Goal: Task Accomplishment & Management: Manage account settings

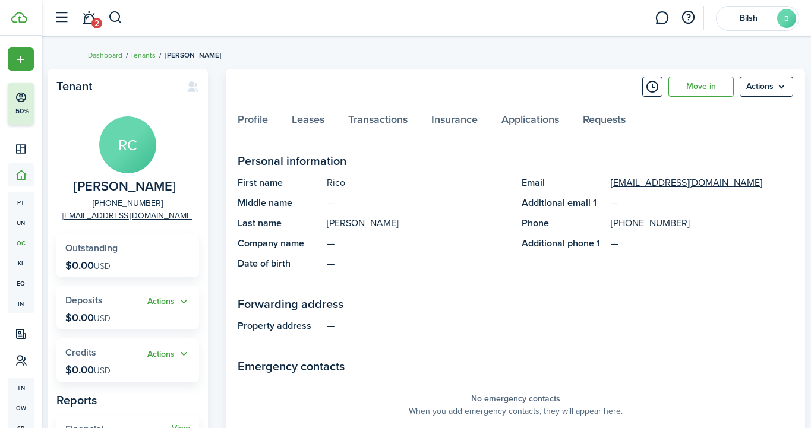
scroll to position [17, 0]
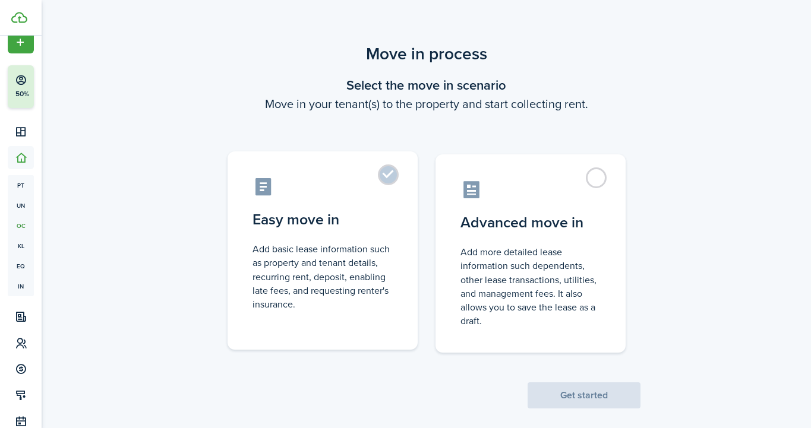
click at [396, 178] on label "Easy move in Add basic lease information such as property and tenant details, r…" at bounding box center [323, 251] width 190 height 198
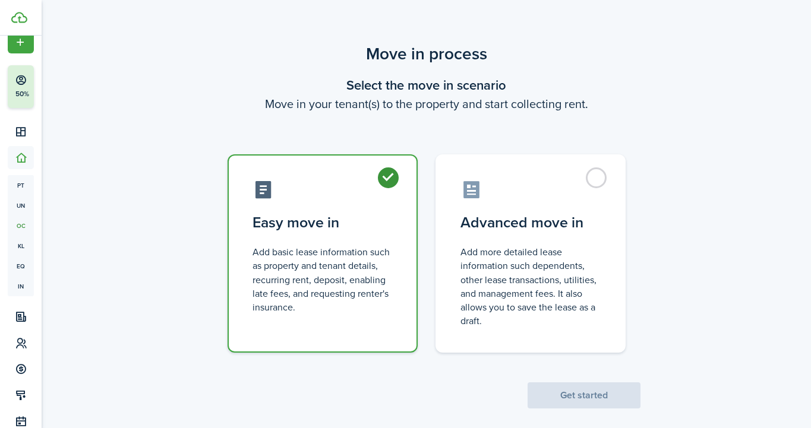
radio input "true"
click at [591, 393] on button "Get started" at bounding box center [584, 396] width 113 height 26
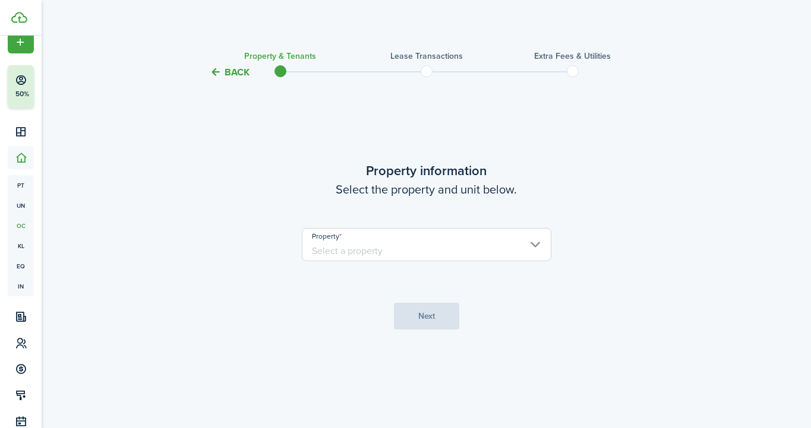
click at [348, 250] on input "Property" at bounding box center [427, 244] width 250 height 33
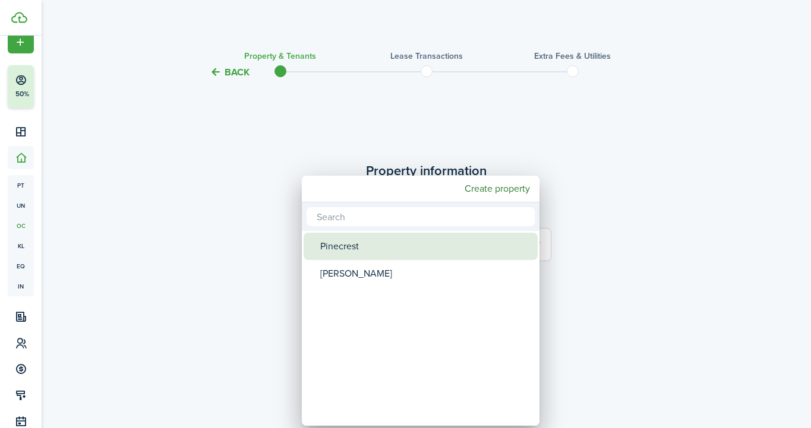
click at [347, 248] on div "Pinecrest" at bounding box center [425, 246] width 210 height 27
type input "Pinecrest"
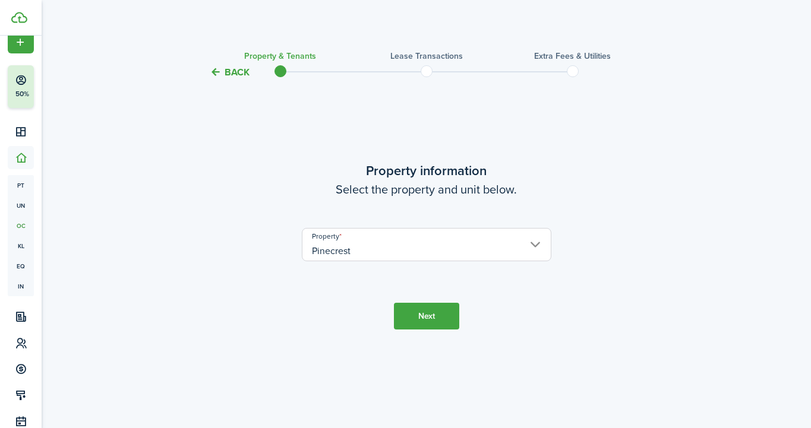
click at [437, 319] on button "Next" at bounding box center [426, 316] width 65 height 27
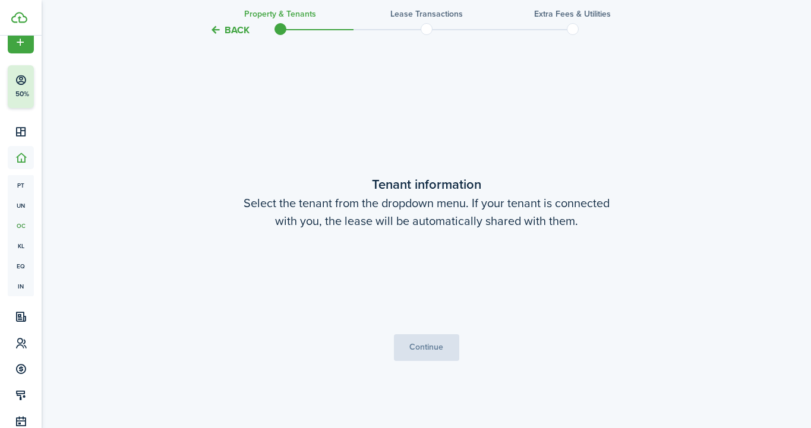
scroll to position [349, 0]
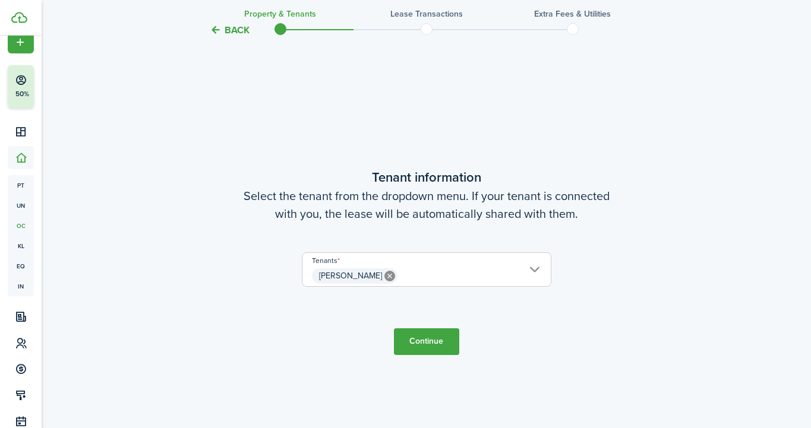
click at [406, 341] on button "Continue" at bounding box center [426, 342] width 65 height 27
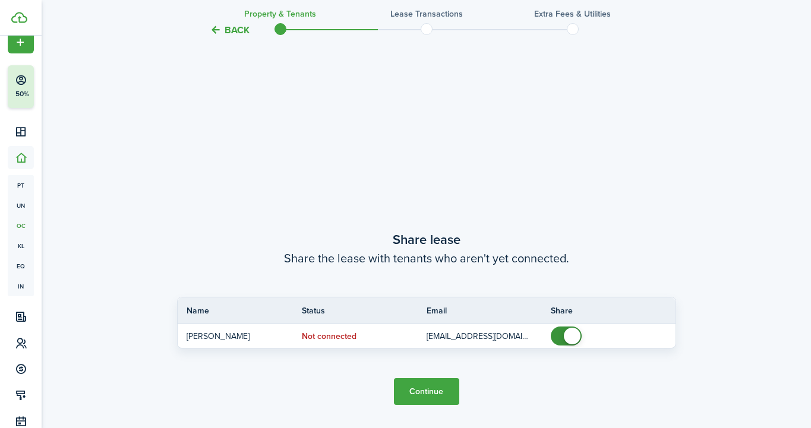
scroll to position [777, 0]
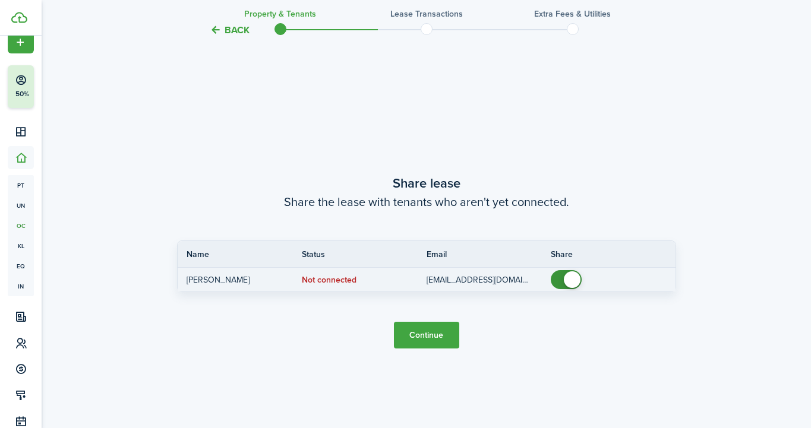
checkbox input "false"
click at [561, 278] on span at bounding box center [566, 279] width 12 height 19
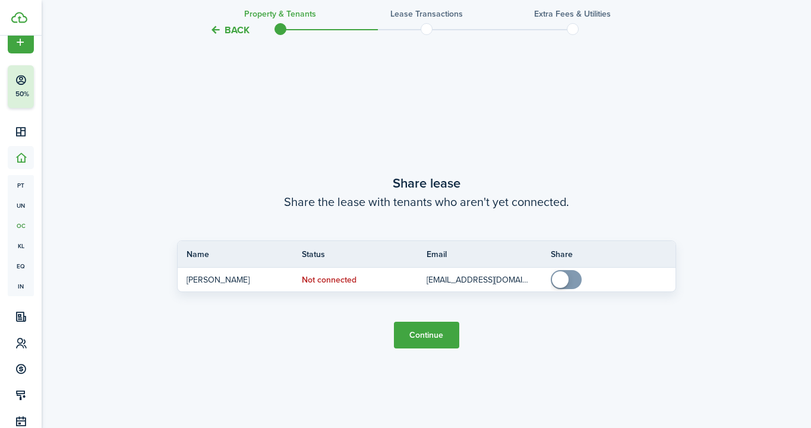
scroll to position [20, 0]
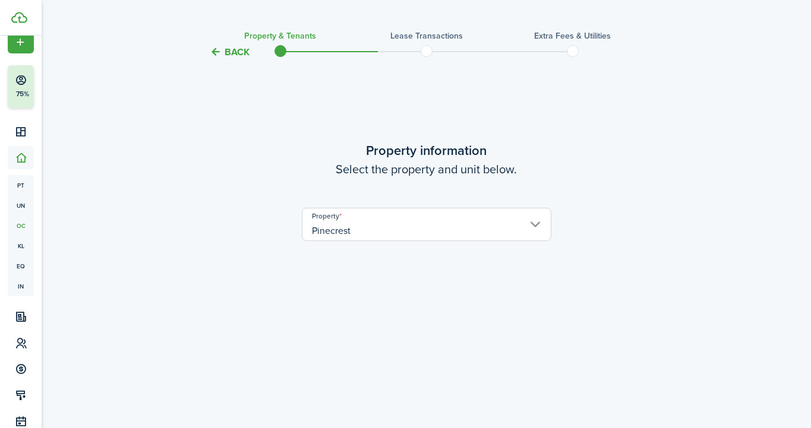
click at [434, 224] on input "Pinecrest" at bounding box center [427, 224] width 250 height 33
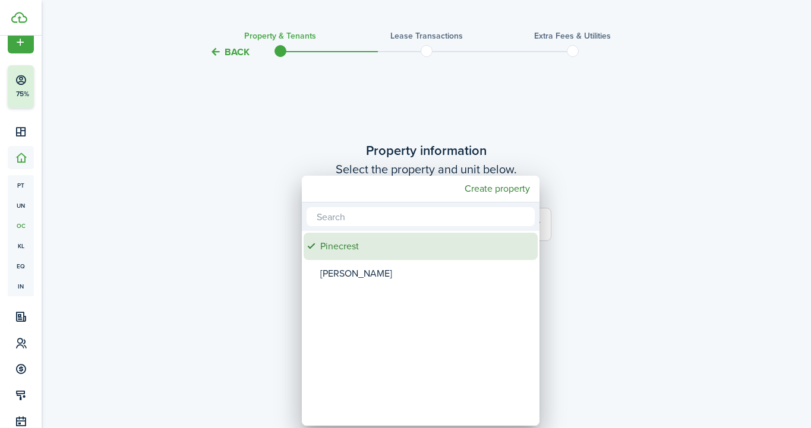
click at [402, 243] on div "Pinecrest" at bounding box center [425, 246] width 210 height 27
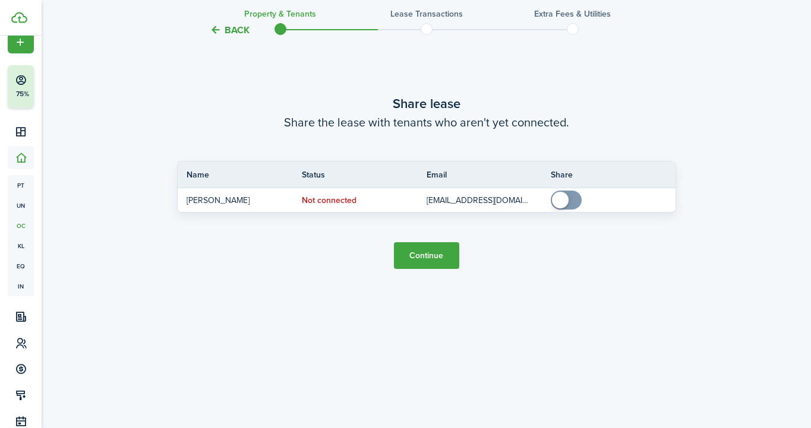
scroll to position [857, 0]
click at [418, 262] on button "Continue" at bounding box center [426, 255] width 65 height 27
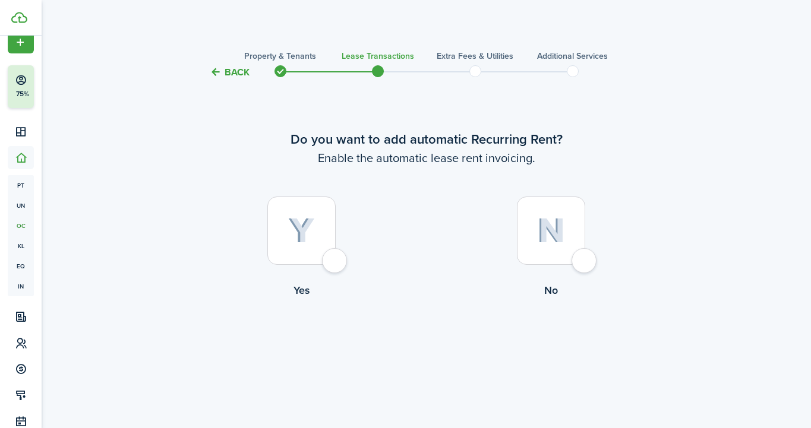
click at [309, 232] on img at bounding box center [301, 231] width 27 height 26
radio input "true"
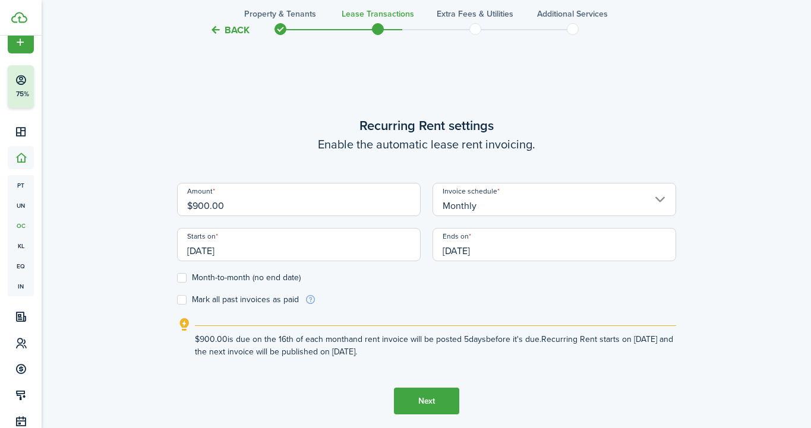
scroll to position [349, 0]
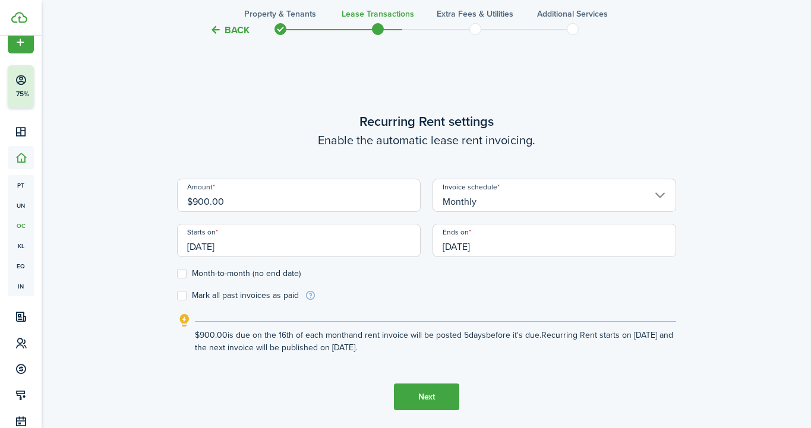
click at [258, 249] on input "[DATE]" at bounding box center [299, 240] width 244 height 33
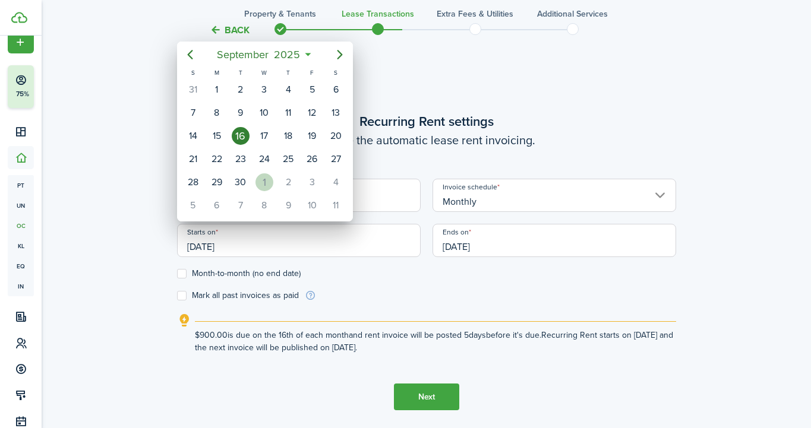
click at [261, 176] on div "1" at bounding box center [265, 183] width 18 height 18
type input "10/01/2025"
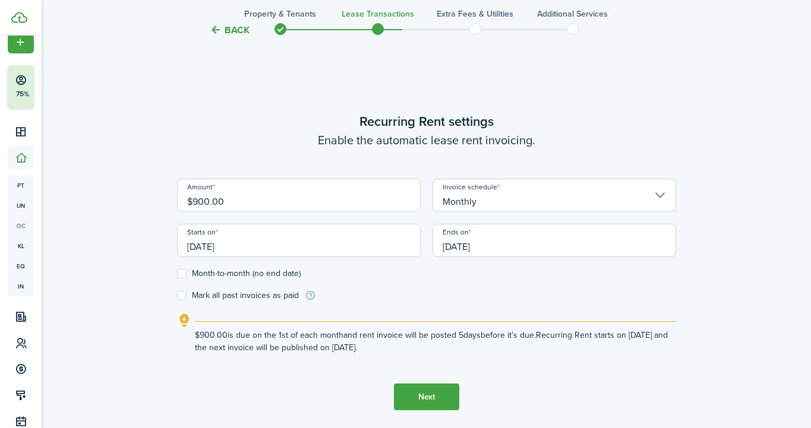
click at [494, 241] on input "09/16/2026" at bounding box center [555, 240] width 244 height 33
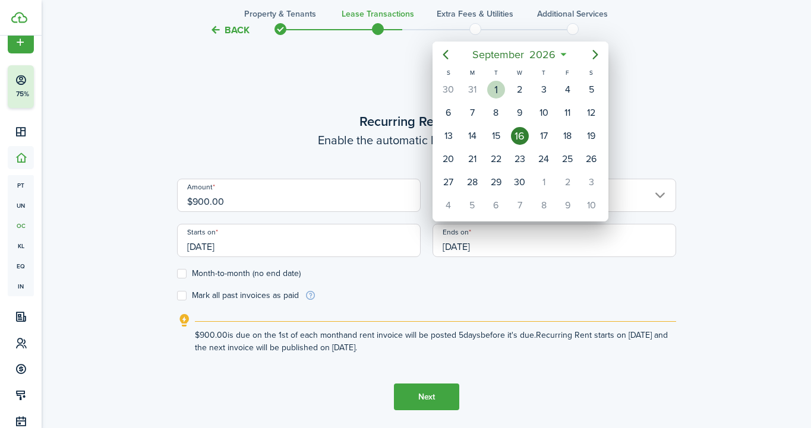
click at [497, 90] on div "1" at bounding box center [496, 90] width 18 height 18
type input "09/01/2026"
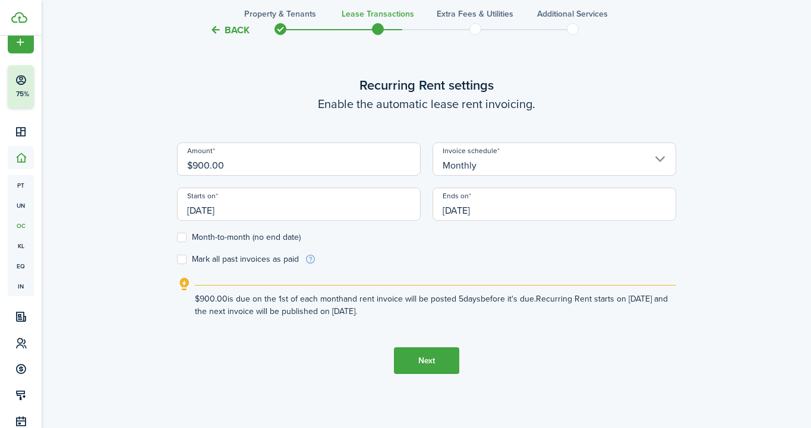
scroll to position [388, 0]
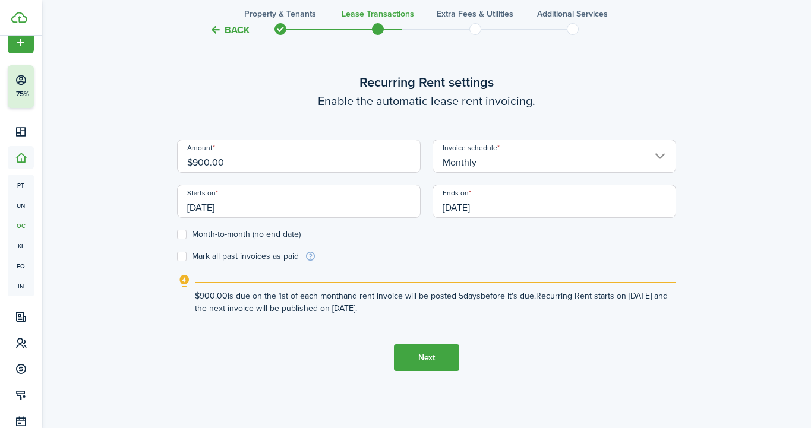
click at [424, 349] on button "Next" at bounding box center [426, 358] width 65 height 27
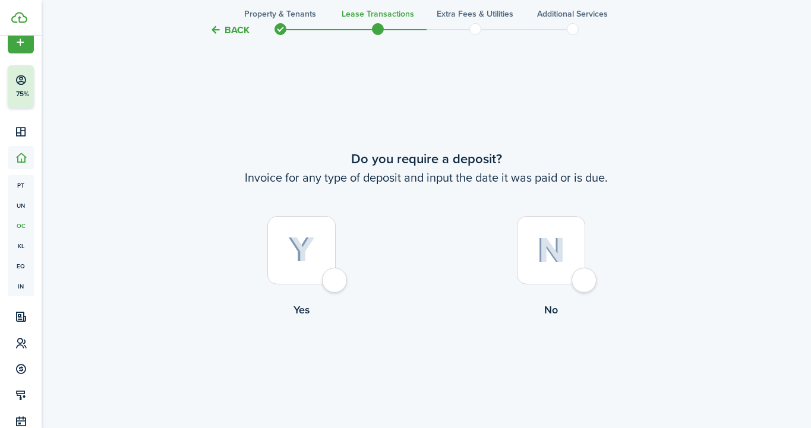
scroll to position [777, 0]
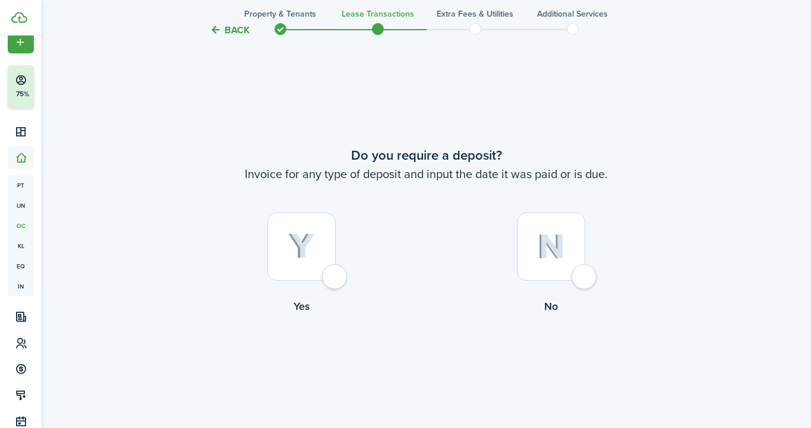
click at [584, 280] on div at bounding box center [551, 247] width 68 height 68
radio input "true"
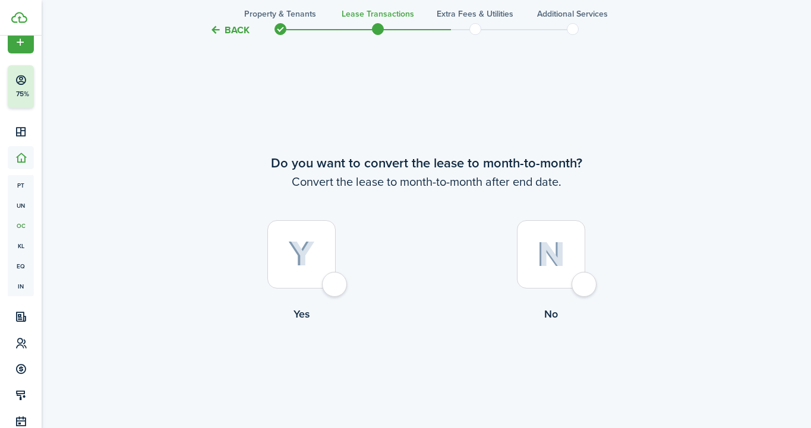
scroll to position [1206, 0]
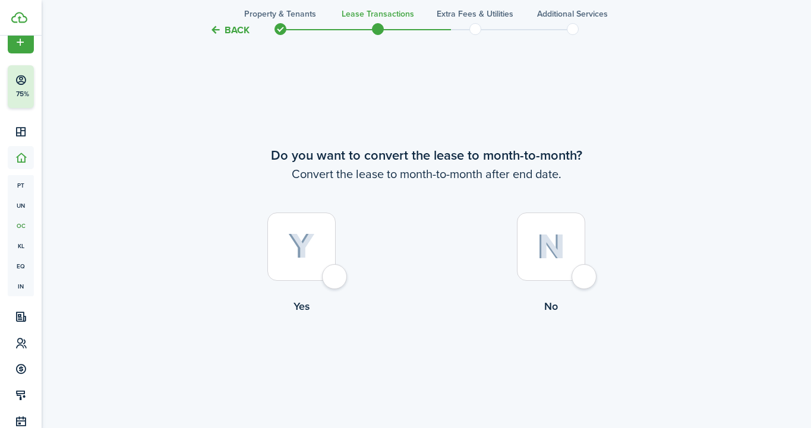
click at [583, 272] on div at bounding box center [551, 247] width 68 height 68
radio input "true"
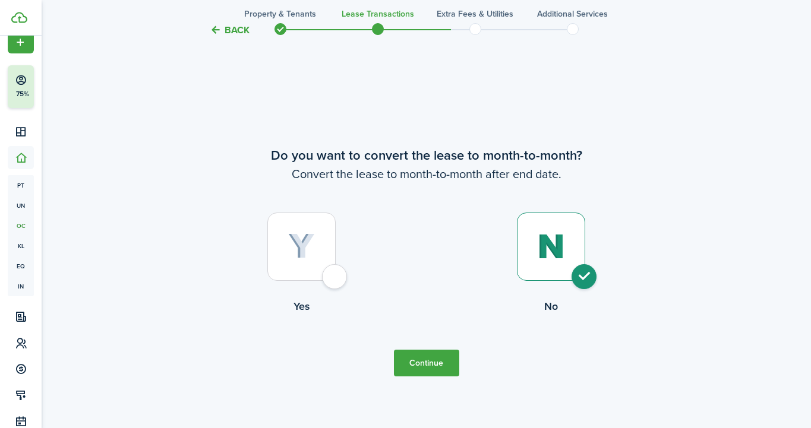
click at [438, 365] on button "Continue" at bounding box center [426, 363] width 65 height 27
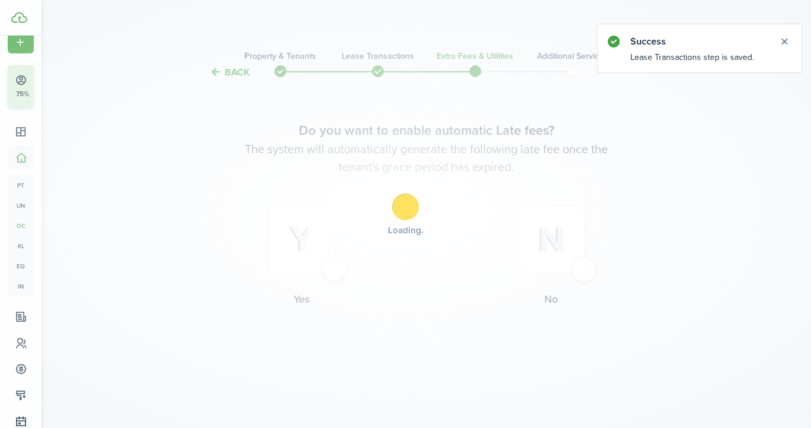
scroll to position [0, 0]
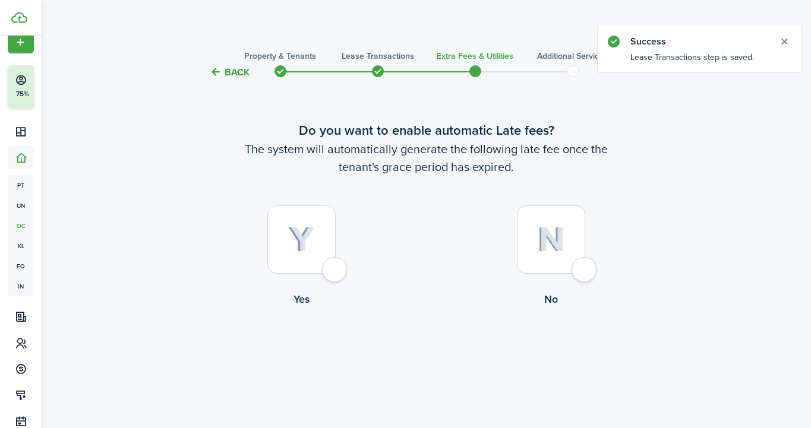
click at [332, 269] on div at bounding box center [301, 240] width 68 height 68
radio input "true"
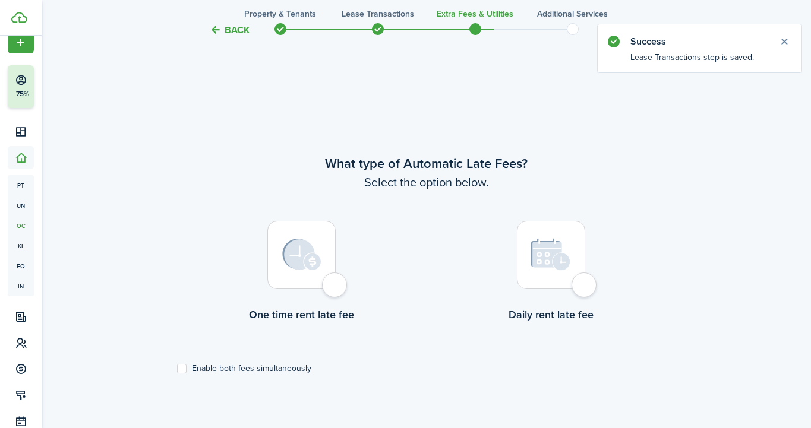
scroll to position [349, 0]
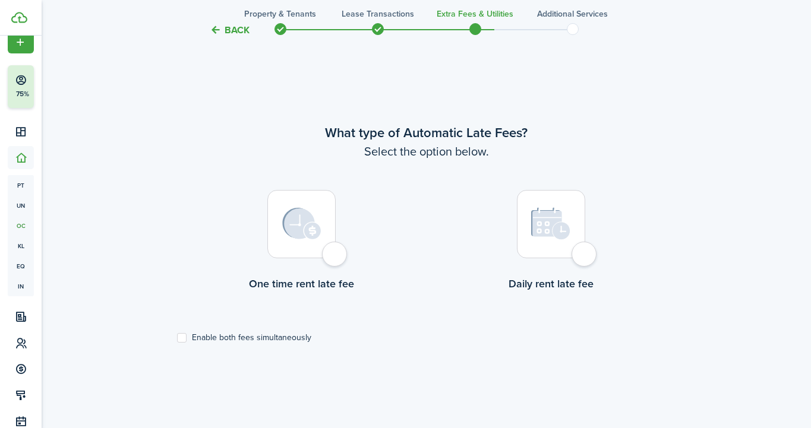
click at [327, 259] on div at bounding box center [301, 224] width 68 height 68
radio input "true"
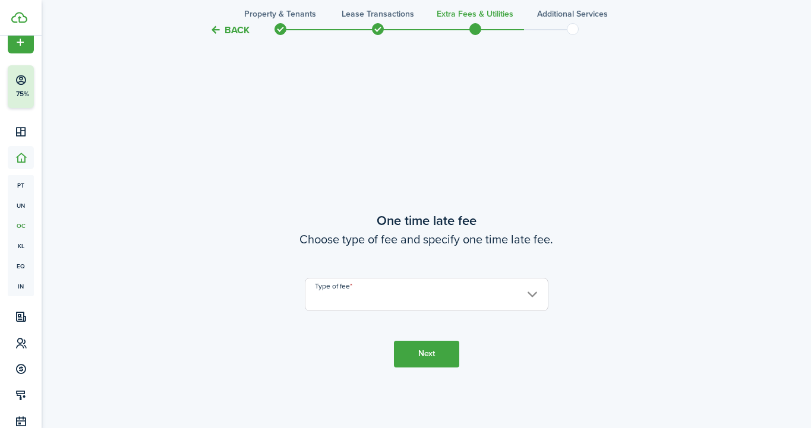
scroll to position [814, 0]
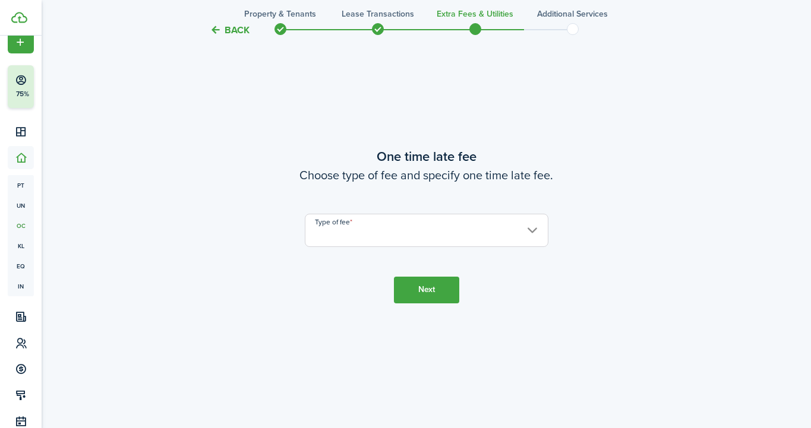
click at [418, 237] on input "Type of fee" at bounding box center [427, 230] width 244 height 33
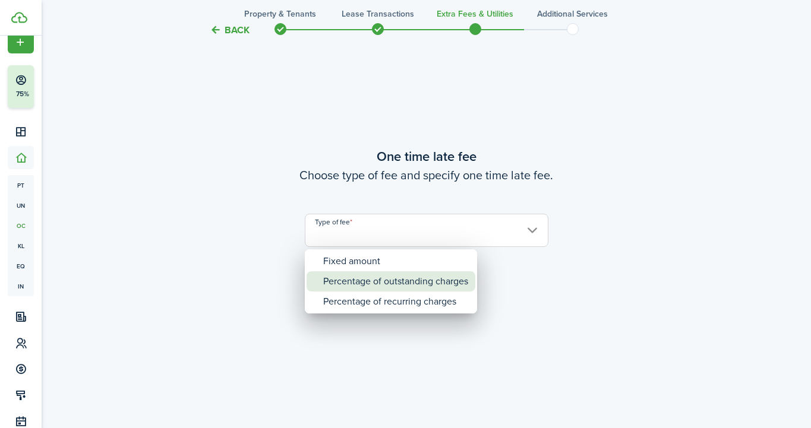
click at [383, 283] on div "Percentage of outstanding charges" at bounding box center [395, 282] width 145 height 20
type input "Percentage of outstanding charges"
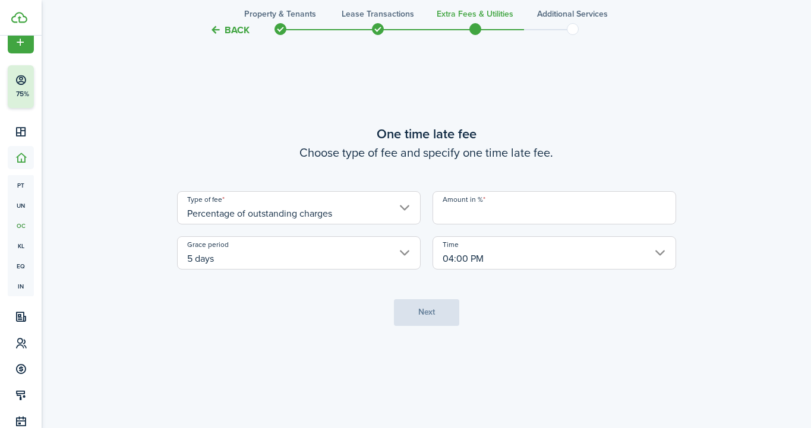
click at [450, 213] on input "Amount in %" at bounding box center [555, 207] width 244 height 33
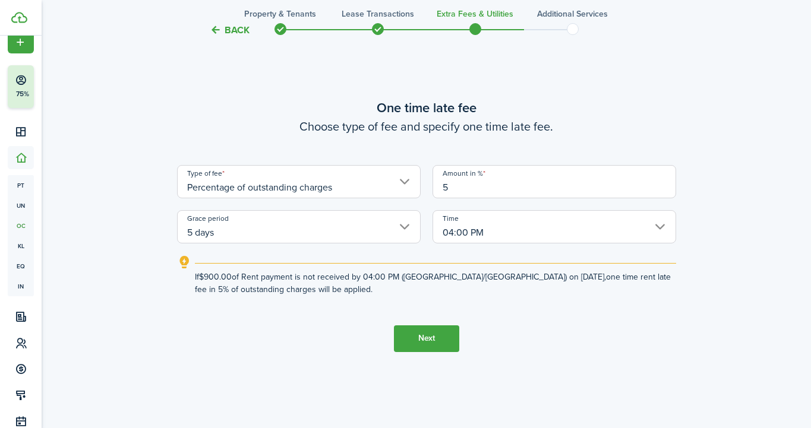
click at [655, 225] on input "04:00 PM" at bounding box center [555, 226] width 244 height 33
type input "5"
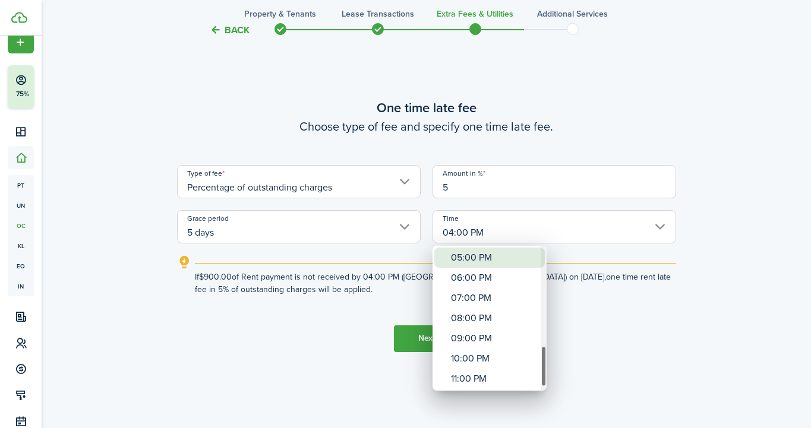
click at [490, 260] on div "05:00 PM" at bounding box center [494, 258] width 87 height 20
type input "05:00 PM"
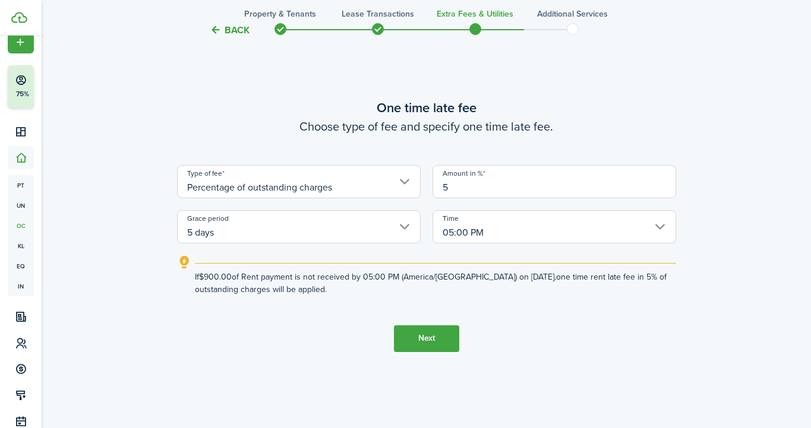
click at [441, 339] on button "Next" at bounding box center [426, 339] width 65 height 27
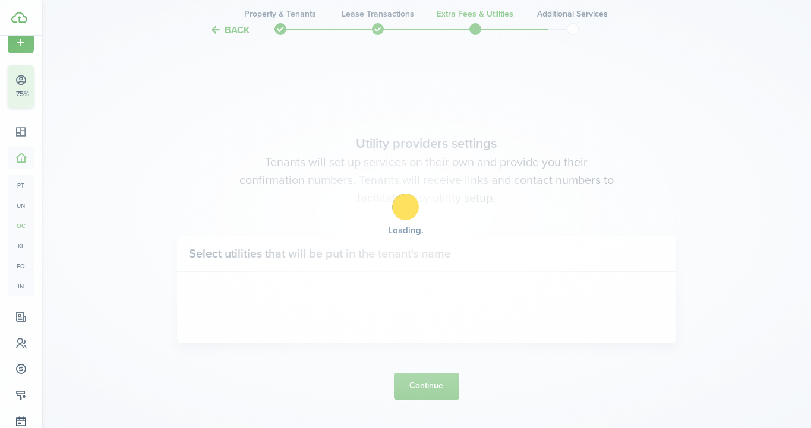
scroll to position [1206, 0]
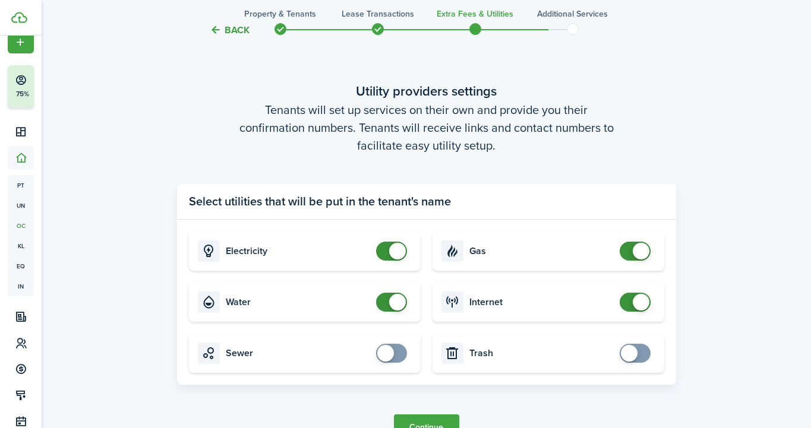
checkbox input "true"
click at [637, 352] on span at bounding box center [629, 353] width 17 height 17
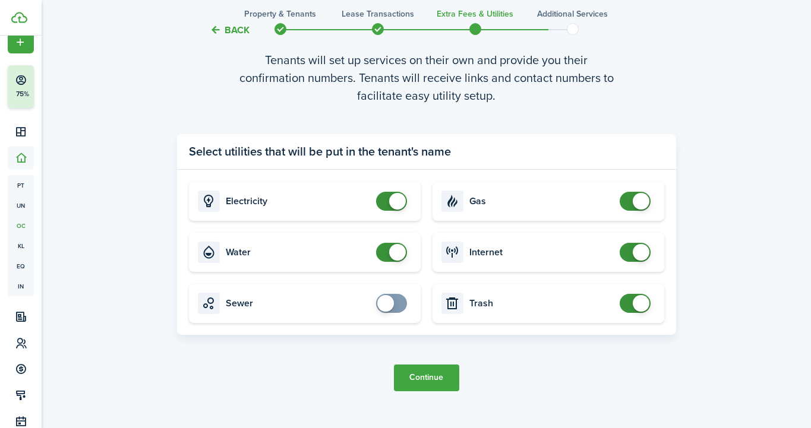
scroll to position [1256, 0]
click at [424, 386] on button "Continue" at bounding box center [426, 377] width 65 height 27
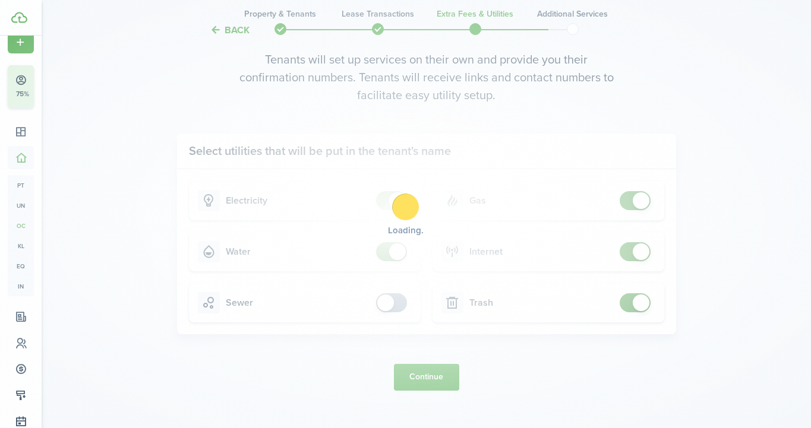
scroll to position [0, 0]
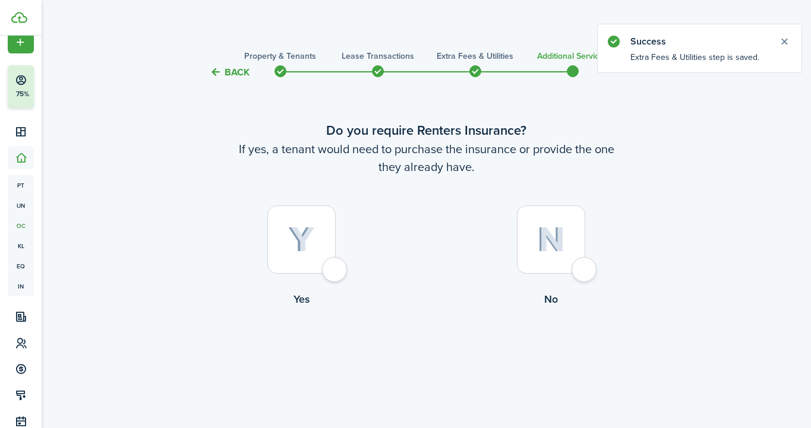
click at [336, 274] on div at bounding box center [301, 240] width 68 height 68
radio input "true"
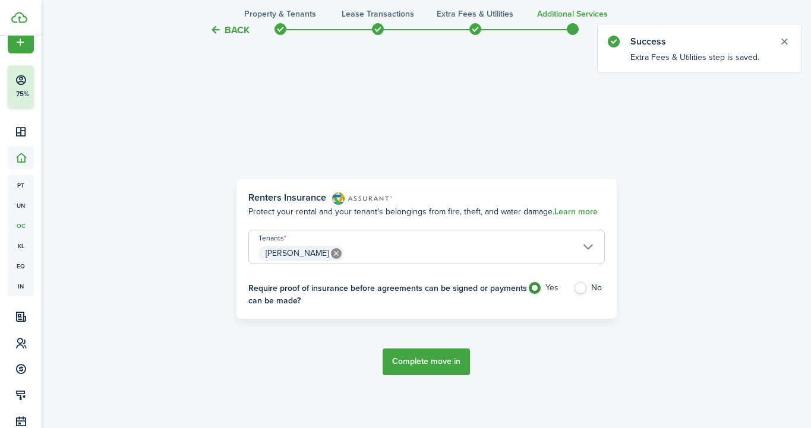
scroll to position [349, 0]
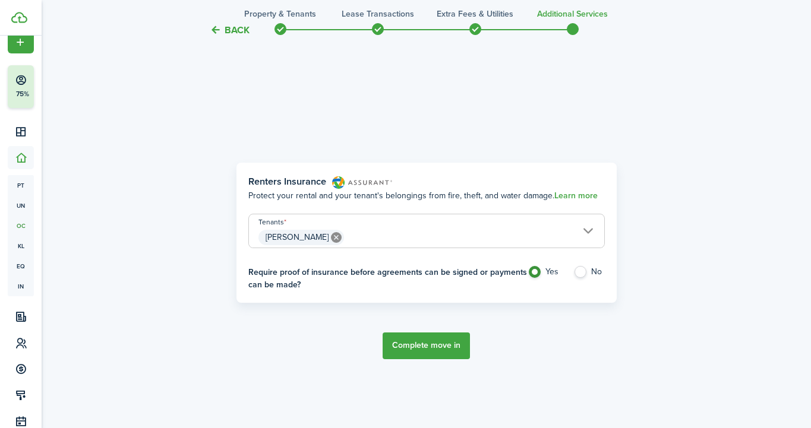
click at [581, 271] on label "No" at bounding box center [588, 275] width 31 height 18
radio input "false"
radio input "true"
click at [421, 344] on button "Complete move in" at bounding box center [426, 346] width 87 height 27
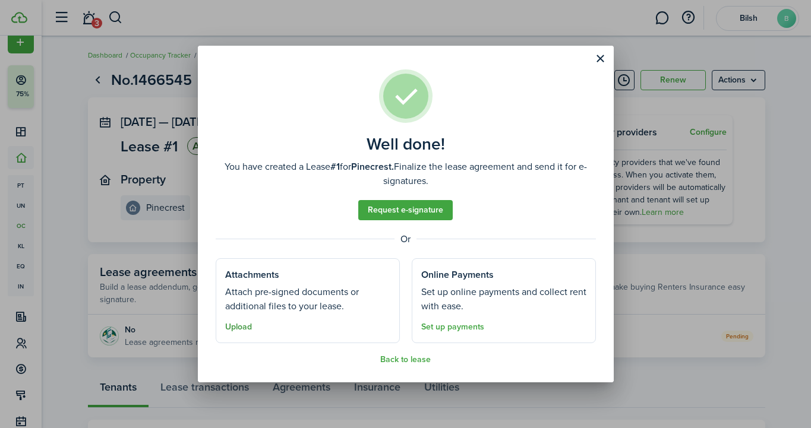
click at [237, 327] on button "Upload" at bounding box center [238, 328] width 27 height 10
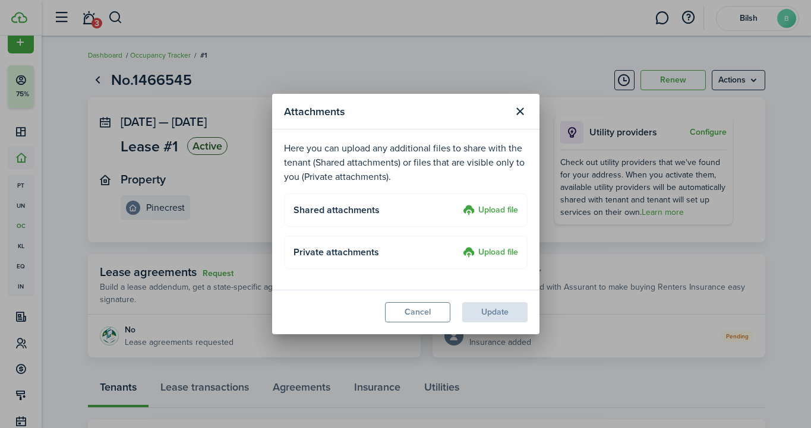
click at [488, 209] on label "Upload file" at bounding box center [490, 211] width 55 height 14
click at [459, 204] on input "Upload file" at bounding box center [459, 204] width 0 height 0
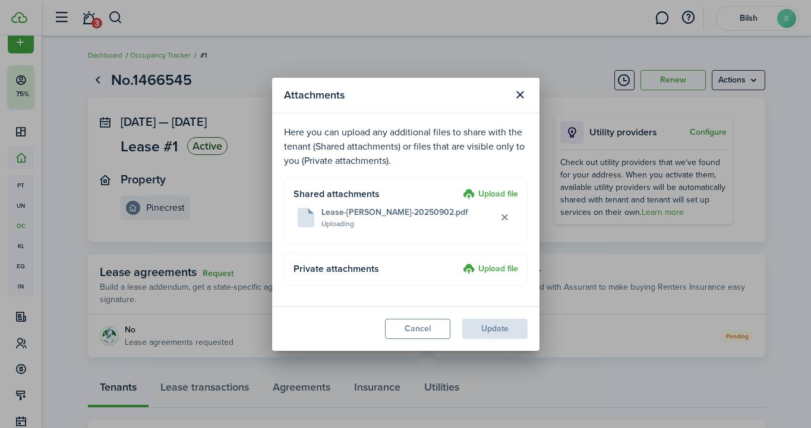
click at [481, 332] on modal-footer "Cancel Update" at bounding box center [405, 329] width 267 height 45
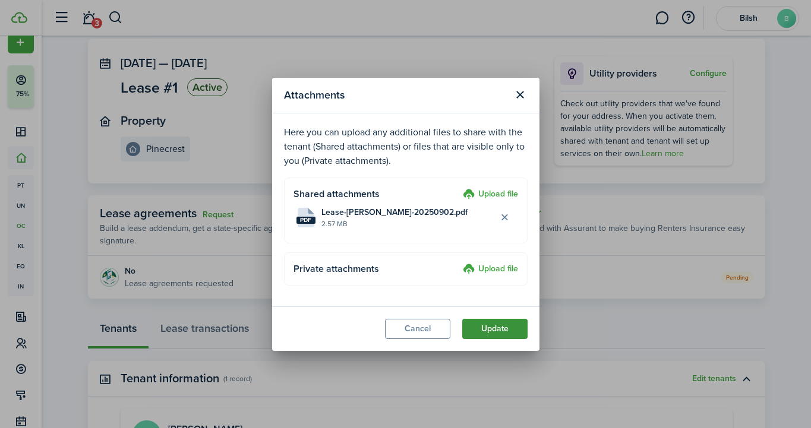
click at [497, 329] on button "Update" at bounding box center [494, 329] width 65 height 20
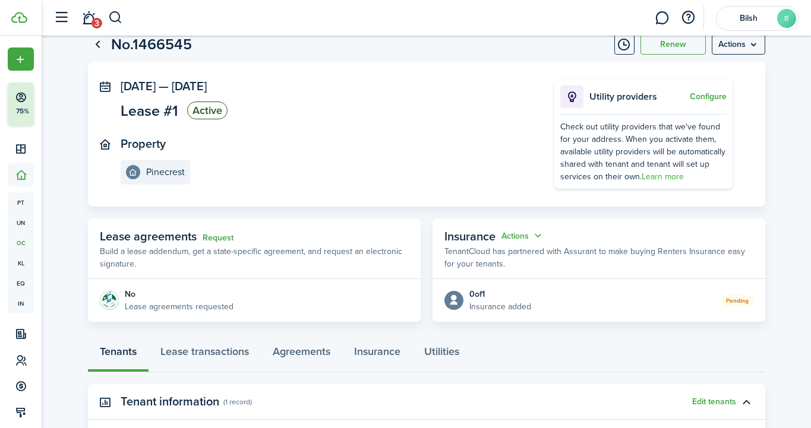
scroll to position [37, 0]
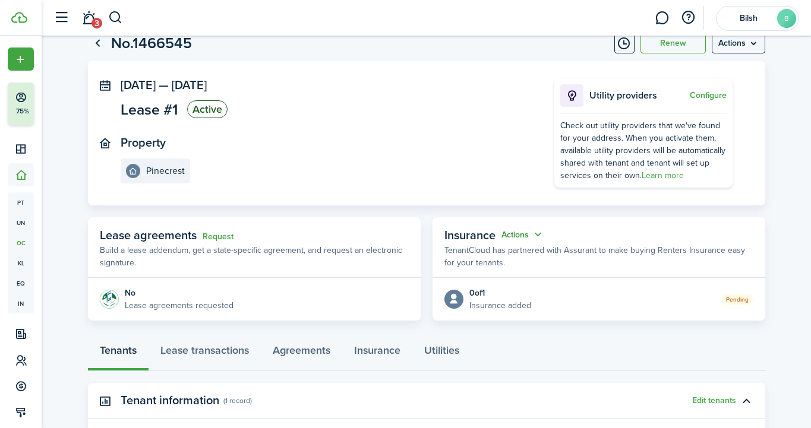
click at [540, 237] on button "Actions" at bounding box center [523, 235] width 43 height 14
click at [540, 234] on button "Actions" at bounding box center [523, 235] width 43 height 14
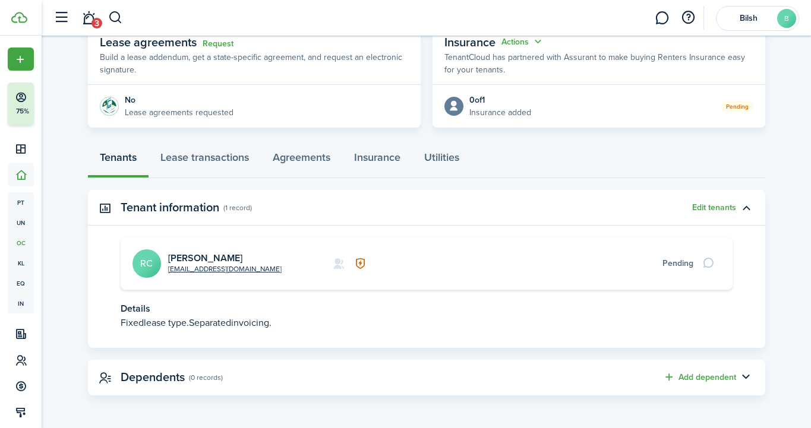
scroll to position [229, 0]
click at [190, 154] on link "Lease transactions" at bounding box center [205, 161] width 112 height 36
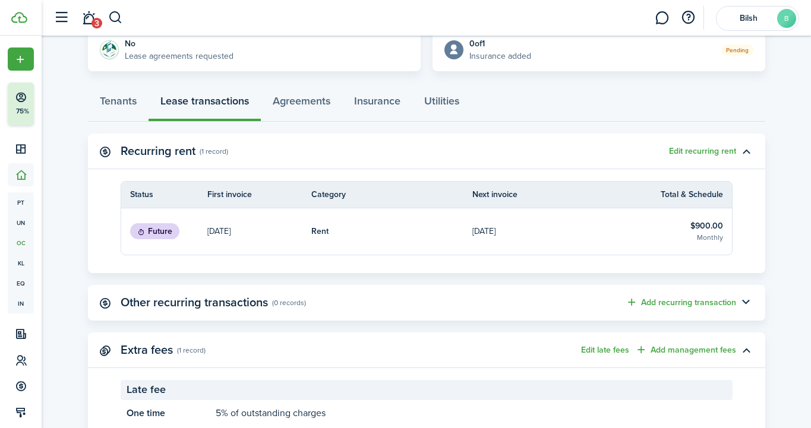
scroll to position [319, 0]
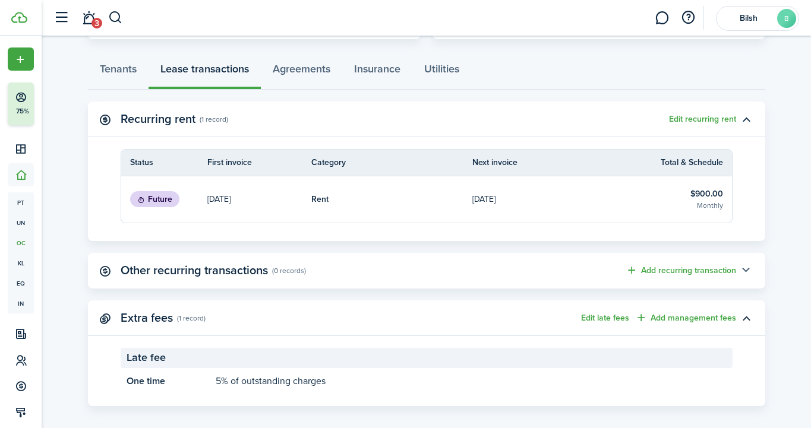
click at [746, 268] on button "button" at bounding box center [746, 271] width 20 height 20
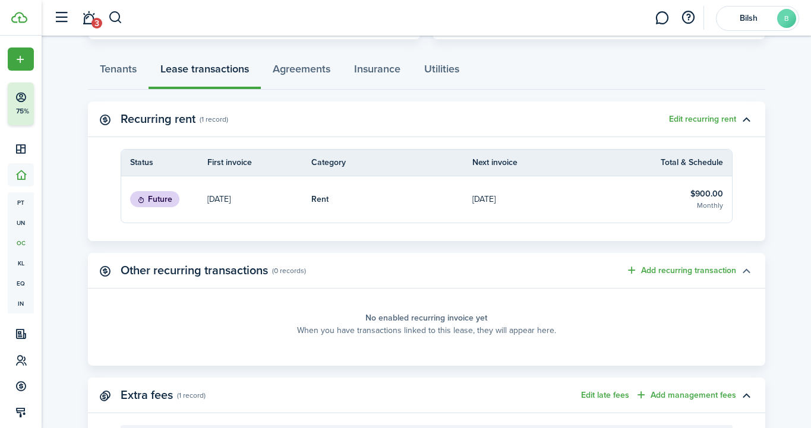
click at [746, 268] on button "button" at bounding box center [746, 271] width 20 height 20
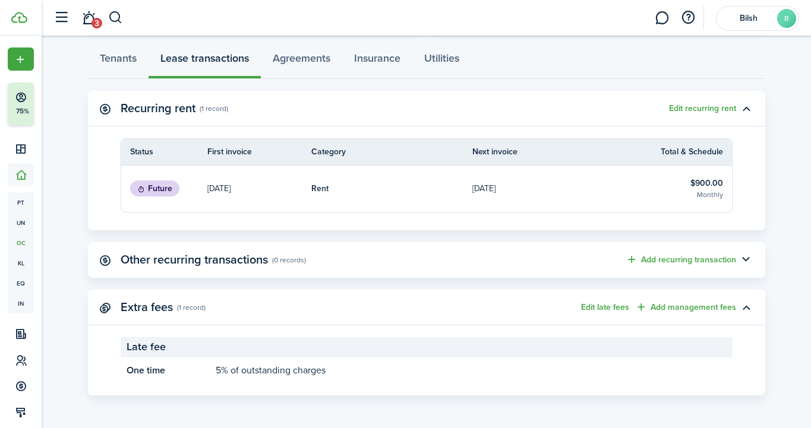
scroll to position [329, 0]
click at [294, 62] on link "Agreements" at bounding box center [301, 62] width 81 height 36
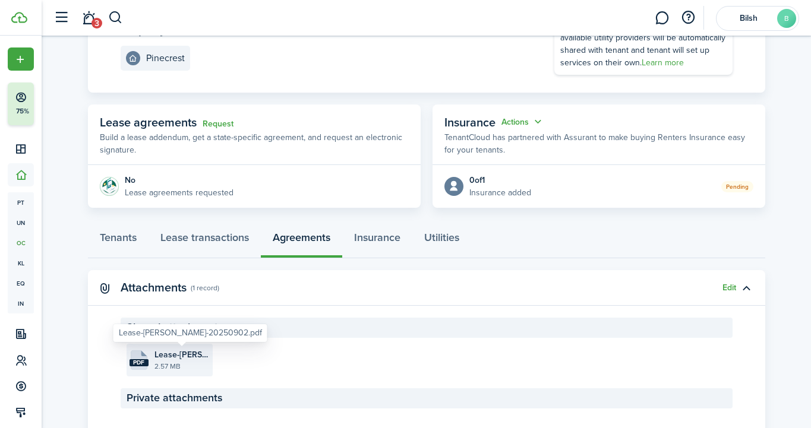
scroll to position [38, 0]
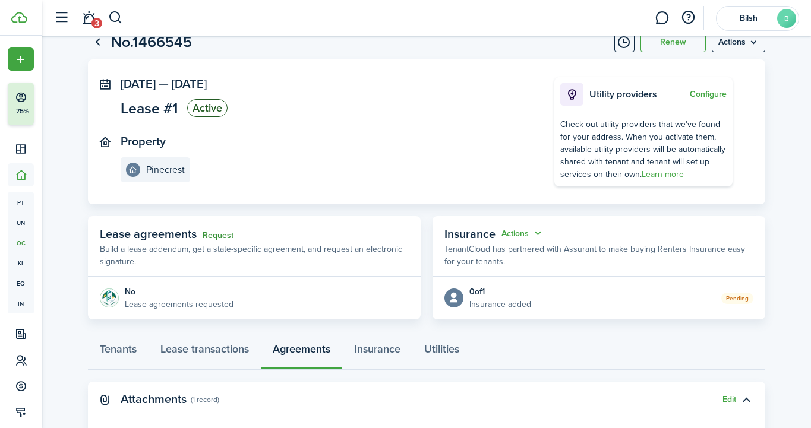
click at [216, 235] on link "Request" at bounding box center [218, 236] width 31 height 10
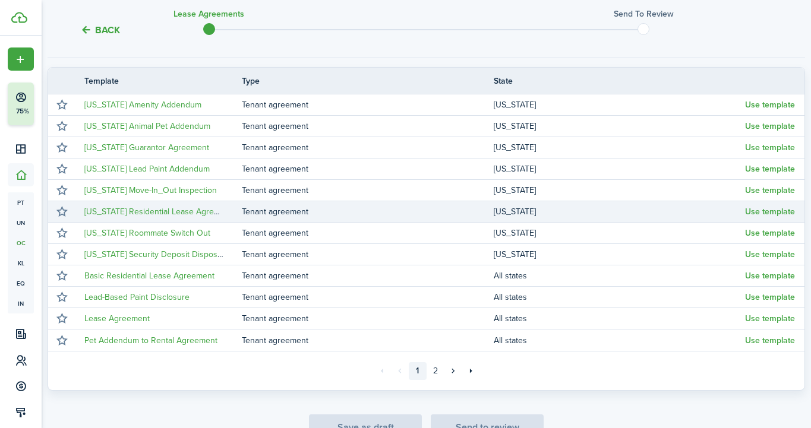
scroll to position [203, 0]
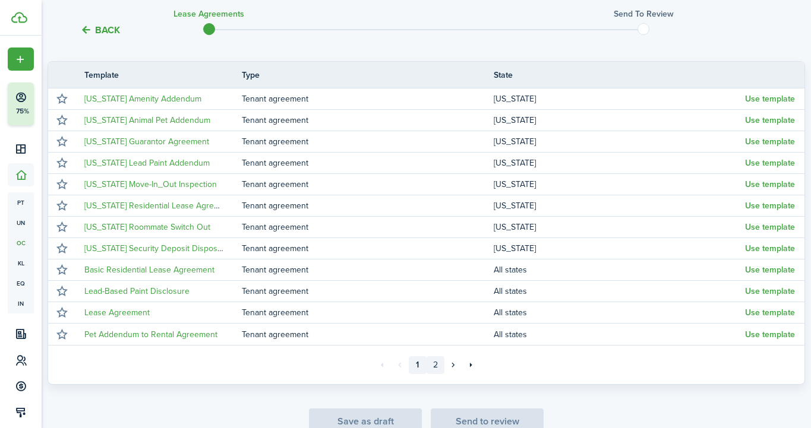
click at [438, 370] on link "2" at bounding box center [436, 366] width 18 height 18
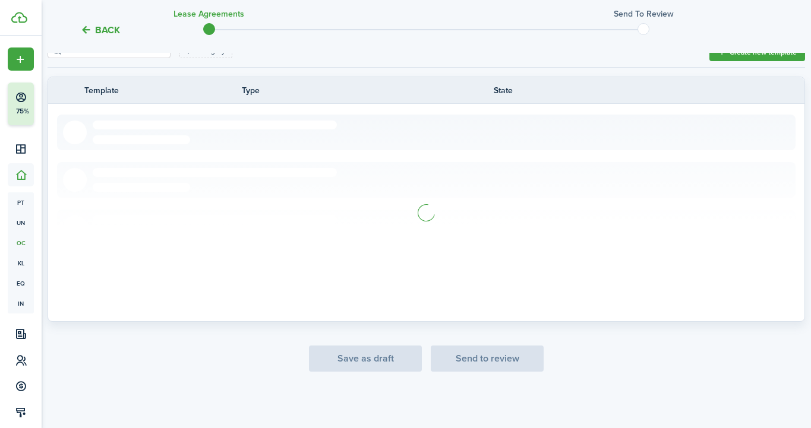
scroll to position [52, 0]
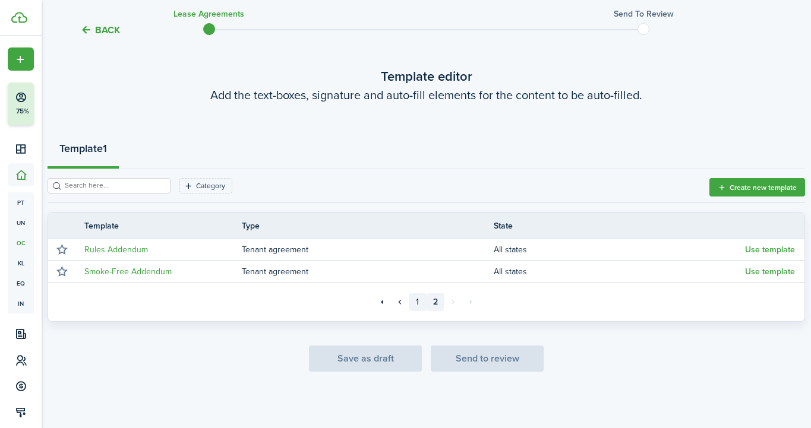
click at [415, 299] on link "1" at bounding box center [418, 303] width 18 height 18
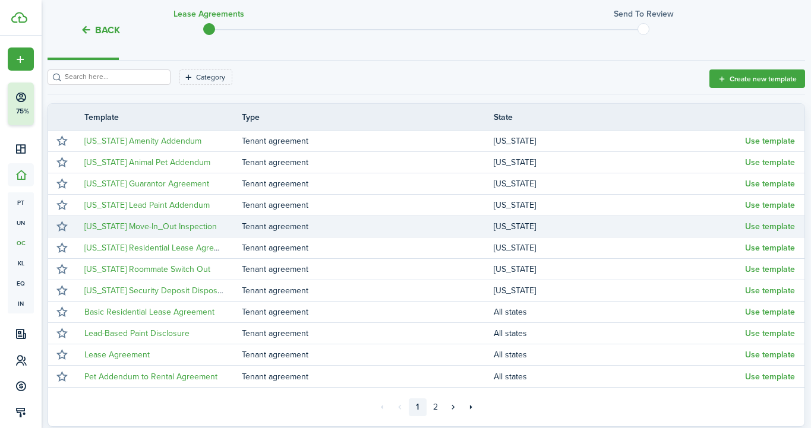
scroll to position [163, 0]
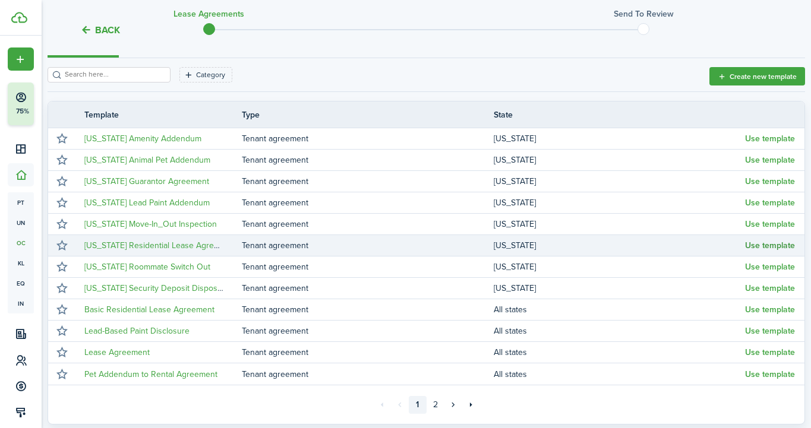
click at [754, 244] on button "Use template" at bounding box center [770, 246] width 50 height 10
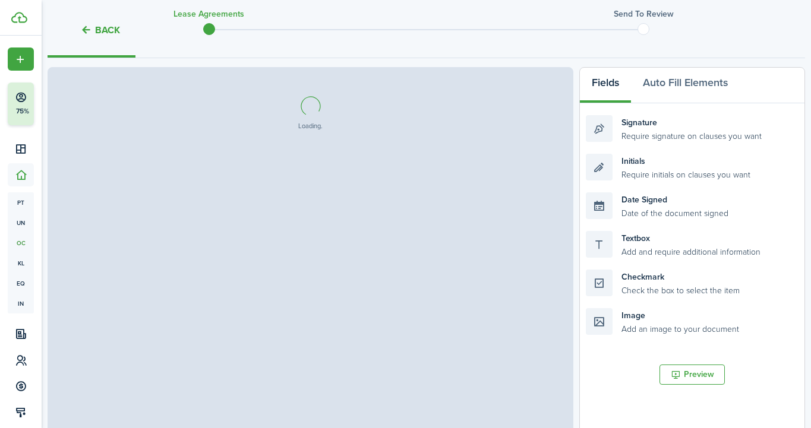
select select "fit"
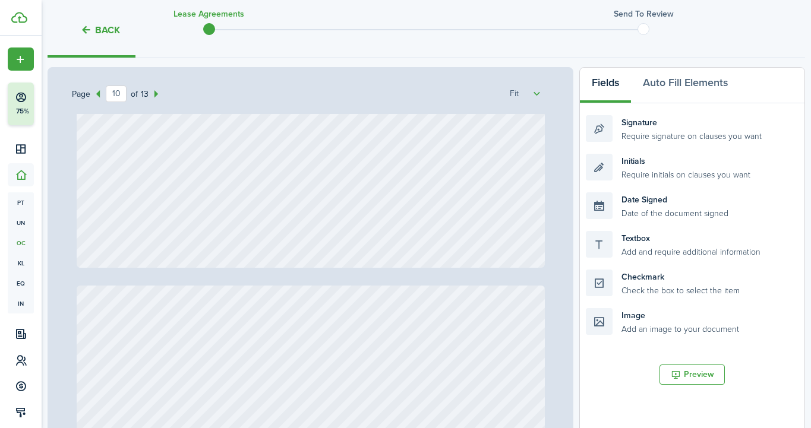
scroll to position [5678, 0]
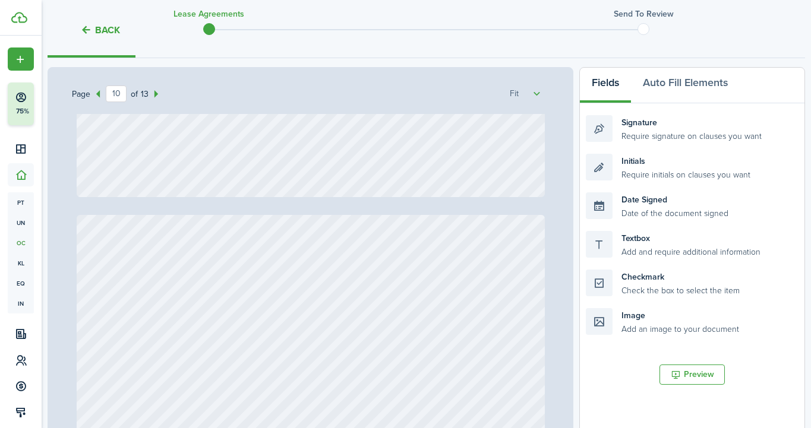
type input "11"
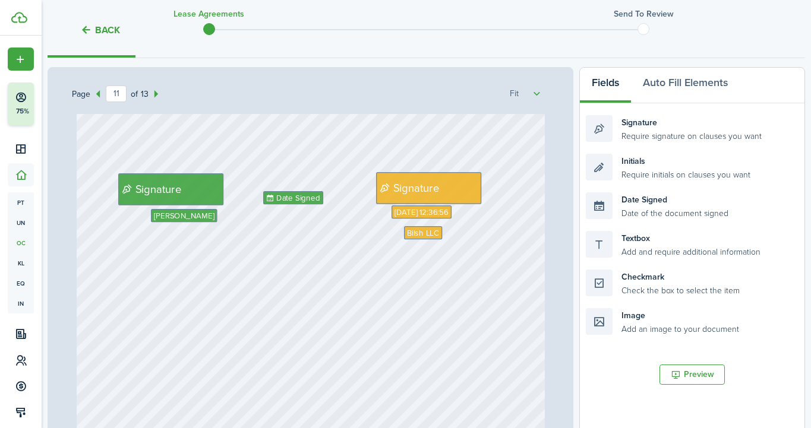
scroll to position [6617, 0]
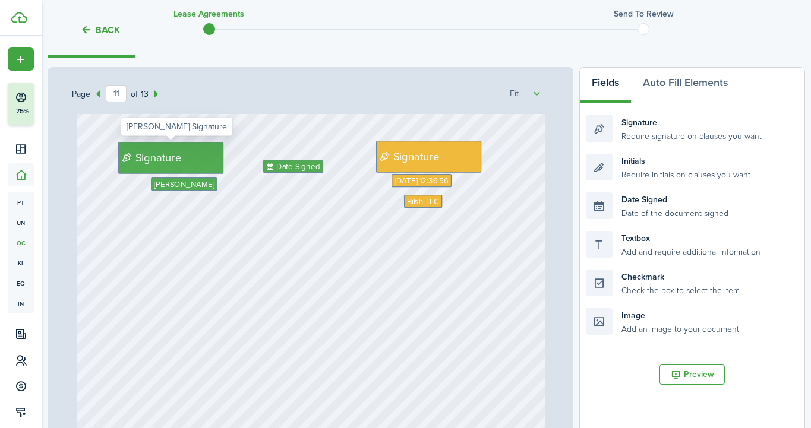
click at [153, 159] on span "Signature" at bounding box center [158, 158] width 46 height 17
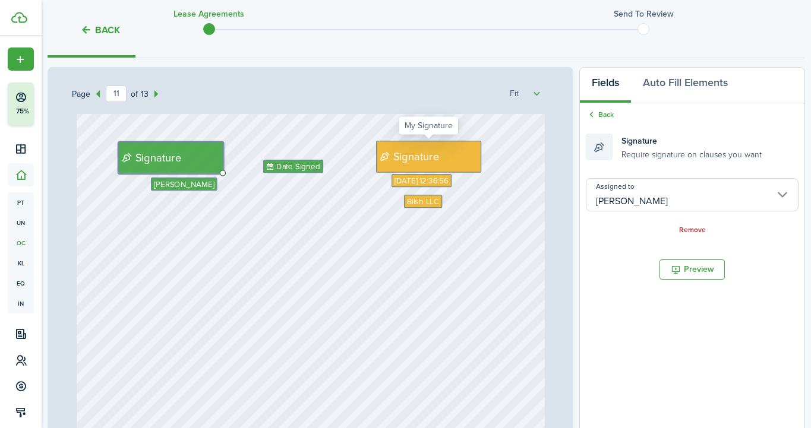
click at [406, 149] on span "Signature" at bounding box center [416, 157] width 46 height 17
type input "Me"
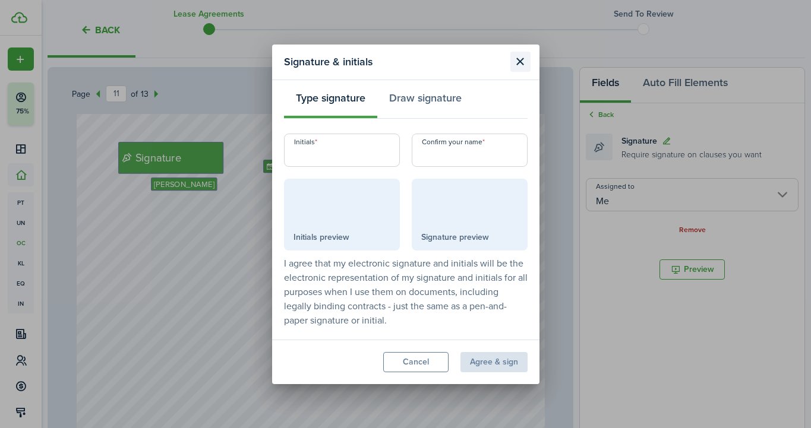
click at [521, 56] on button "Close modal" at bounding box center [520, 62] width 20 height 20
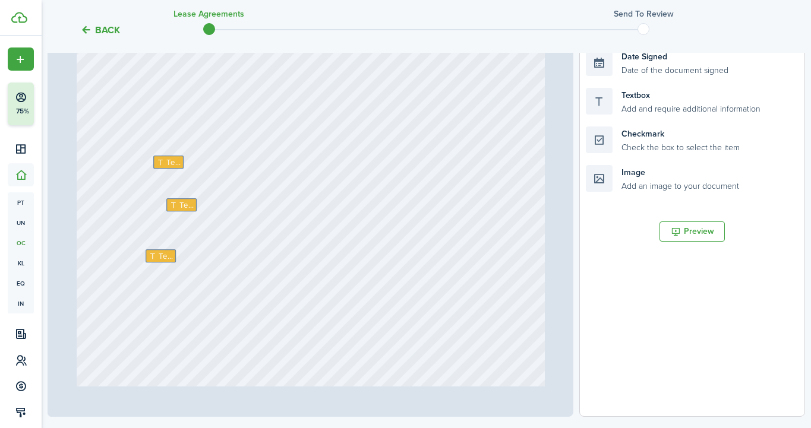
scroll to position [7665, 0]
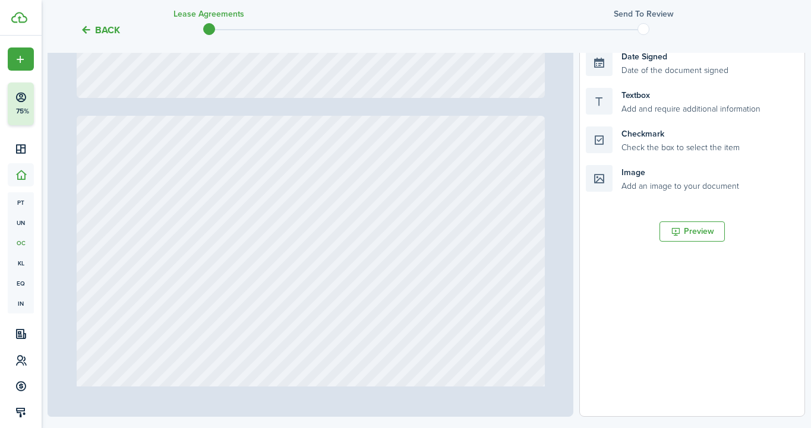
type input "1"
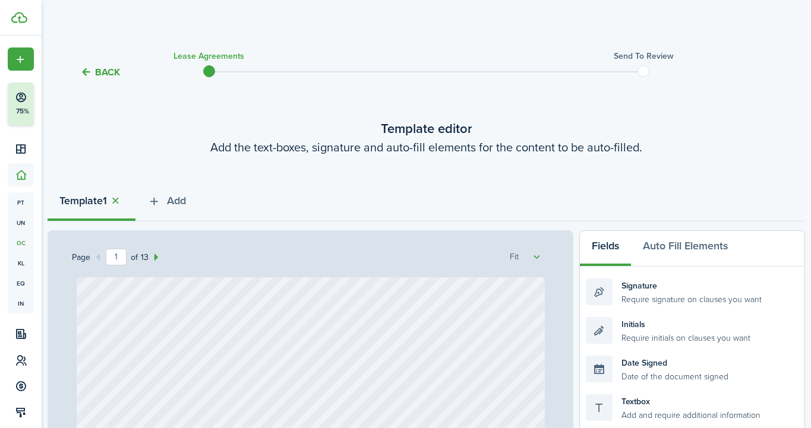
scroll to position [0, 0]
click at [168, 200] on button "Add" at bounding box center [166, 204] width 62 height 36
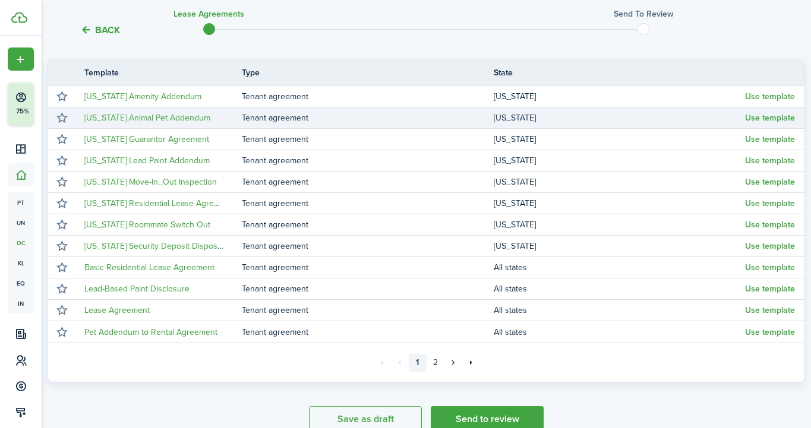
scroll to position [212, 0]
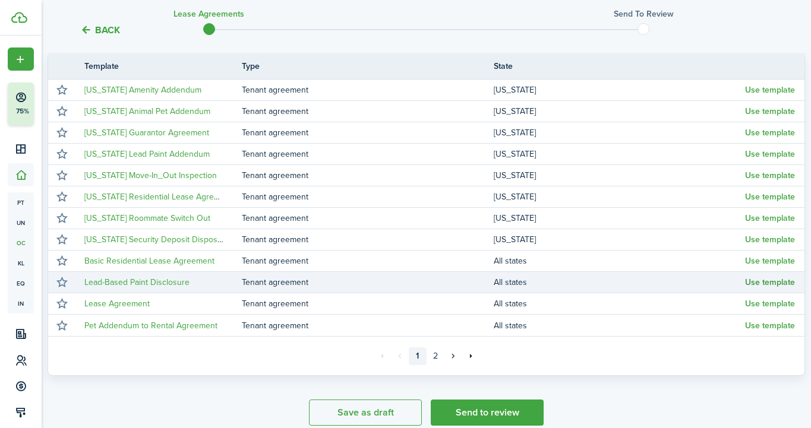
click at [774, 282] on button "Use template" at bounding box center [770, 283] width 50 height 10
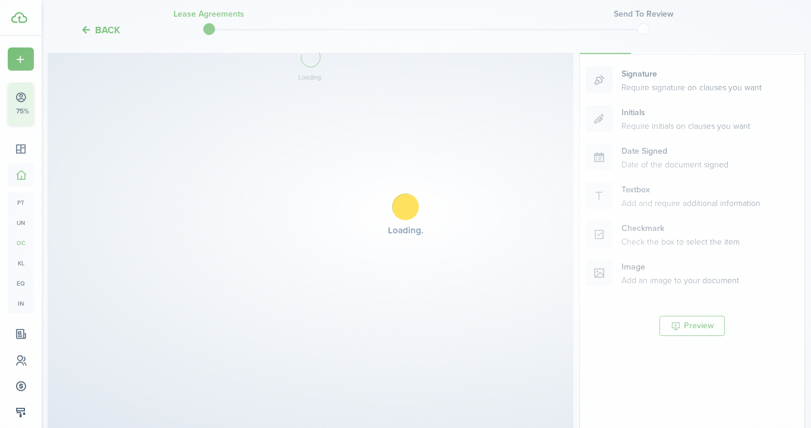
select select "fit"
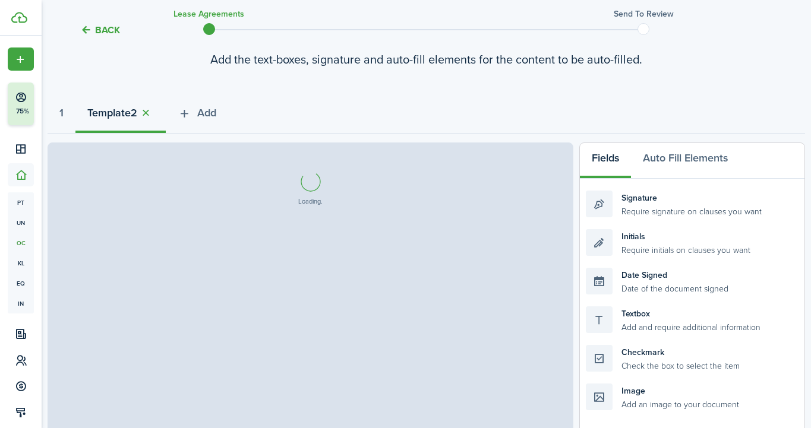
scroll to position [85, 0]
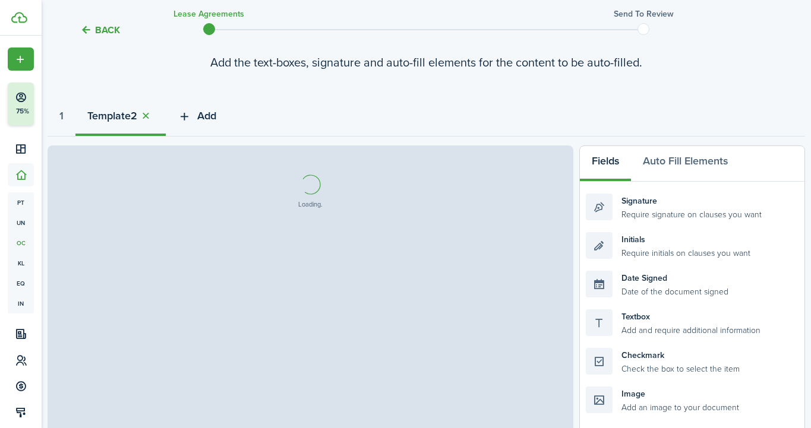
select select "fit"
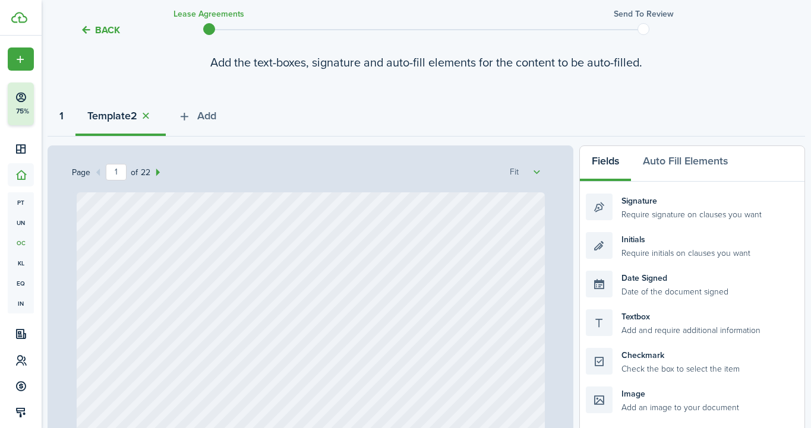
click at [63, 115] on strong "1" at bounding box center [61, 116] width 4 height 16
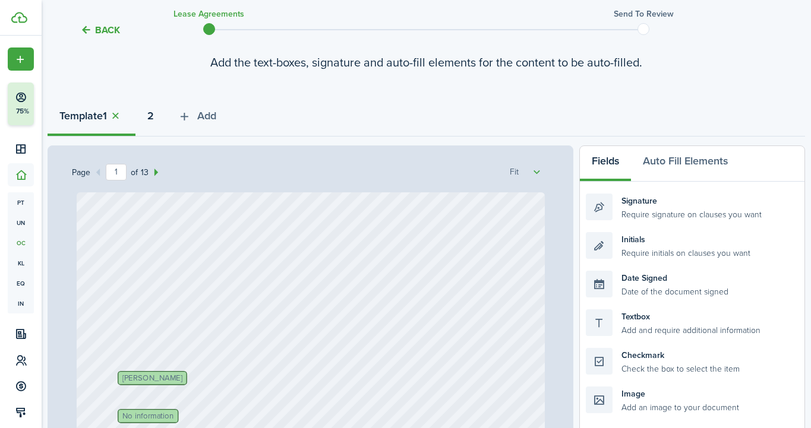
click at [154, 122] on strong "2" at bounding box center [150, 116] width 7 height 16
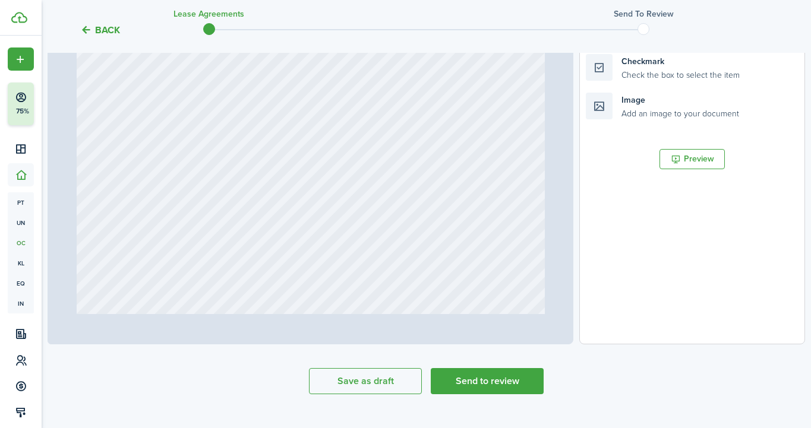
scroll to position [12560, 0]
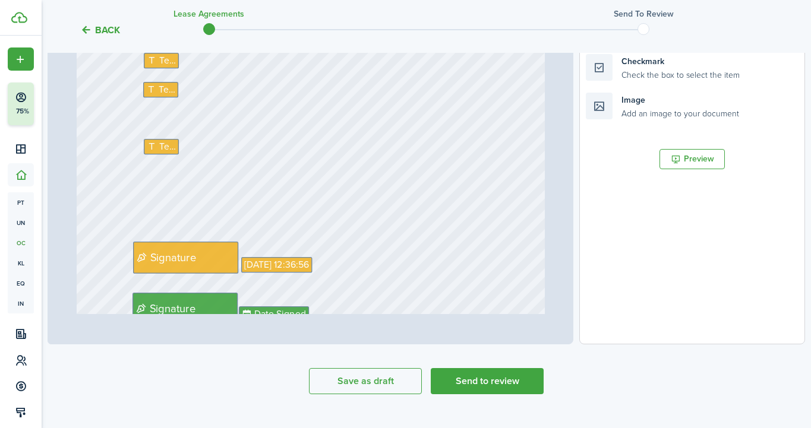
type input "22"
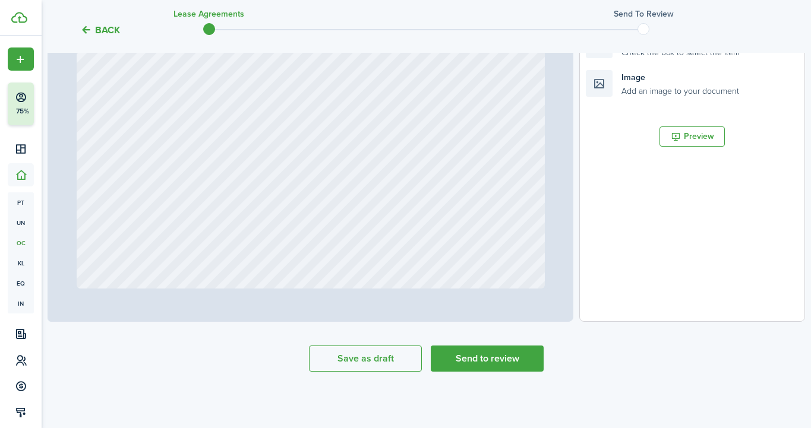
scroll to position [402, 0]
click at [108, 33] on button "Back" at bounding box center [100, 30] width 40 height 12
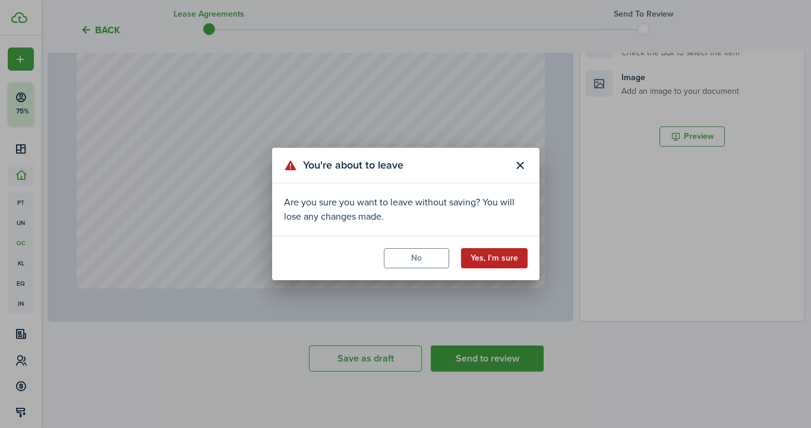
click at [478, 254] on button "Yes, I'm sure" at bounding box center [494, 258] width 67 height 20
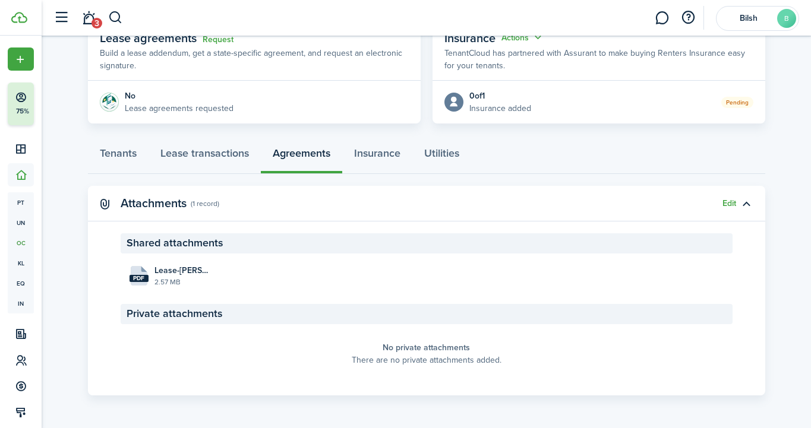
scroll to position [234, 0]
click at [218, 151] on link "Lease transactions" at bounding box center [205, 157] width 112 height 36
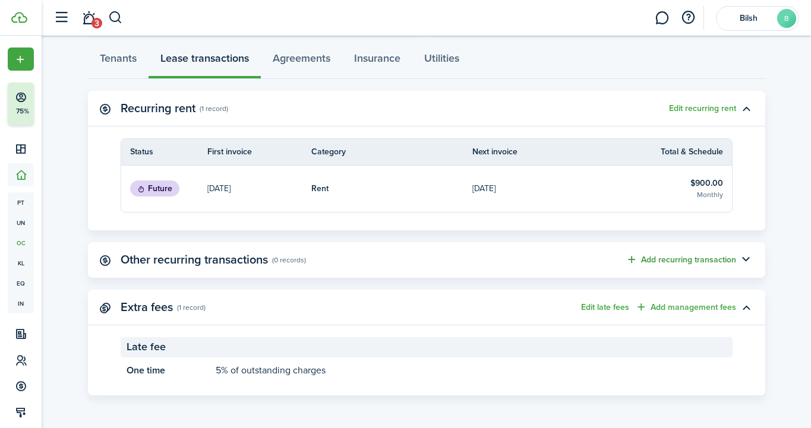
scroll to position [329, 0]
click at [745, 258] on button "button" at bounding box center [746, 261] width 20 height 20
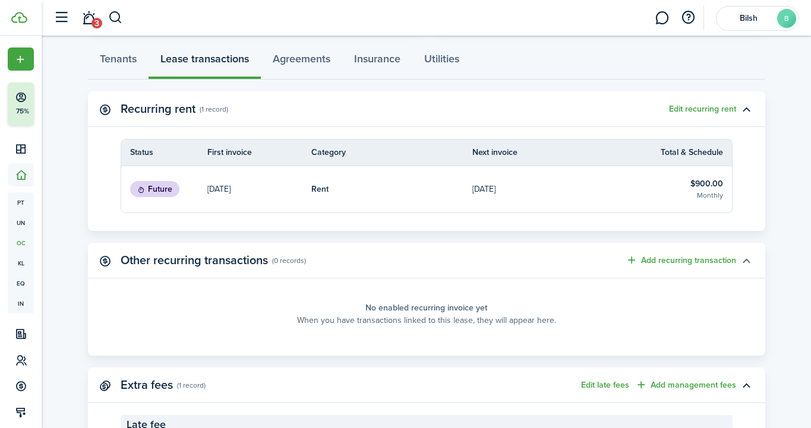
click at [745, 258] on button "button" at bounding box center [746, 261] width 20 height 20
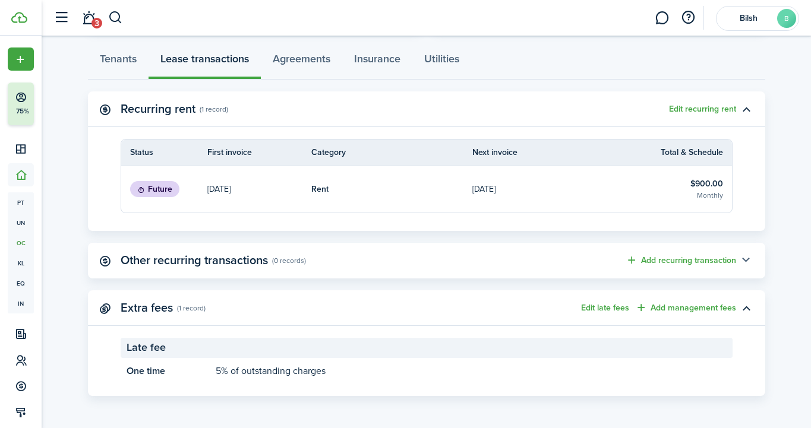
click at [745, 258] on button "button" at bounding box center [746, 261] width 20 height 20
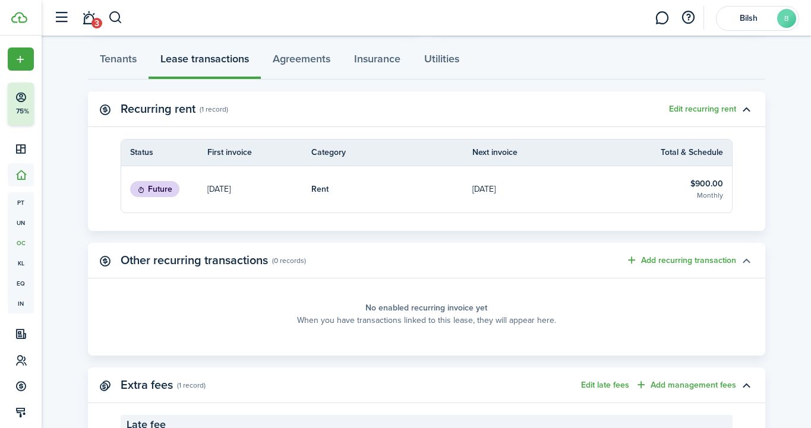
click at [745, 258] on button "button" at bounding box center [746, 261] width 20 height 20
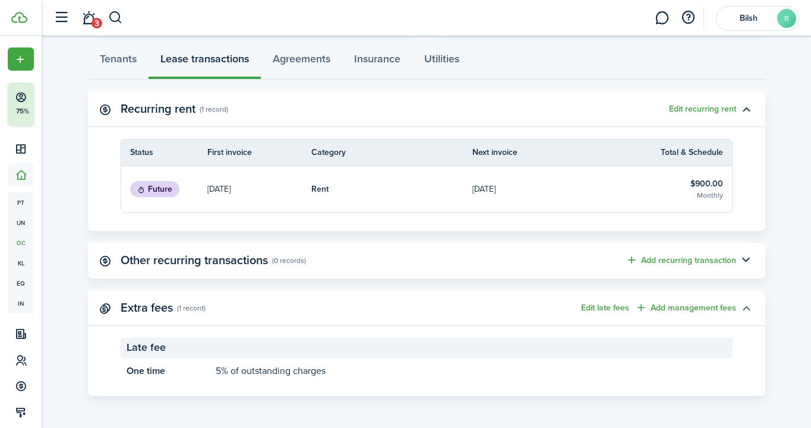
click at [744, 304] on button "button" at bounding box center [746, 308] width 20 height 20
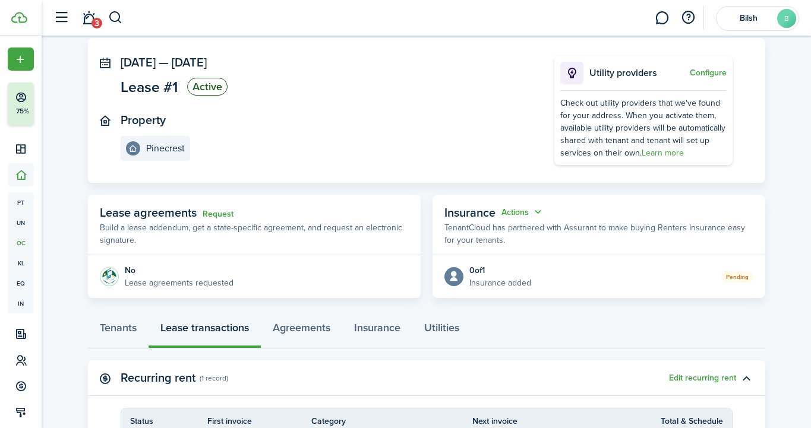
scroll to position [41, 0]
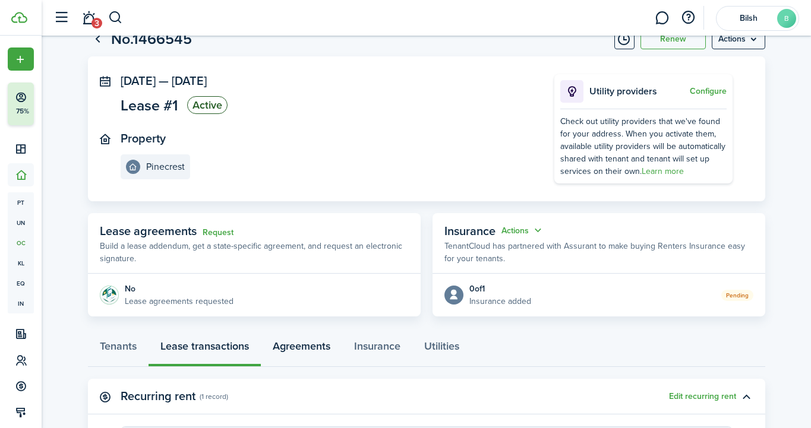
click at [294, 351] on link "Agreements" at bounding box center [301, 350] width 81 height 36
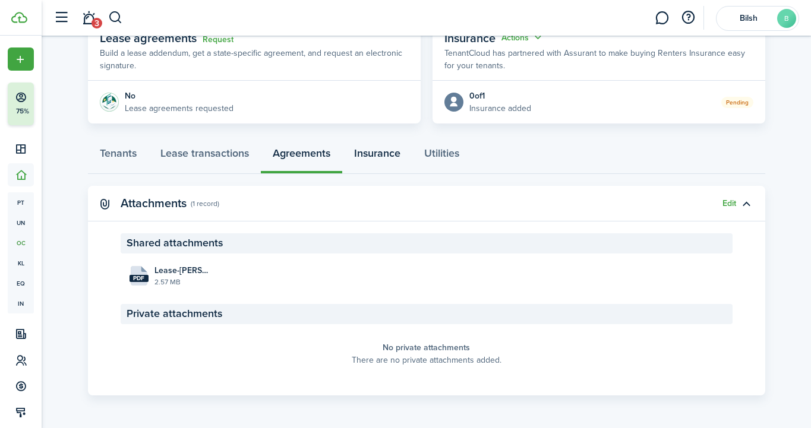
scroll to position [234, 0]
click at [378, 158] on link "Insurance" at bounding box center [377, 157] width 70 height 36
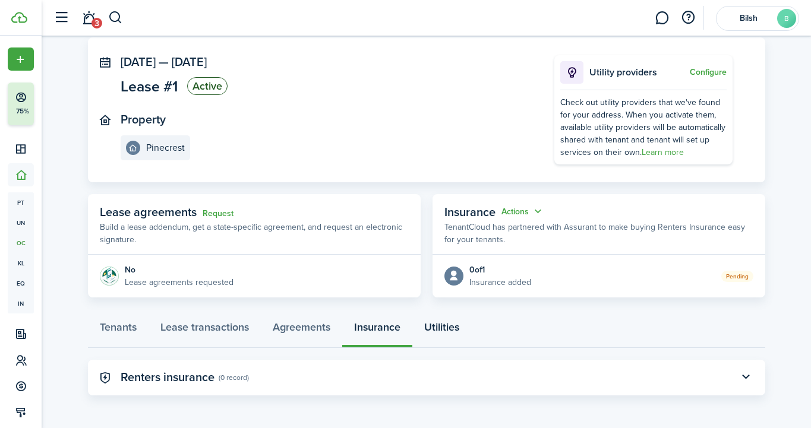
scroll to position [59, 0]
click at [509, 375] on panel-main-header "Renters insurance (0 record)" at bounding box center [426, 379] width 677 height 36
click at [742, 380] on button "button" at bounding box center [746, 378] width 20 height 20
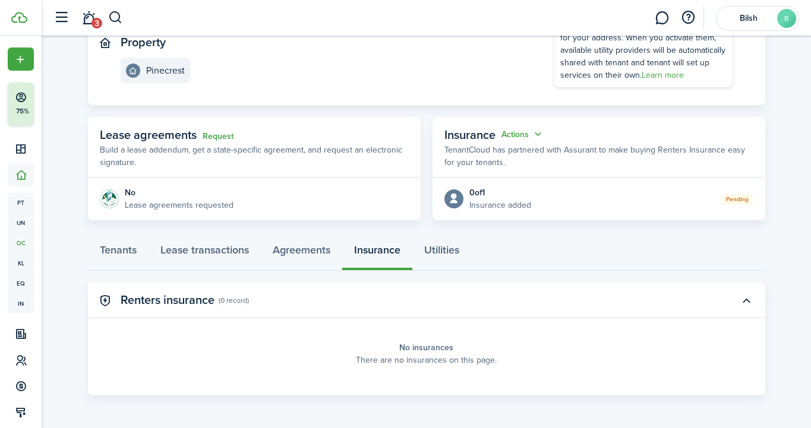
scroll to position [137, 0]
click at [437, 244] on link "Utilities" at bounding box center [441, 254] width 59 height 36
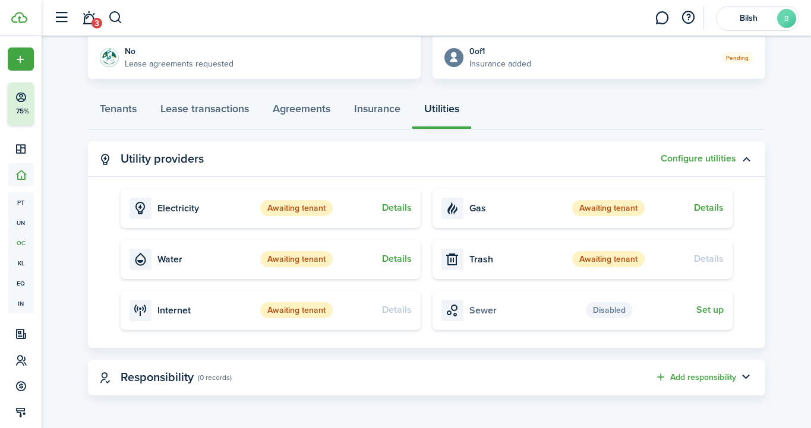
scroll to position [278, 0]
click at [391, 206] on button "Details" at bounding box center [397, 208] width 30 height 11
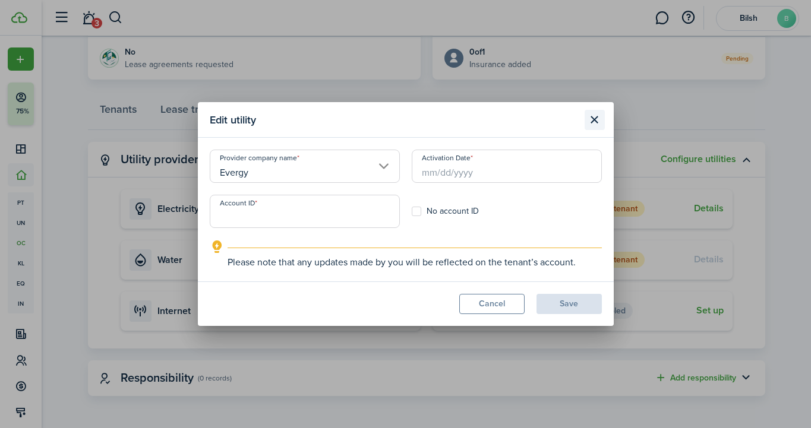
click at [593, 119] on button "Close modal" at bounding box center [595, 120] width 20 height 20
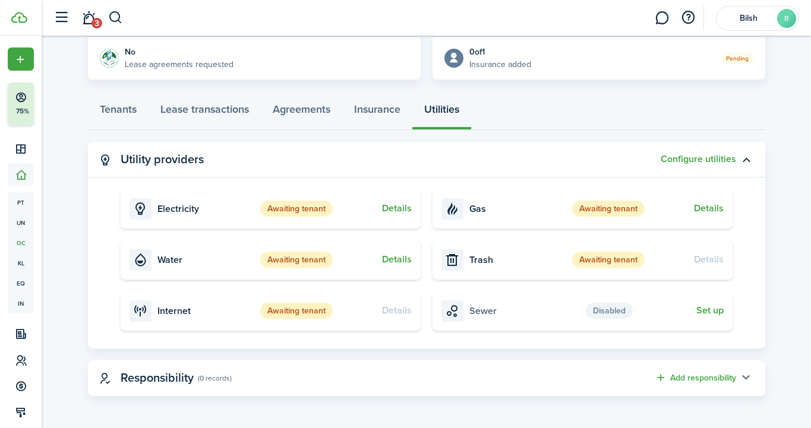
click at [748, 378] on button "button" at bounding box center [746, 378] width 20 height 20
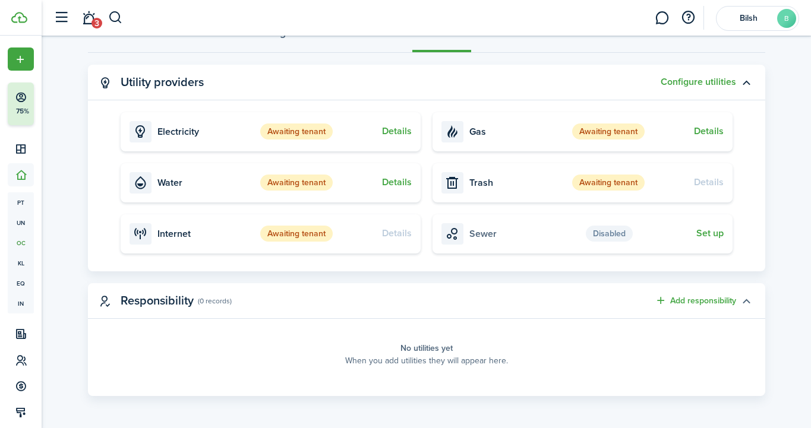
click at [749, 300] on button "button" at bounding box center [746, 301] width 20 height 20
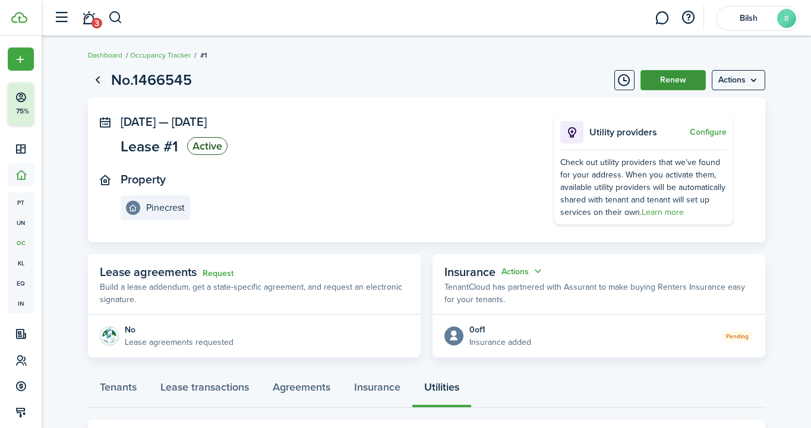
scroll to position [0, 0]
click at [96, 80] on link "Go back" at bounding box center [98, 80] width 20 height 20
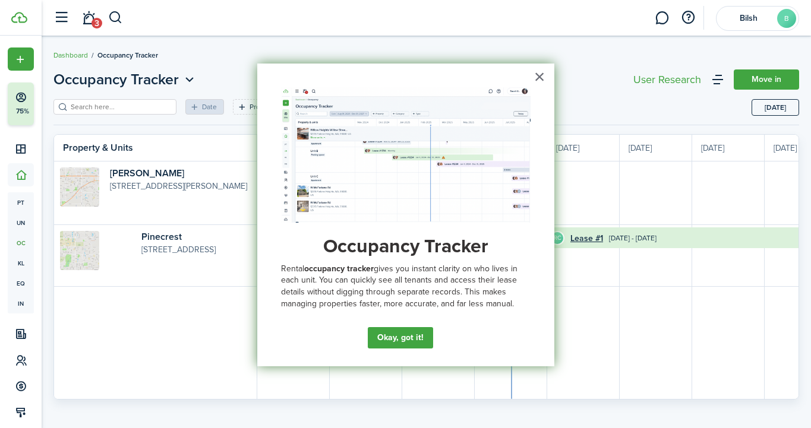
scroll to position [0, 218]
click at [399, 337] on button "Okay, got it!" at bounding box center [399, 337] width 62 height 21
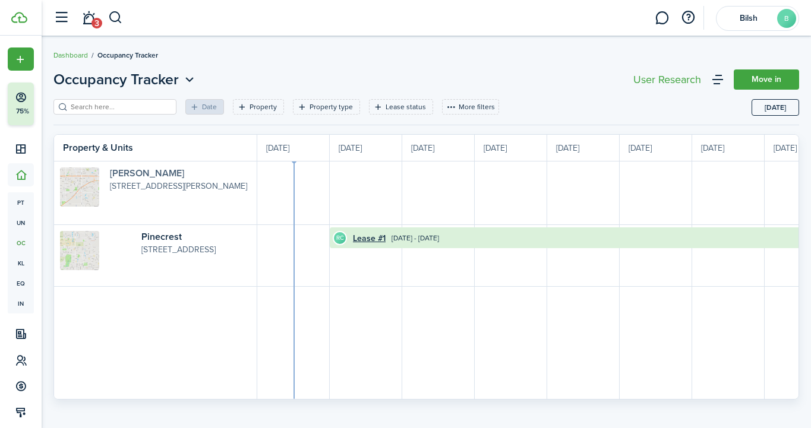
click at [146, 174] on link "[PERSON_NAME]" at bounding box center [147, 173] width 74 height 14
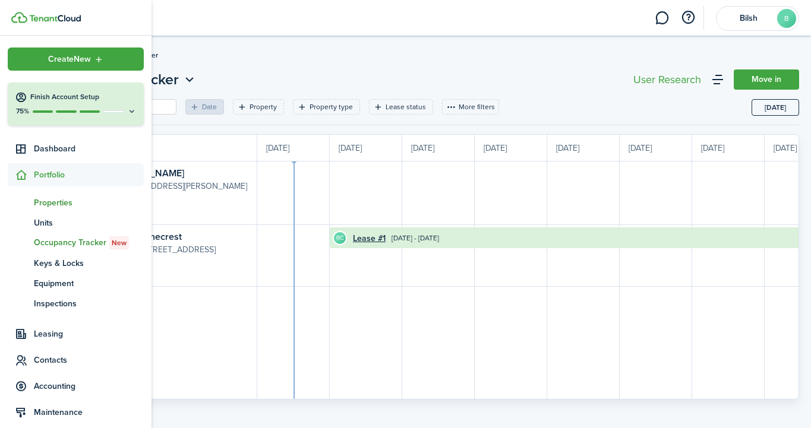
click at [53, 201] on span "Properties" at bounding box center [89, 203] width 110 height 12
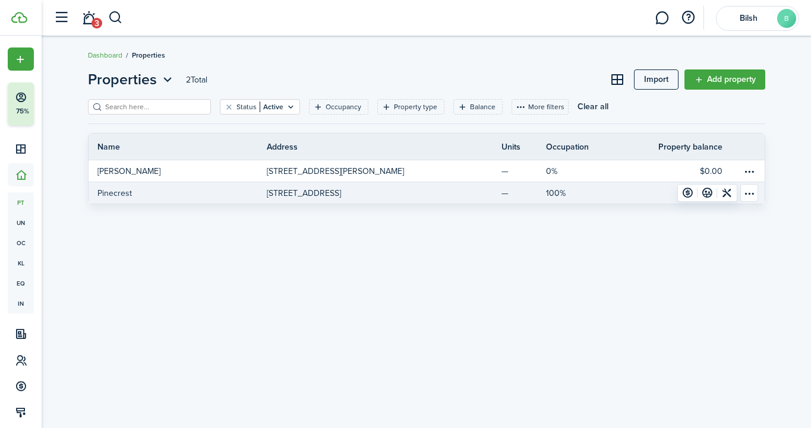
click at [341, 189] on p "[STREET_ADDRESS]" at bounding box center [304, 193] width 74 height 12
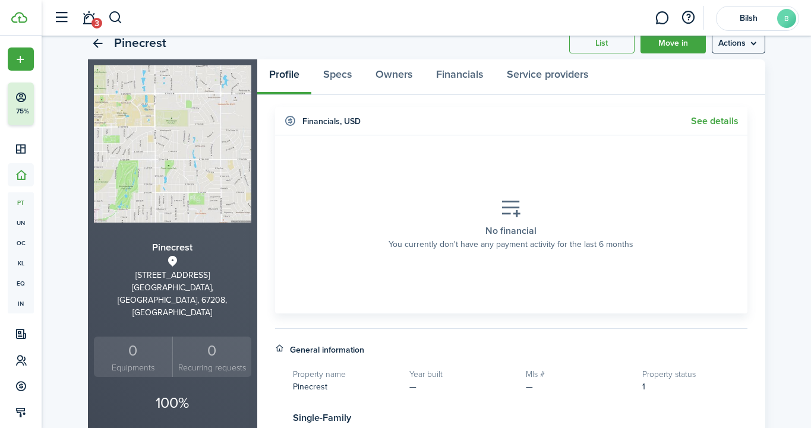
scroll to position [59, 0]
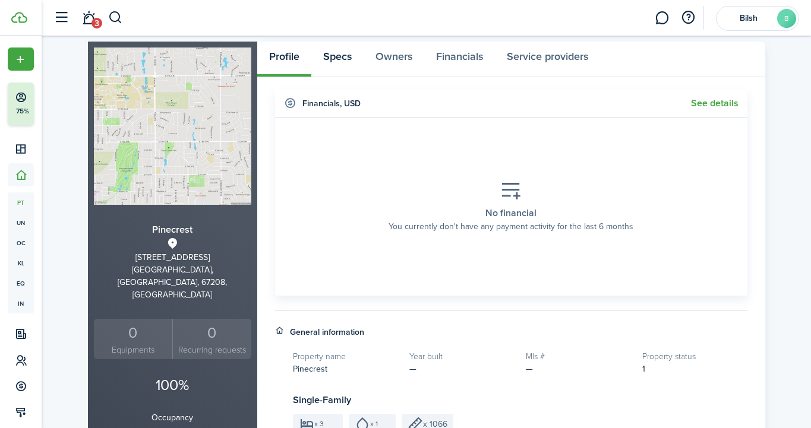
click at [333, 65] on link "Specs" at bounding box center [337, 60] width 52 height 36
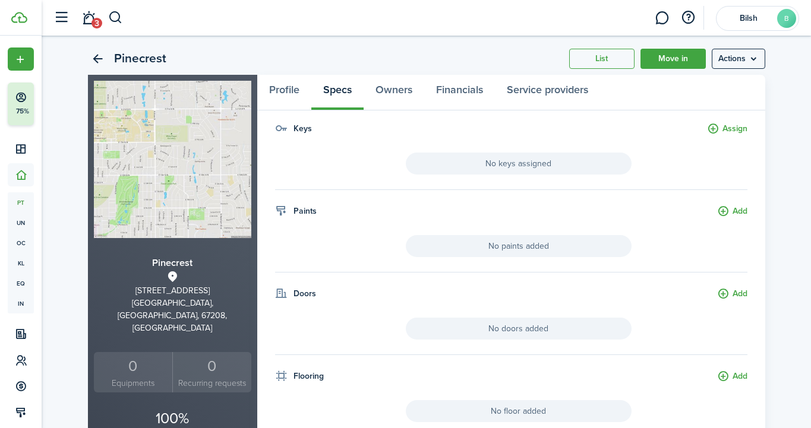
scroll to position [70, 0]
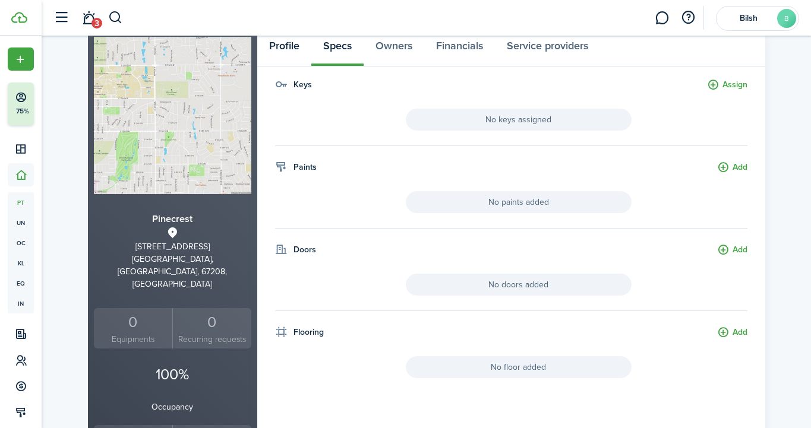
click at [272, 65] on link "Profile" at bounding box center [284, 49] width 54 height 36
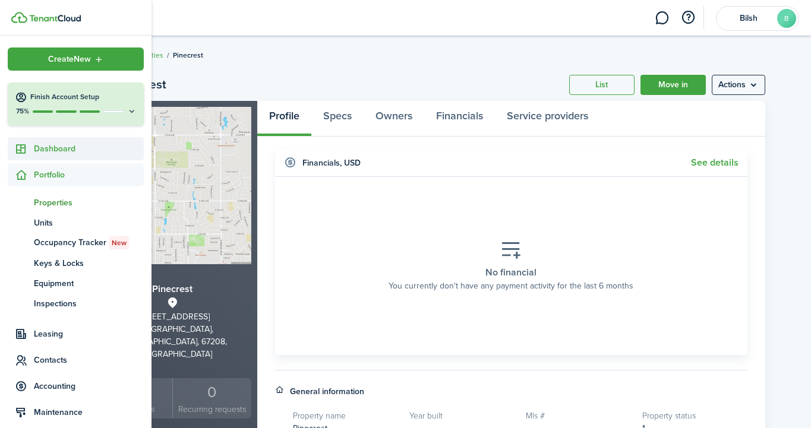
click at [73, 153] on span "Dashboard" at bounding box center [89, 149] width 110 height 12
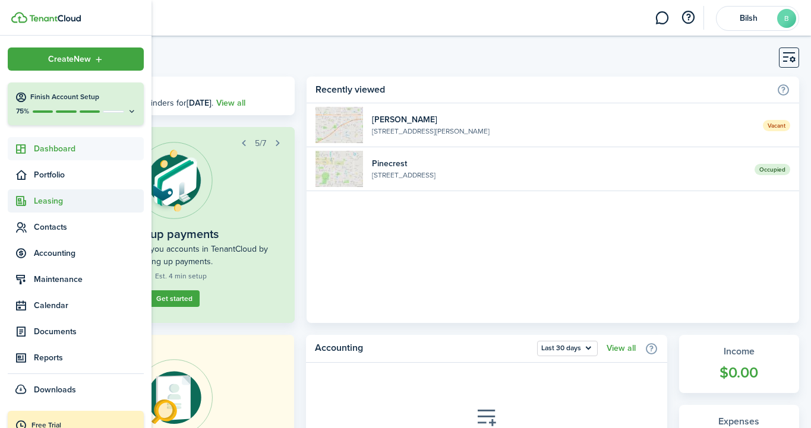
click at [42, 207] on span "Leasing" at bounding box center [89, 201] width 110 height 12
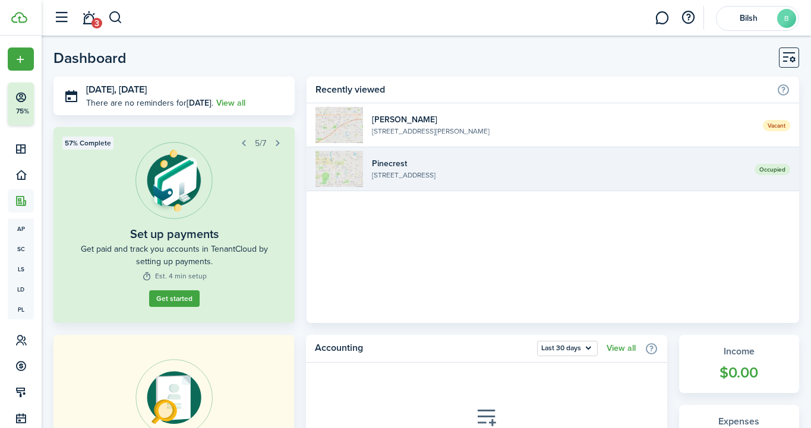
click at [464, 166] on widget-list-item-title "Pinecrest" at bounding box center [559, 163] width 374 height 12
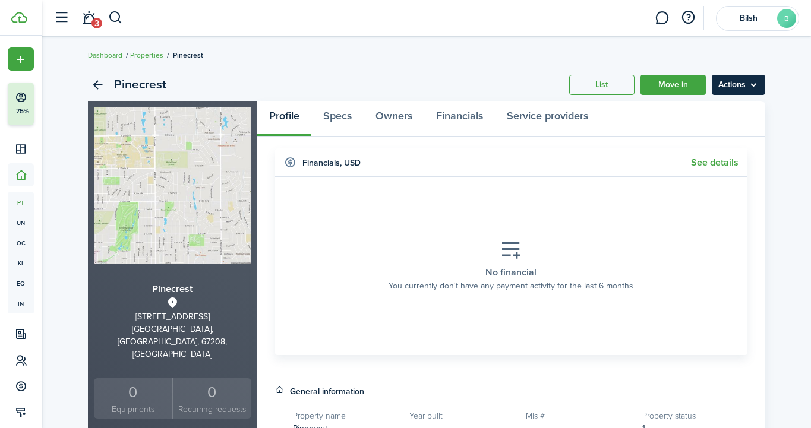
click at [731, 78] on menu-btn "Actions" at bounding box center [738, 85] width 53 height 20
click at [144, 53] on link "Properties" at bounding box center [146, 55] width 33 height 11
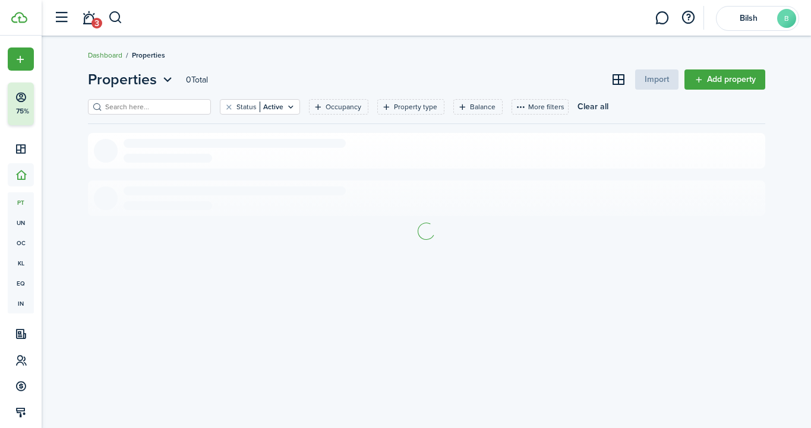
click at [107, 56] on link "Dashboard" at bounding box center [105, 55] width 34 height 11
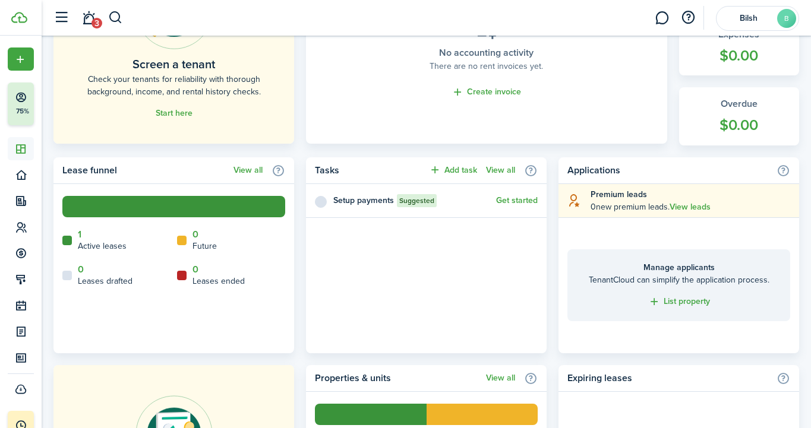
scroll to position [398, 0]
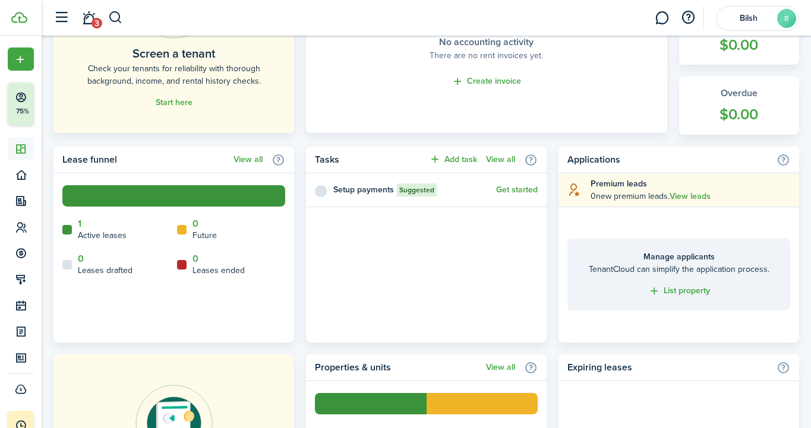
click at [96, 237] on home-widget-title "Active leases" at bounding box center [102, 235] width 49 height 12
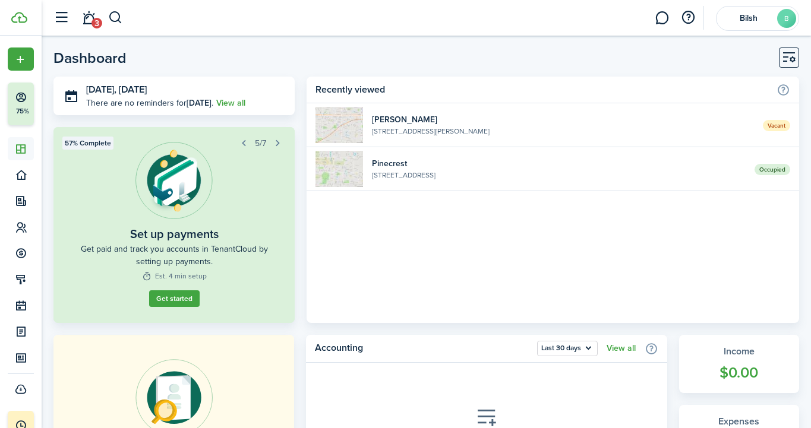
scroll to position [0, 0]
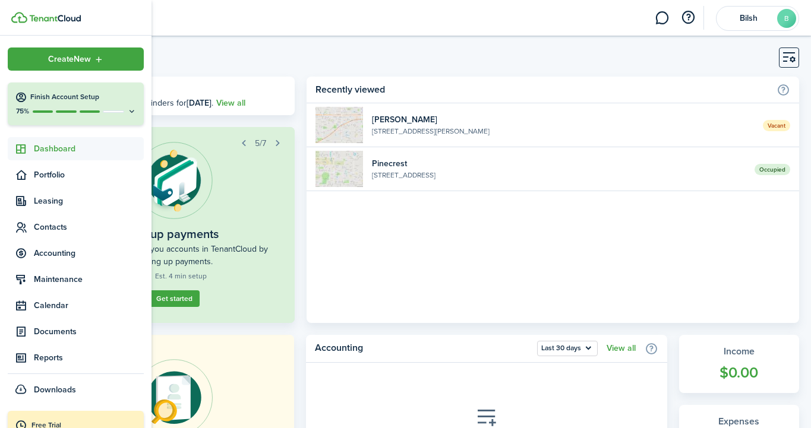
click at [132, 112] on icon at bounding box center [132, 111] width 10 height 9
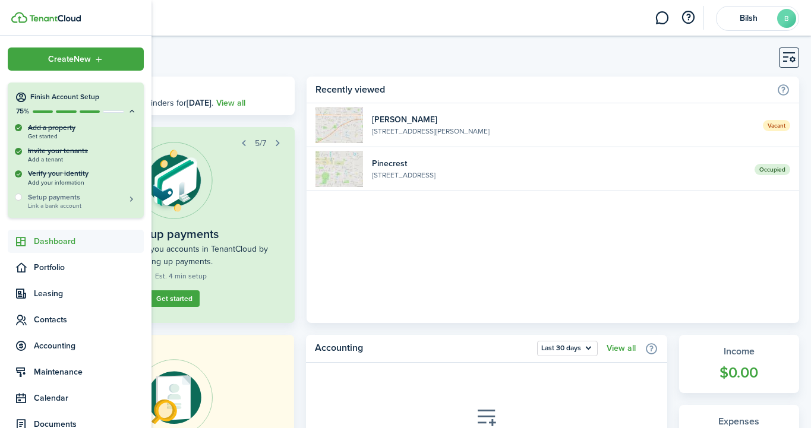
click at [58, 200] on h5 "Setup payments" at bounding box center [82, 197] width 109 height 11
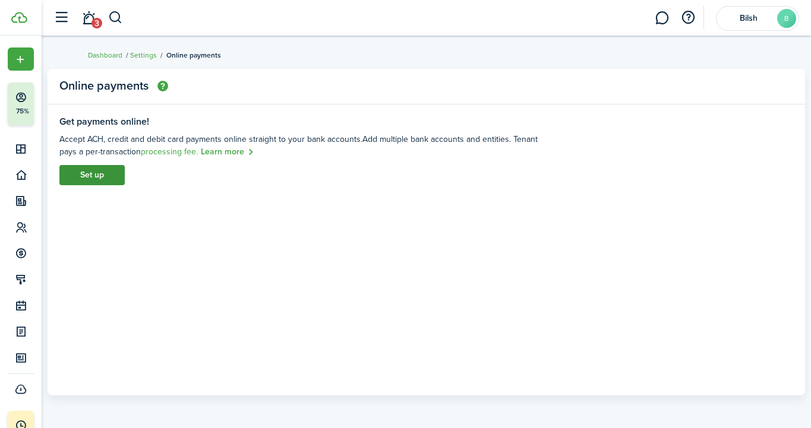
click at [121, 179] on link "Set up" at bounding box center [91, 175] width 65 height 20
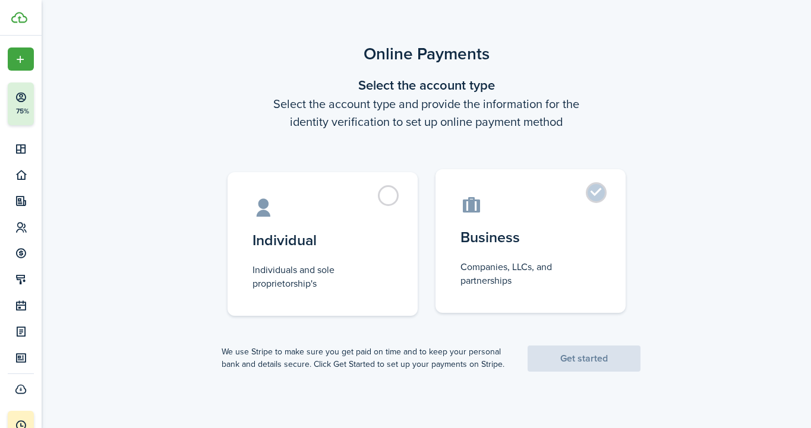
click at [557, 191] on label "Business Companies, LLCs, and partnerships" at bounding box center [531, 241] width 190 height 144
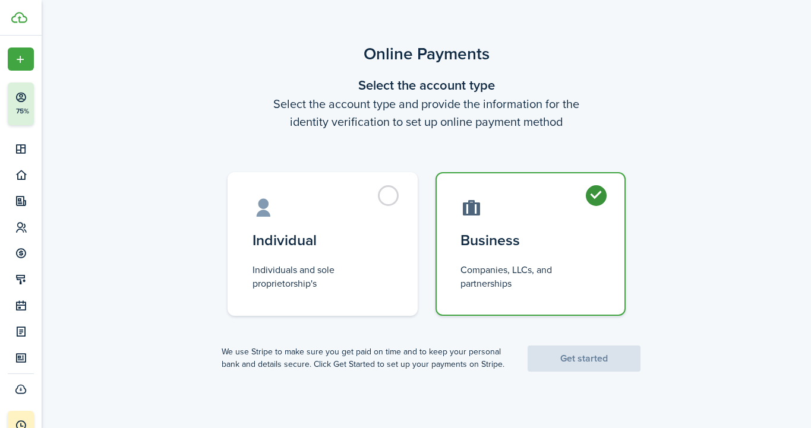
radio input "true"
click at [604, 361] on link "Get started" at bounding box center [584, 359] width 113 height 26
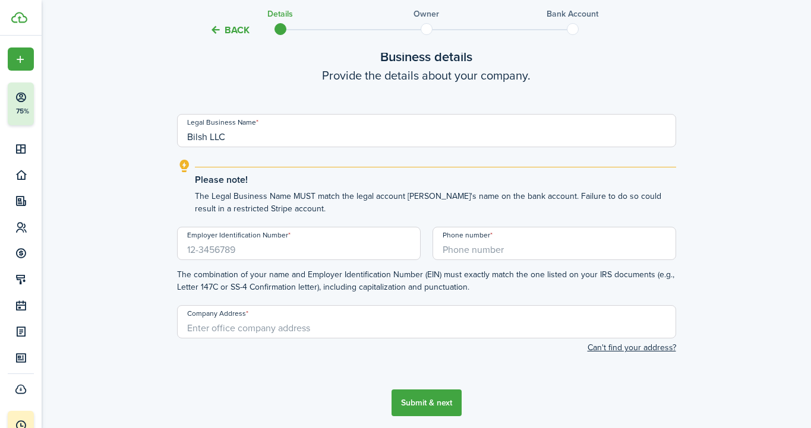
scroll to position [112, 0]
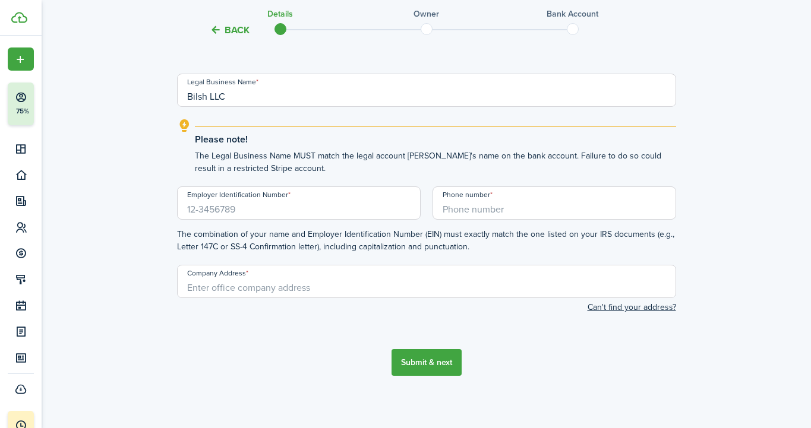
type input "Bilsh LLC"
click at [270, 209] on input "Employer Identification Number" at bounding box center [299, 203] width 244 height 33
type input "8"
type input "87-2308032"
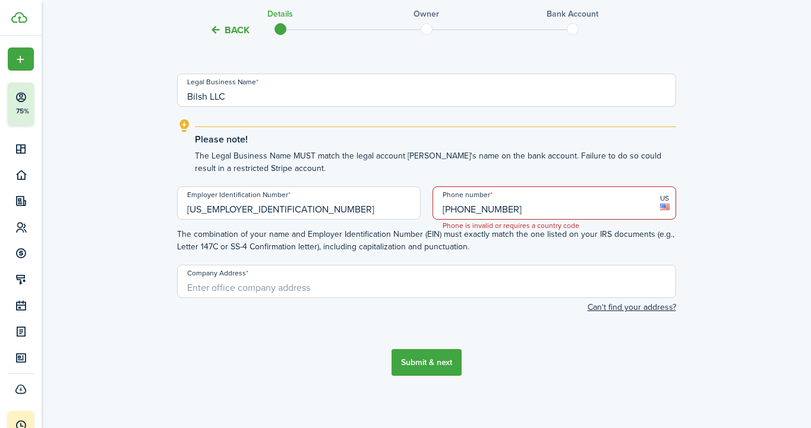
type input "+1 316-559-8143"
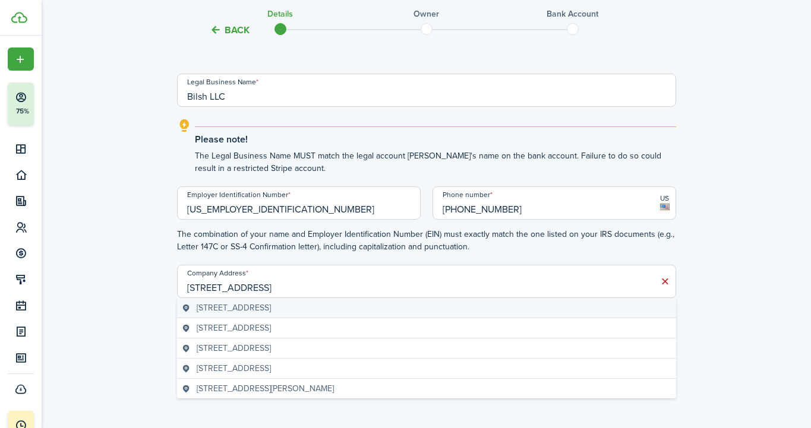
click at [271, 304] on span "1313 South Gateway Street, Wichita, KS, USA" at bounding box center [234, 308] width 74 height 12
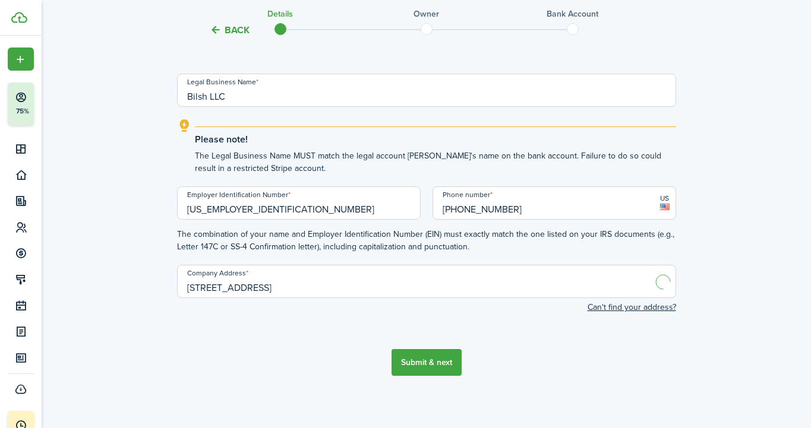
type input "1313 S Gateway St, Wichita, KS 67230, USA"
click at [423, 369] on button "Submit & next" at bounding box center [427, 362] width 70 height 27
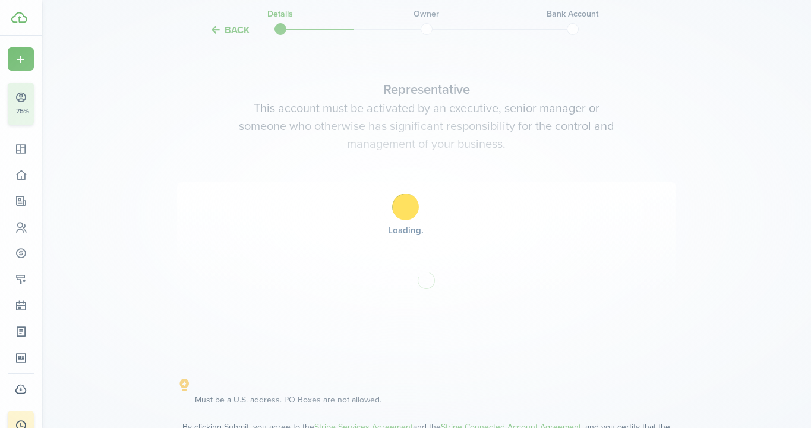
scroll to position [465, 0]
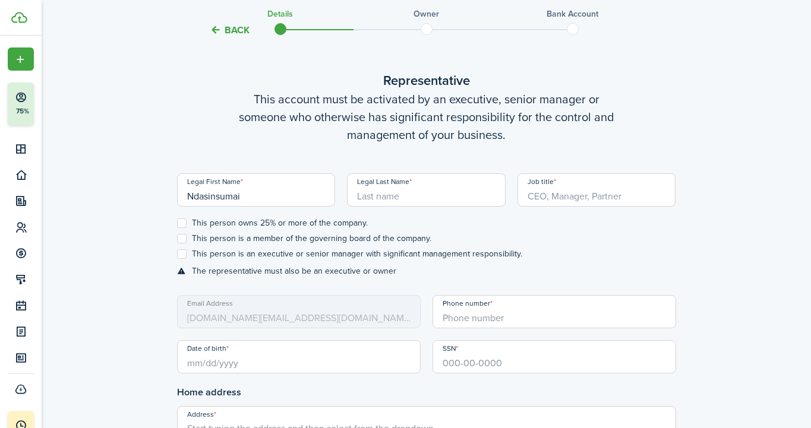
type input "Ndasinsumai"
type input "Tsakr"
click at [568, 197] on input "Job title" at bounding box center [597, 190] width 159 height 33
type input "Owner"
click at [183, 223] on label "This person owns 25% or more of the company." at bounding box center [272, 224] width 191 height 10
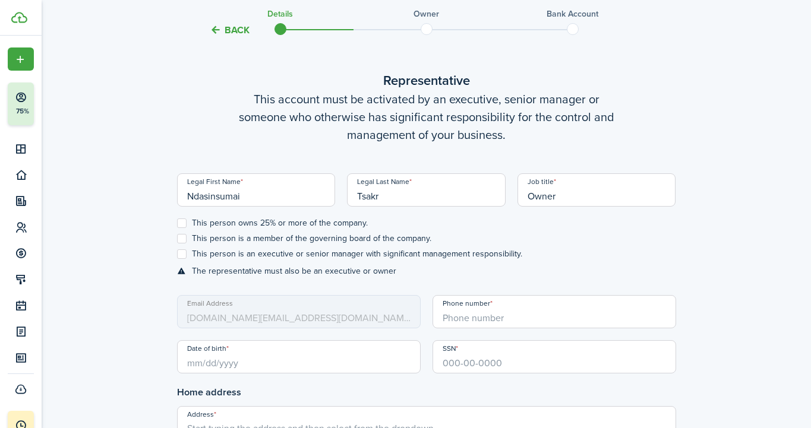
click at [177, 223] on input "This person owns 25% or more of the company." at bounding box center [176, 223] width 1 height 1
checkbox input "true"
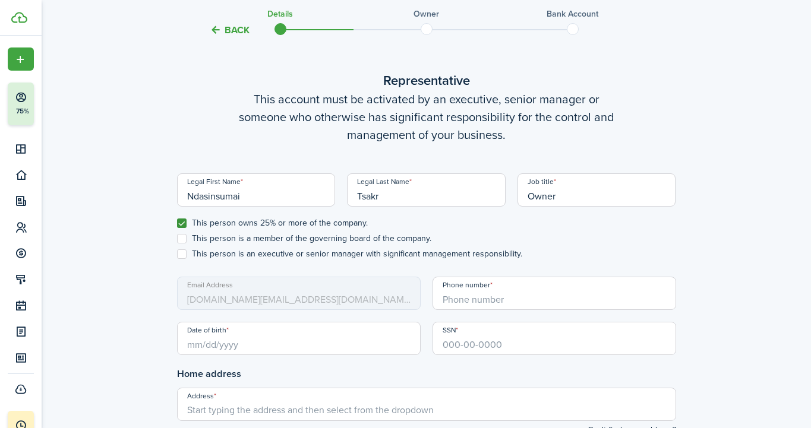
click at [184, 238] on label "This person is a member of the governing board of the company." at bounding box center [304, 239] width 254 height 10
click at [177, 239] on input "This person is a member of the governing board of the company." at bounding box center [176, 239] width 1 height 1
checkbox input "true"
click at [184, 253] on label "This person is an executive or senior manager with significant management respo…" at bounding box center [349, 255] width 345 height 10
click at [177, 254] on input "This person is an executive or senior manager with significant management respo…" at bounding box center [176, 254] width 1 height 1
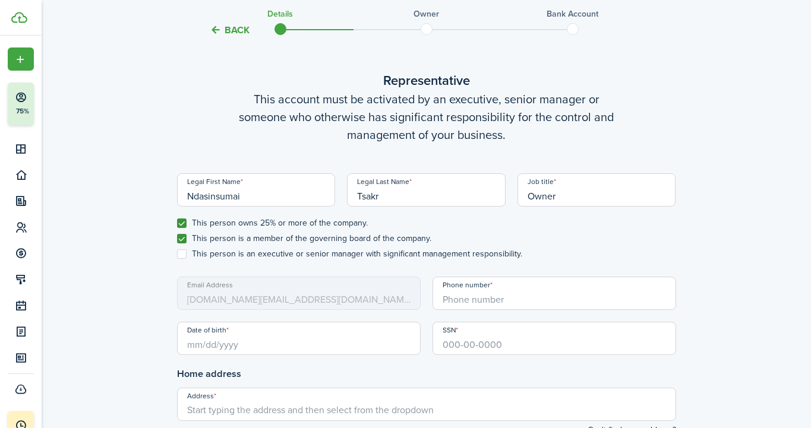
checkbox input "true"
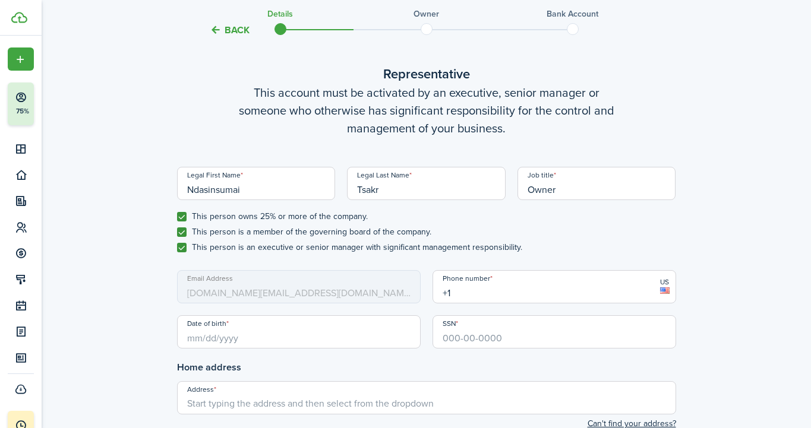
scroll to position [476, 0]
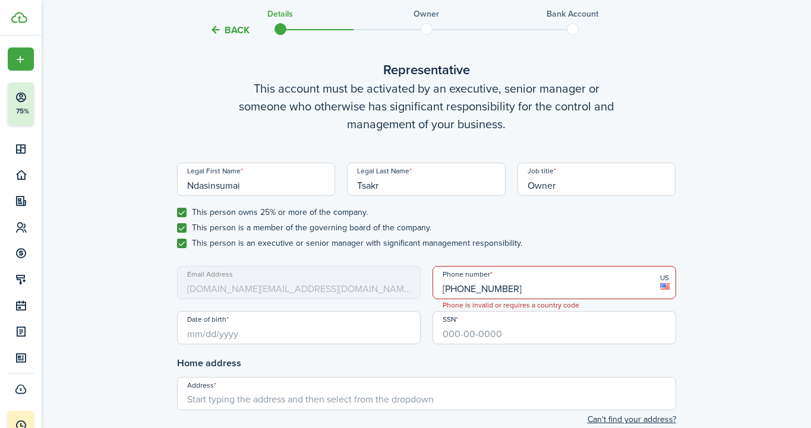
type input "+1 316-461-9615"
click at [307, 332] on input "Date of birth" at bounding box center [299, 327] width 244 height 33
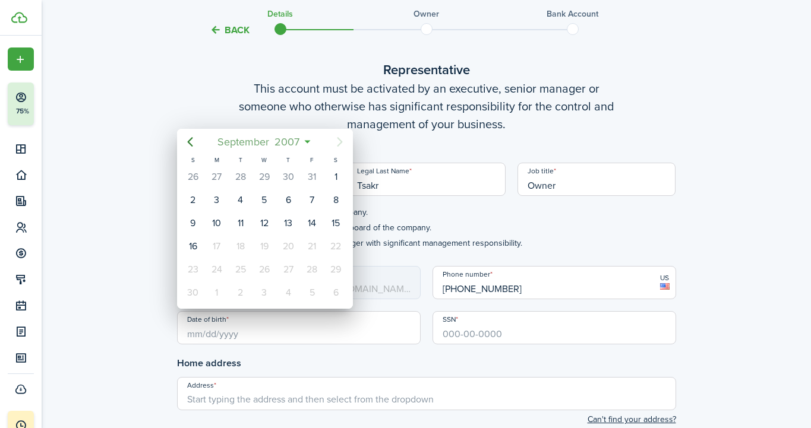
click at [298, 143] on span "2007" at bounding box center [287, 141] width 30 height 21
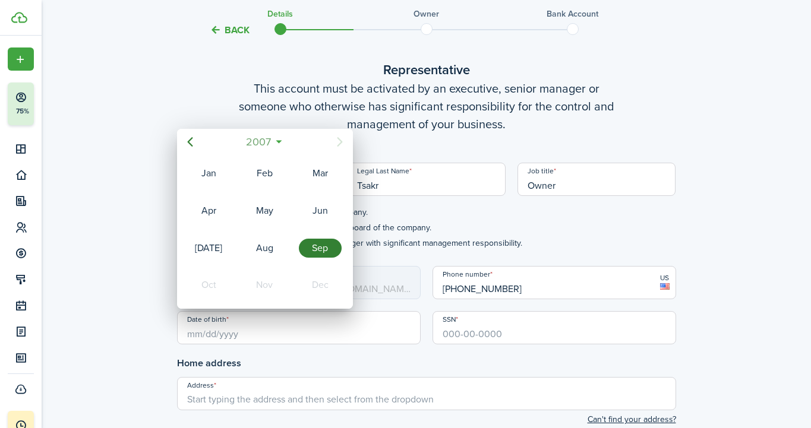
click at [268, 135] on span "2007" at bounding box center [259, 141] width 30 height 21
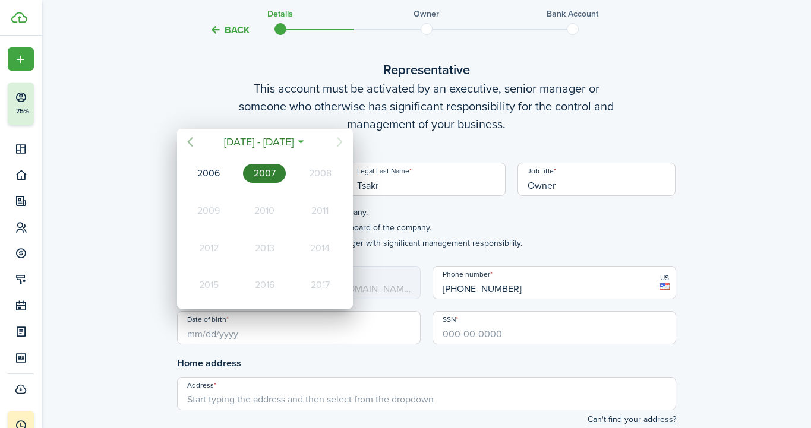
click at [191, 142] on icon "Previous page" at bounding box center [190, 142] width 14 height 14
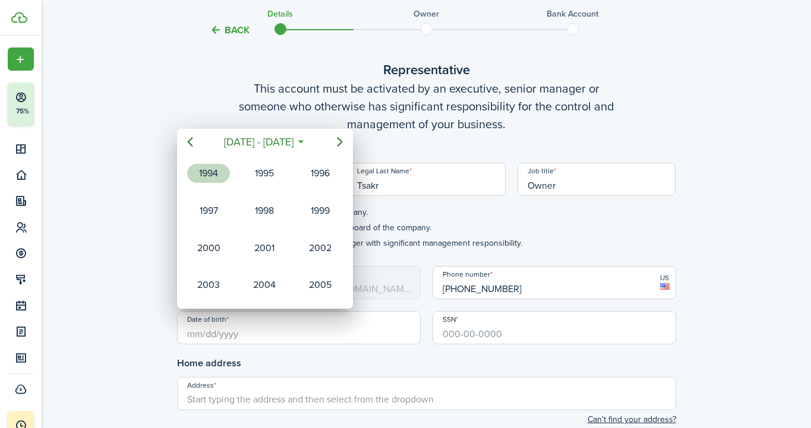
click at [212, 174] on div "1994" at bounding box center [208, 173] width 43 height 19
click at [204, 280] on div "Oct" at bounding box center [208, 285] width 43 height 19
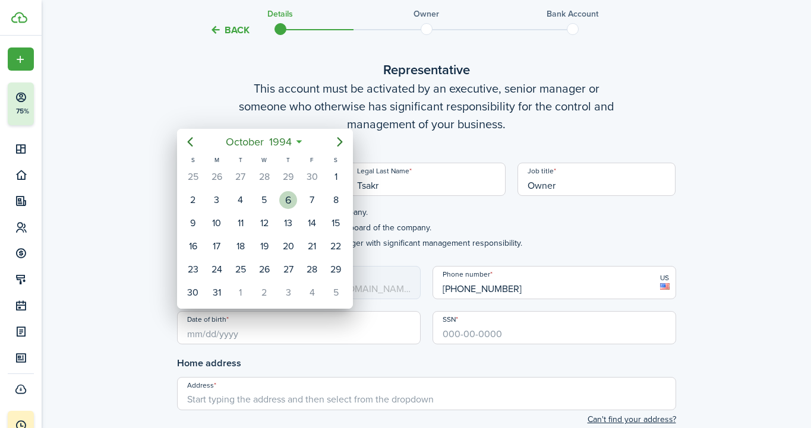
click at [291, 197] on div "6" at bounding box center [288, 200] width 18 height 18
type input "10/06/1994"
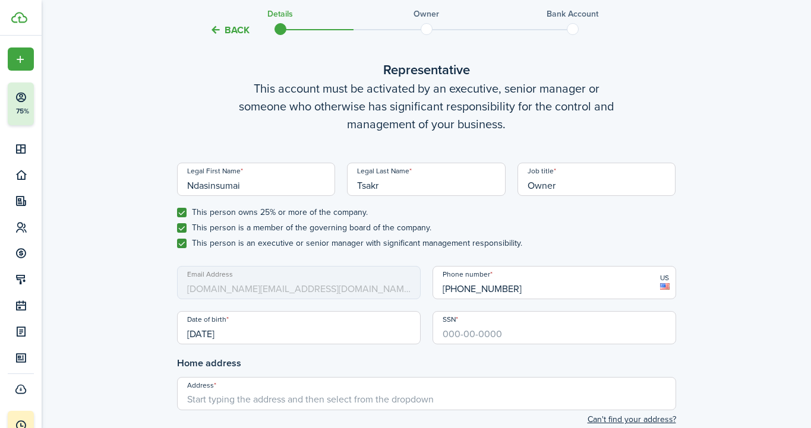
click at [464, 332] on input "SSN" at bounding box center [555, 327] width 244 height 33
type input "882-47-2161"
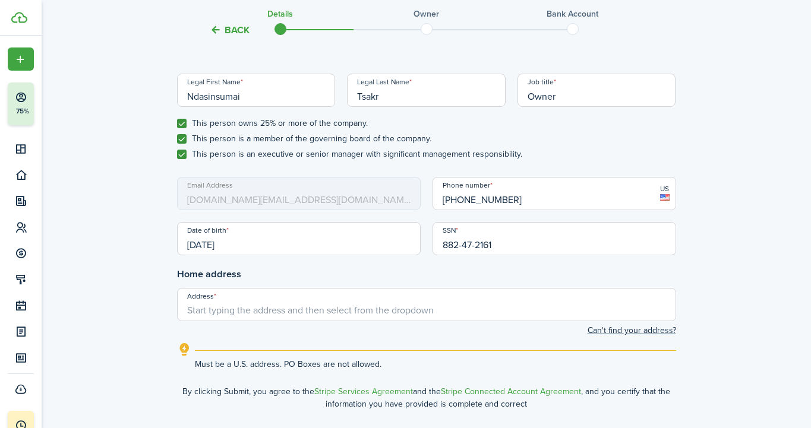
scroll to position [606, 0]
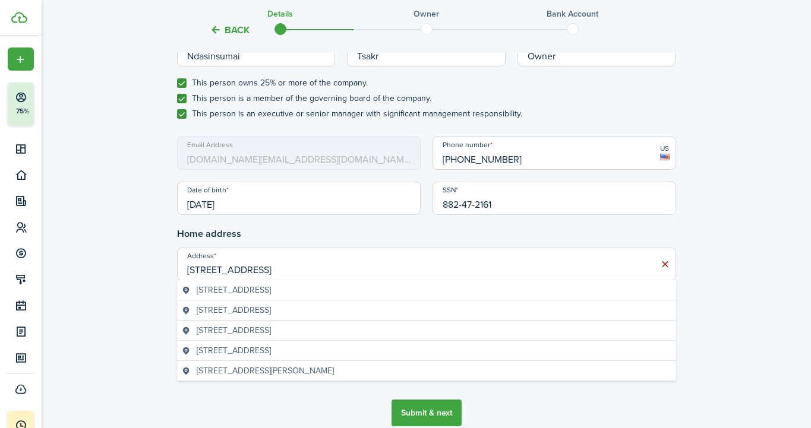
click at [268, 285] on span "1313 South Gateway Street, Wichita, KS, USA" at bounding box center [234, 290] width 74 height 12
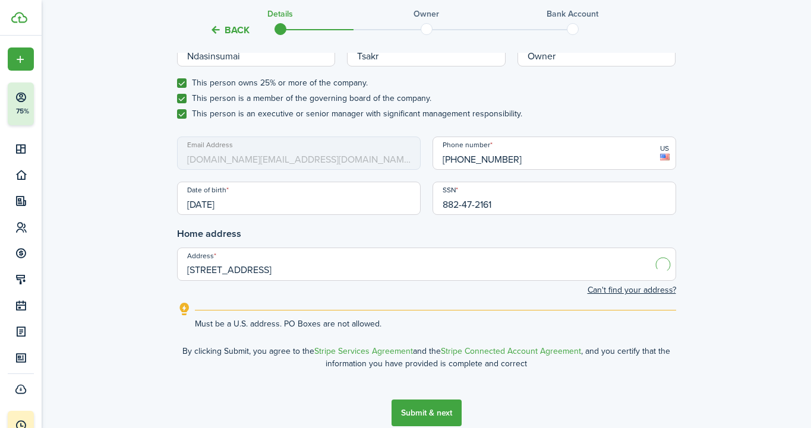
type input "1313 S Gateway St, Wichita, KS 67230, USA"
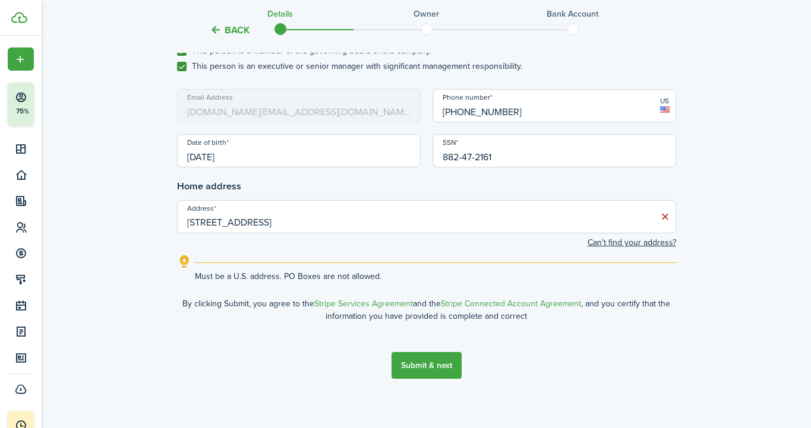
scroll to position [655, 0]
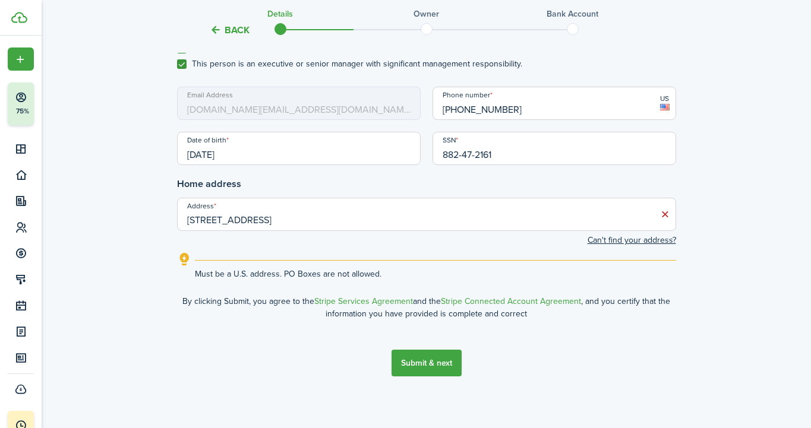
click at [437, 363] on button "Submit & next" at bounding box center [427, 363] width 70 height 27
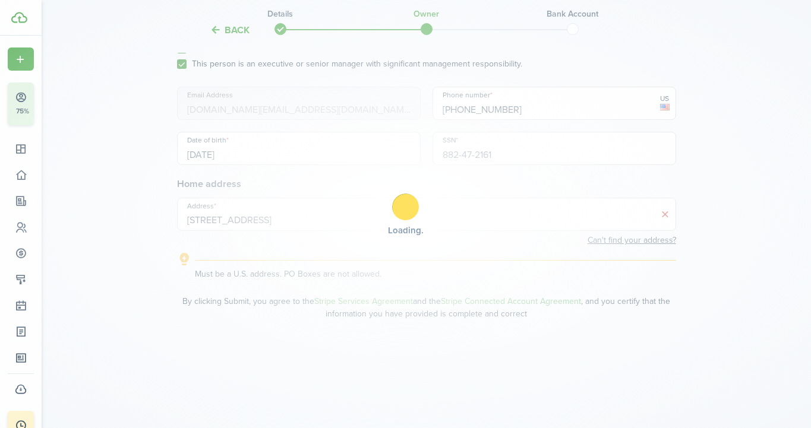
scroll to position [0, 0]
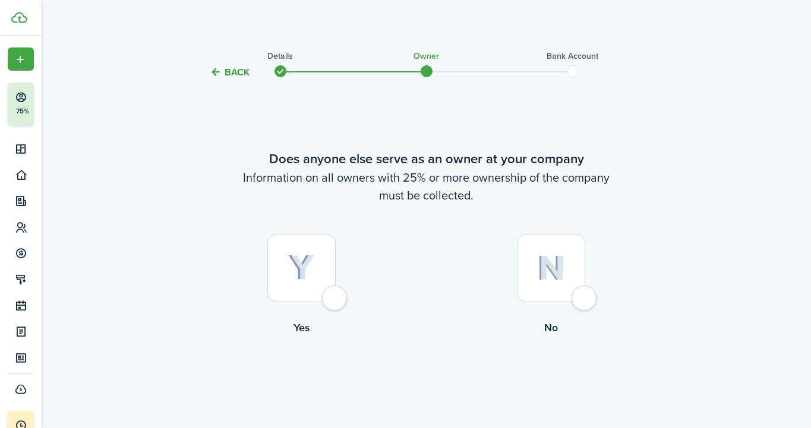
click at [531, 266] on div at bounding box center [551, 268] width 68 height 68
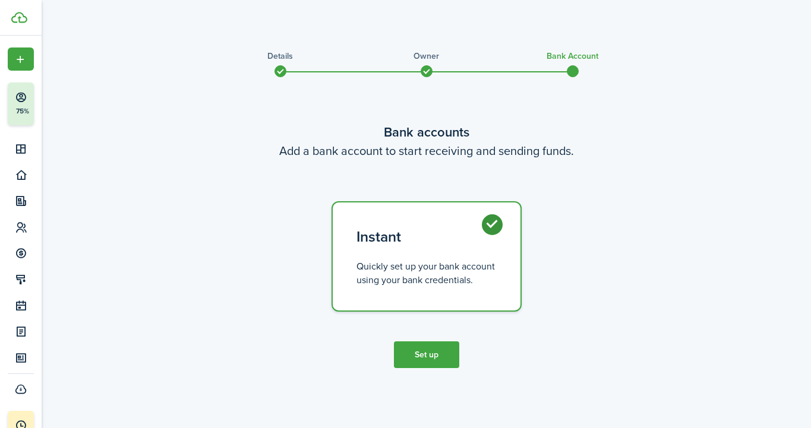
click at [431, 354] on button "Set up" at bounding box center [426, 355] width 65 height 27
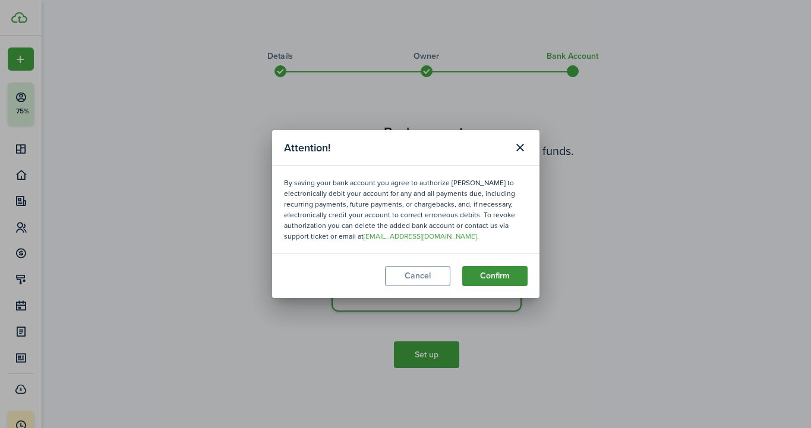
click at [489, 274] on button "Confirm" at bounding box center [494, 276] width 65 height 20
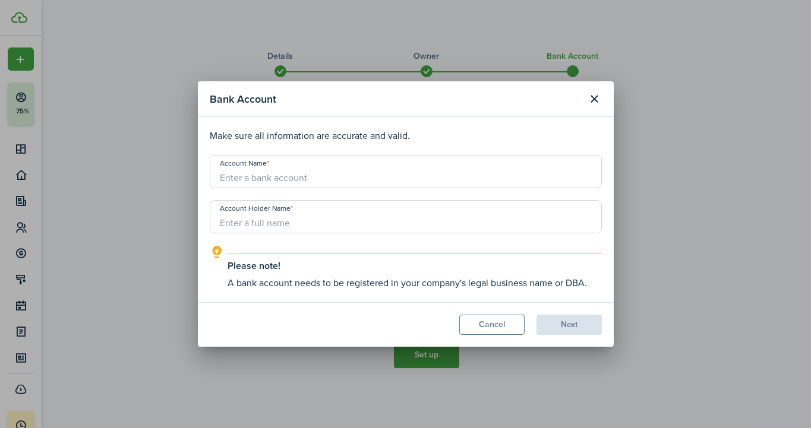
click at [298, 177] on input "Account Name" at bounding box center [406, 171] width 392 height 33
click at [276, 222] on input "Account Holder Name" at bounding box center [406, 216] width 392 height 33
type input "Ndasinsumai Tsakr"
click at [285, 175] on input "Account Name" at bounding box center [406, 171] width 392 height 33
type input "Bilsh LLC"
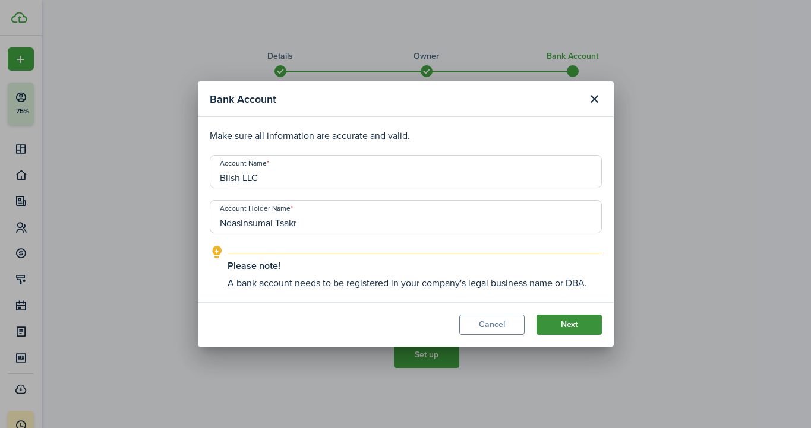
click at [587, 329] on button "Next" at bounding box center [569, 325] width 65 height 20
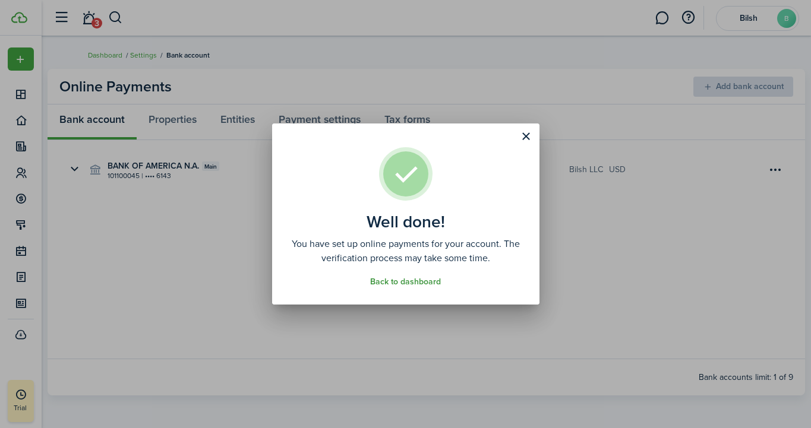
click at [411, 285] on link "Back to dashboard" at bounding box center [405, 283] width 71 height 10
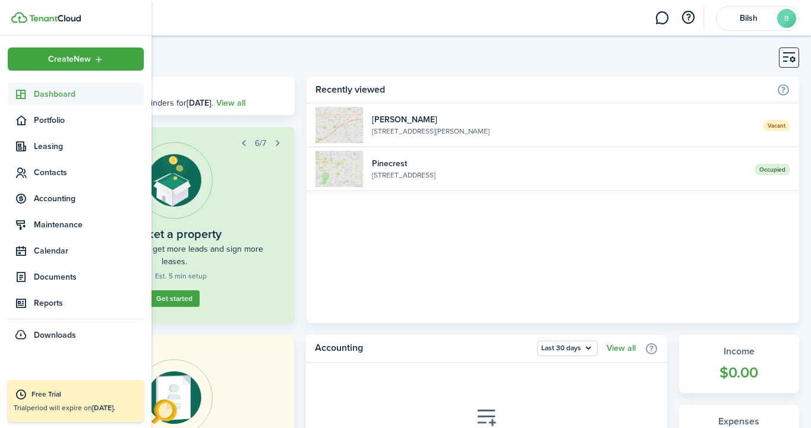
click at [33, 90] on sidebar-link-icon at bounding box center [21, 94] width 26 height 12
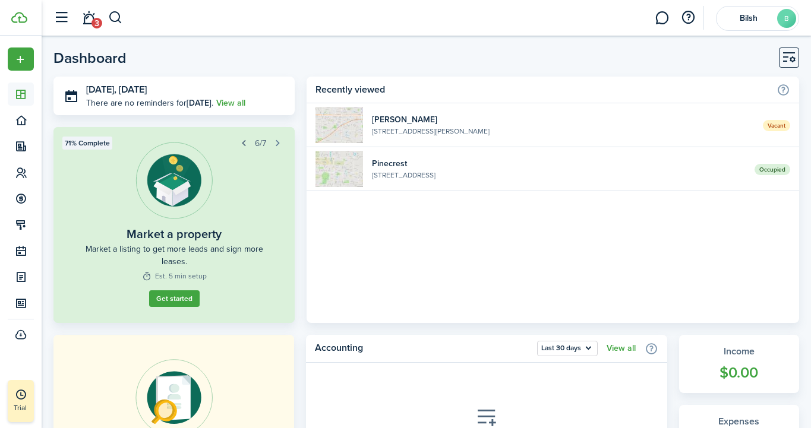
click at [241, 147] on button "button" at bounding box center [243, 143] width 17 height 17
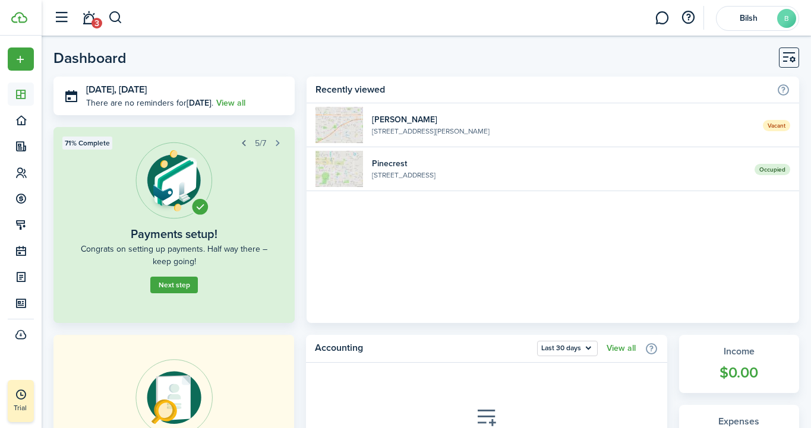
click at [241, 147] on button "button" at bounding box center [243, 143] width 17 height 17
click at [181, 286] on button "Next step" at bounding box center [174, 285] width 48 height 17
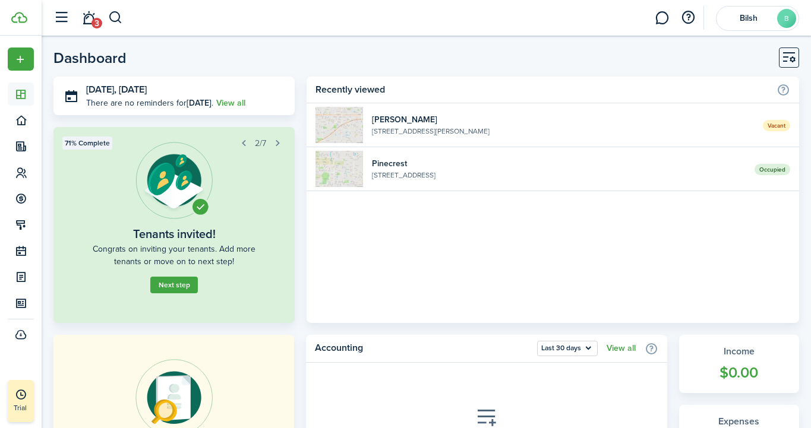
click at [181, 286] on button "Next step" at bounding box center [174, 285] width 48 height 17
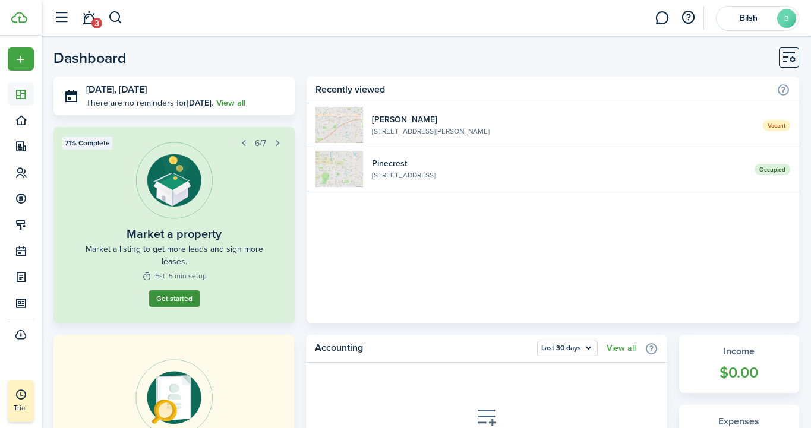
click at [185, 304] on link "Get started" at bounding box center [174, 299] width 51 height 17
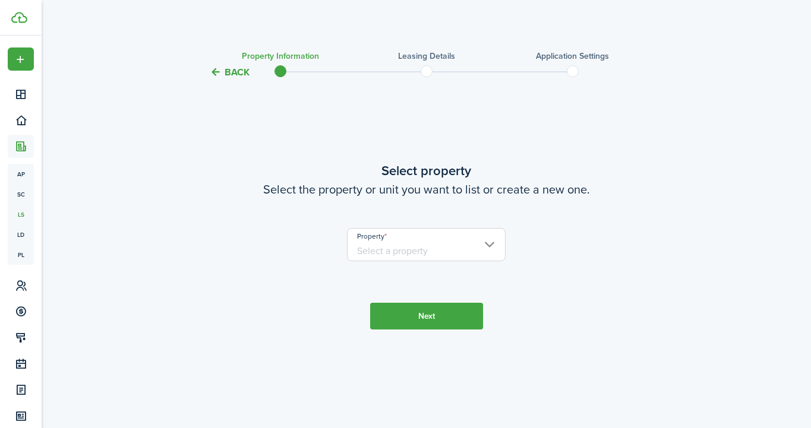
click at [430, 247] on input "Property" at bounding box center [426, 244] width 159 height 33
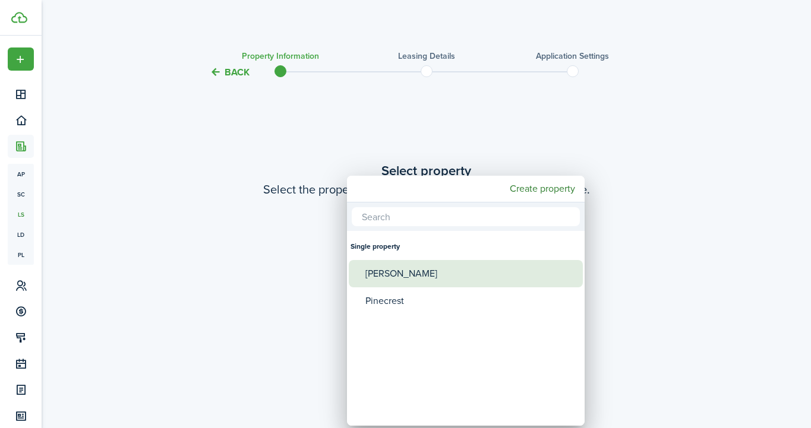
click at [395, 278] on div "[PERSON_NAME]" at bounding box center [470, 273] width 210 height 27
type input "[PERSON_NAME]"
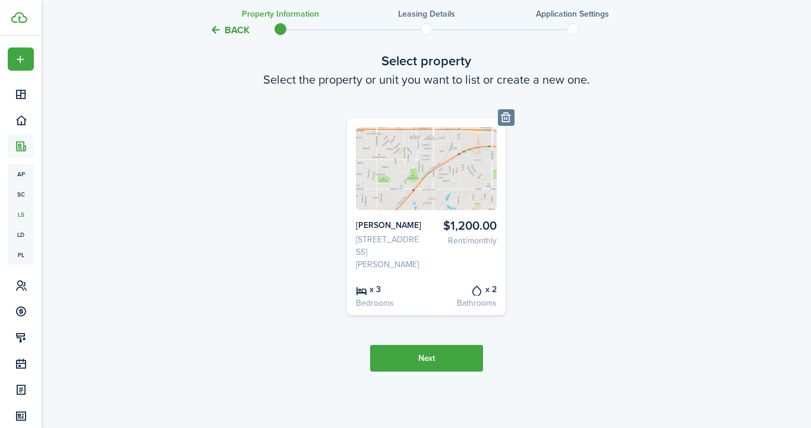
scroll to position [68, 0]
click at [432, 355] on button "Next" at bounding box center [426, 358] width 113 height 27
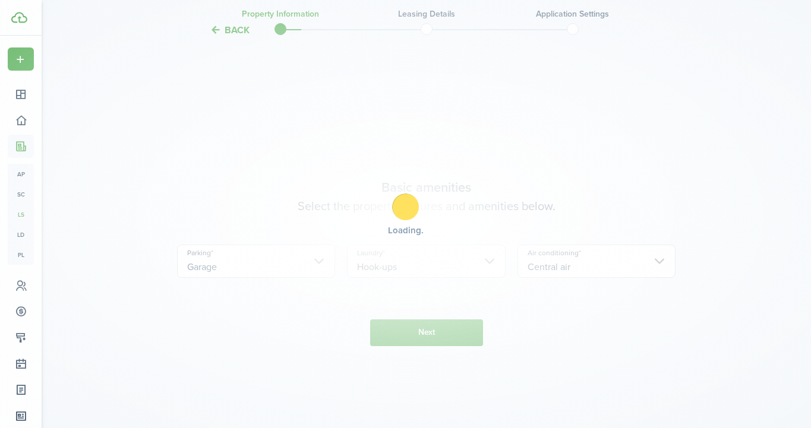
scroll to position [417, 0]
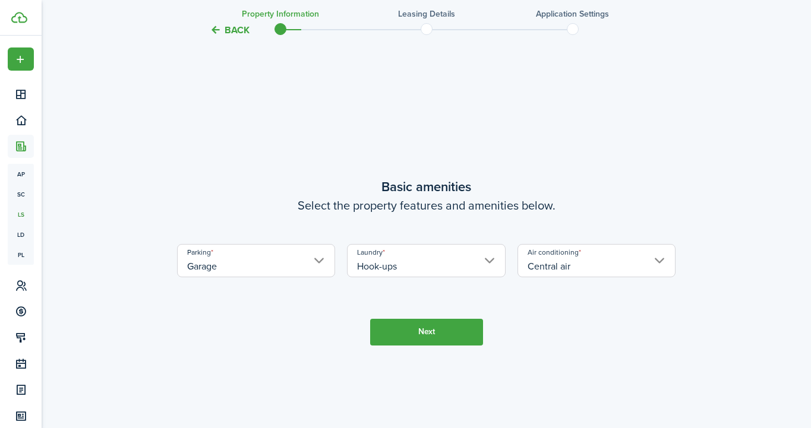
click at [447, 325] on button "Next" at bounding box center [426, 332] width 113 height 27
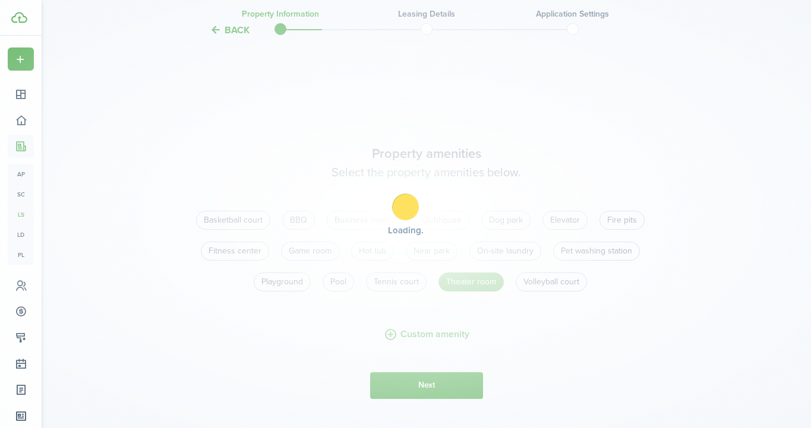
scroll to position [845, 0]
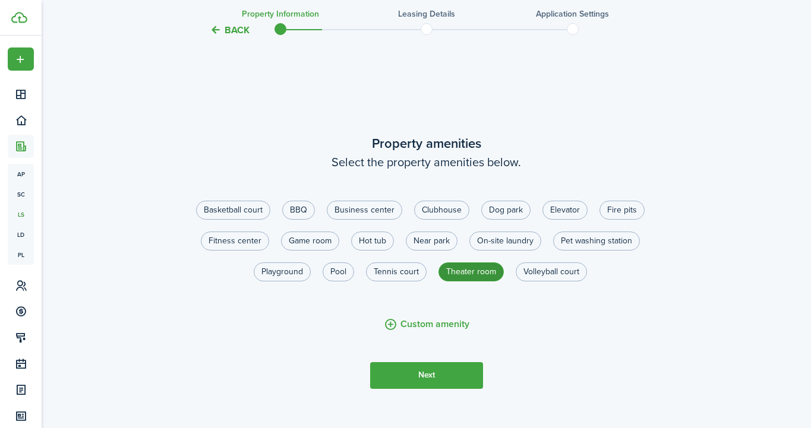
click at [478, 268] on label "Theater room" at bounding box center [471, 272] width 65 height 19
radio input "false"
click at [418, 322] on button "Custom amenity" at bounding box center [427, 324] width 86 height 15
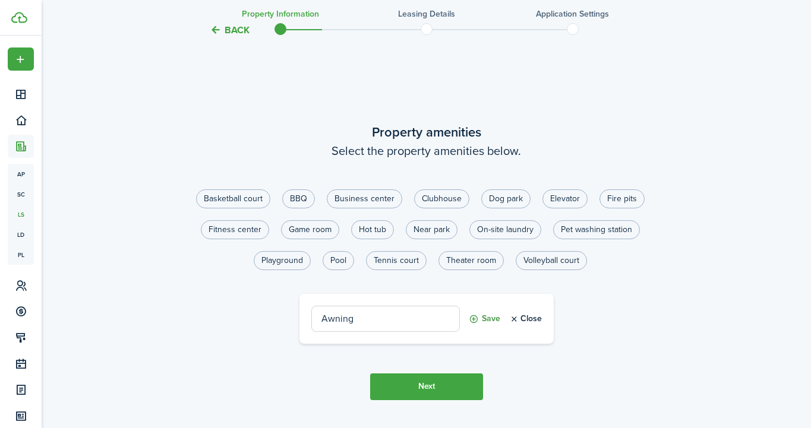
type input "Awning"
click at [489, 317] on button "Save" at bounding box center [484, 319] width 31 height 26
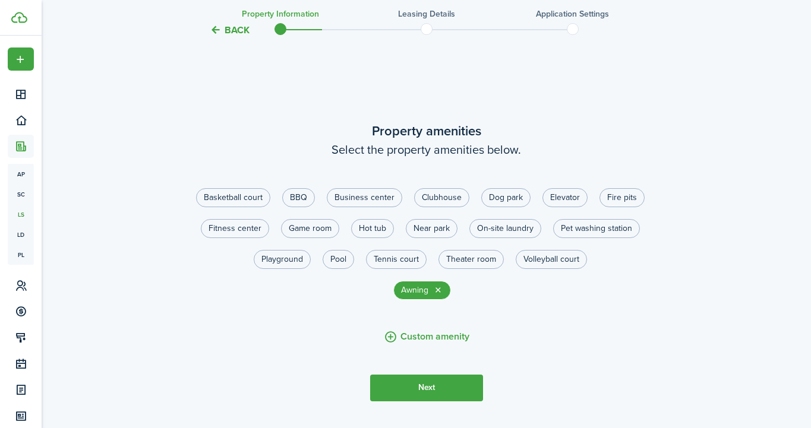
click at [438, 385] on button "Next" at bounding box center [426, 388] width 113 height 27
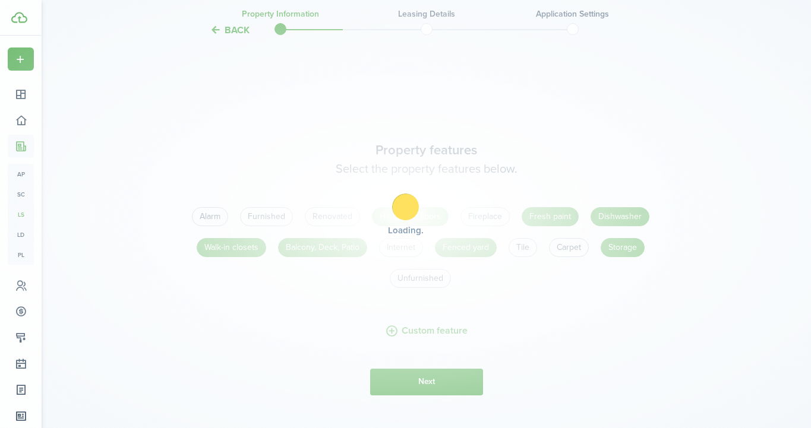
scroll to position [1274, 0]
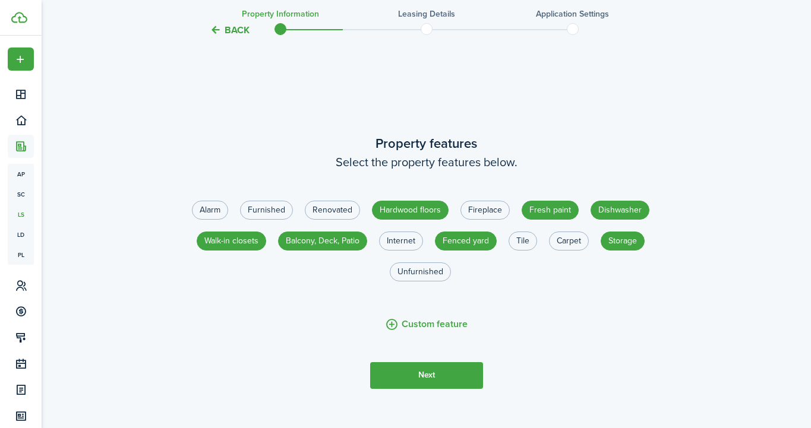
click at [442, 366] on button "Next" at bounding box center [426, 376] width 113 height 27
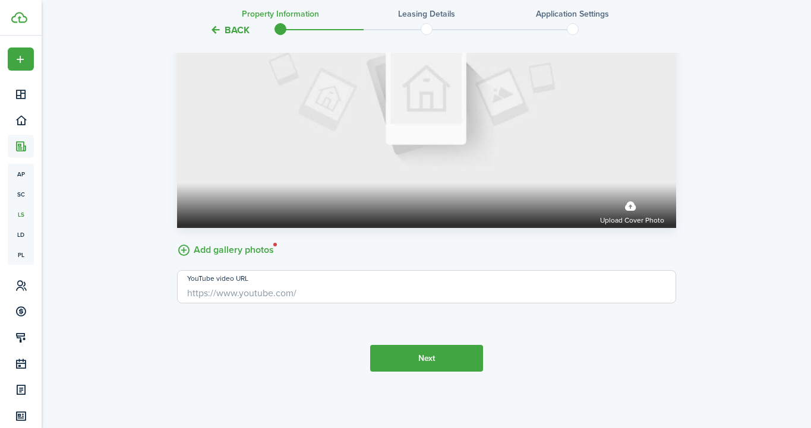
scroll to position [1908, 0]
click at [229, 251] on label "Add gallery photos" at bounding box center [225, 249] width 97 height 18
click at [177, 240] on input "Add gallery photos" at bounding box center [177, 240] width 0 height 0
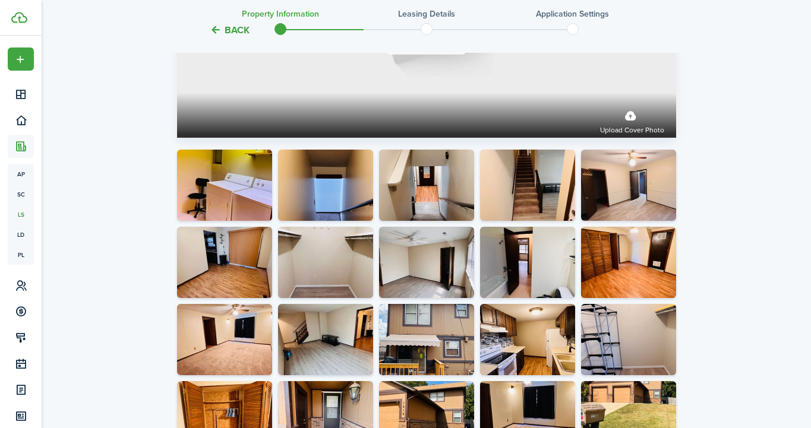
scroll to position [1999, 0]
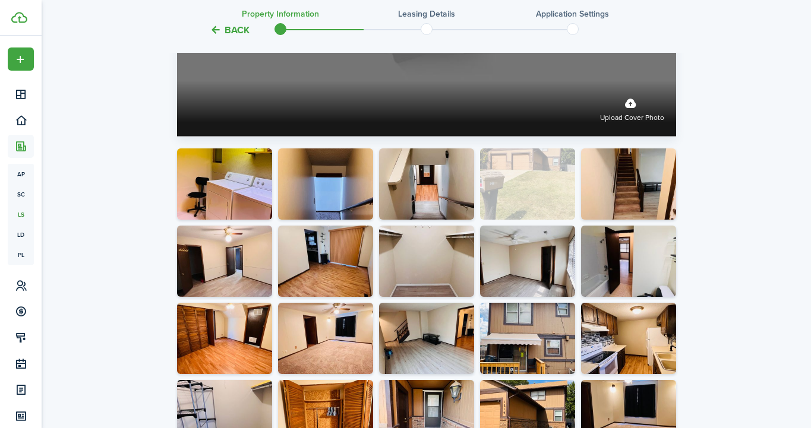
drag, startPoint x: 637, startPoint y: 418, endPoint x: 478, endPoint y: 83, distance: 370.8
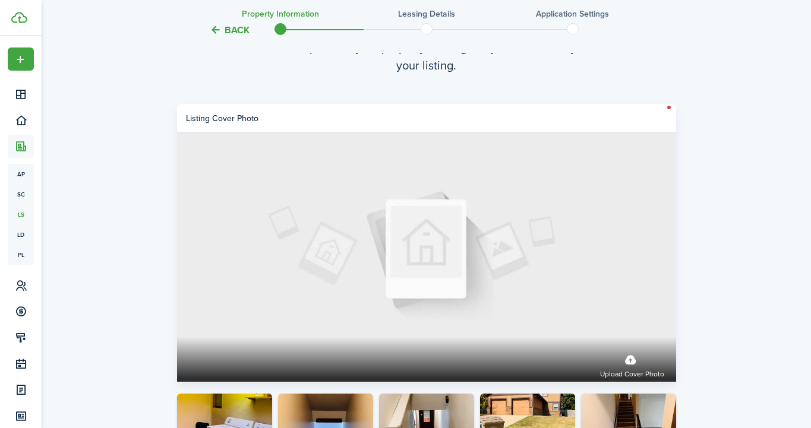
scroll to position [1902, 0]
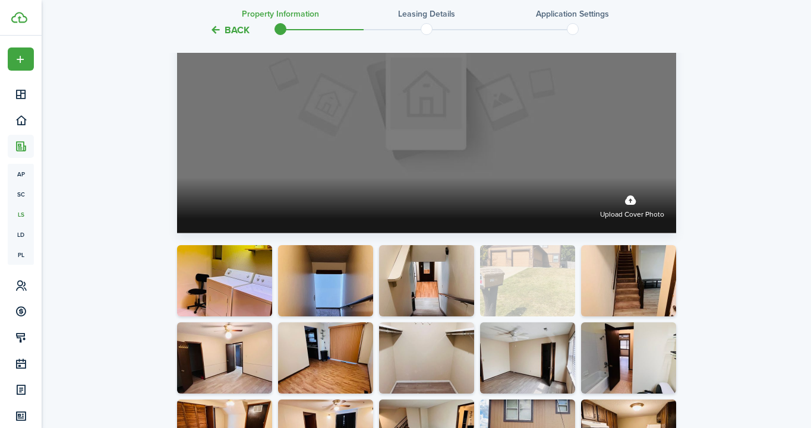
drag, startPoint x: 527, startPoint y: 279, endPoint x: 508, endPoint y: 147, distance: 133.2
drag, startPoint x: 518, startPoint y: 285, endPoint x: 428, endPoint y: 96, distance: 208.9
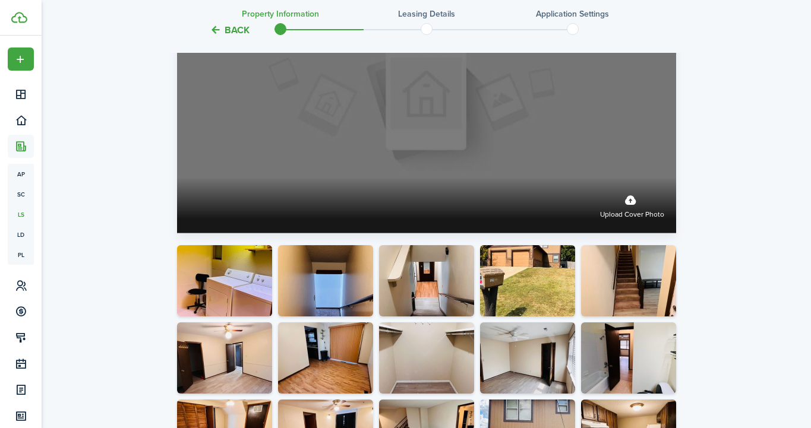
click at [620, 216] on label "Upload cover photo" at bounding box center [632, 205] width 64 height 31
click at [177, 178] on input "Upload cover photo" at bounding box center [177, 178] width 0 height 0
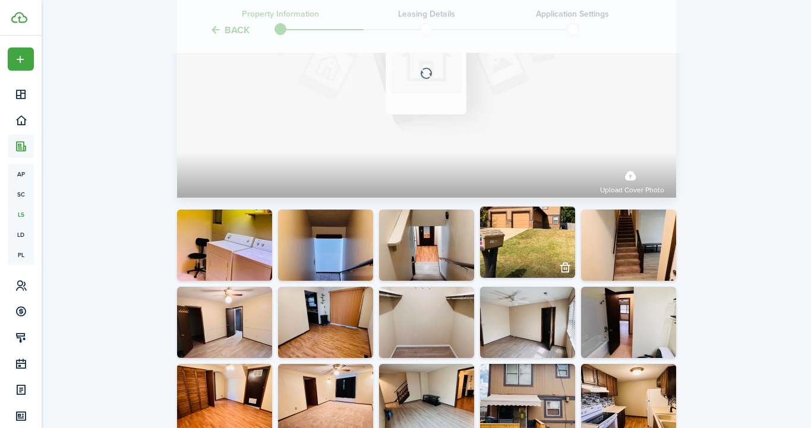
scroll to position [1939, 0]
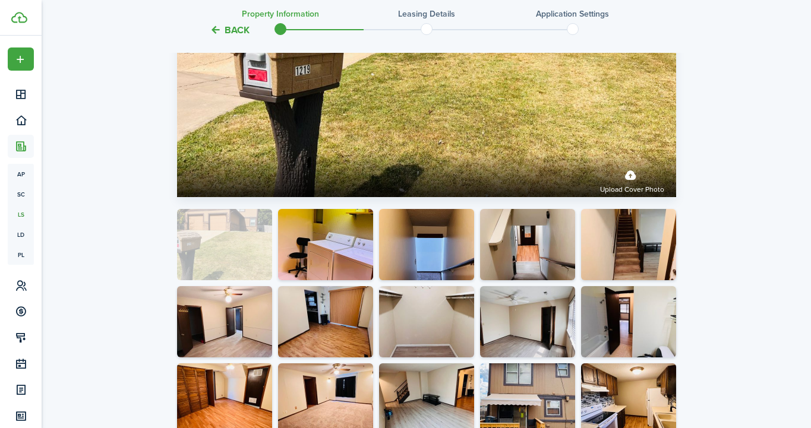
drag, startPoint x: 521, startPoint y: 254, endPoint x: 256, endPoint y: 254, distance: 265.0
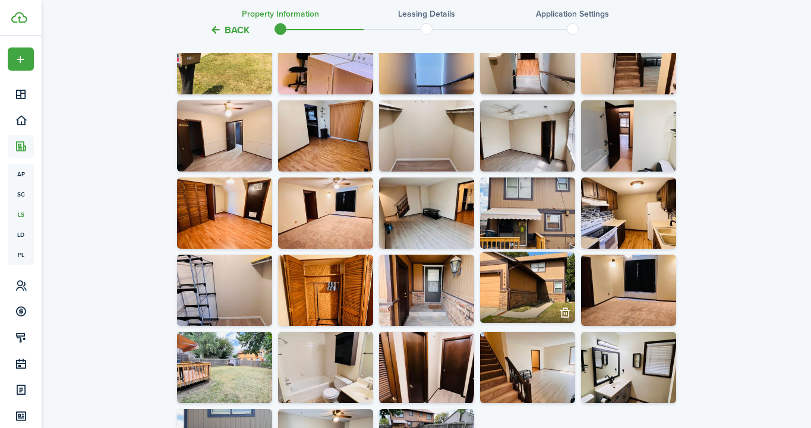
scroll to position [2110, 0]
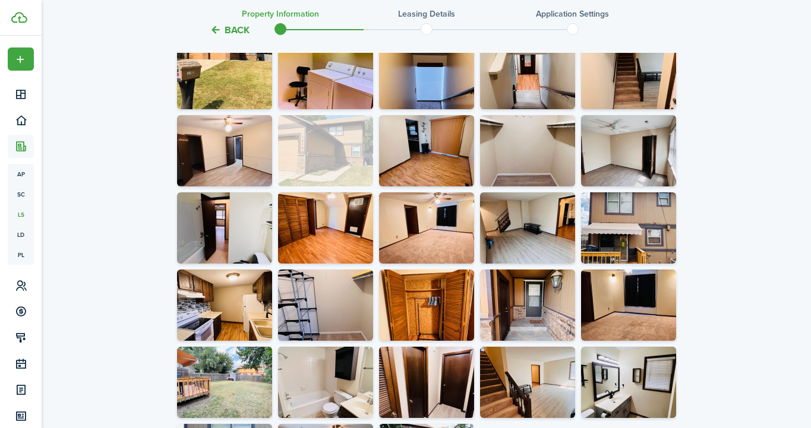
drag, startPoint x: 524, startPoint y: 295, endPoint x: 302, endPoint y: 124, distance: 279.7
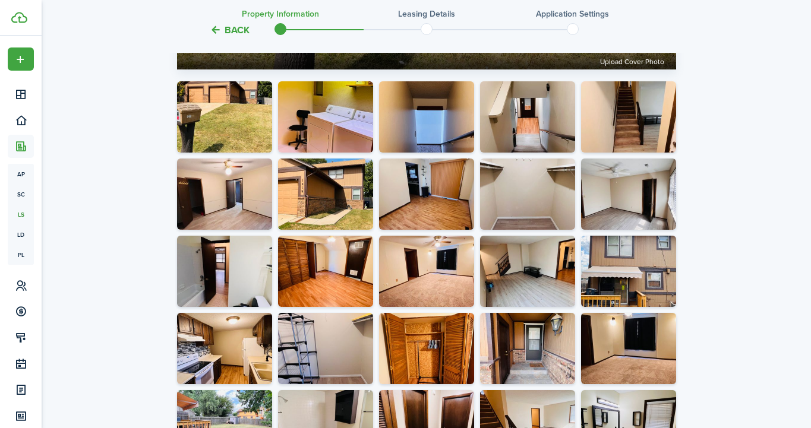
scroll to position [2001, 0]
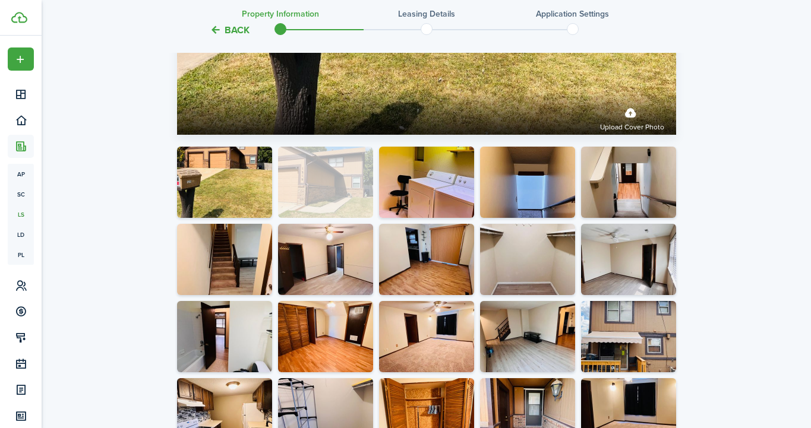
drag, startPoint x: 313, startPoint y: 265, endPoint x: 316, endPoint y: 192, distance: 73.2
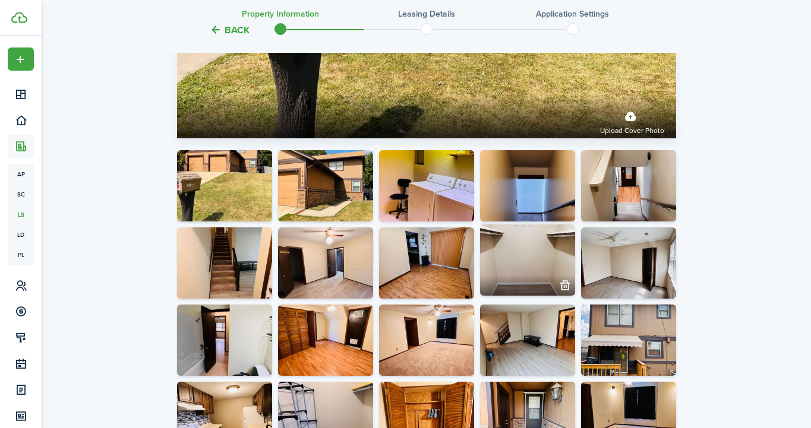
scroll to position [1983, 0]
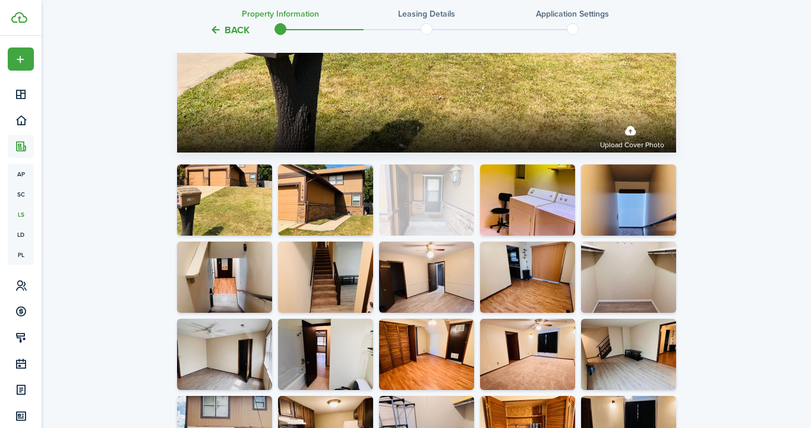
drag, startPoint x: 531, startPoint y: 410, endPoint x: 434, endPoint y: 179, distance: 250.1
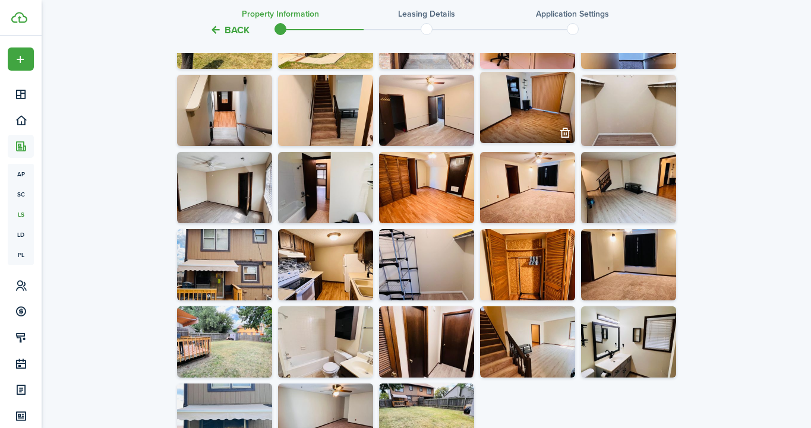
scroll to position [2151, 0]
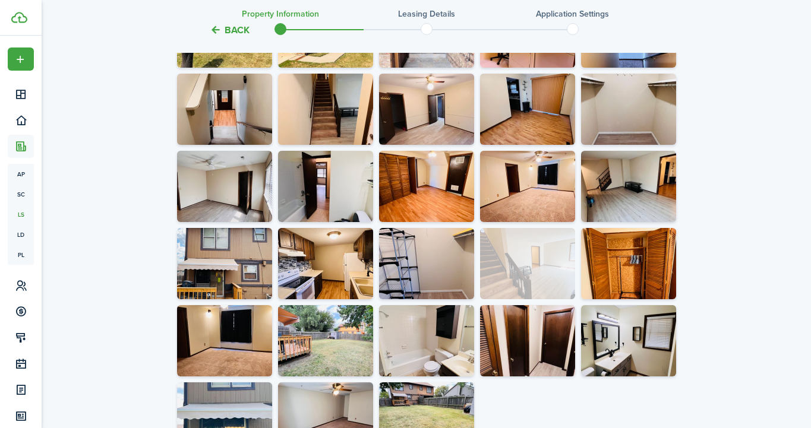
drag, startPoint x: 531, startPoint y: 346, endPoint x: 486, endPoint y: 226, distance: 128.5
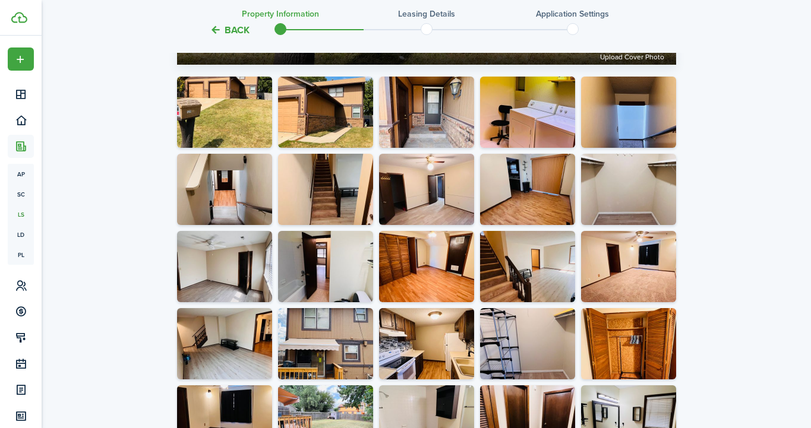
scroll to position [2064, 0]
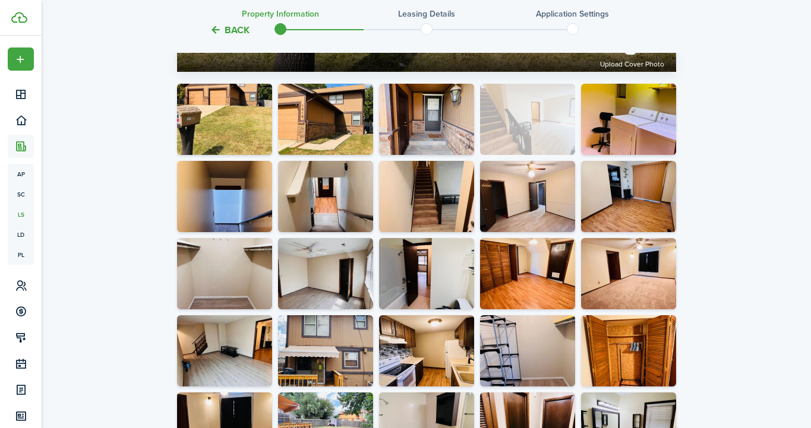
drag, startPoint x: 524, startPoint y: 282, endPoint x: 522, endPoint y: 140, distance: 142.6
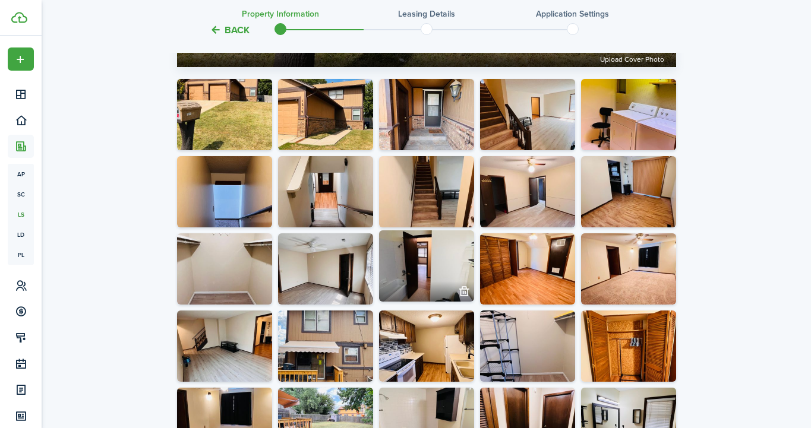
scroll to position [2071, 0]
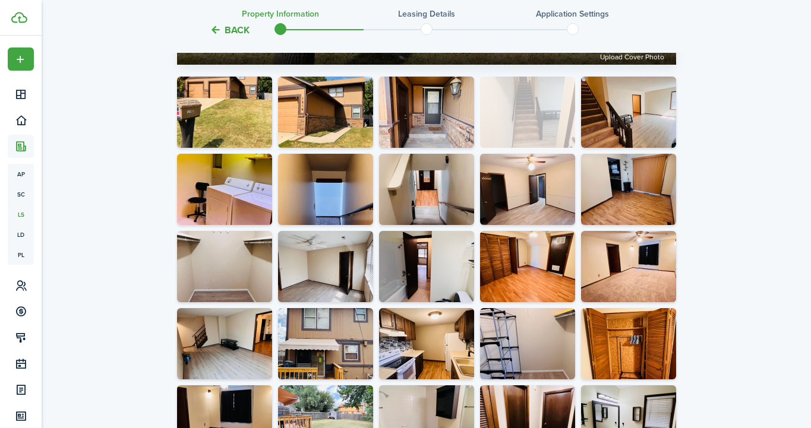
drag, startPoint x: 446, startPoint y: 200, endPoint x: 532, endPoint y: 118, distance: 119.4
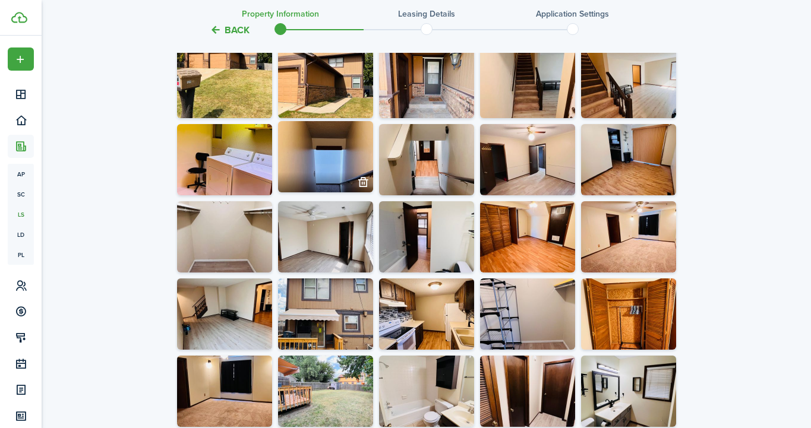
scroll to position [2102, 0]
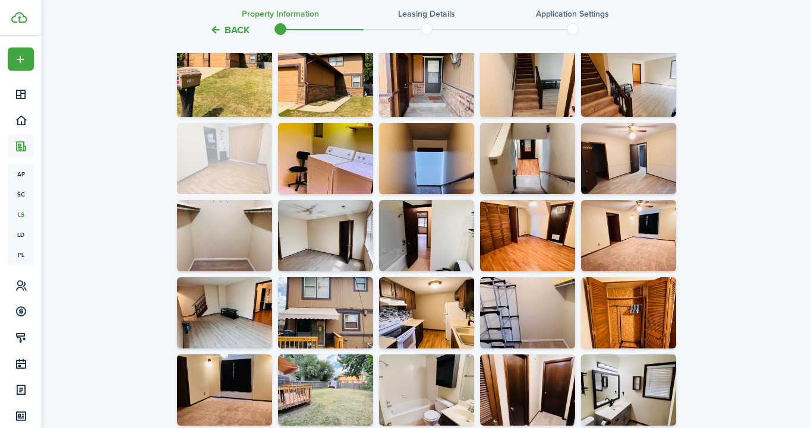
drag, startPoint x: 631, startPoint y: 166, endPoint x: 230, endPoint y: 165, distance: 401.1
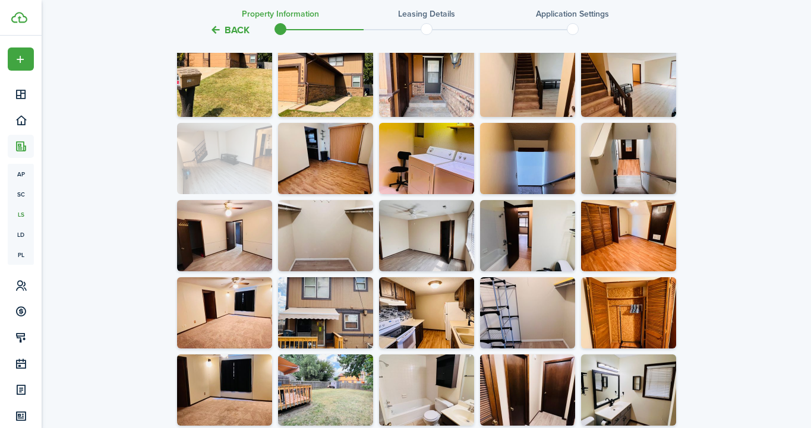
drag, startPoint x: 232, startPoint y: 320, endPoint x: 223, endPoint y: 155, distance: 165.4
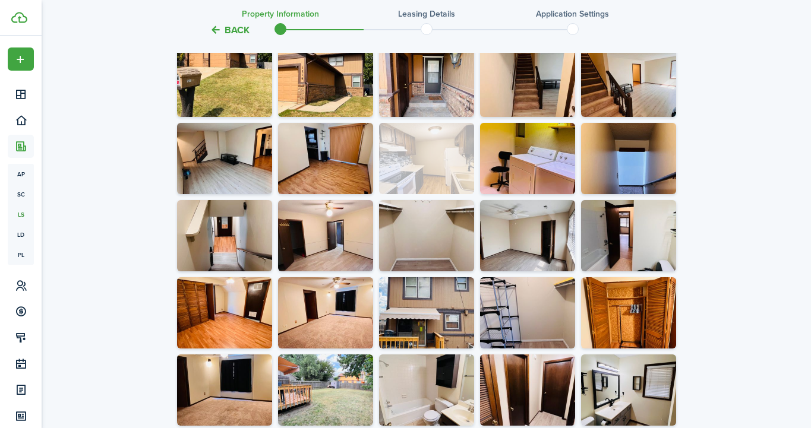
drag, startPoint x: 442, startPoint y: 313, endPoint x: 431, endPoint y: 155, distance: 158.4
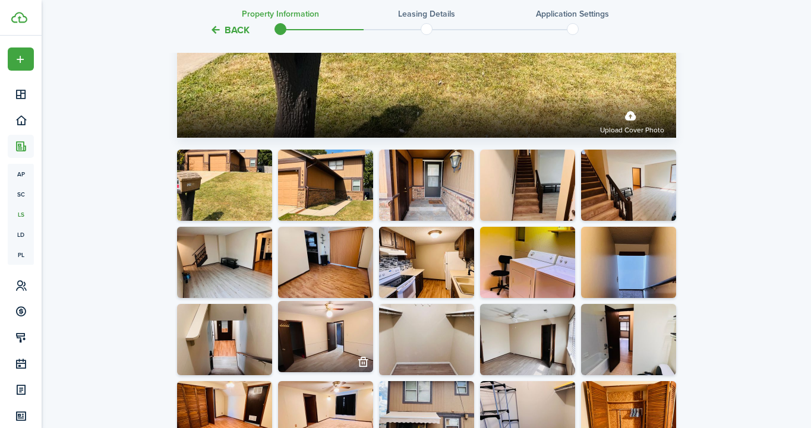
scroll to position [1974, 0]
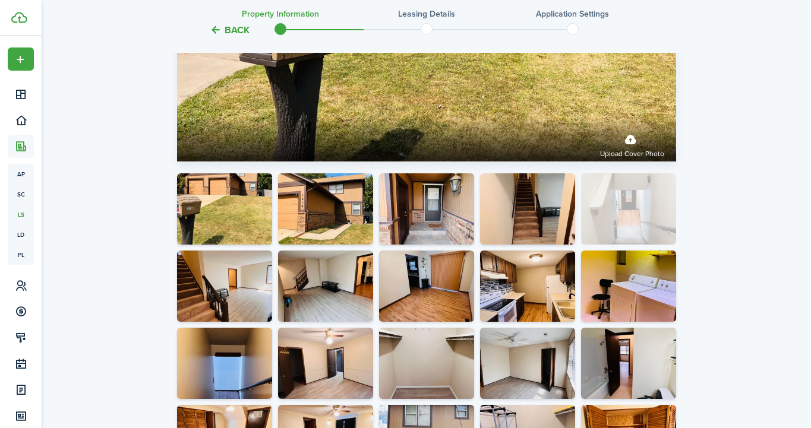
drag, startPoint x: 215, startPoint y: 358, endPoint x: 603, endPoint y: 197, distance: 419.4
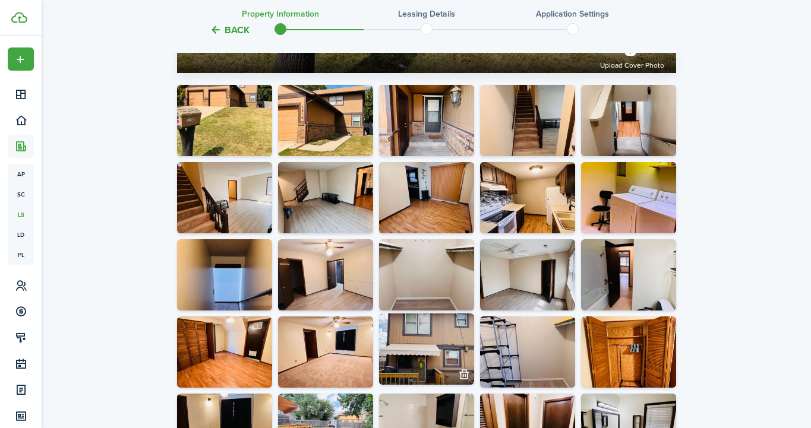
scroll to position [2062, 0]
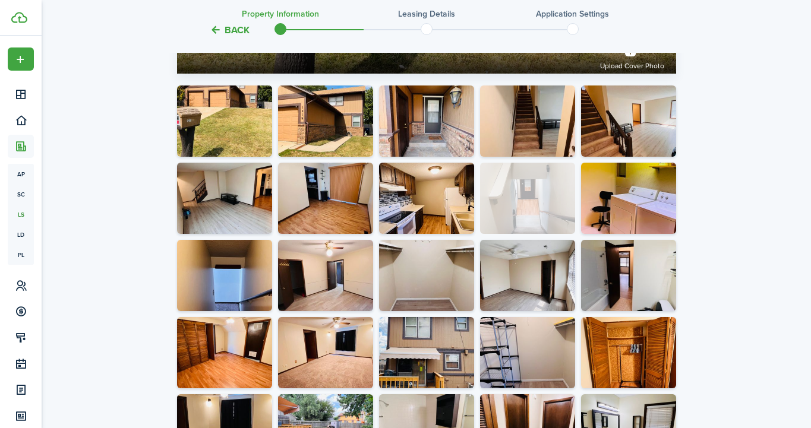
drag, startPoint x: 628, startPoint y: 110, endPoint x: 531, endPoint y: 181, distance: 120.4
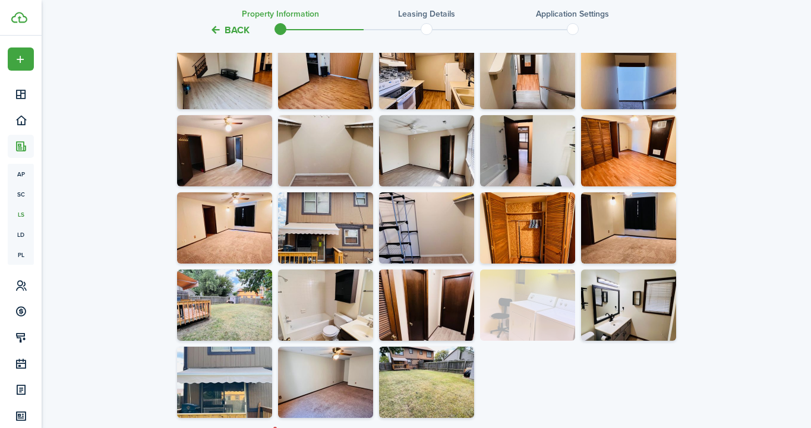
scroll to position [2190, 0]
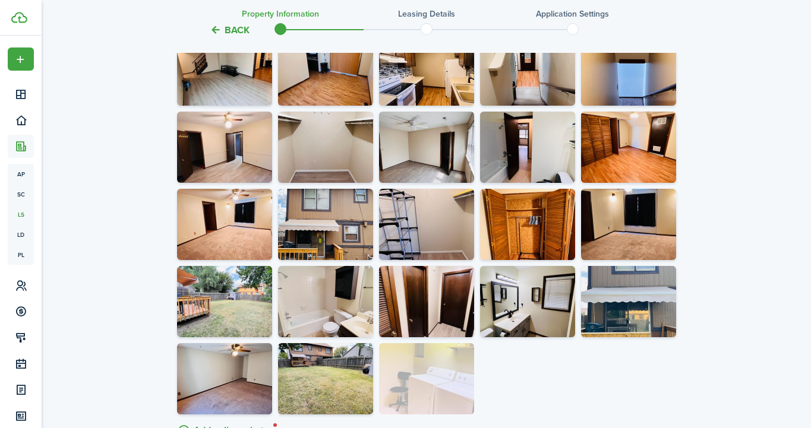
drag, startPoint x: 642, startPoint y: 194, endPoint x: 426, endPoint y: 370, distance: 278.7
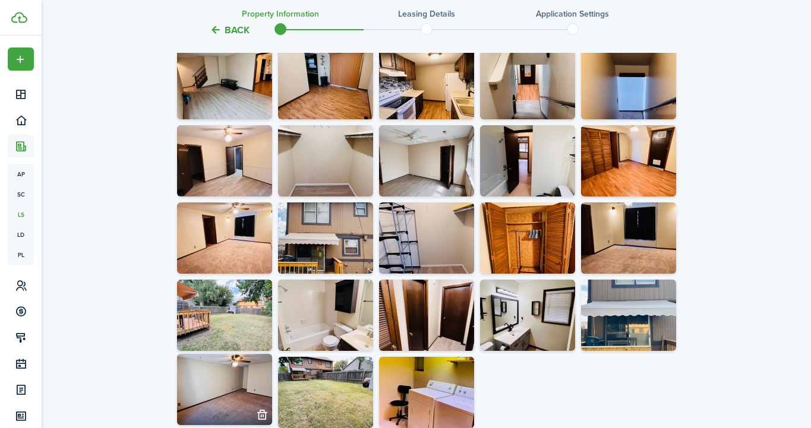
scroll to position [2175, 0]
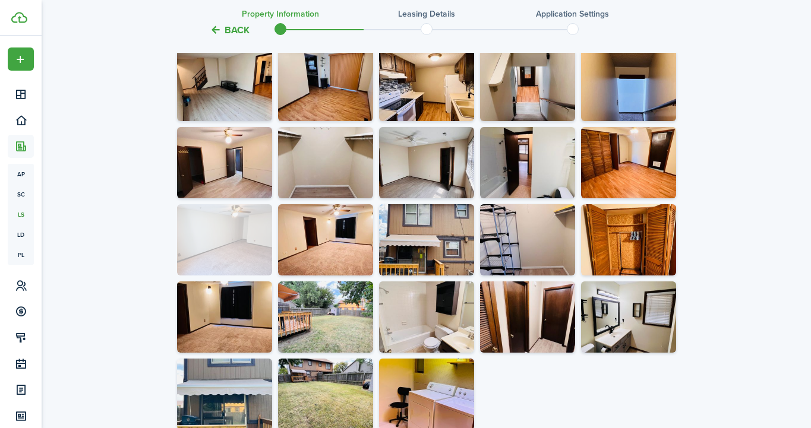
drag, startPoint x: 229, startPoint y: 388, endPoint x: 225, endPoint y: 226, distance: 161.7
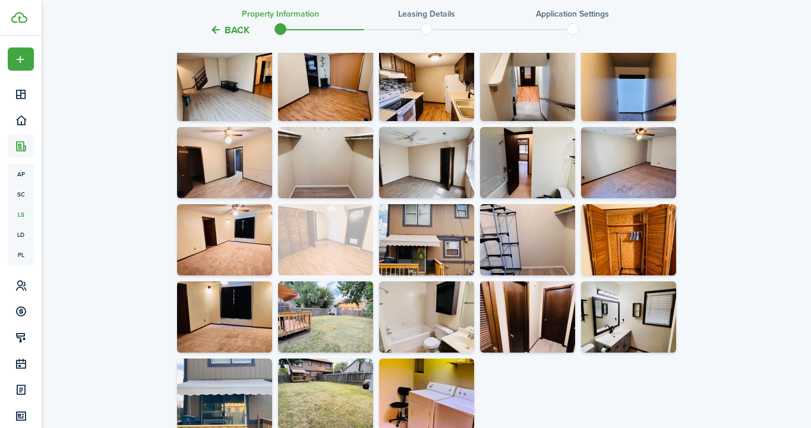
drag, startPoint x: 612, startPoint y: 151, endPoint x: 323, endPoint y: 220, distance: 296.9
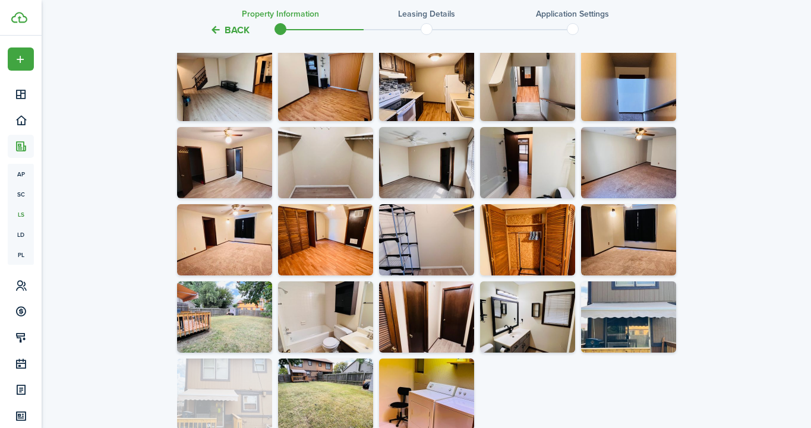
drag, startPoint x: 443, startPoint y: 232, endPoint x: 249, endPoint y: 387, distance: 248.6
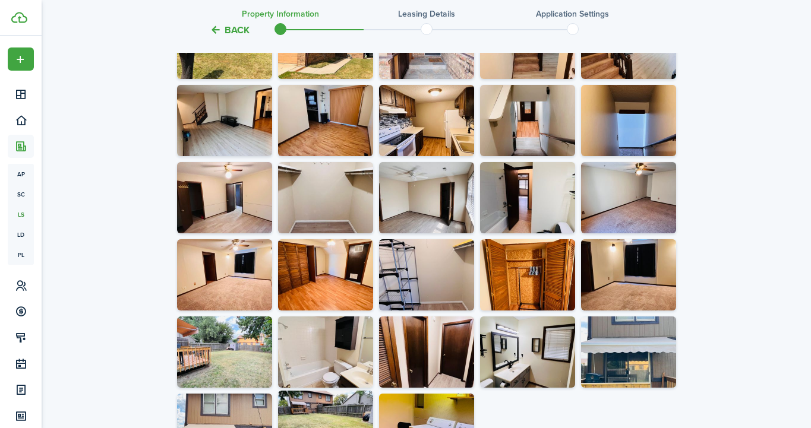
scroll to position [2128, 0]
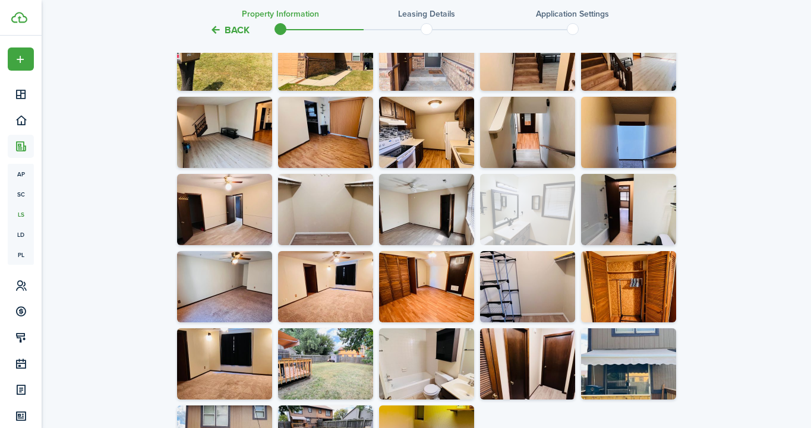
drag, startPoint x: 534, startPoint y: 361, endPoint x: 496, endPoint y: 216, distance: 150.1
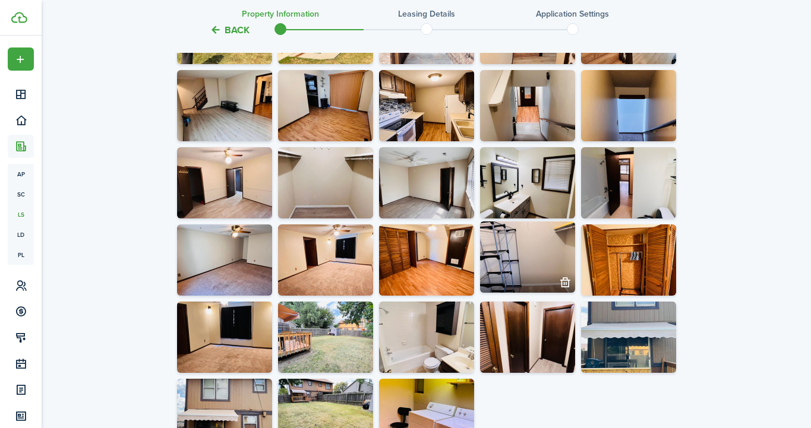
scroll to position [2148, 0]
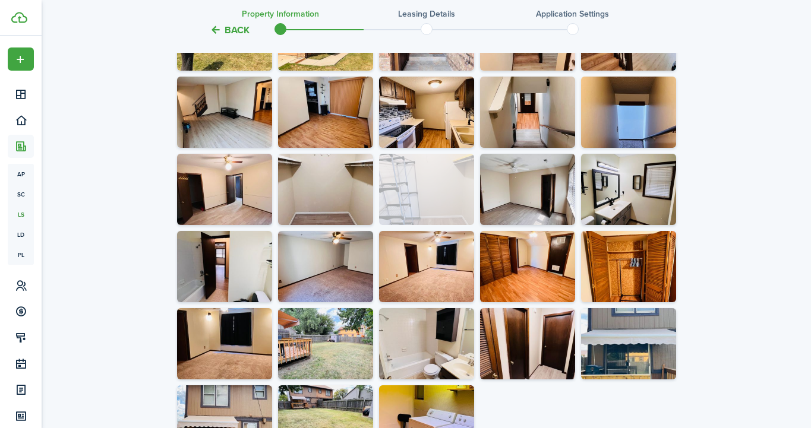
drag, startPoint x: 518, startPoint y: 273, endPoint x: 466, endPoint y: 201, distance: 89.0
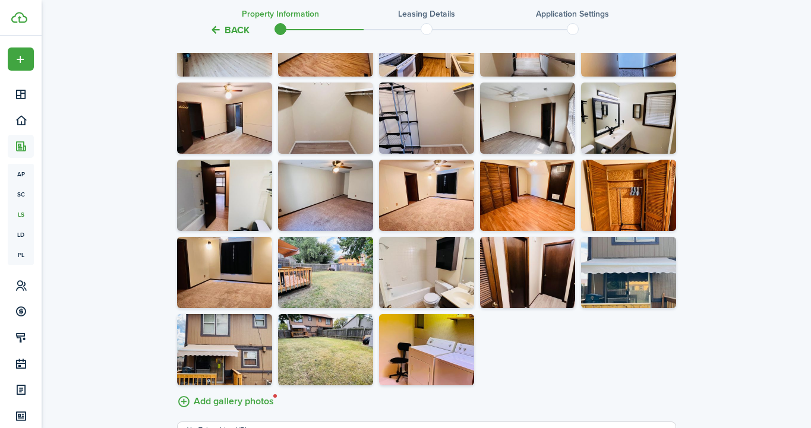
scroll to position [2218, 0]
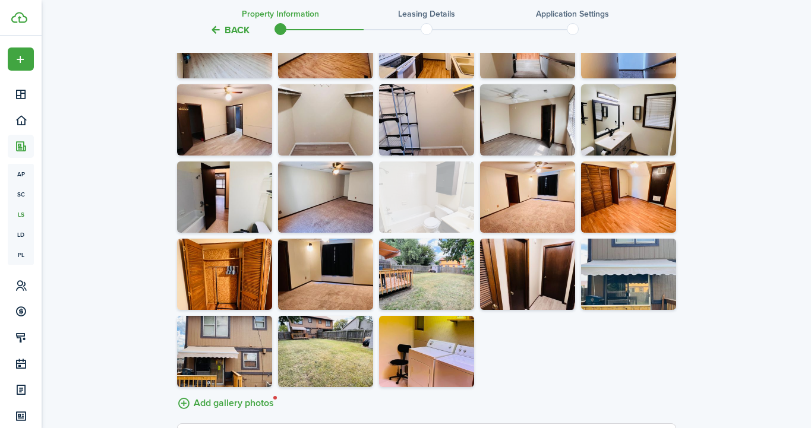
drag, startPoint x: 435, startPoint y: 295, endPoint x: 408, endPoint y: 209, distance: 90.2
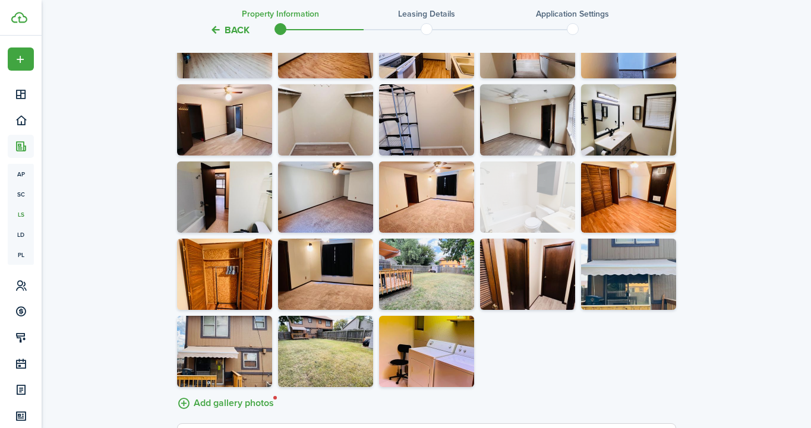
drag, startPoint x: 409, startPoint y: 208, endPoint x: 523, endPoint y: 204, distance: 113.6
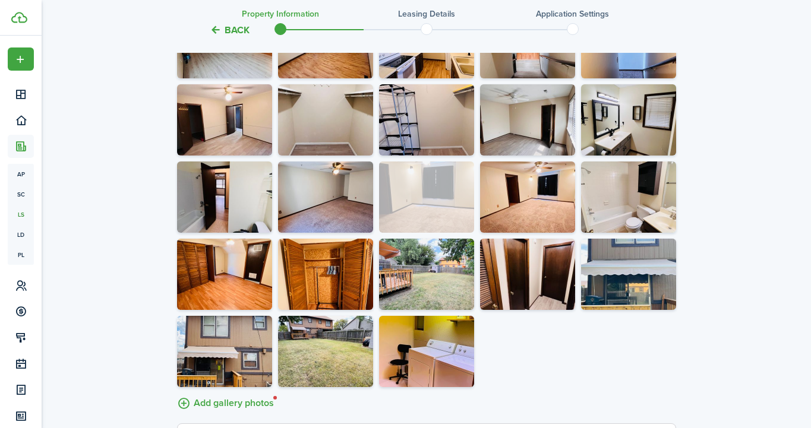
drag, startPoint x: 336, startPoint y: 287, endPoint x: 402, endPoint y: 210, distance: 101.6
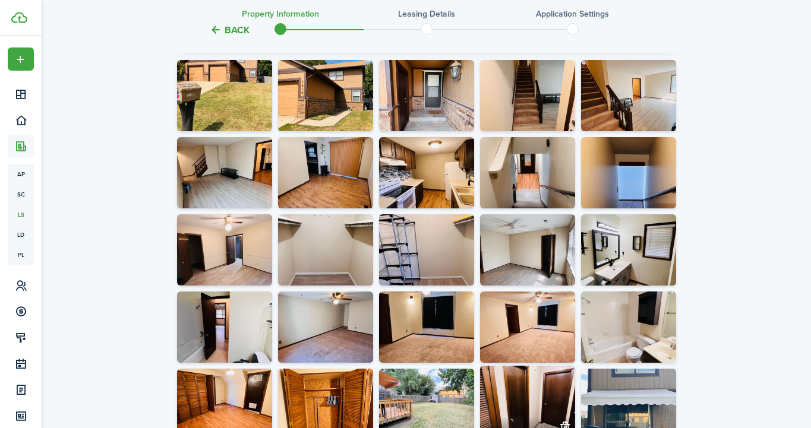
scroll to position [2087, 0]
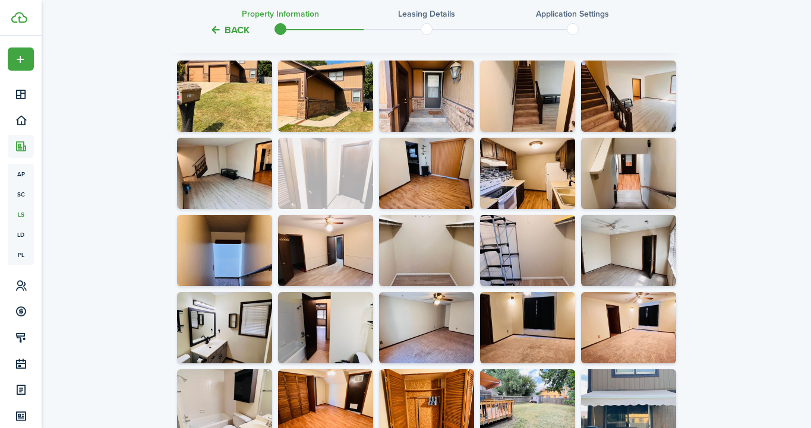
drag, startPoint x: 528, startPoint y: 400, endPoint x: 304, endPoint y: 171, distance: 320.2
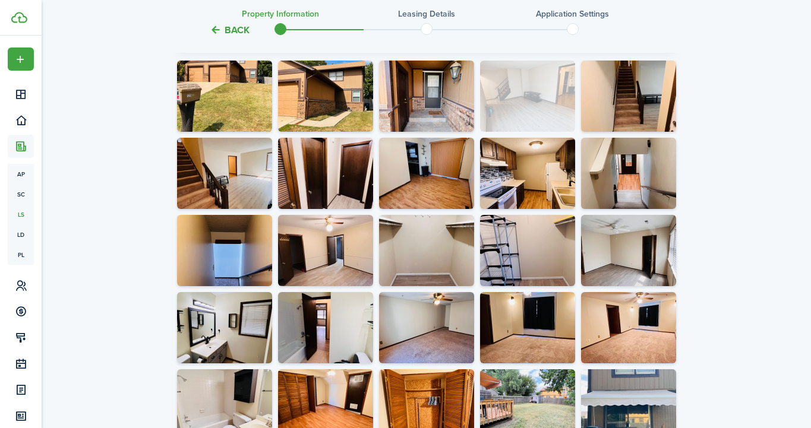
drag, startPoint x: 228, startPoint y: 175, endPoint x: 505, endPoint y: 93, distance: 289.0
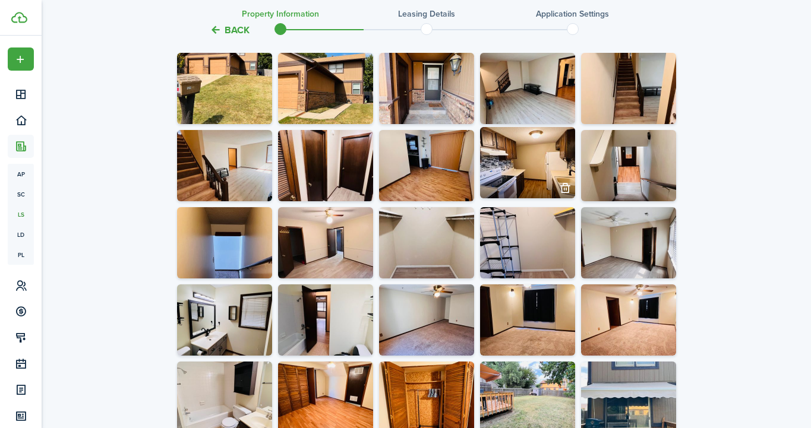
scroll to position [2057, 0]
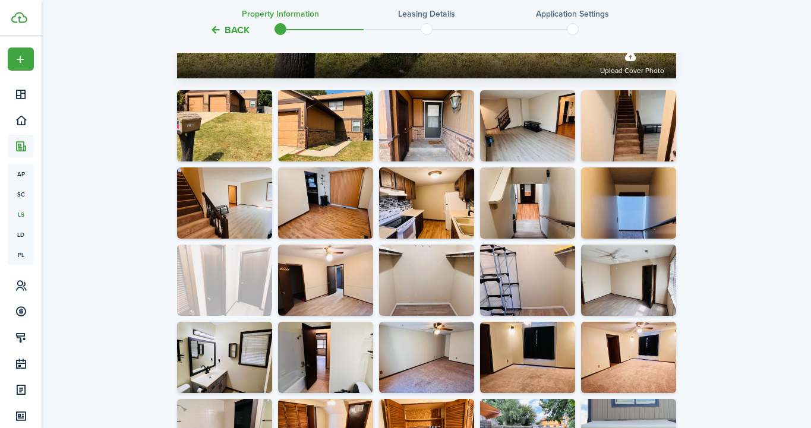
drag, startPoint x: 338, startPoint y: 210, endPoint x: 248, endPoint y: 293, distance: 122.4
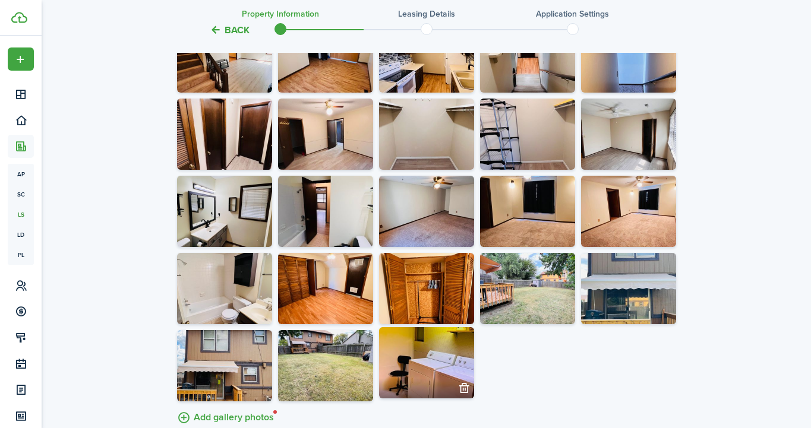
scroll to position [2195, 0]
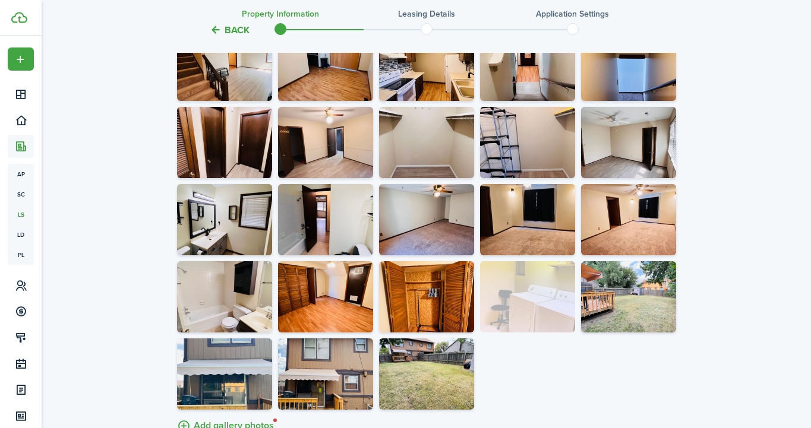
drag, startPoint x: 425, startPoint y: 387, endPoint x: 514, endPoint y: 307, distance: 119.9
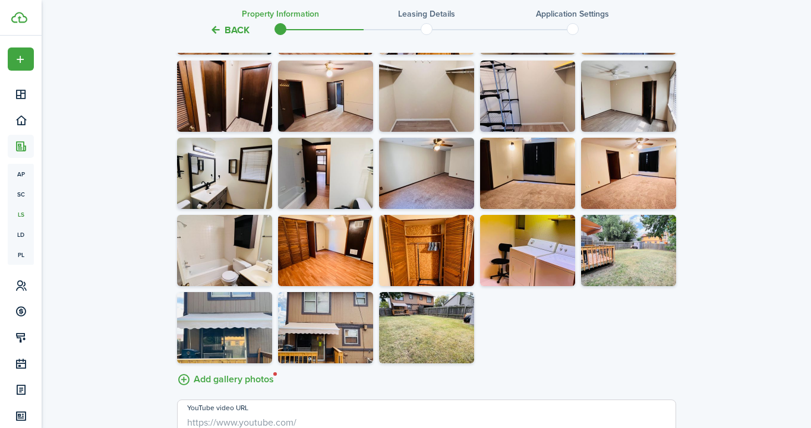
scroll to position [2263, 0]
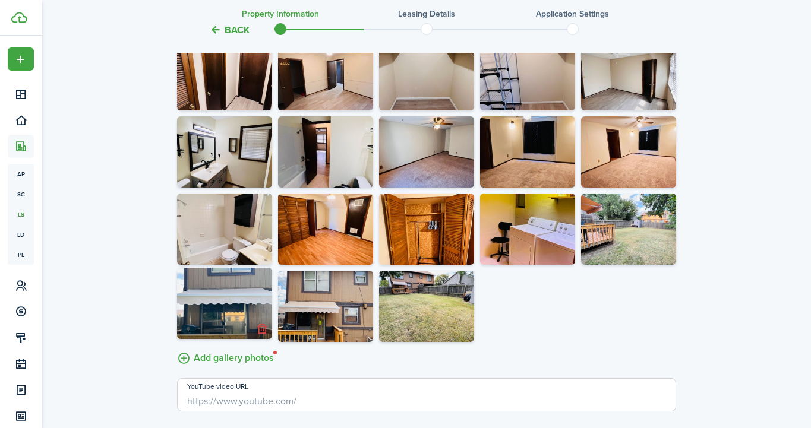
click at [261, 330] on button "button" at bounding box center [262, 329] width 17 height 17
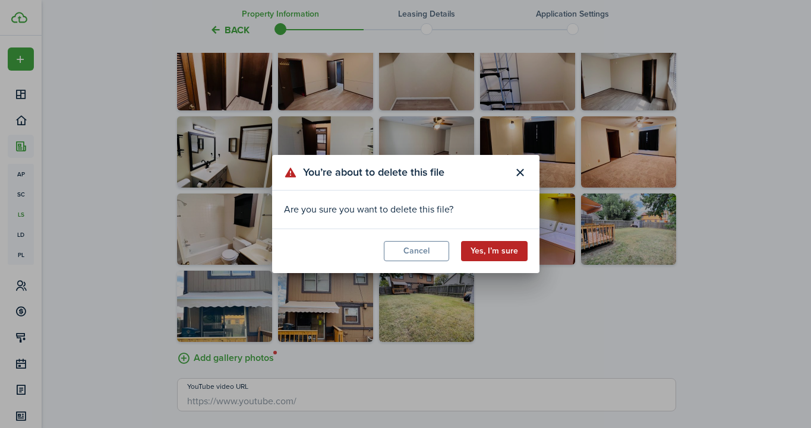
click at [496, 253] on button "Yes, I’m sure" at bounding box center [494, 251] width 67 height 20
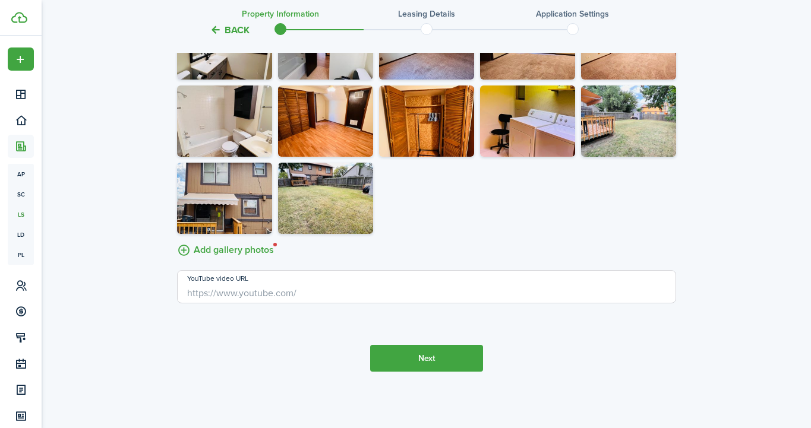
scroll to position [2371, 0]
click at [437, 357] on button "Next" at bounding box center [426, 358] width 113 height 27
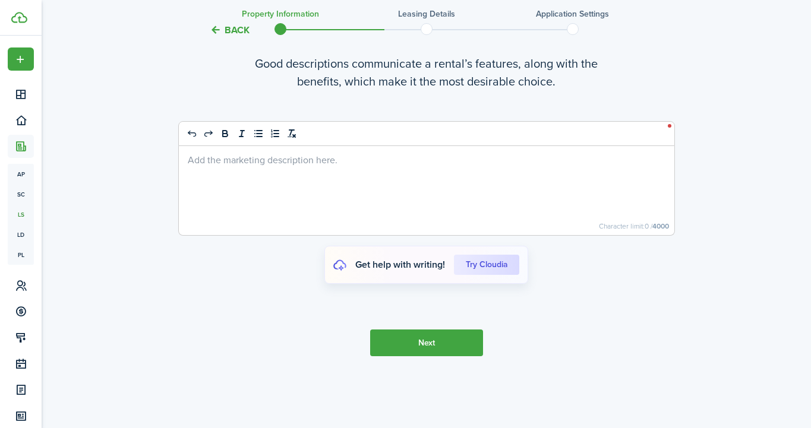
scroll to position [2787, 0]
click at [477, 261] on cloudia-btn "Try Cloudia" at bounding box center [486, 264] width 65 height 20
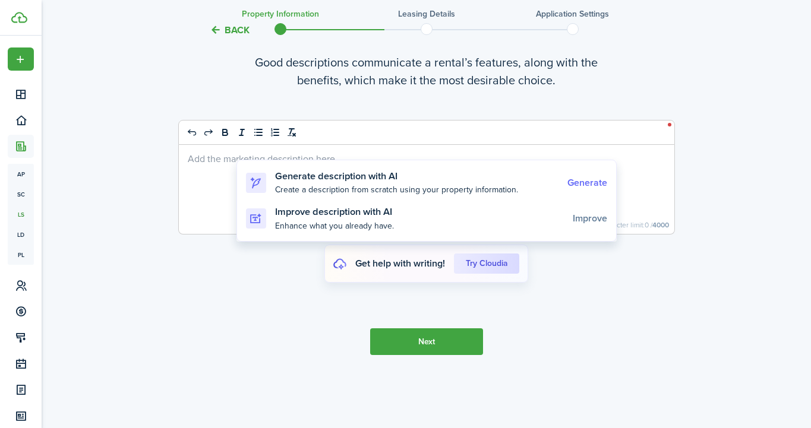
click at [579, 182] on cloudia-link "Generate" at bounding box center [588, 183] width 40 height 11
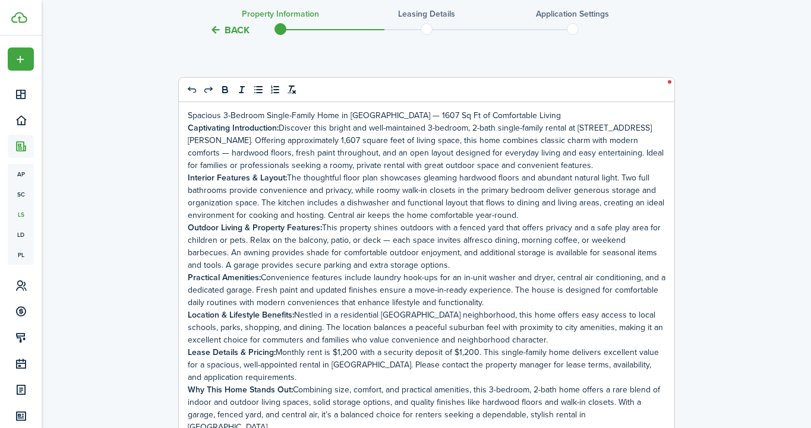
scroll to position [2778, 0]
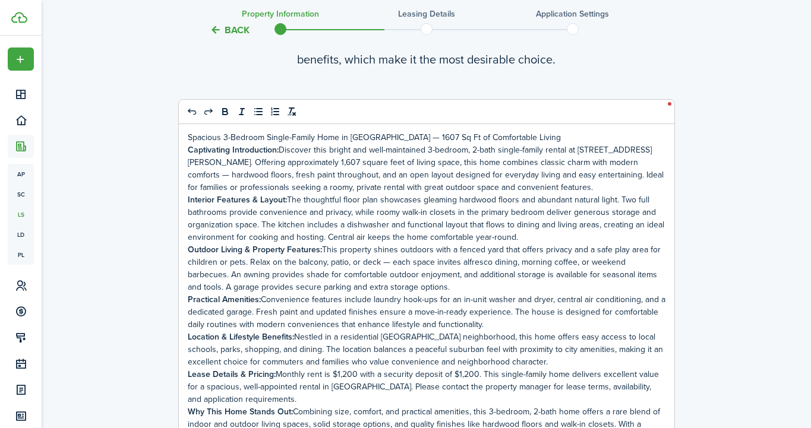
click at [283, 150] on p "Captivating Introduction: Discover this bright and well-maintained 3-bedroom, 2…" at bounding box center [427, 169] width 478 height 50
drag, startPoint x: 283, startPoint y: 150, endPoint x: 192, endPoint y: 151, distance: 90.9
click at [192, 151] on p "Captivating Introduction: Discover this bright and well-maintained 3-bedroom, 2…" at bounding box center [427, 169] width 478 height 50
click at [281, 150] on p "Captivating Introduction: Discover this bright and well-maintained 3-bedroom, 2…" at bounding box center [427, 169] width 478 height 50
drag, startPoint x: 281, startPoint y: 149, endPoint x: 187, endPoint y: 147, distance: 93.9
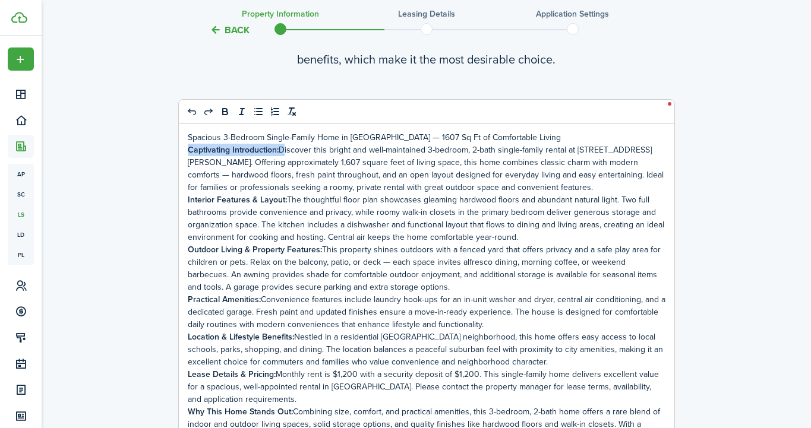
click at [188, 147] on p "Captivating Introduction: Discover this bright and well-maintained 3-bedroom, 2…" at bounding box center [427, 169] width 478 height 50
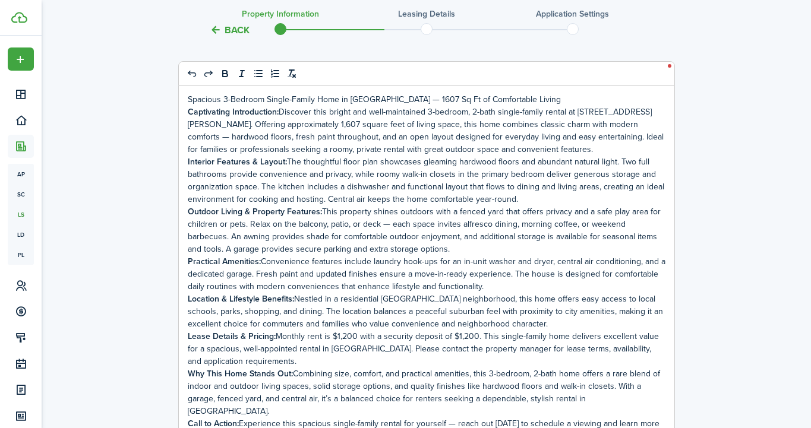
scroll to position [2748, 0]
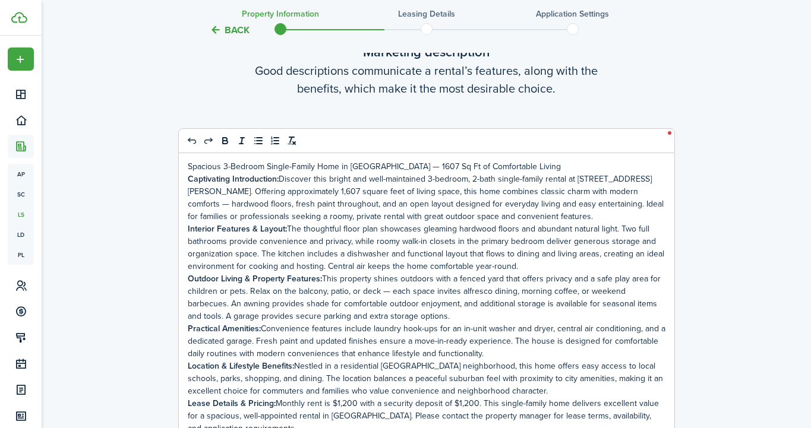
click at [386, 213] on p "Captivating Introduction: Discover this bright and well-maintained 3-bedroom, 2…" at bounding box center [427, 198] width 478 height 50
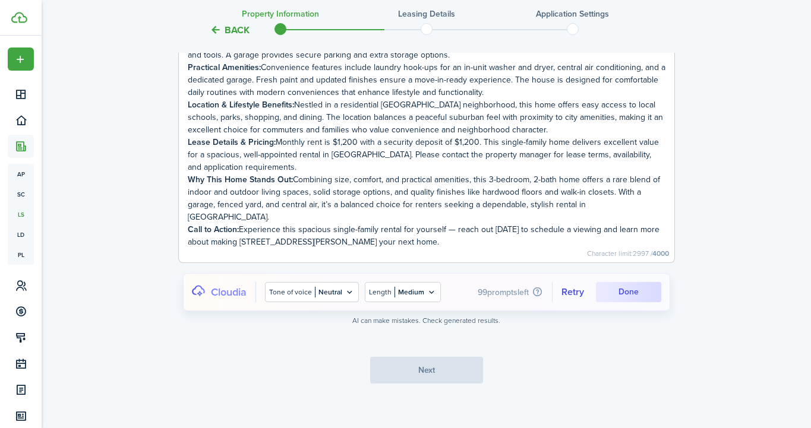
scroll to position [3009, 0]
click at [437, 243] on div "Spacious 3-Bedroom Single-Family Home in [GEOGRAPHIC_DATA] — 1607 Sq Ft of Comf…" at bounding box center [427, 77] width 496 height 371
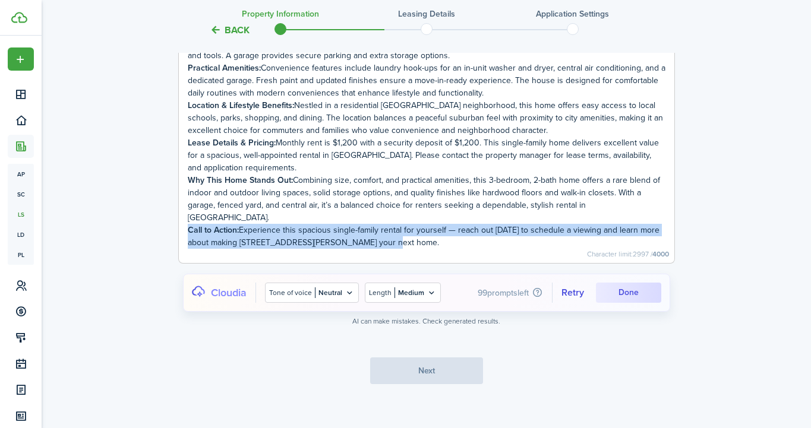
click at [437, 243] on div "Spacious 3-Bedroom Single-Family Home in [GEOGRAPHIC_DATA] — 1607 Sq Ft of Comf…" at bounding box center [427, 77] width 496 height 371
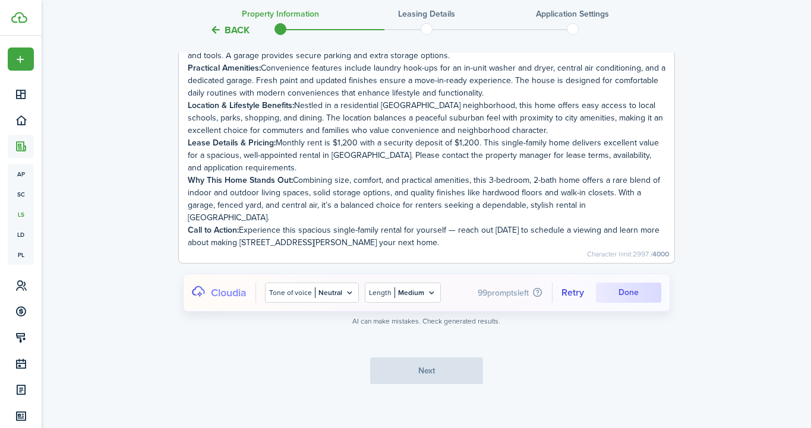
click at [437, 243] on div "Spacious 3-Bedroom Single-Family Home in [GEOGRAPHIC_DATA] — 1607 Sq Ft of Comf…" at bounding box center [427, 77] width 496 height 371
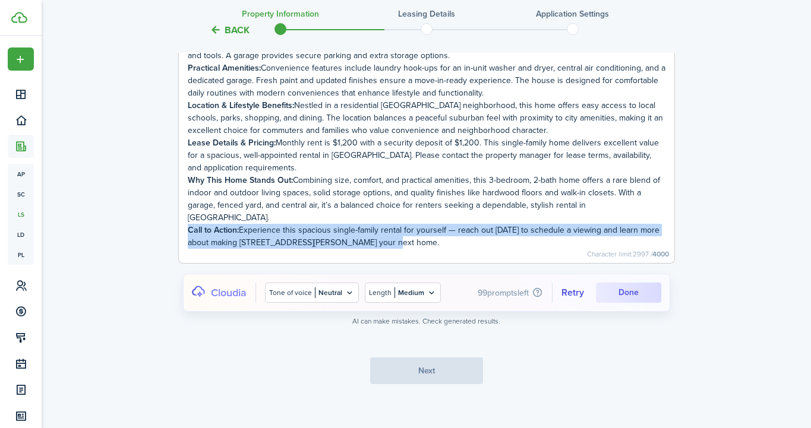
click at [437, 243] on div "Spacious 3-Bedroom Single-Family Home in [GEOGRAPHIC_DATA] — 1607 Sq Ft of Comf…" at bounding box center [427, 77] width 496 height 371
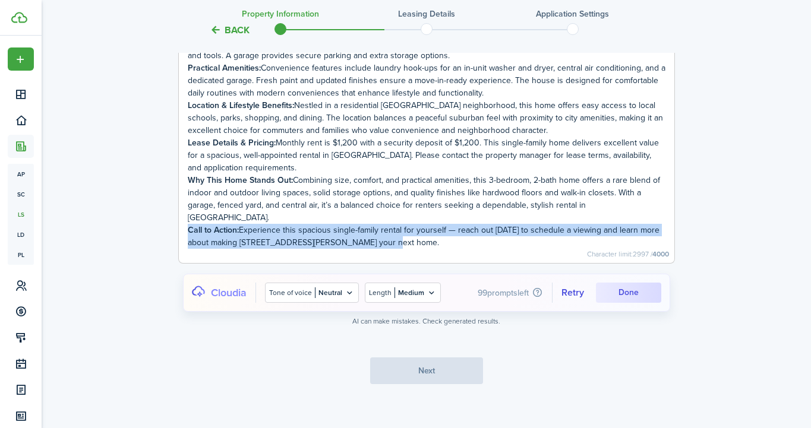
click at [437, 243] on div "Spacious 3-Bedroom Single-Family Home in [GEOGRAPHIC_DATA] — 1607 Sq Ft of Comf…" at bounding box center [427, 77] width 496 height 371
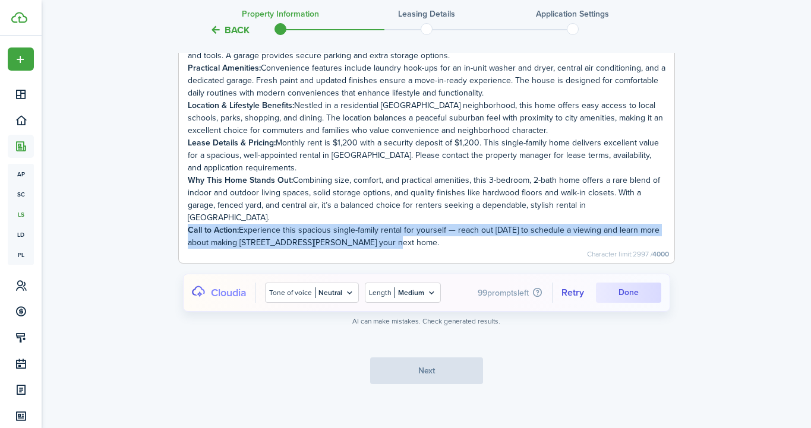
click at [437, 243] on div "Spacious 3-Bedroom Single-Family Home in [GEOGRAPHIC_DATA] — 1607 Sq Ft of Comf…" at bounding box center [427, 77] width 496 height 371
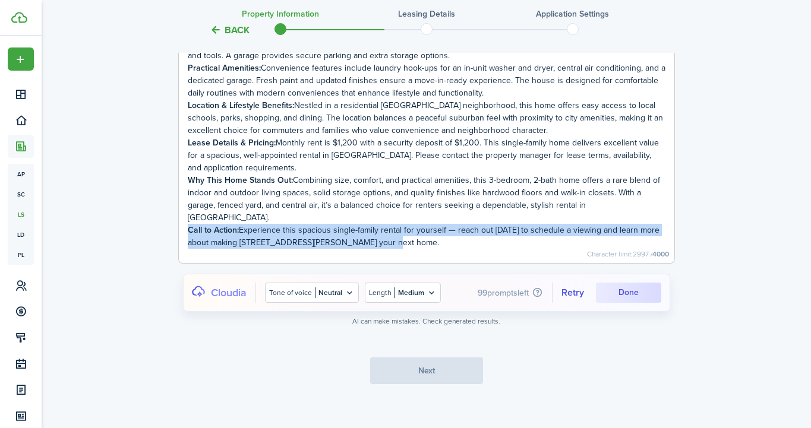
click at [524, 237] on div "Spacious 3-Bedroom Single-Family Home in [GEOGRAPHIC_DATA] — 1607 Sq Ft of Comf…" at bounding box center [427, 77] width 496 height 371
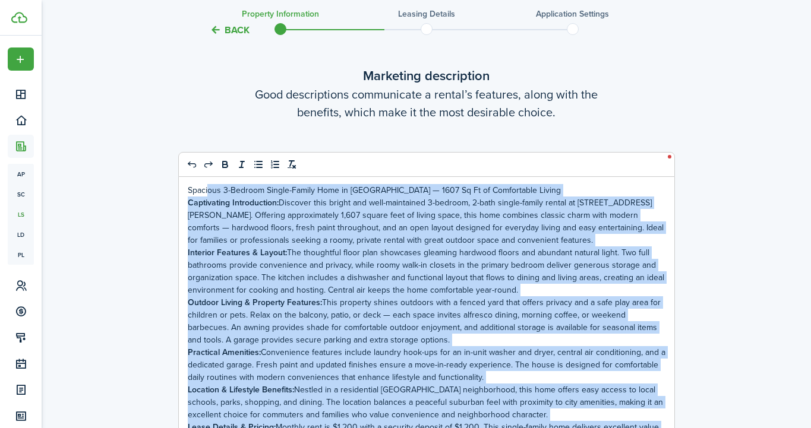
scroll to position [2695, 0]
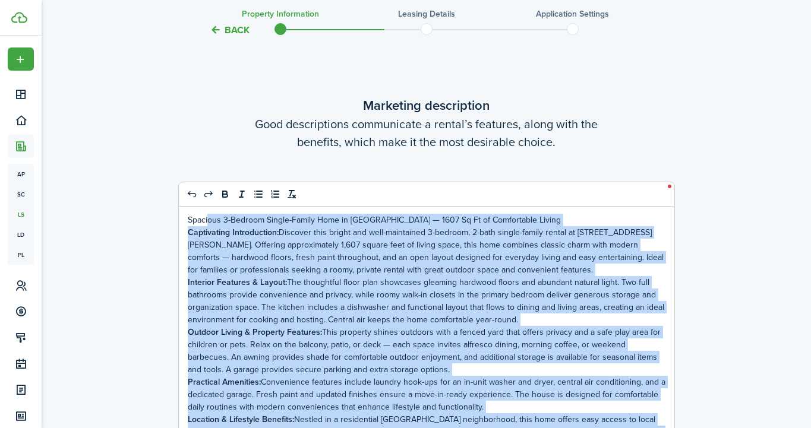
drag, startPoint x: 399, startPoint y: 389, endPoint x: 179, endPoint y: 206, distance: 285.7
click at [179, 206] on quill-editor "Spacious 3-Bedroom Single-Family Home in [GEOGRAPHIC_DATA] — 1607 Sq Ft of Comf…" at bounding box center [426, 380] width 497 height 396
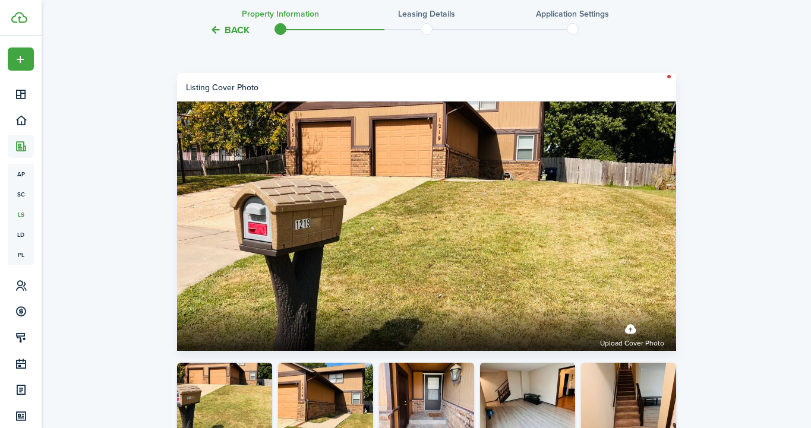
scroll to position [1779, 0]
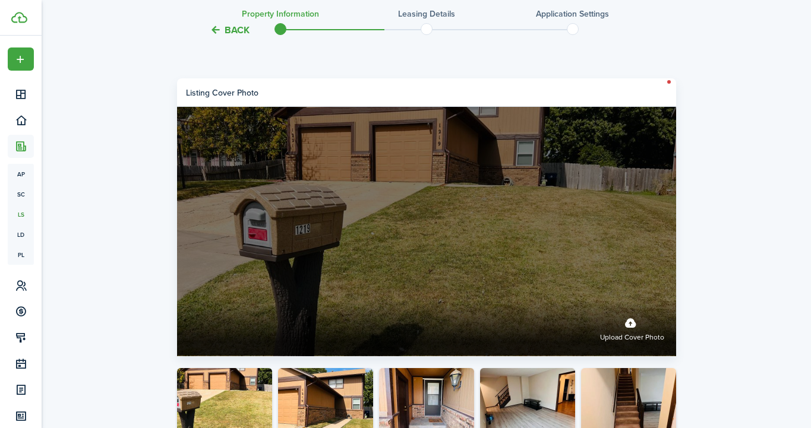
click at [496, 181] on label "Upload cover photo" at bounding box center [426, 232] width 499 height 250
click at [177, 301] on input "Upload cover photo" at bounding box center [177, 301] width 0 height 0
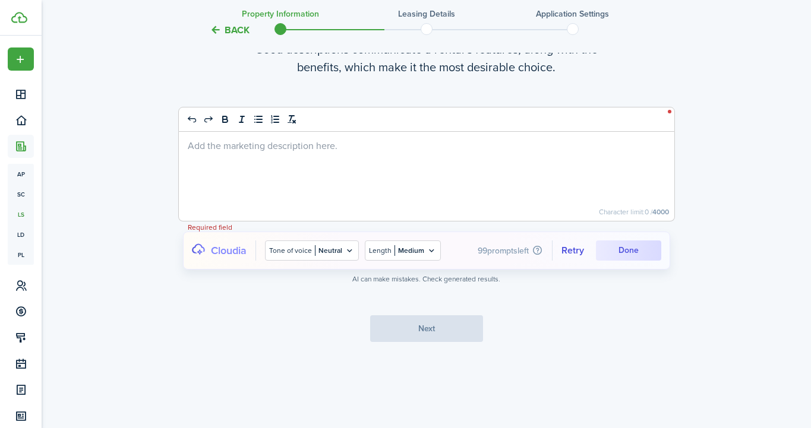
scroll to position [2800, 0]
click at [329, 153] on div at bounding box center [427, 176] width 496 height 89
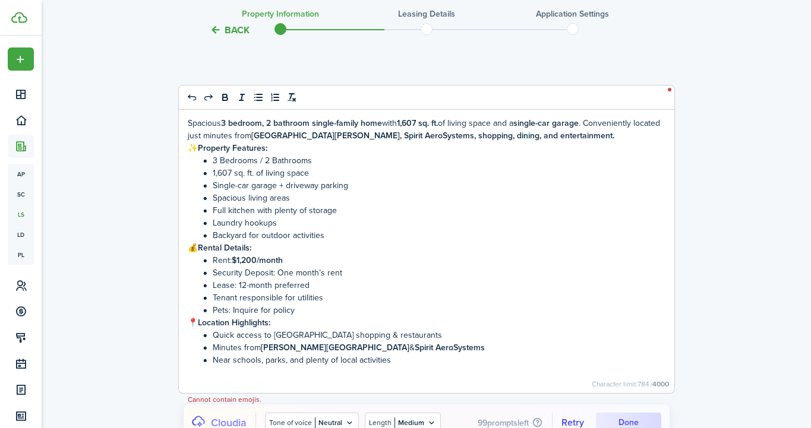
scroll to position [2794, 0]
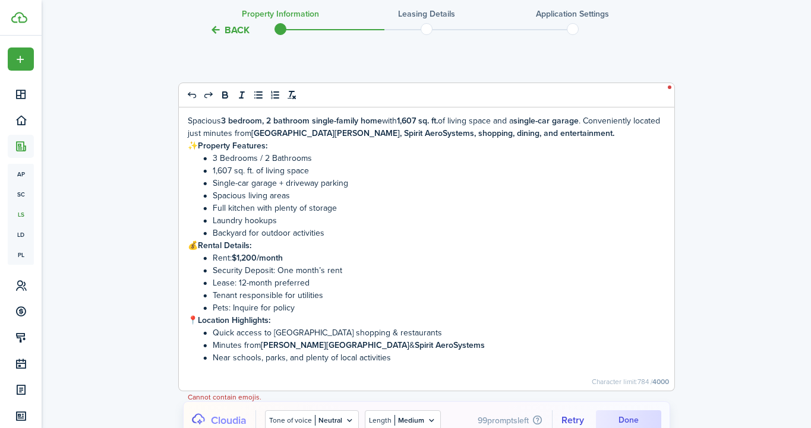
click at [323, 134] on strong "[GEOGRAPHIC_DATA][PERSON_NAME], Spirit AeroSystems, shopping, dining, and enter…" at bounding box center [432, 133] width 363 height 12
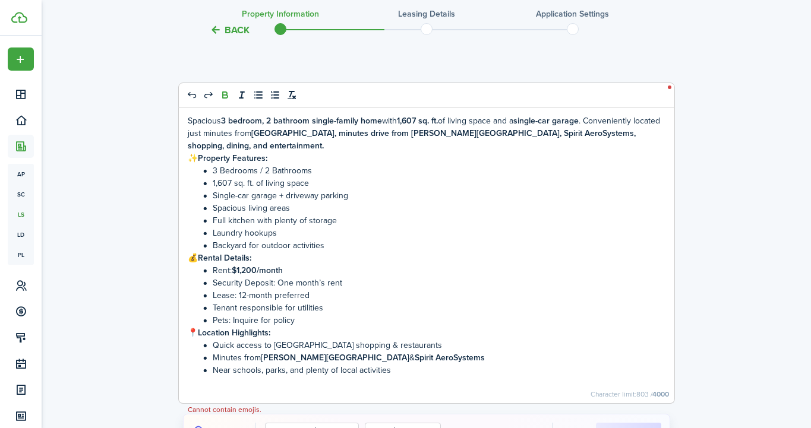
click at [279, 134] on p "Spacious 3 bedroom, 2 bathroom single-family home with 1,607 sq. ft. of living …" at bounding box center [427, 133] width 478 height 37
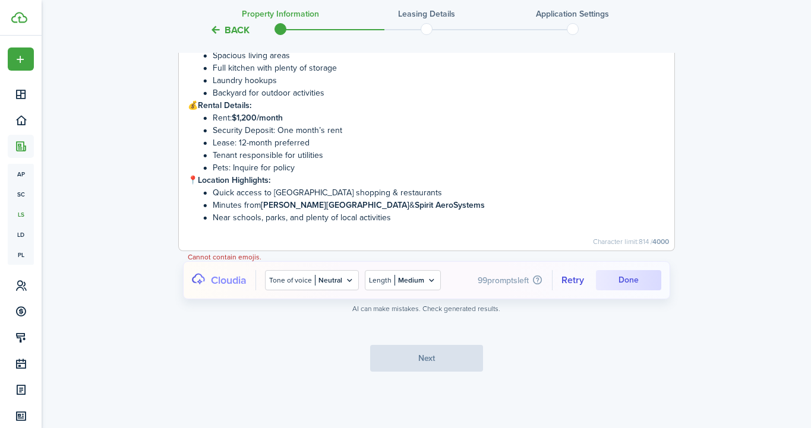
scroll to position [2947, 0]
click at [346, 280] on icon at bounding box center [350, 281] width 10 height 10
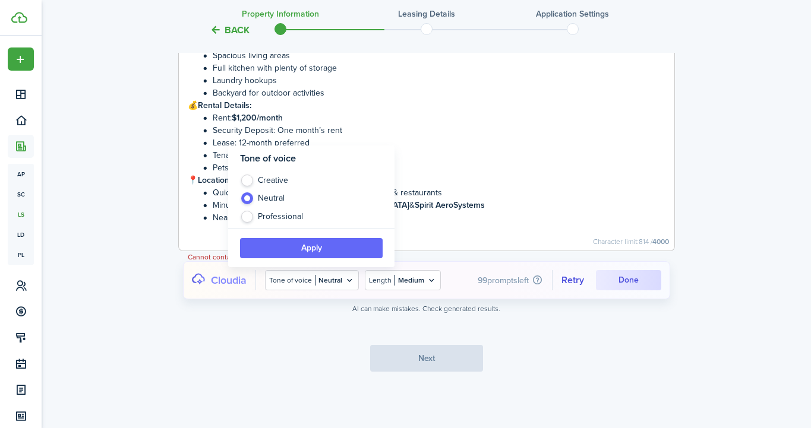
click at [346, 279] on div at bounding box center [405, 214] width 811 height 428
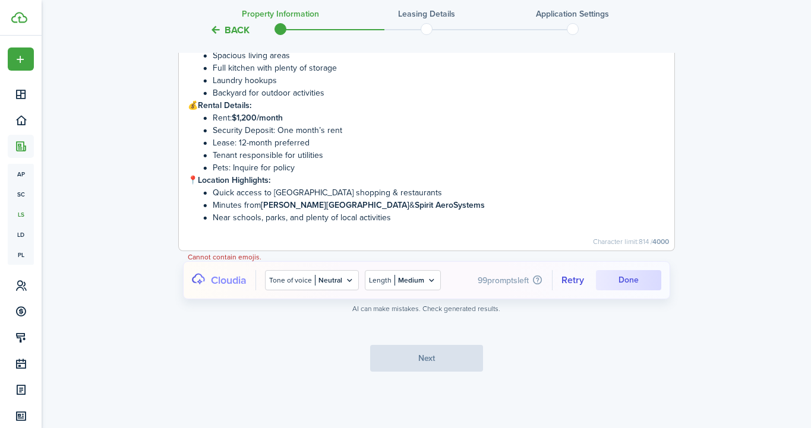
click at [345, 278] on icon at bounding box center [350, 281] width 10 height 10
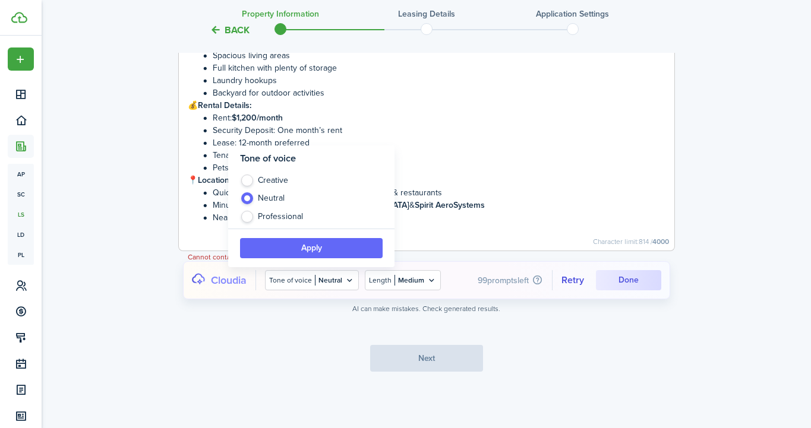
click at [349, 275] on div at bounding box center [405, 214] width 811 height 428
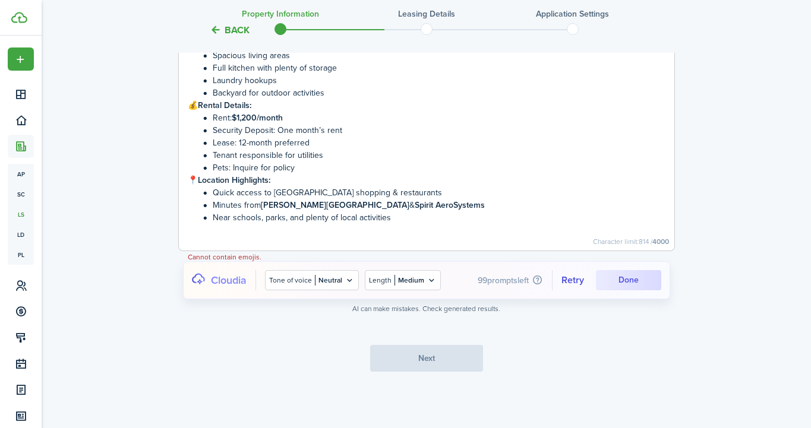
click at [477, 227] on p at bounding box center [427, 230] width 478 height 12
click at [510, 325] on tc-wizard-step "Marketing description Good descriptions communicate a rental’s features, along …" at bounding box center [426, 108] width 499 height 576
click at [625, 283] on cloudia-btn "Done" at bounding box center [628, 280] width 65 height 20
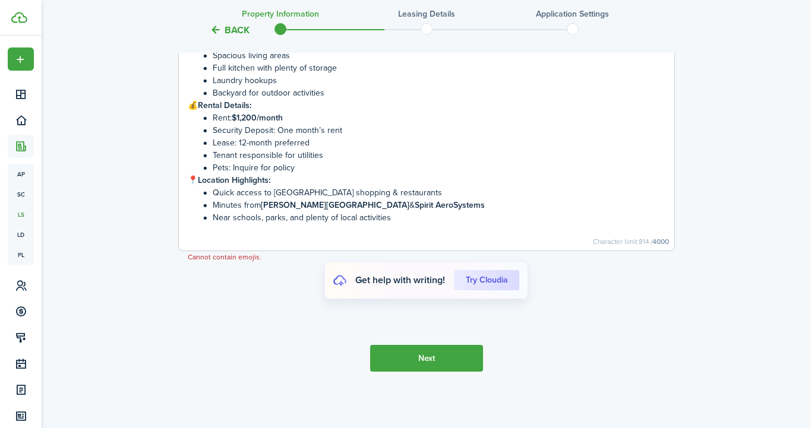
click at [454, 354] on button "Next" at bounding box center [426, 358] width 113 height 27
click at [198, 179] on p "📍 Location Highlights:" at bounding box center [427, 180] width 478 height 12
click at [200, 103] on p "💰 Rental Details:" at bounding box center [427, 105] width 478 height 12
click at [188, 181] on p "Location Highlights:" at bounding box center [427, 180] width 478 height 12
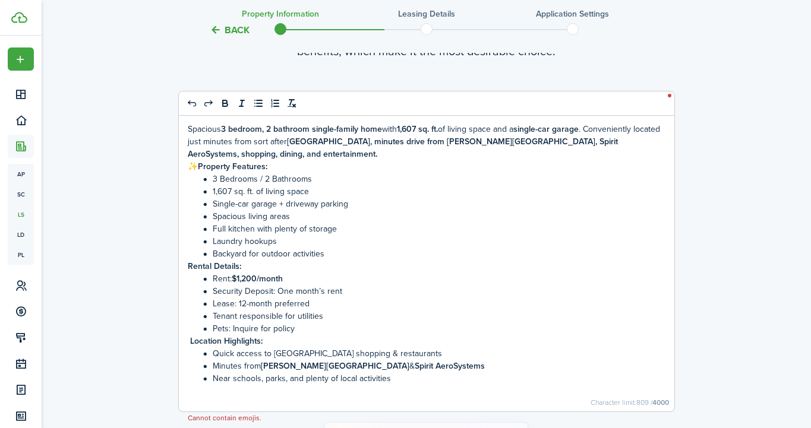
scroll to position [2757, 0]
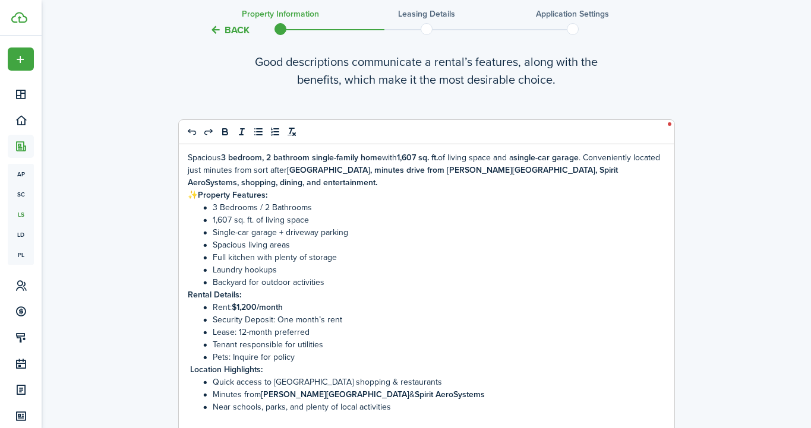
click at [203, 195] on strong "Property Features:" at bounding box center [233, 195] width 70 height 12
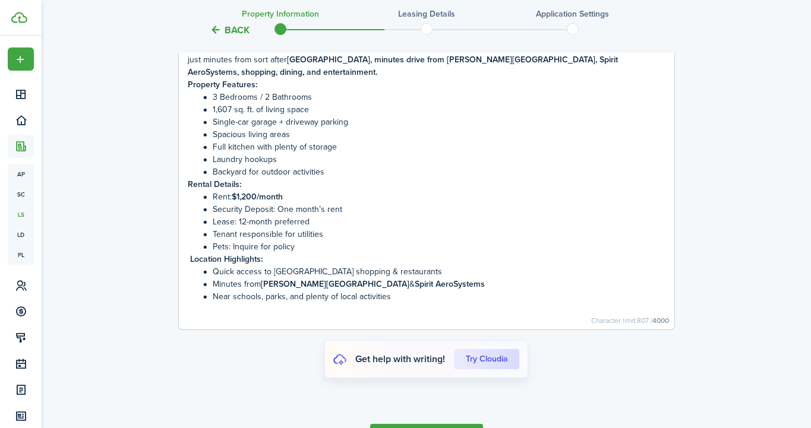
scroll to position [2893, 0]
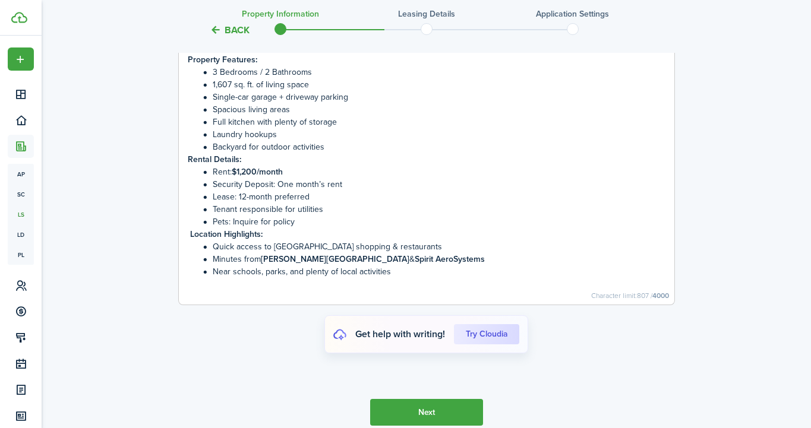
click at [384, 409] on button "Next" at bounding box center [426, 412] width 113 height 27
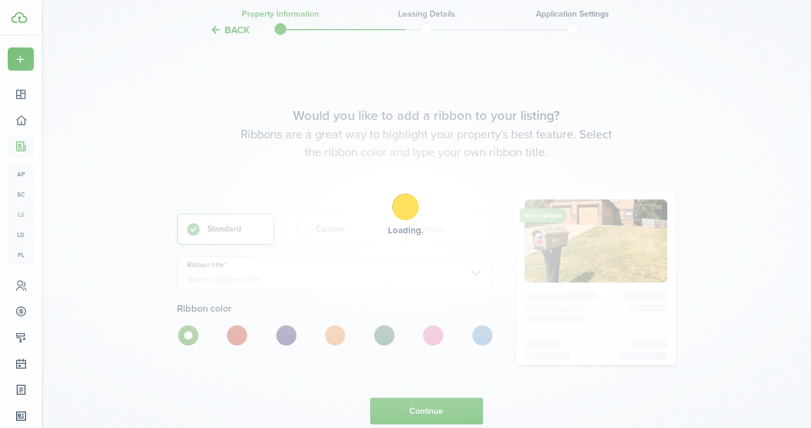
scroll to position [3296, 0]
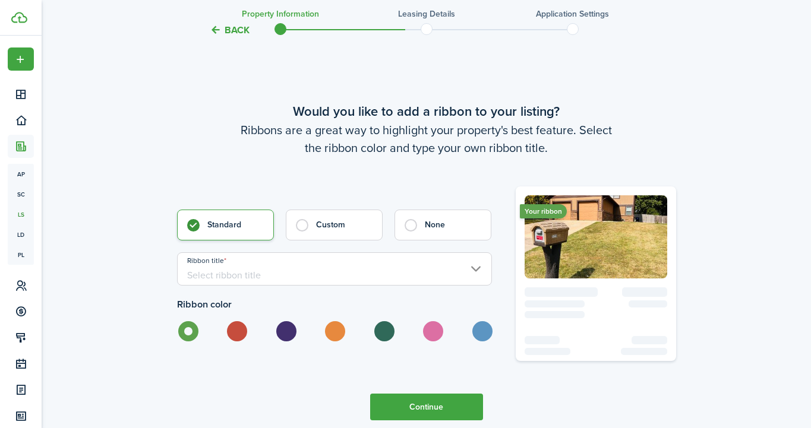
click at [248, 271] on input "Ribbon title" at bounding box center [334, 269] width 315 height 33
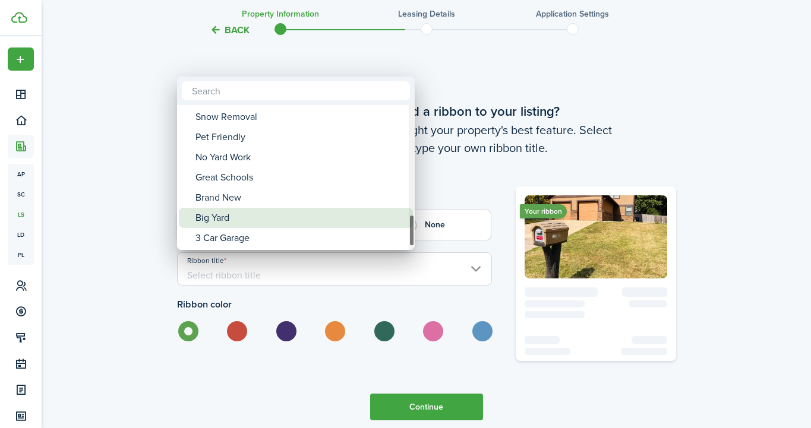
click at [229, 219] on div "Big Yard" at bounding box center [301, 218] width 210 height 20
type input "Big Yard"
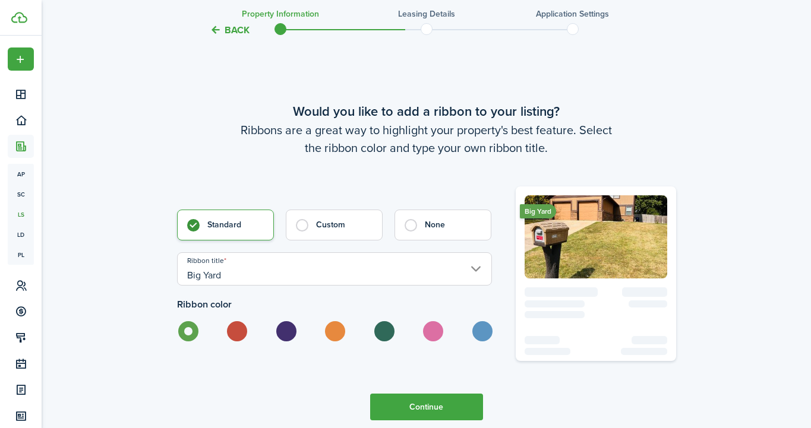
click at [264, 266] on input "Big Yard" at bounding box center [334, 269] width 315 height 33
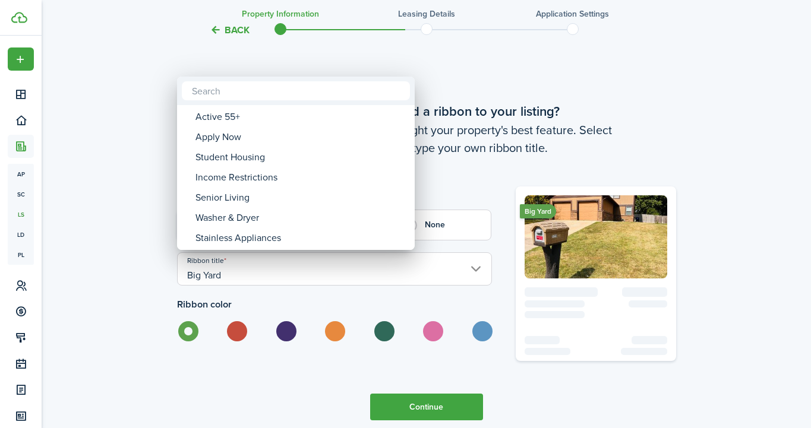
click at [149, 212] on div at bounding box center [405, 214] width 1001 height 619
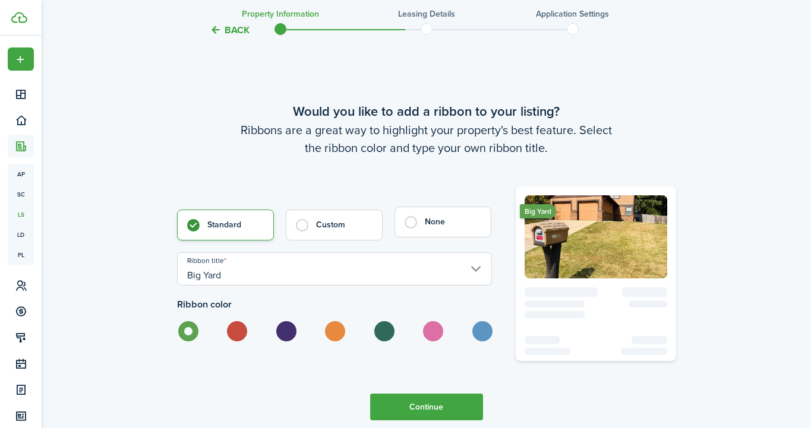
click at [402, 229] on label "None" at bounding box center [443, 222] width 97 height 31
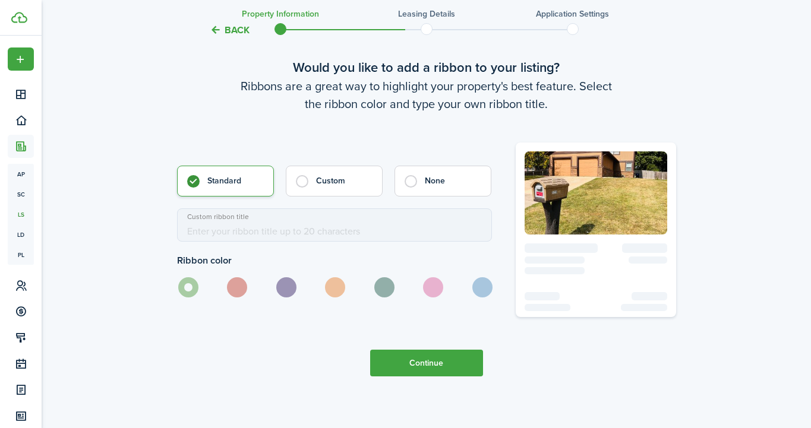
scroll to position [3340, 0]
click at [412, 364] on button "Continue" at bounding box center [426, 362] width 113 height 27
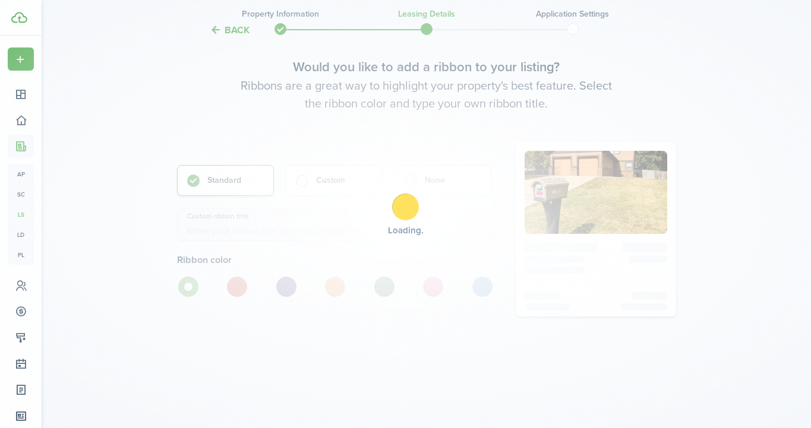
scroll to position [0, 0]
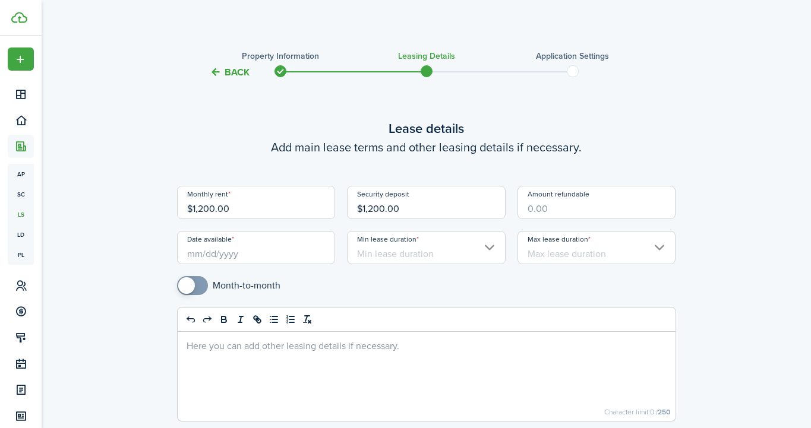
click at [188, 254] on input "Date available" at bounding box center [256, 247] width 159 height 33
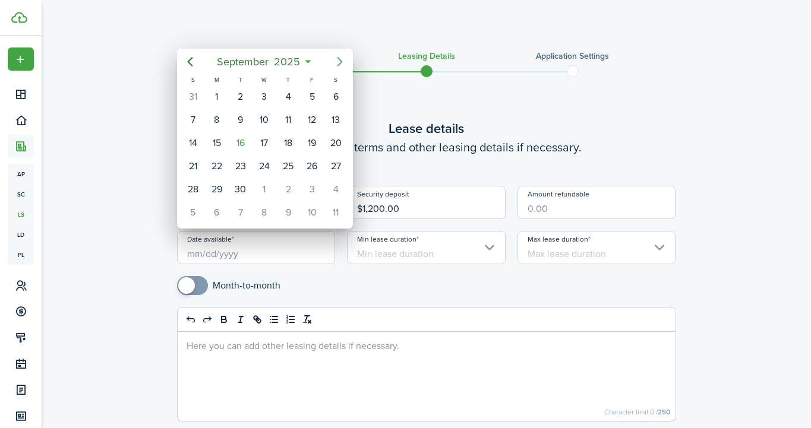
click at [339, 61] on icon "Next page" at bounding box center [340, 62] width 14 height 14
click at [334, 188] on div "1" at bounding box center [336, 190] width 18 height 18
type input "[DATE]"
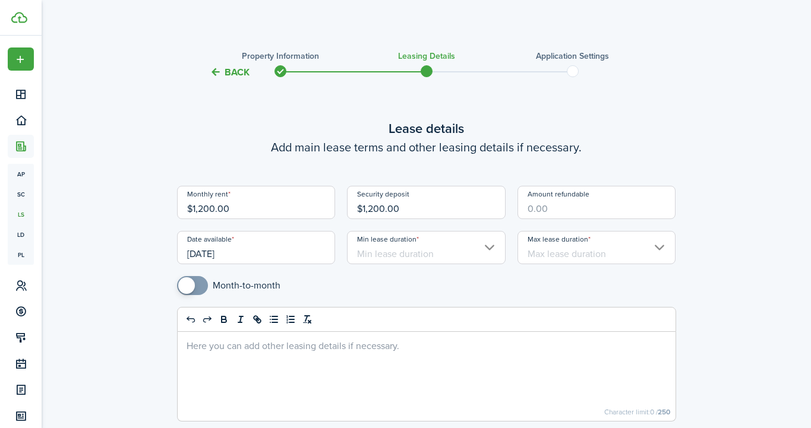
click at [462, 251] on input "Min lease duration" at bounding box center [426, 247] width 159 height 33
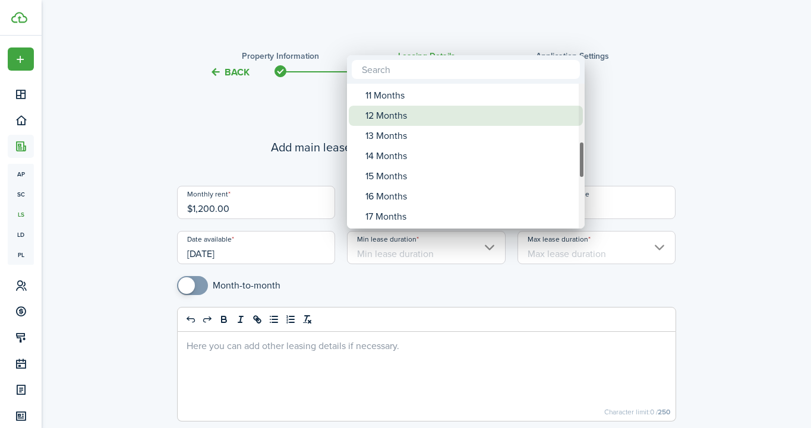
click at [398, 124] on div "12 Months" at bounding box center [470, 116] width 210 height 20
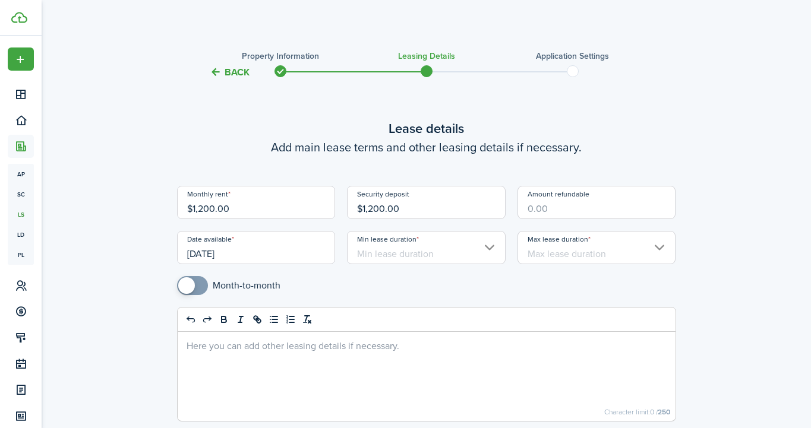
type input "12 Months"
click at [576, 253] on input "Max lease duration" at bounding box center [597, 247] width 159 height 33
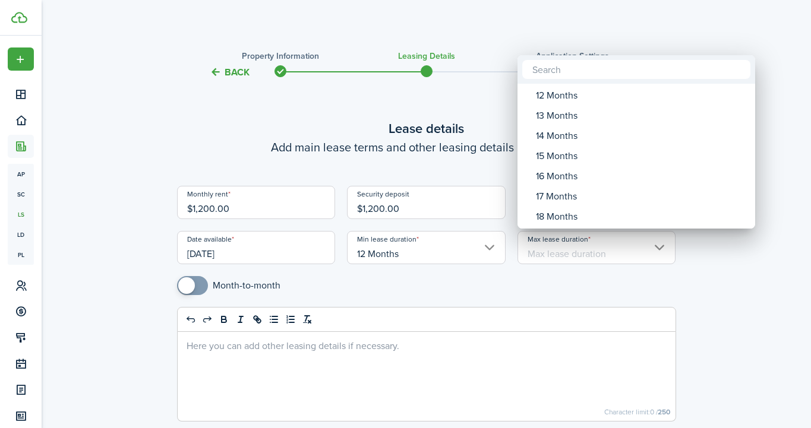
click at [724, 313] on div at bounding box center [405, 214] width 1001 height 619
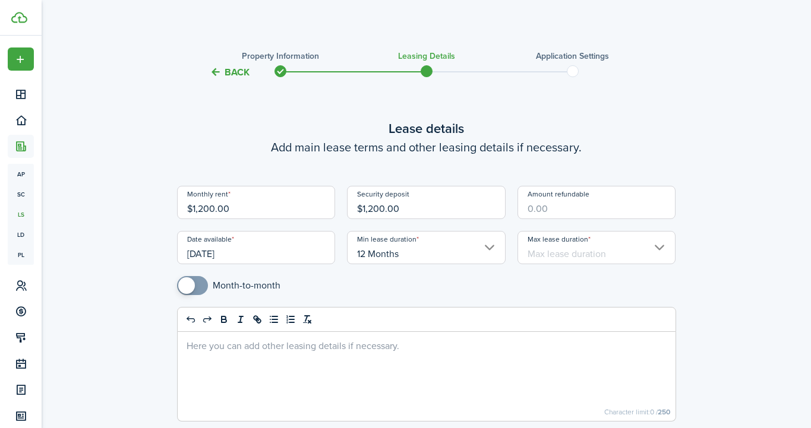
click at [607, 252] on input "Max lease duration" at bounding box center [597, 247] width 159 height 33
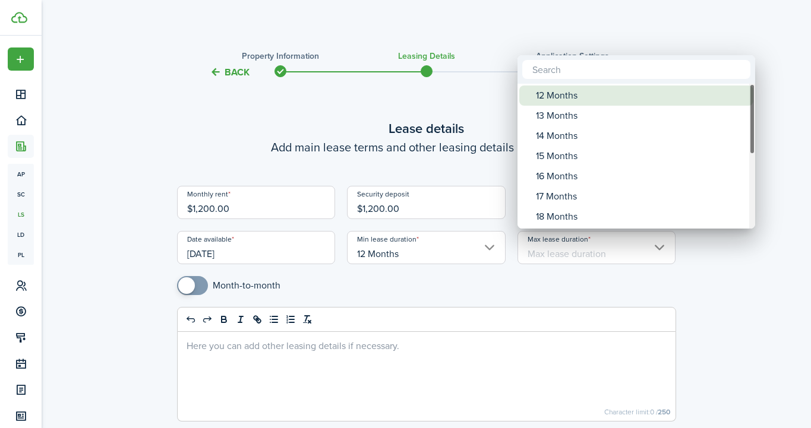
click at [551, 97] on div "12 Months" at bounding box center [641, 96] width 210 height 20
type input "12 Months"
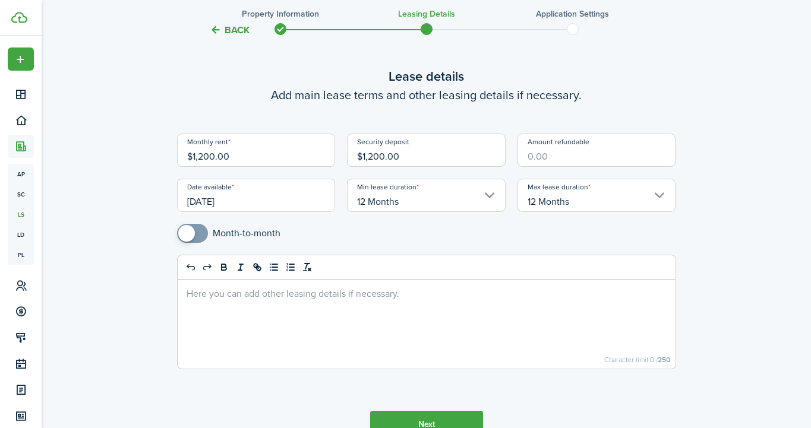
scroll to position [78, 0]
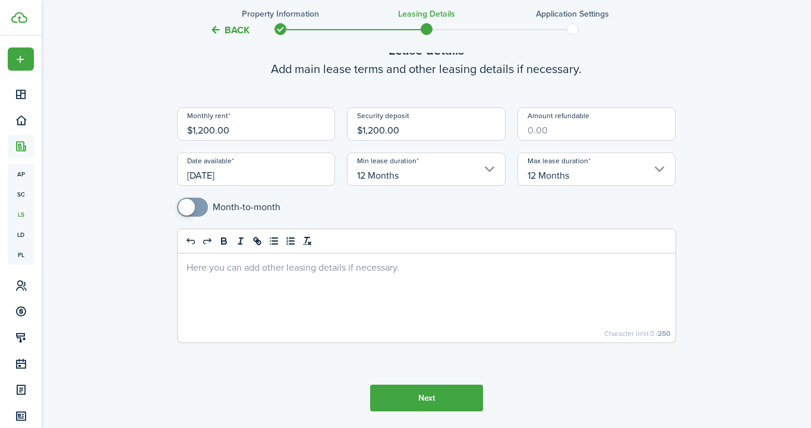
click at [445, 399] on button "Next" at bounding box center [426, 398] width 113 height 27
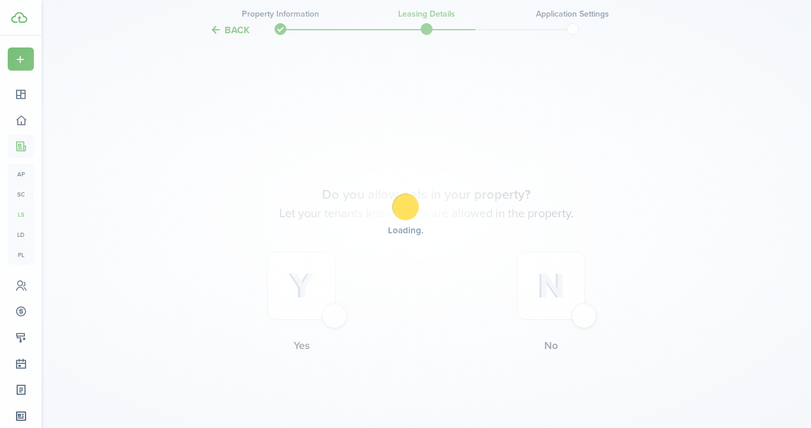
scroll to position [467, 0]
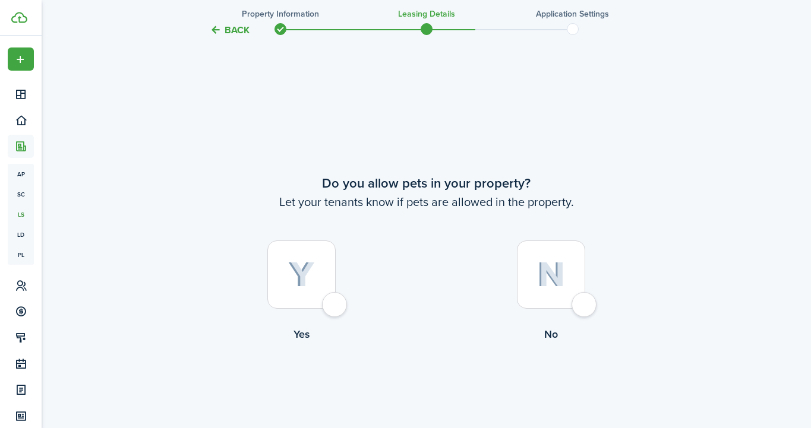
click at [581, 306] on div at bounding box center [551, 275] width 68 height 68
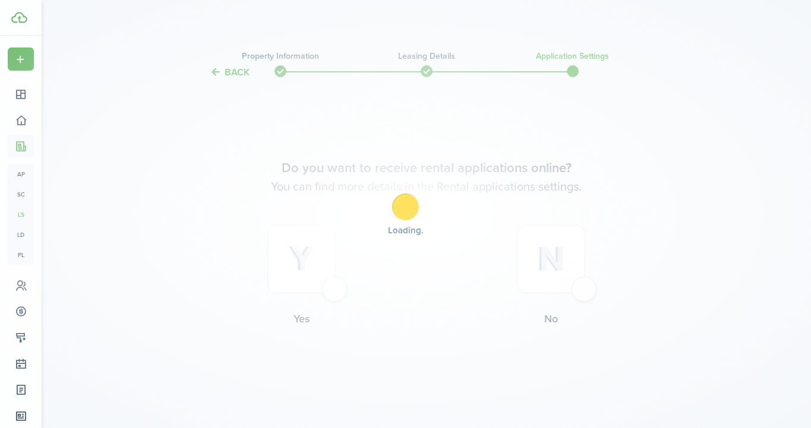
scroll to position [0, 0]
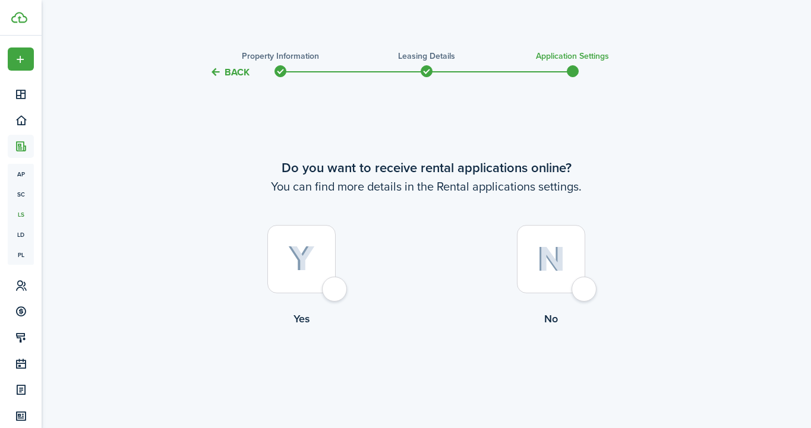
click at [347, 286] on label "Yes" at bounding box center [302, 279] width 250 height 108
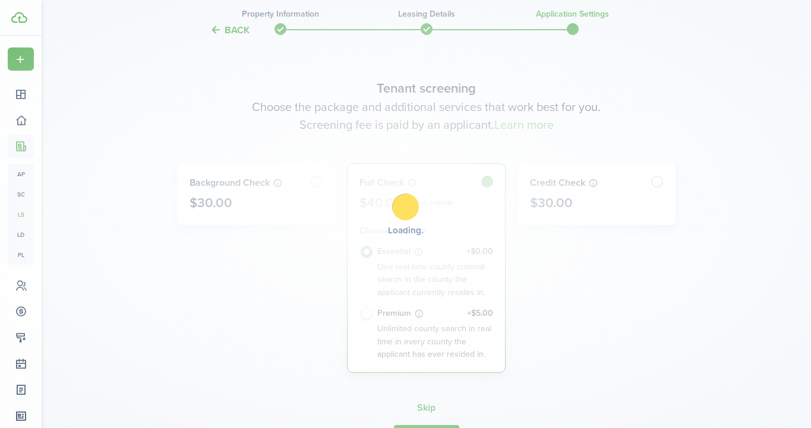
scroll to position [349, 0]
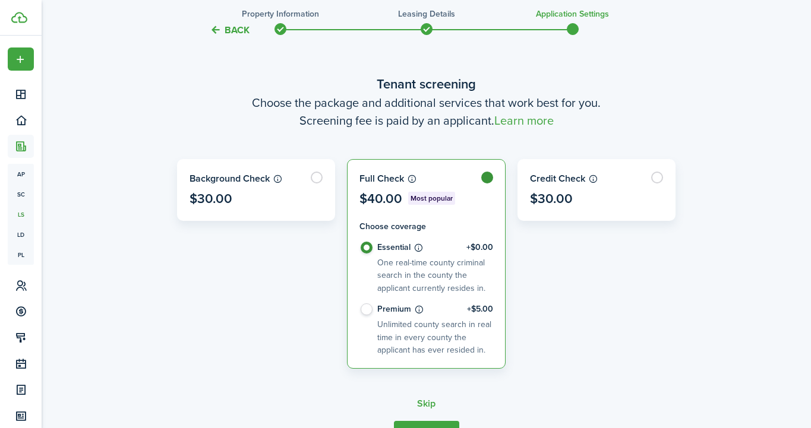
click at [368, 309] on label "Premium +$5.00 Unlimited county search in real time in every county the applica…" at bounding box center [427, 330] width 134 height 53
click at [362, 308] on label "Premium +$5.00 Unlimited county search in real time in every county the applica…" at bounding box center [427, 330] width 134 height 53
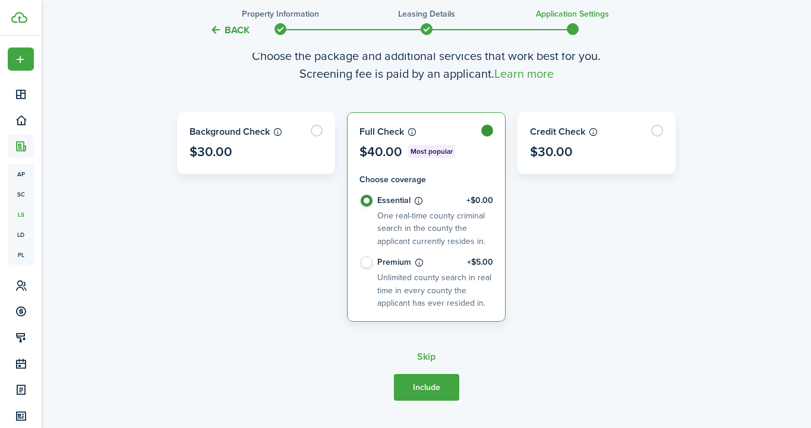
scroll to position [396, 0]
click at [433, 388] on button "Include" at bounding box center [426, 387] width 65 height 27
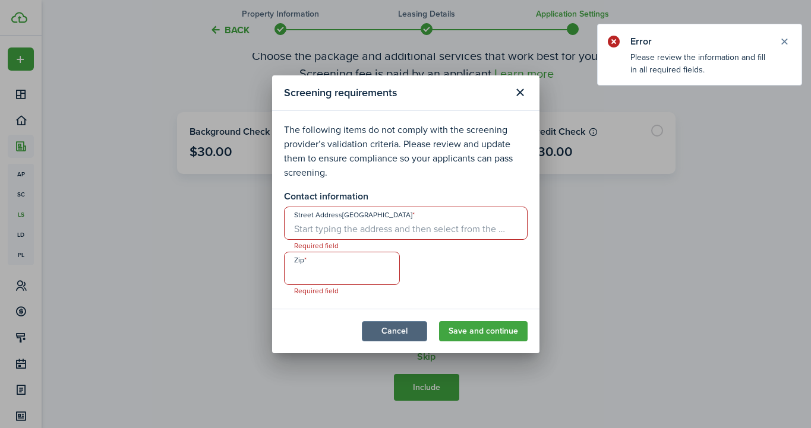
click at [407, 332] on button "Cancel" at bounding box center [394, 331] width 65 height 20
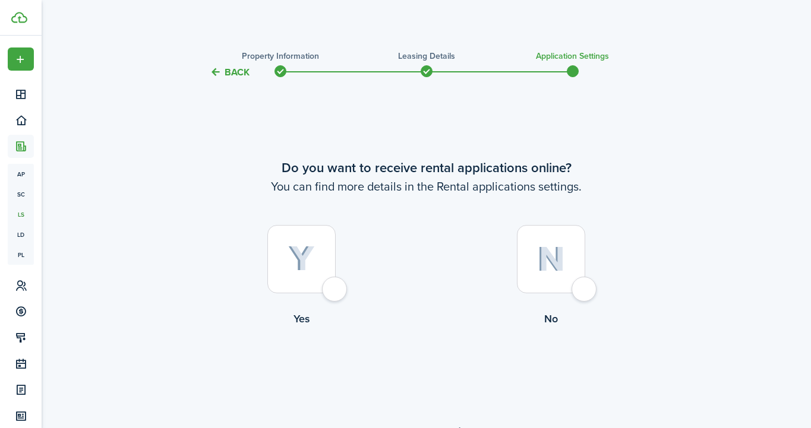
scroll to position [0, 0]
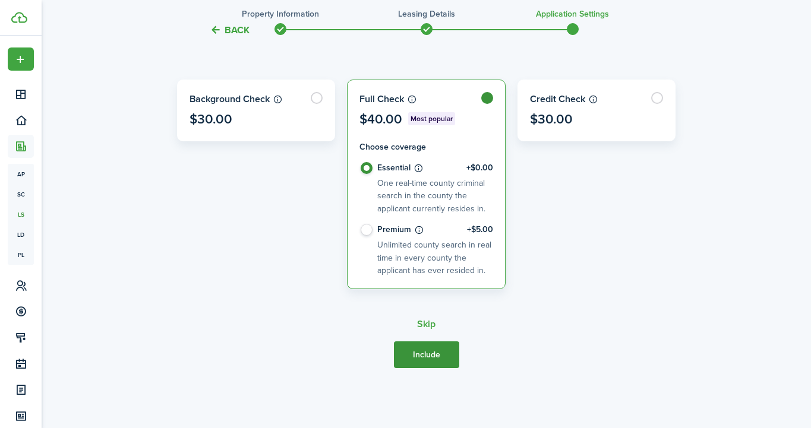
click at [419, 345] on button "Include" at bounding box center [426, 355] width 65 height 27
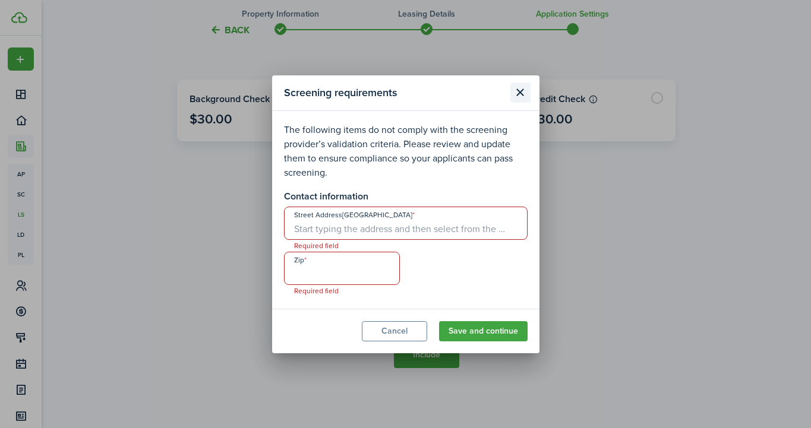
click at [519, 92] on button "Close modal" at bounding box center [520, 93] width 20 height 20
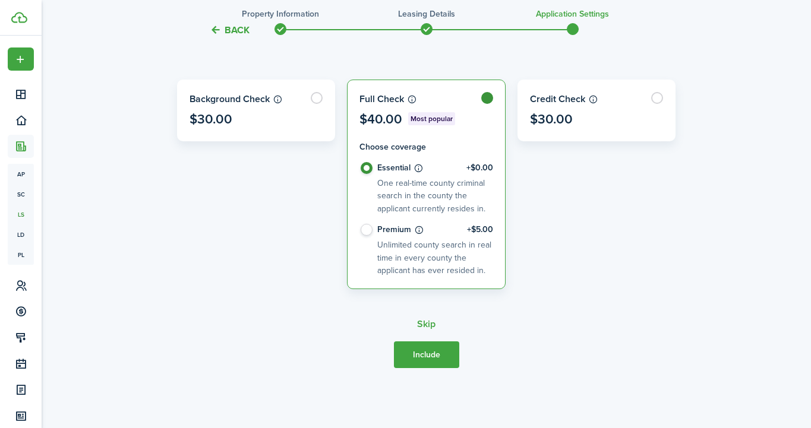
click at [367, 171] on label "Essential +$0.00 One real-time county criminal search in the county the applica…" at bounding box center [427, 193] width 134 height 62
click at [416, 357] on button "Include" at bounding box center [426, 355] width 65 height 27
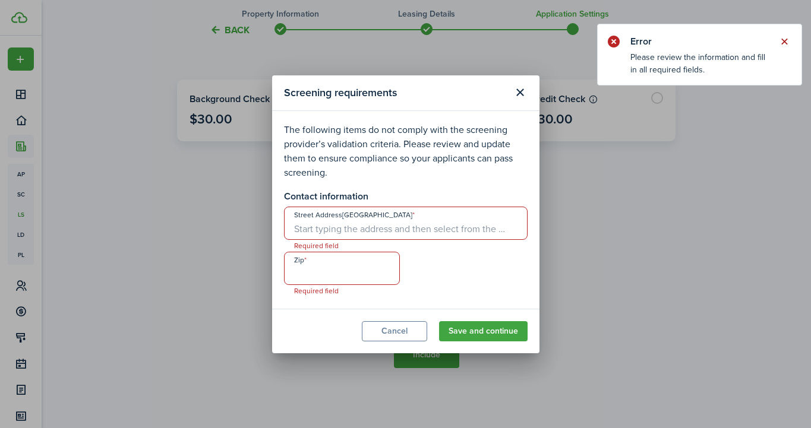
click at [783, 40] on button "Close notify" at bounding box center [784, 41] width 17 height 17
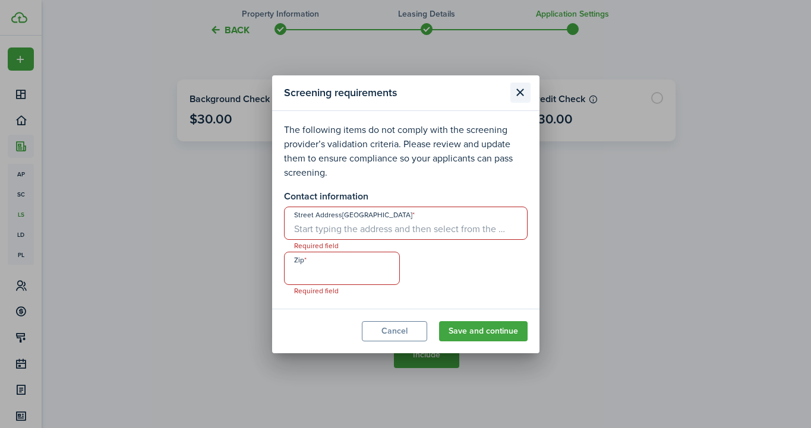
click at [528, 87] on button "Close modal" at bounding box center [520, 93] width 20 height 20
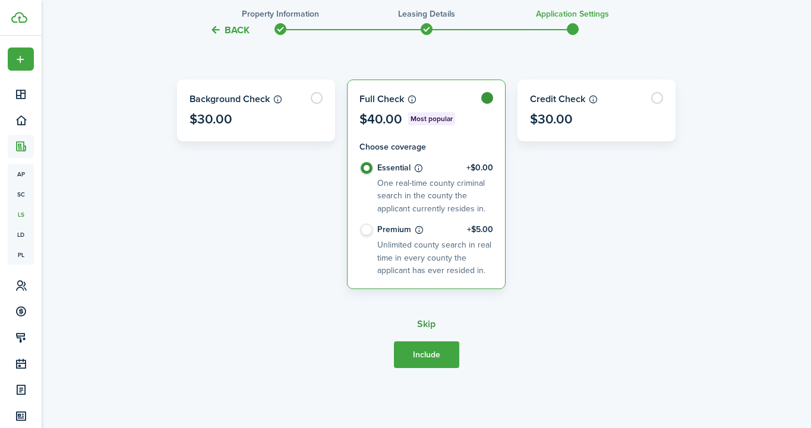
click at [425, 321] on button "Skip" at bounding box center [426, 324] width 18 height 11
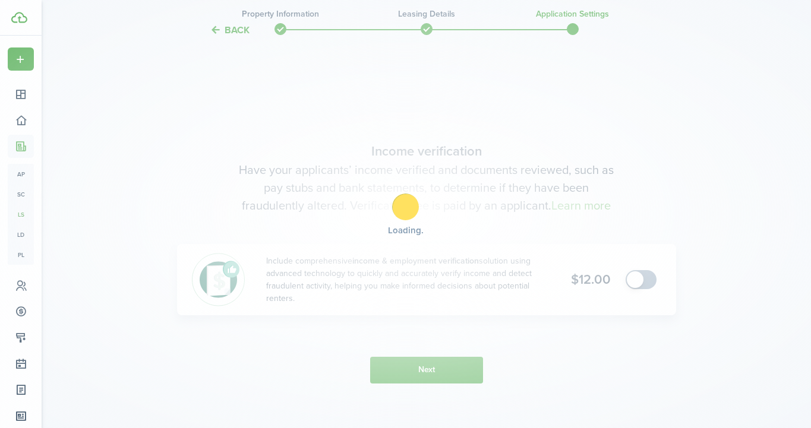
scroll to position [777, 0]
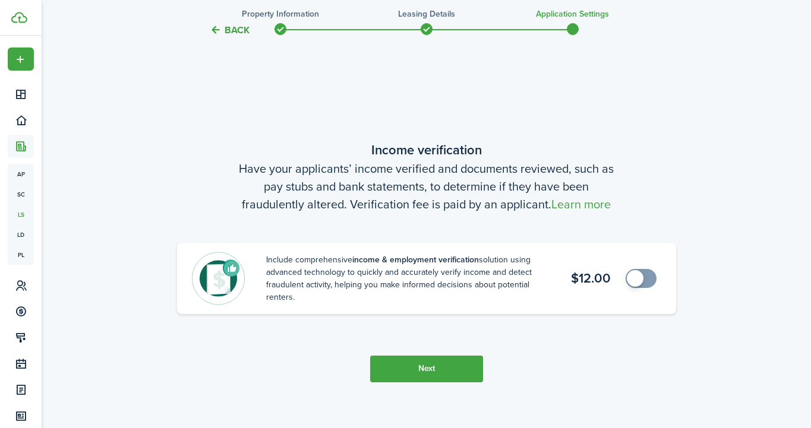
checkbox input "true"
click at [636, 278] on span at bounding box center [635, 278] width 17 height 17
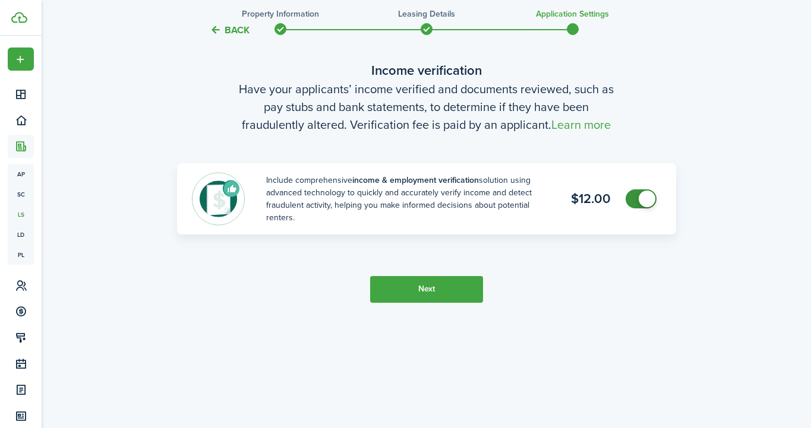
scroll to position [857, 0]
click at [409, 283] on button "Next" at bounding box center [426, 289] width 113 height 27
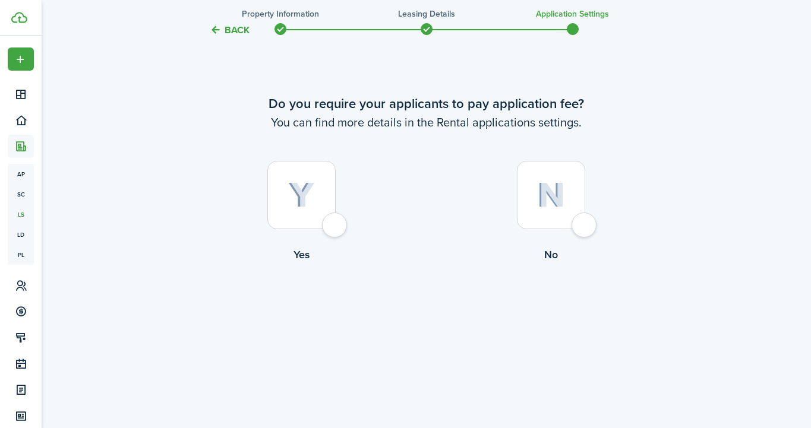
scroll to position [1285, 0]
click at [580, 223] on div at bounding box center [551, 195] width 68 height 68
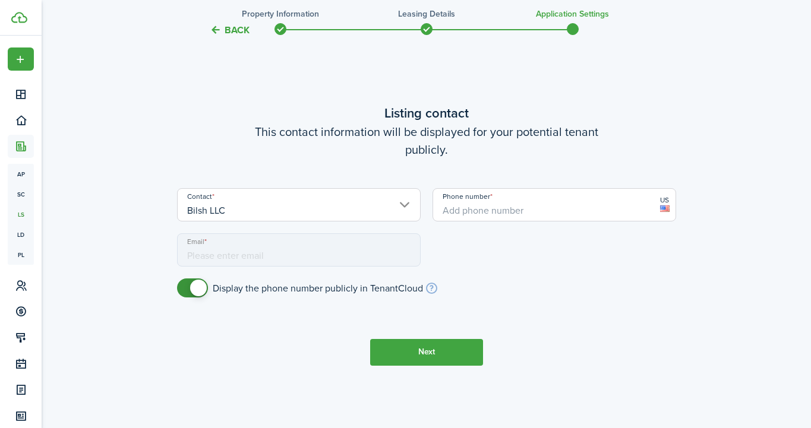
scroll to position [1661, 0]
click at [408, 353] on button "Next" at bounding box center [426, 352] width 113 height 27
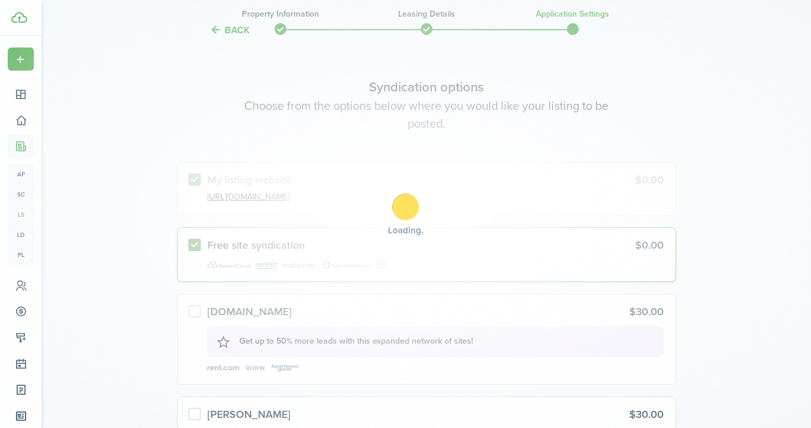
scroll to position [2063, 0]
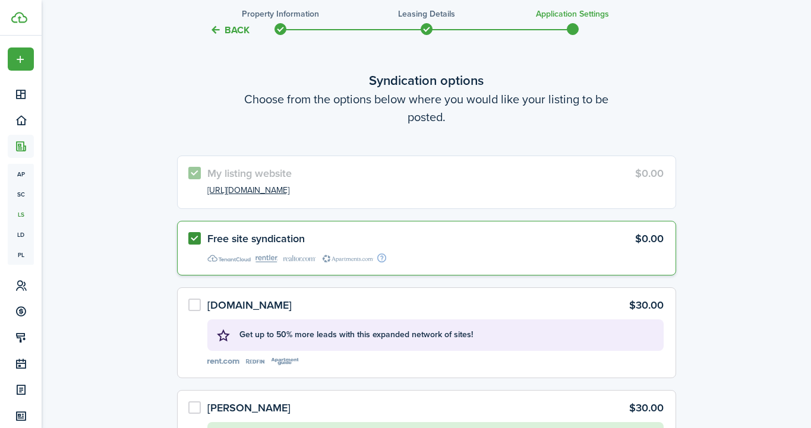
click at [409, 169] on div "My listing website $0.00" at bounding box center [435, 173] width 456 height 11
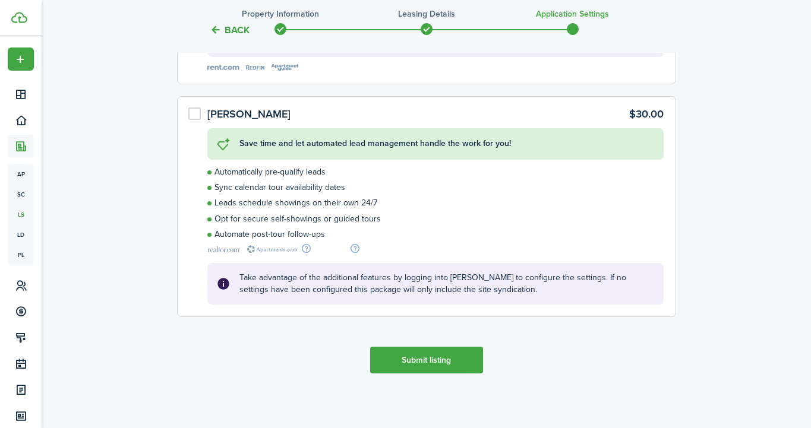
scroll to position [2146, 0]
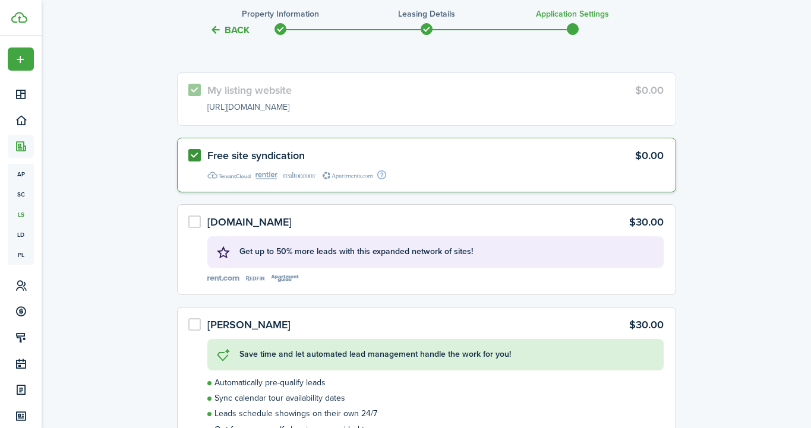
click at [287, 108] on link "[URL][DOMAIN_NAME]" at bounding box center [248, 108] width 82 height 12
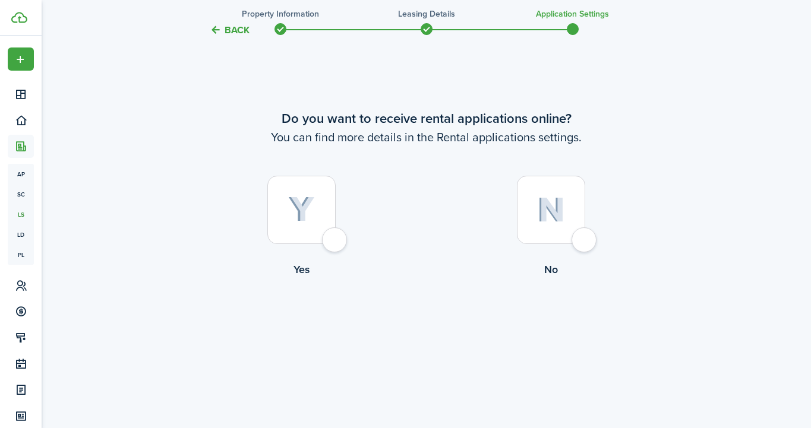
scroll to position [88, 0]
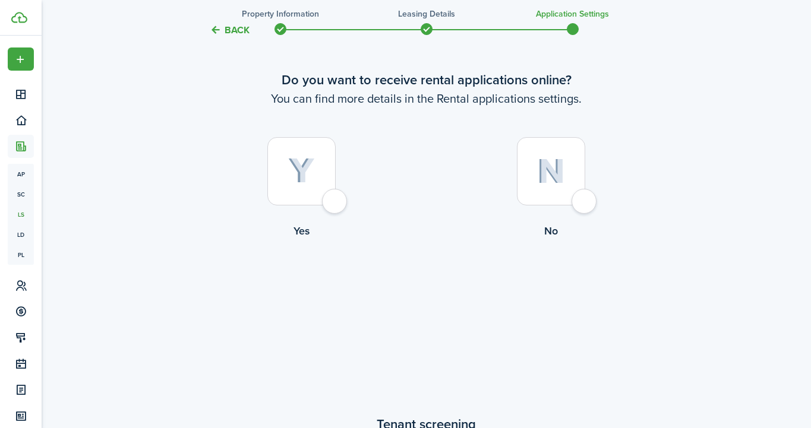
click at [336, 206] on div at bounding box center [301, 171] width 68 height 68
click at [334, 192] on div at bounding box center [301, 171] width 68 height 68
click at [330, 203] on div at bounding box center [301, 171] width 68 height 68
click at [289, 159] on img at bounding box center [301, 171] width 27 height 26
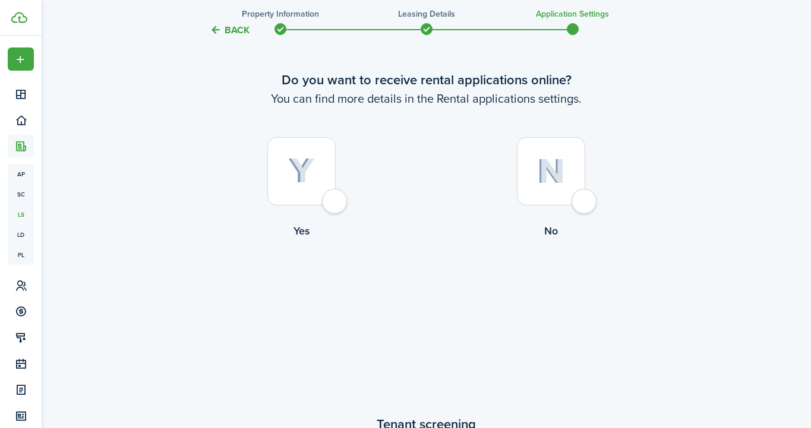
click at [321, 213] on label "Yes" at bounding box center [302, 191] width 250 height 108
click at [332, 197] on div at bounding box center [301, 171] width 68 height 68
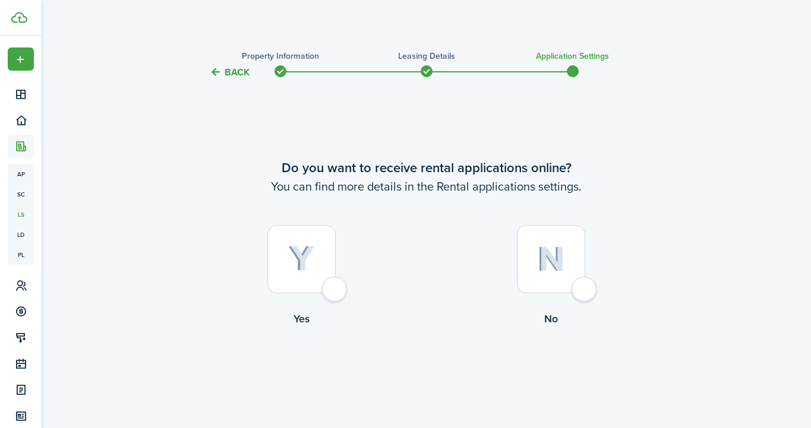
scroll to position [0, 0]
click at [333, 294] on div at bounding box center [301, 259] width 68 height 68
click at [336, 294] on div at bounding box center [301, 259] width 68 height 68
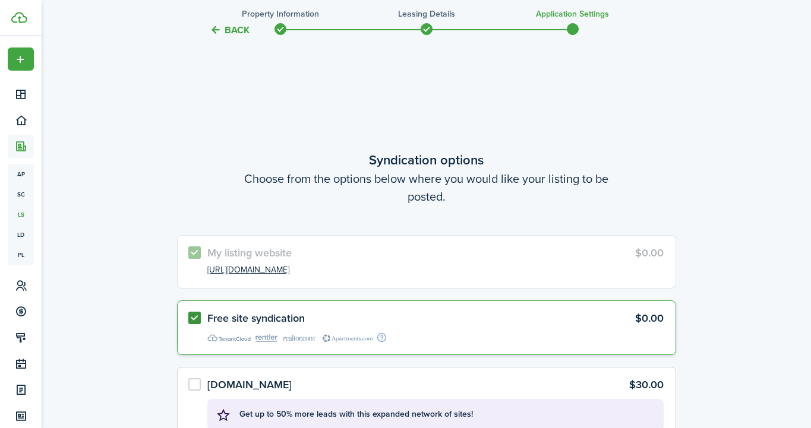
scroll to position [1928, 0]
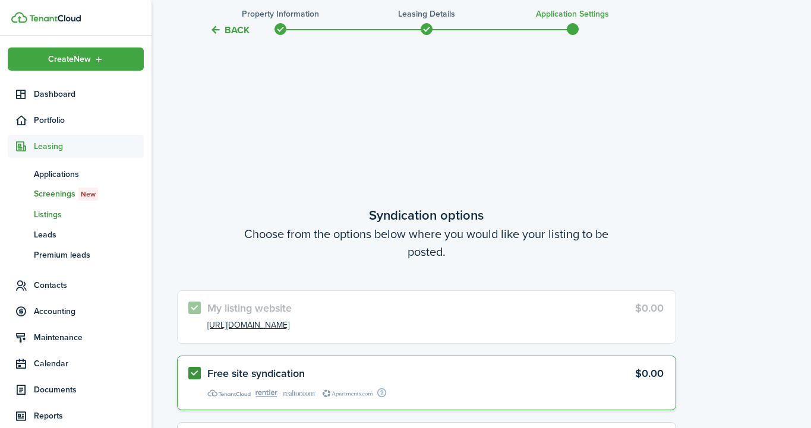
click at [51, 194] on span "Screenings New" at bounding box center [89, 194] width 110 height 13
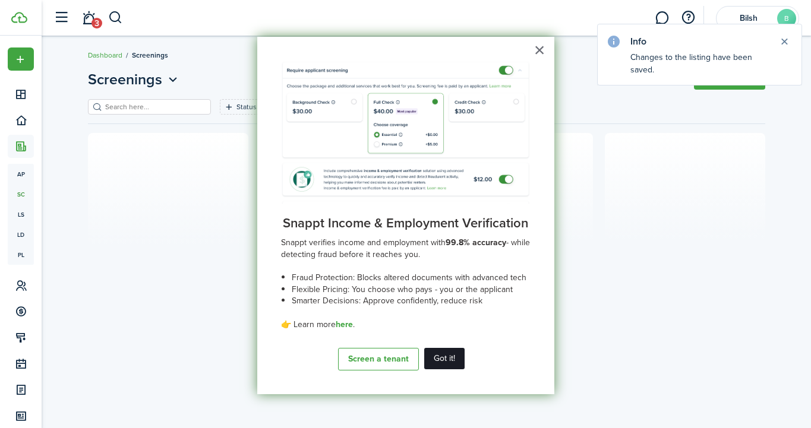
click at [437, 356] on button "Got it!" at bounding box center [444, 358] width 40 height 21
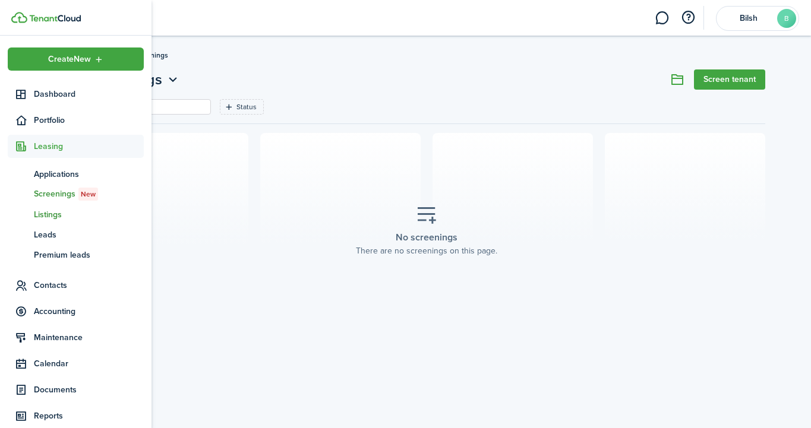
click at [50, 214] on span "Listings" at bounding box center [89, 215] width 110 height 12
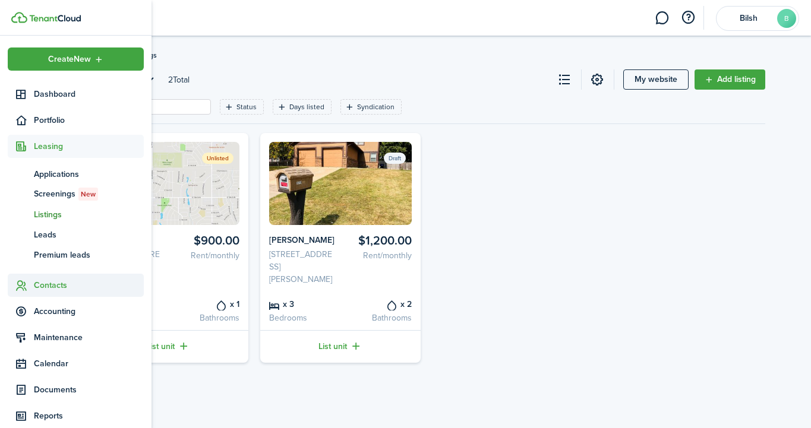
click at [40, 285] on span "Contacts" at bounding box center [89, 285] width 110 height 12
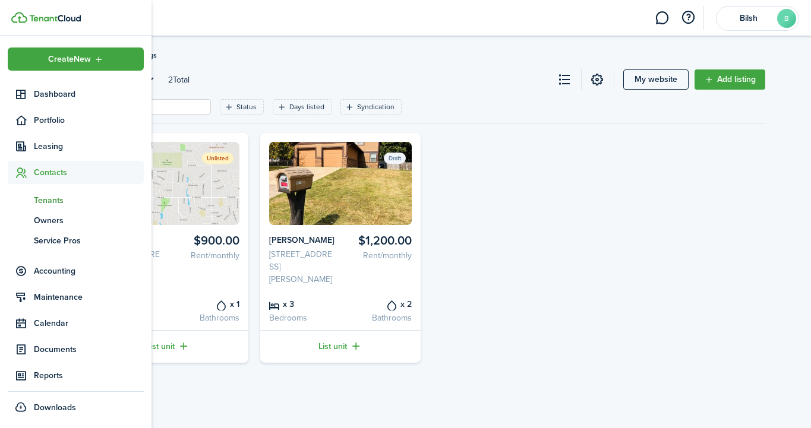
click at [49, 201] on span "Tenants" at bounding box center [89, 200] width 110 height 12
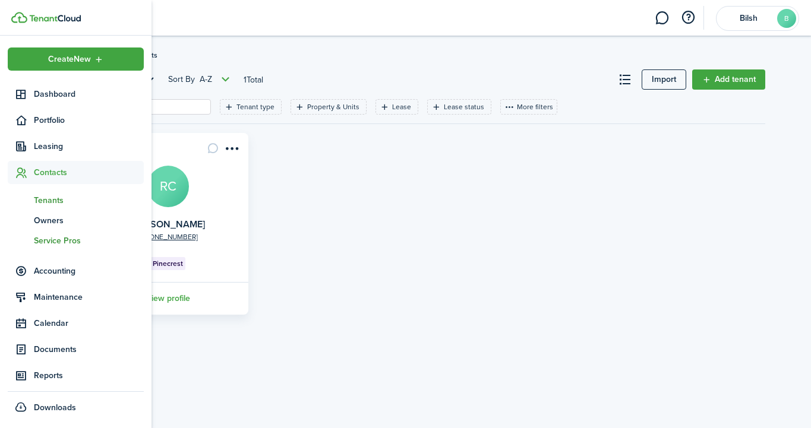
click at [52, 242] on span "Service Pros" at bounding box center [89, 241] width 110 height 12
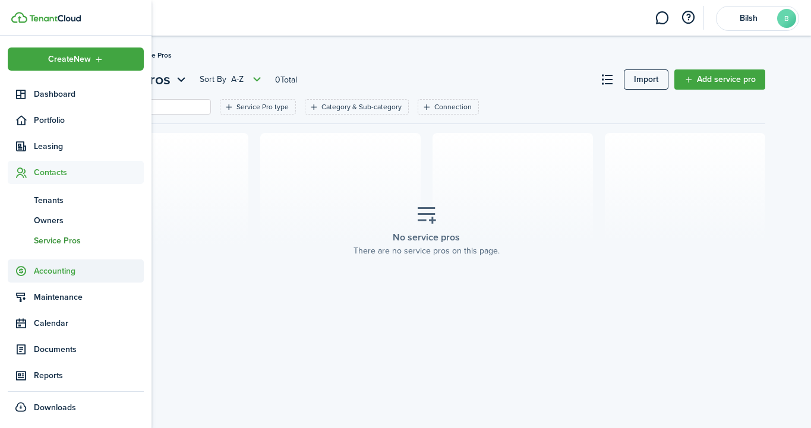
click at [27, 268] on sidebar-link-icon at bounding box center [21, 271] width 26 height 12
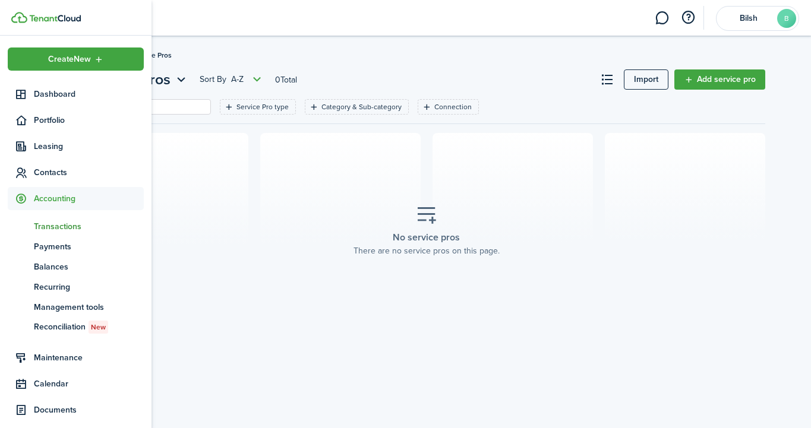
click at [59, 223] on span "Transactions" at bounding box center [89, 226] width 110 height 12
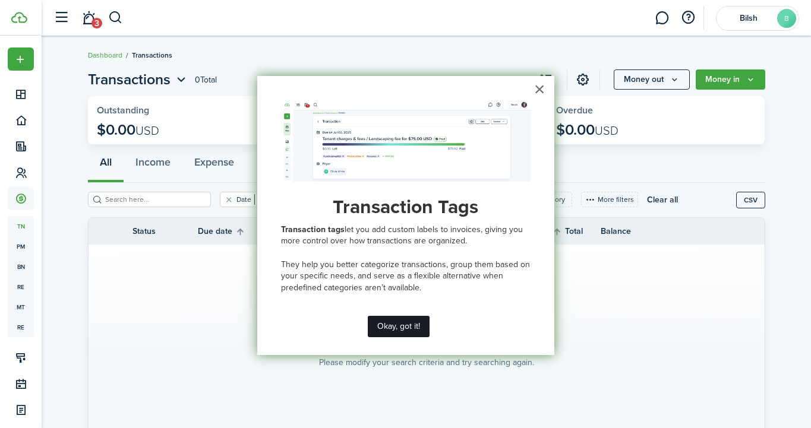
click at [388, 321] on button "Okay, got it!" at bounding box center [399, 326] width 62 height 21
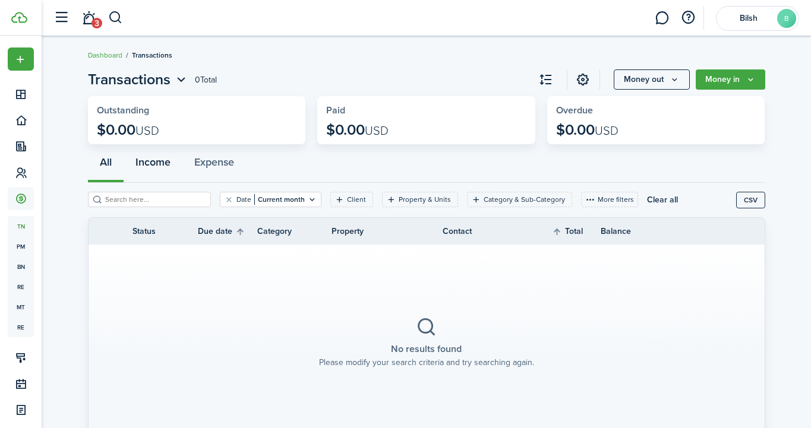
click at [152, 162] on button "Income" at bounding box center [153, 165] width 59 height 36
click at [108, 172] on button "All" at bounding box center [106, 165] width 36 height 36
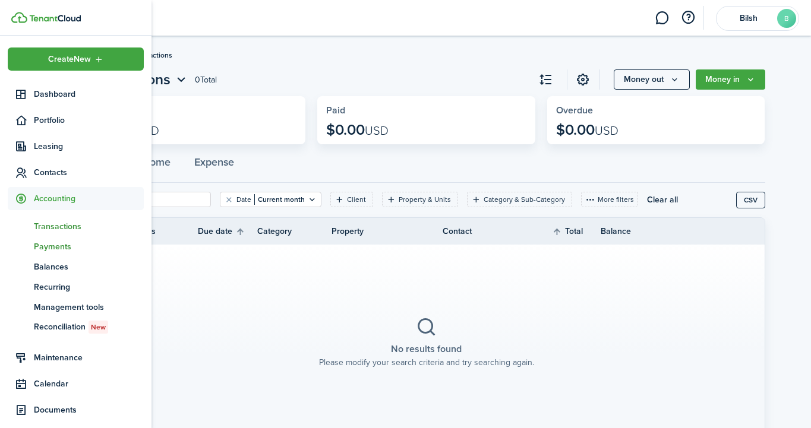
click at [64, 249] on span "Payments" at bounding box center [89, 247] width 110 height 12
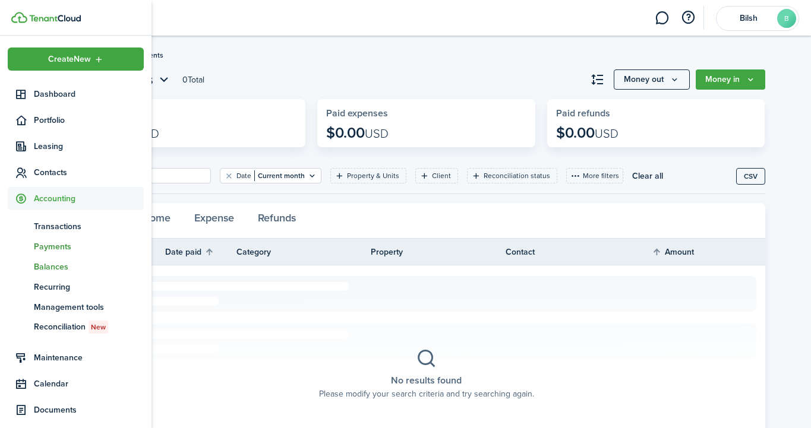
click at [41, 270] on span "Balances" at bounding box center [89, 267] width 110 height 12
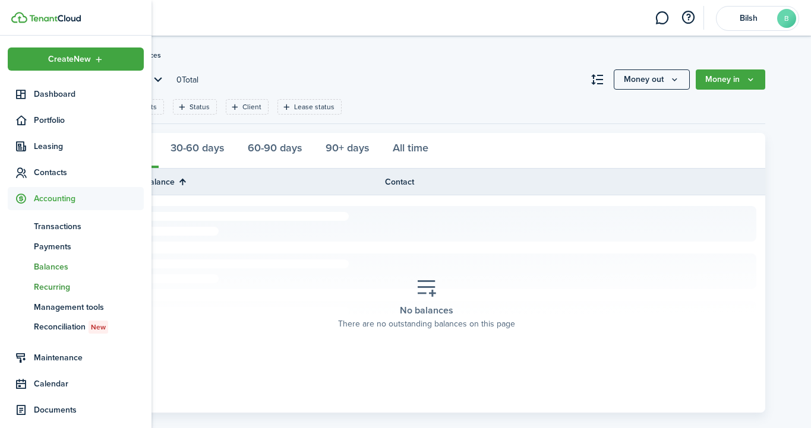
click at [45, 292] on span "Recurring" at bounding box center [89, 287] width 110 height 12
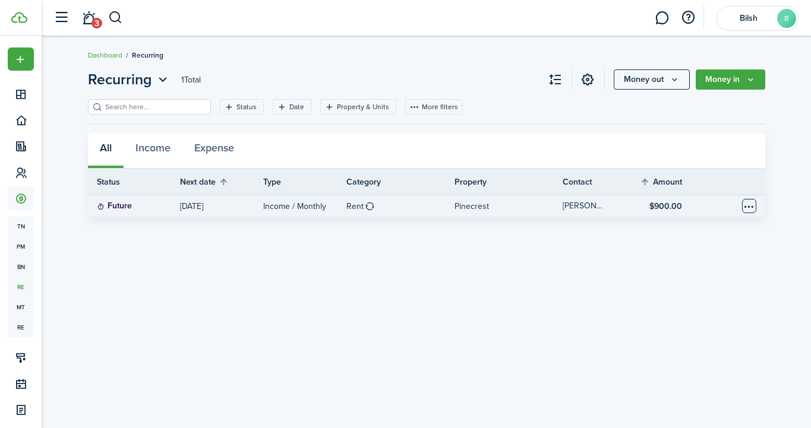
click at [745, 204] on table-menu-btn-icon "Open menu" at bounding box center [749, 206] width 14 height 14
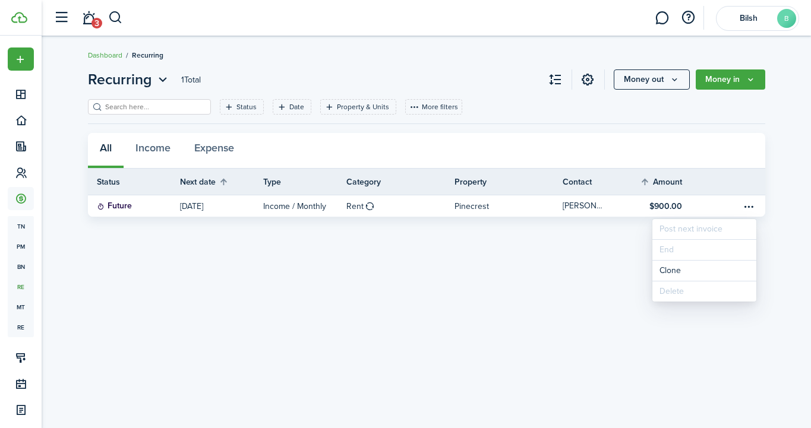
click at [771, 197] on div "Recurring 1 Total Money out Money in Status Date Property & Units More filters …" at bounding box center [426, 143] width 689 height 148
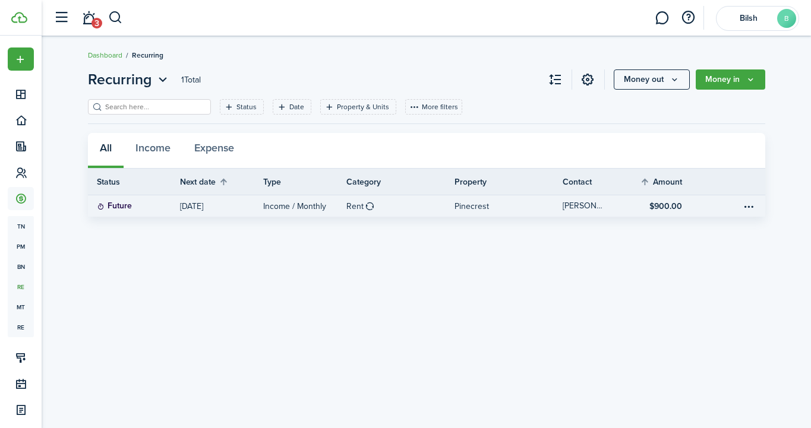
click at [196, 202] on p "[DATE]" at bounding box center [191, 206] width 23 height 12
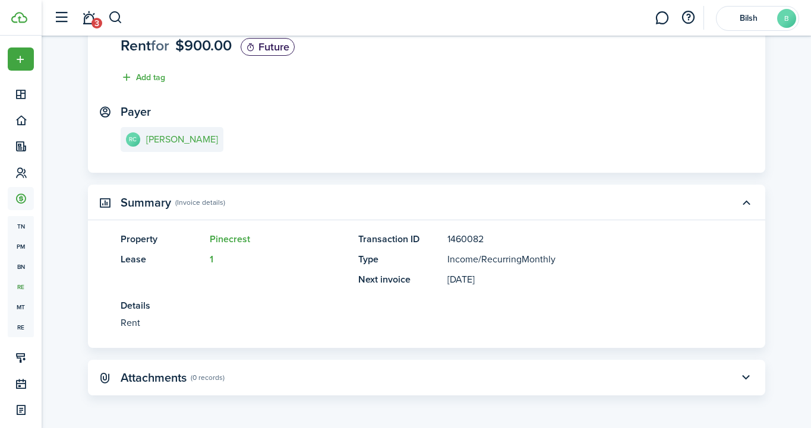
scroll to position [100, 0]
click at [603, 371] on panel-main-header "Attachments (0 records)" at bounding box center [426, 379] width 677 height 36
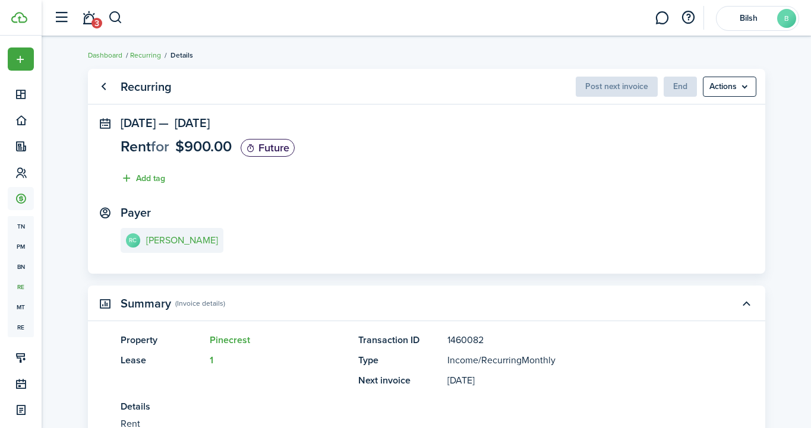
scroll to position [0, 0]
click at [746, 85] on menu-btn "Actions" at bounding box center [729, 87] width 53 height 20
click at [774, 87] on recurring-view "Recurring Post next invoice End Actions [DATE] — [DATE] Rent for $900.00 Future…" at bounding box center [427, 283] width 770 height 440
click at [100, 89] on link "Go back" at bounding box center [104, 87] width 20 height 20
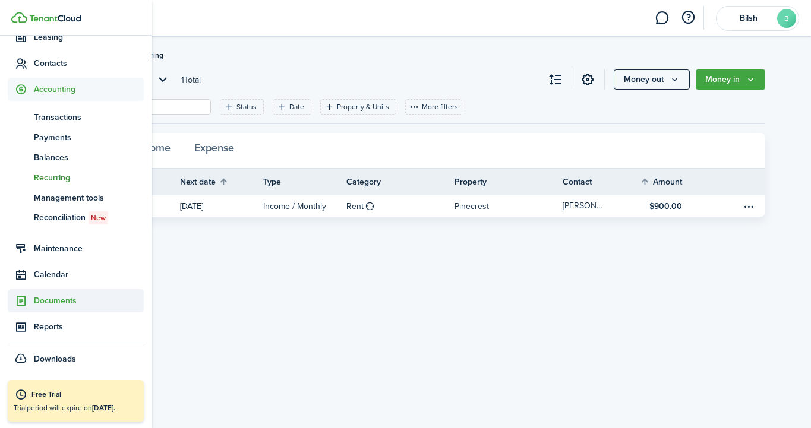
click at [55, 303] on span "Documents" at bounding box center [89, 301] width 110 height 12
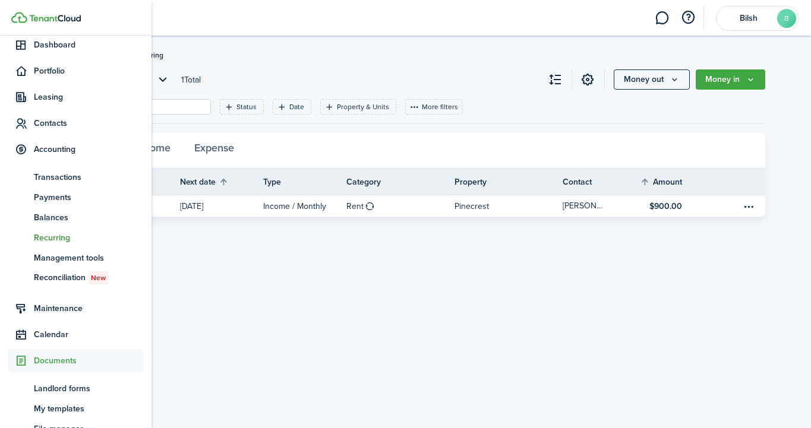
scroll to position [49, 0]
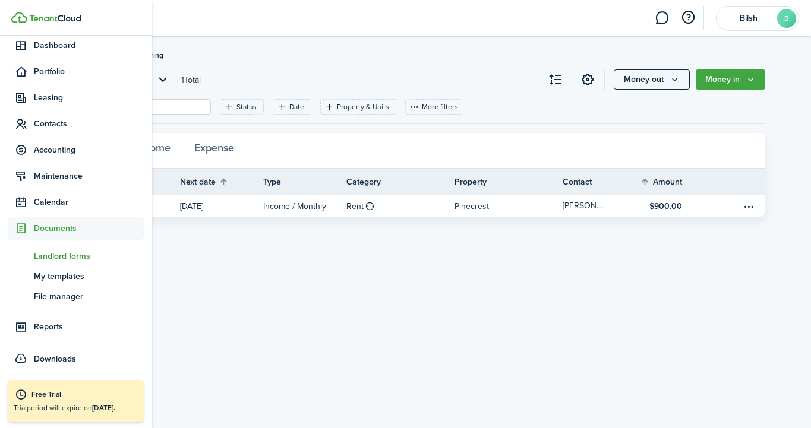
click at [68, 260] on span "Landlord forms" at bounding box center [89, 256] width 110 height 12
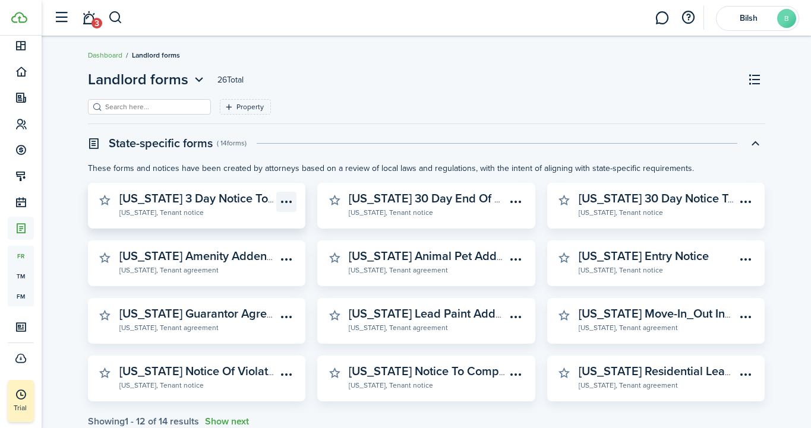
click at [289, 199] on menu-btn-icon "Open menu" at bounding box center [286, 202] width 20 height 20
click at [194, 201] on widget-stats-description "[US_STATE] 3 Day Notice To Pay Rent Or Vacate" at bounding box center [245, 199] width 253 height 18
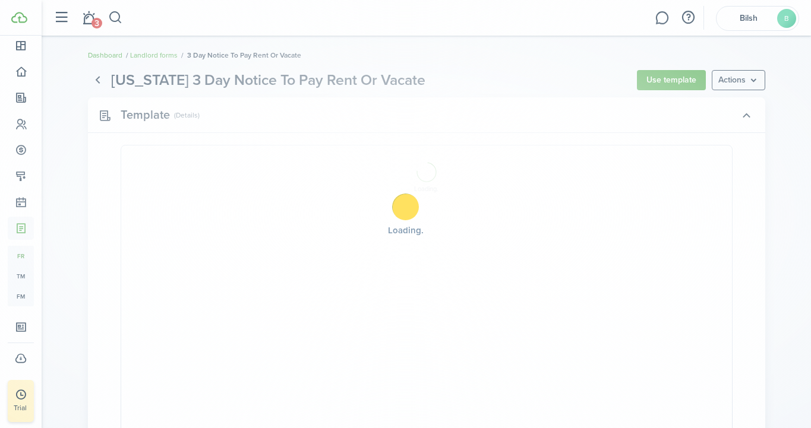
select select "fit"
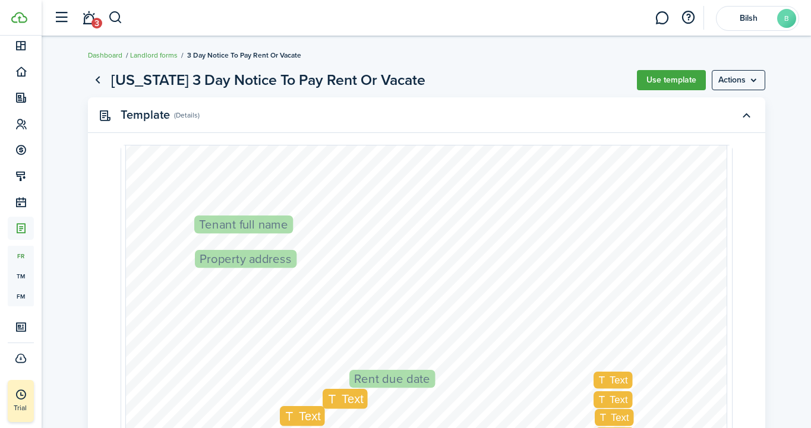
scroll to position [73, 0]
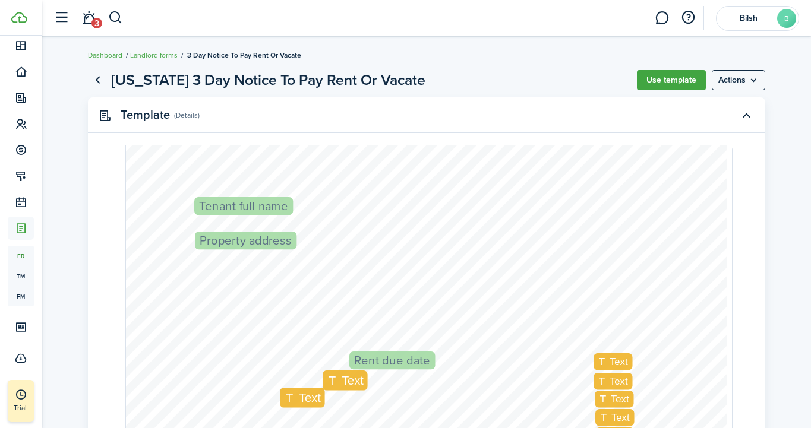
click at [247, 200] on span "Tenant full name" at bounding box center [243, 206] width 89 height 12
click at [245, 207] on span "Tenant full name" at bounding box center [243, 206] width 89 height 12
click at [247, 200] on span "Tenant full name" at bounding box center [243, 206] width 89 height 12
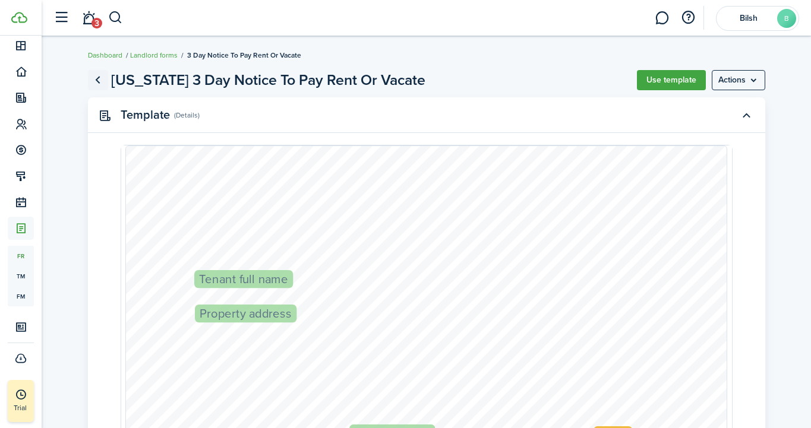
scroll to position [0, 0]
click at [94, 76] on link "Go back" at bounding box center [98, 80] width 20 height 20
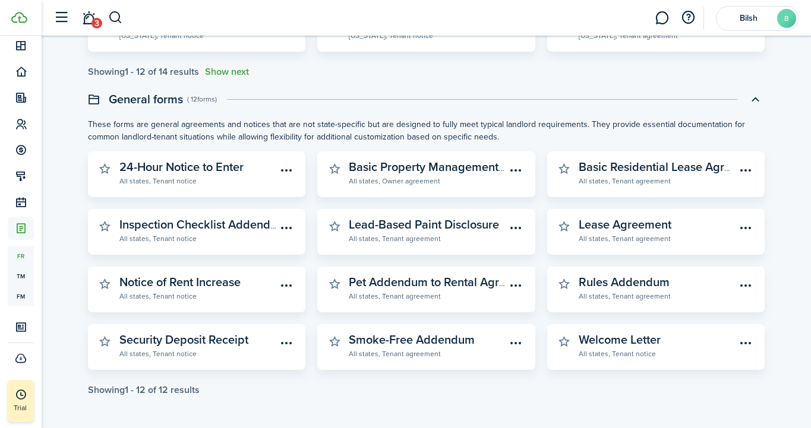
scroll to position [350, 0]
click at [625, 343] on widget-stats-description "Welcome Letter" at bounding box center [620, 340] width 82 height 18
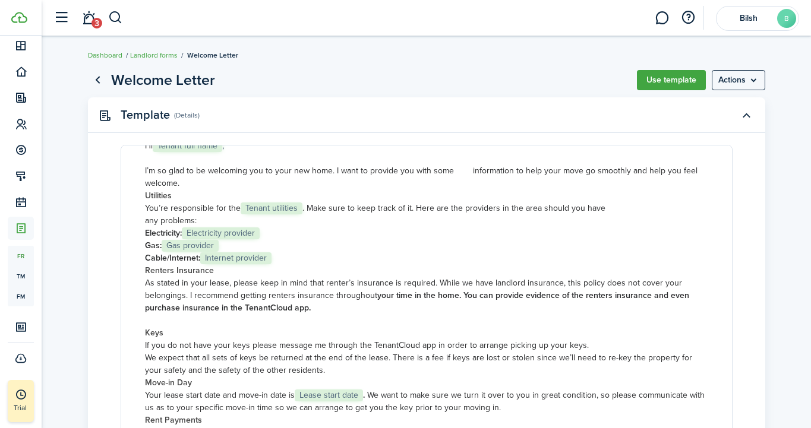
scroll to position [96, 0]
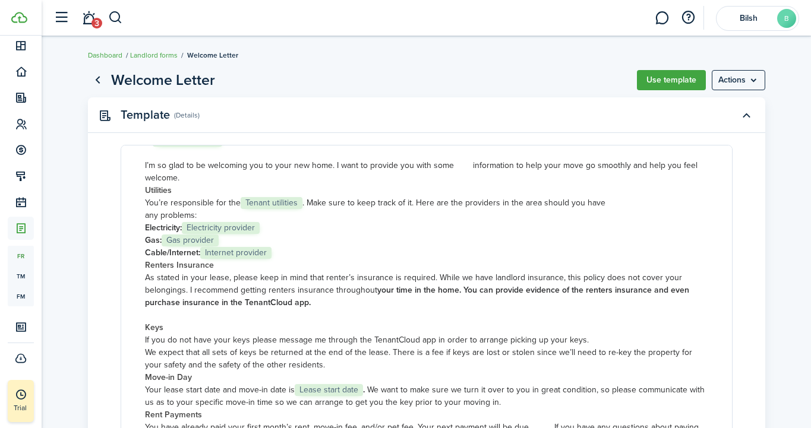
click at [297, 204] on p "You’re responsible for the Tenant utilities . Make sure to keep track of it. He…" at bounding box center [426, 203] width 563 height 12
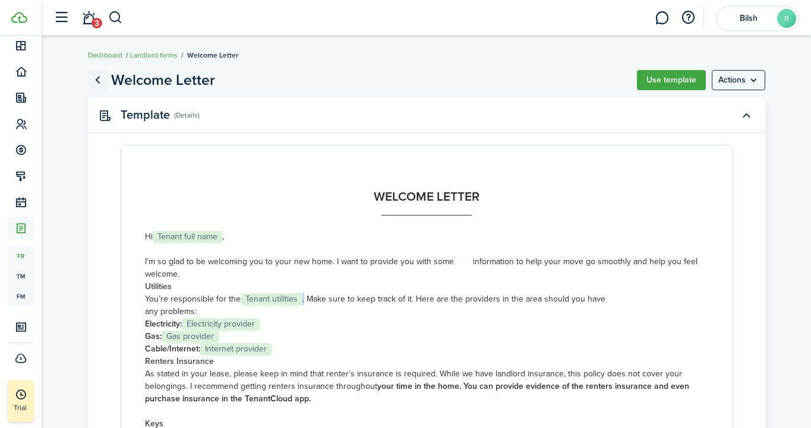
scroll to position [0, 0]
click at [97, 83] on link "Go back" at bounding box center [98, 80] width 20 height 20
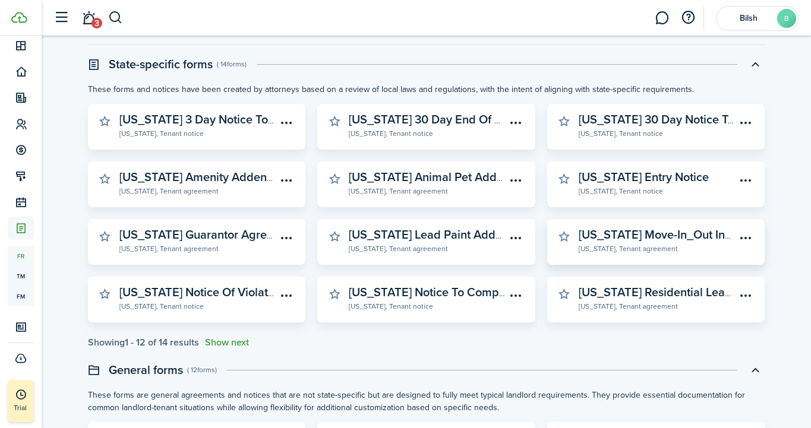
scroll to position [76, 0]
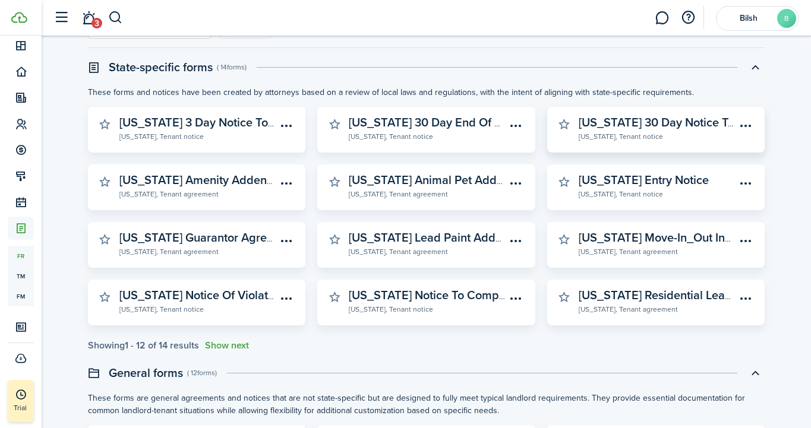
click at [650, 129] on widget-stats-description "[US_STATE] 30 Day Notice To Quit And Vacate Repeated Violation" at bounding box center [753, 123] width 348 height 18
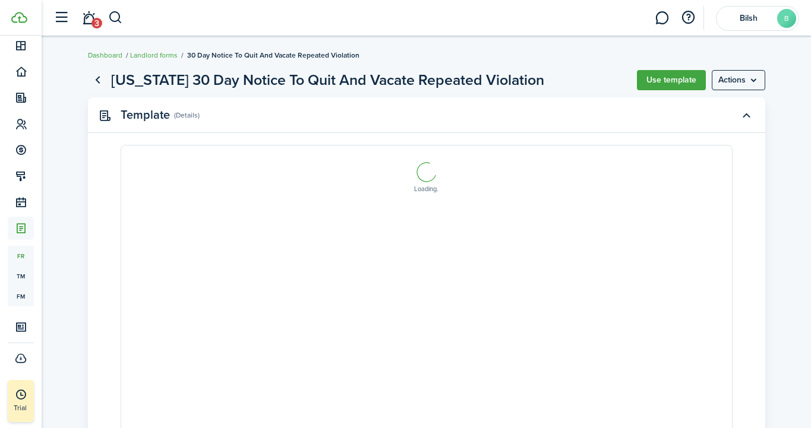
select select "fit"
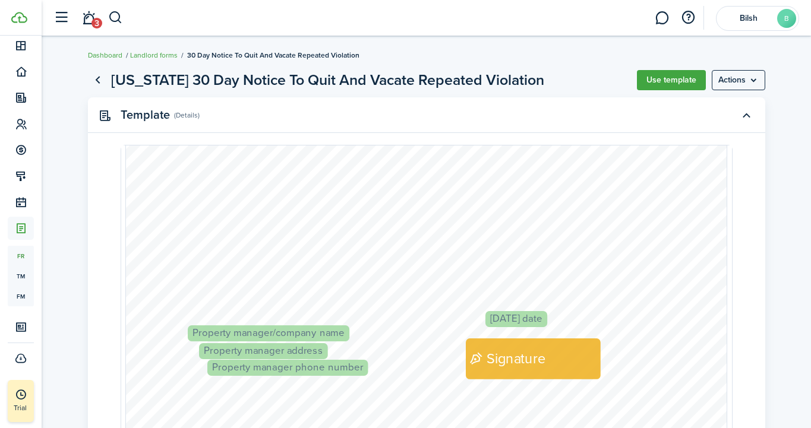
scroll to position [532, 0]
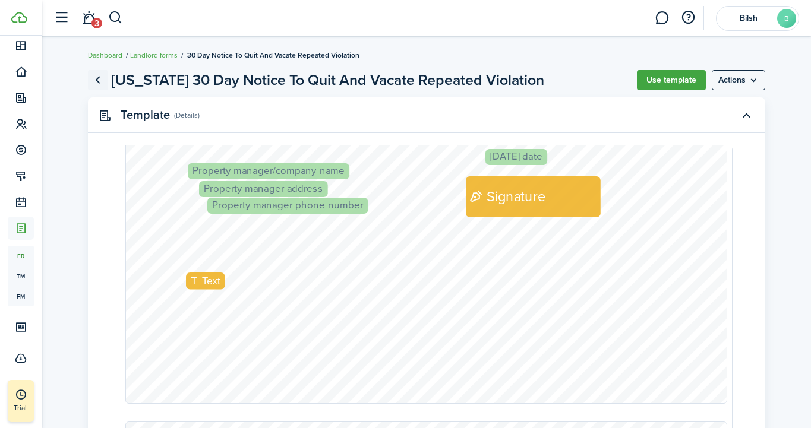
click at [96, 77] on link "Go back" at bounding box center [98, 80] width 20 height 20
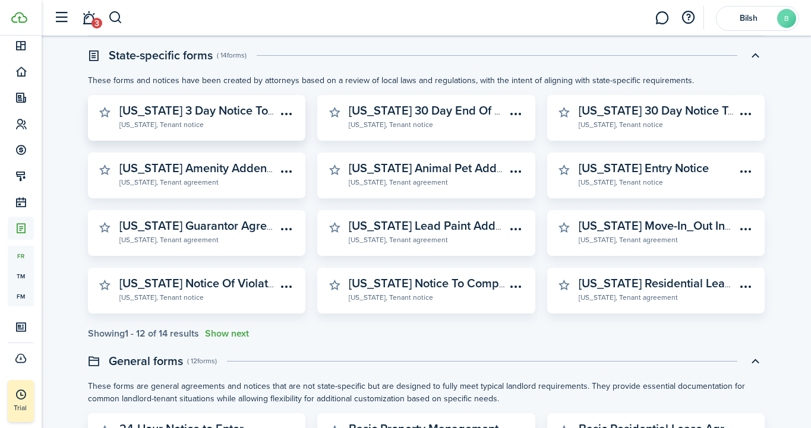
scroll to position [135, 0]
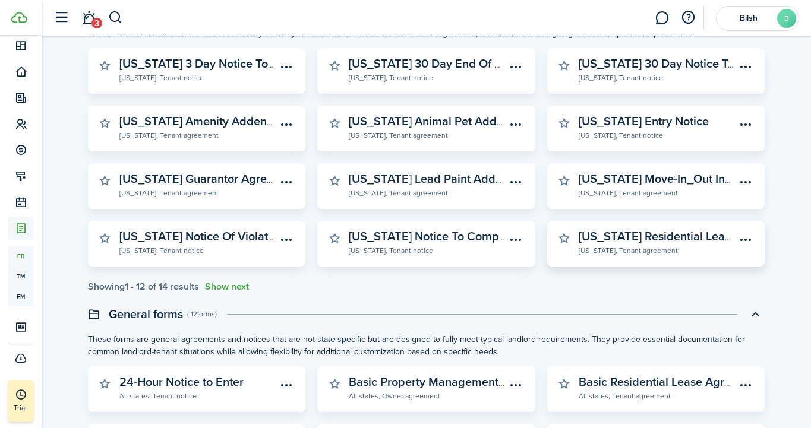
click at [631, 245] on widget-stats-subtitle "[US_STATE], Tenant agreement" at bounding box center [657, 250] width 157 height 12
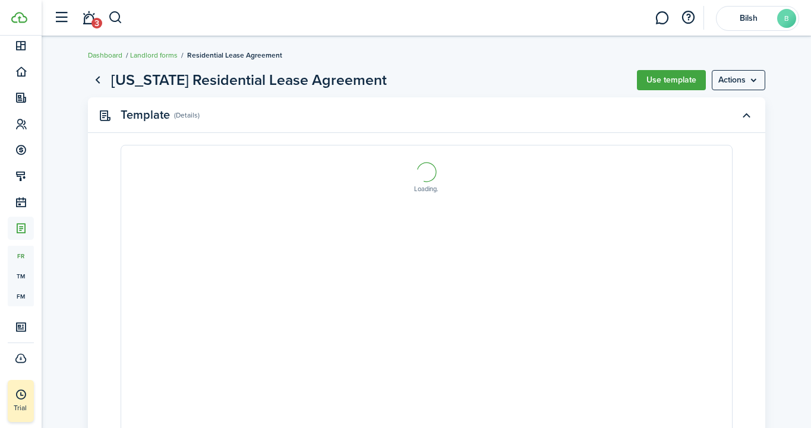
select select "fit"
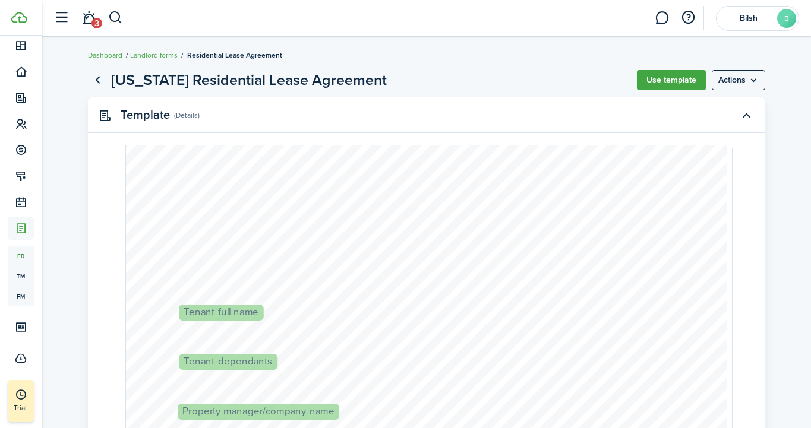
scroll to position [207, 0]
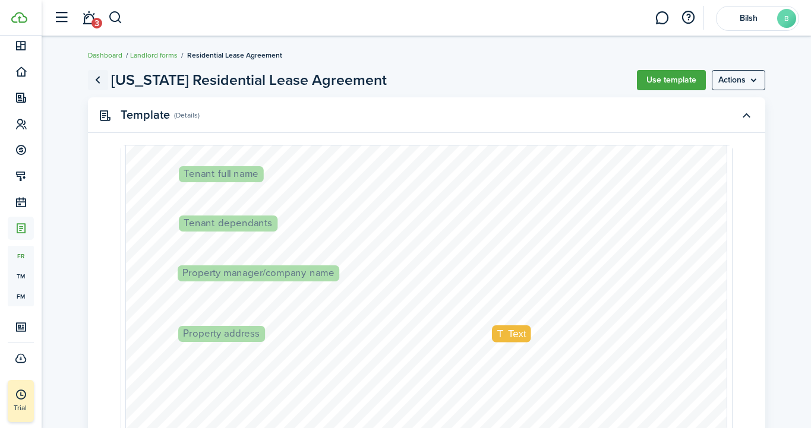
click at [100, 85] on link "Go back" at bounding box center [98, 80] width 20 height 20
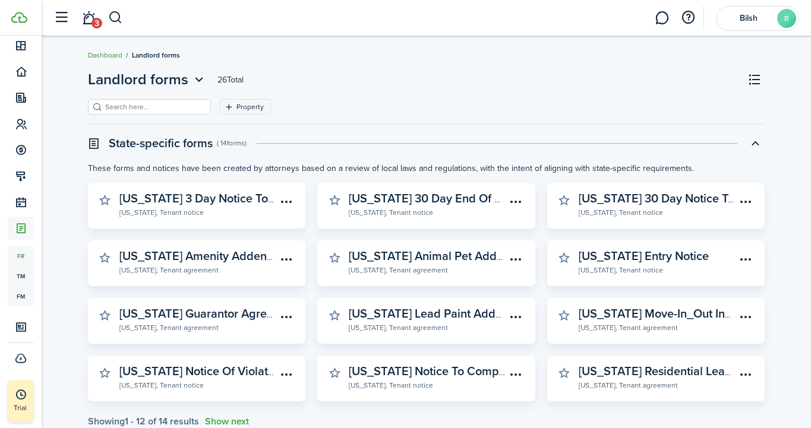
click at [108, 55] on link "Dashboard" at bounding box center [105, 55] width 34 height 11
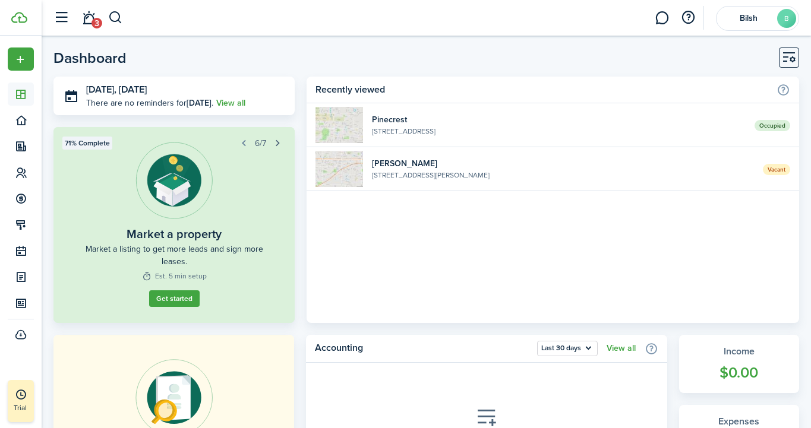
click at [274, 142] on button "button" at bounding box center [277, 143] width 17 height 17
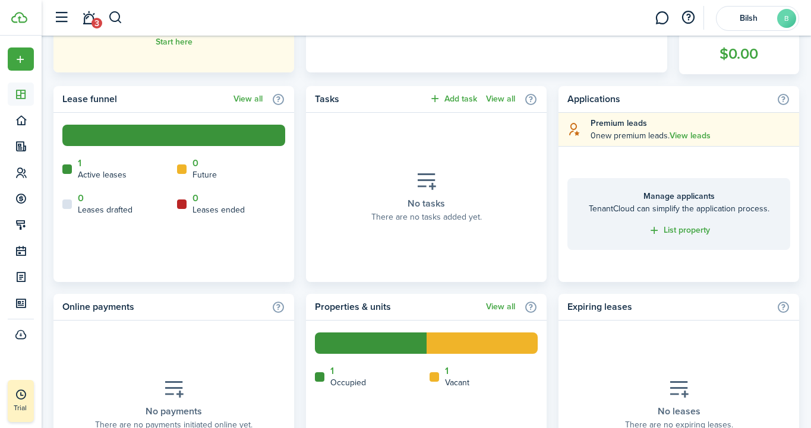
scroll to position [428, 0]
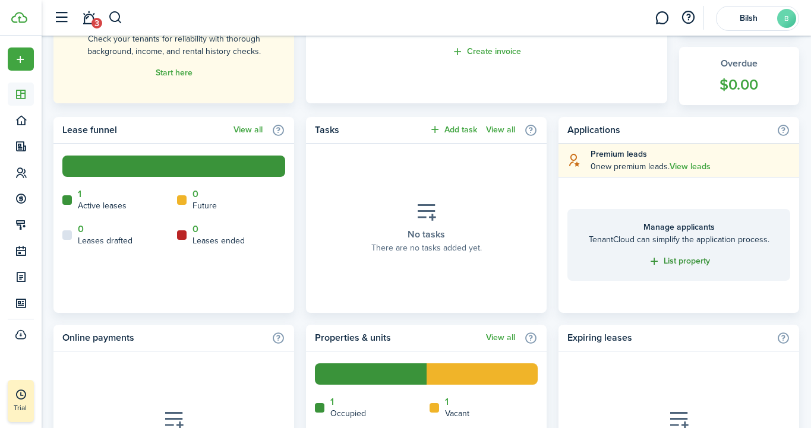
click at [675, 262] on link "List property" at bounding box center [679, 262] width 62 height 14
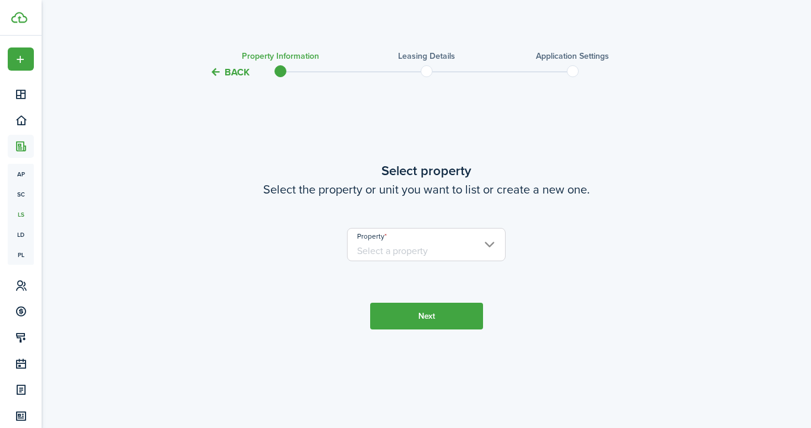
click at [467, 250] on input "Property" at bounding box center [426, 244] width 159 height 33
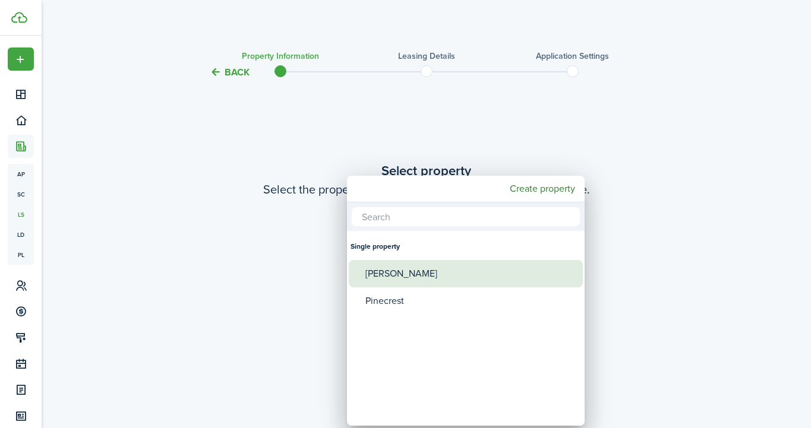
click at [418, 275] on div "[PERSON_NAME]" at bounding box center [470, 273] width 210 height 27
type input "[PERSON_NAME]"
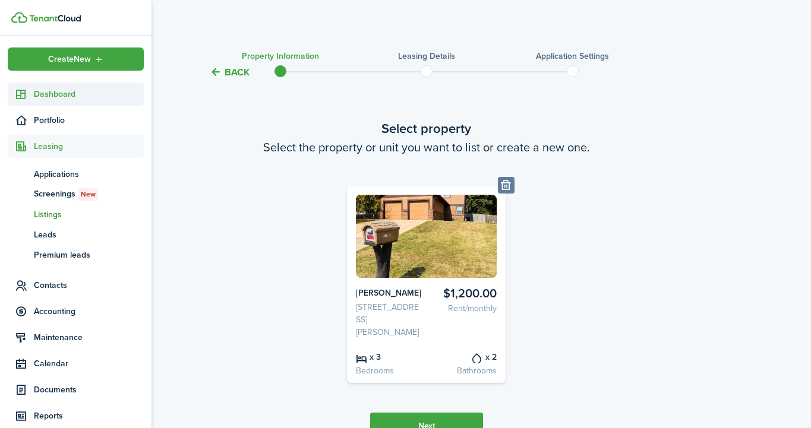
click at [44, 88] on span "Dashboard" at bounding box center [89, 94] width 110 height 12
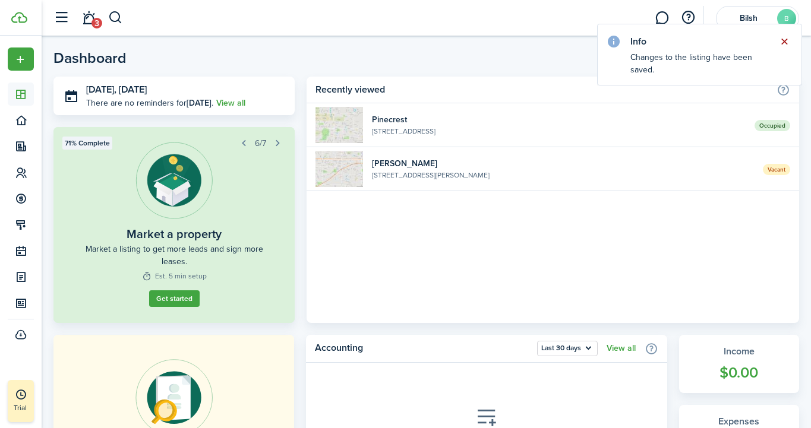
click at [786, 37] on button "Close notify" at bounding box center [784, 41] width 17 height 17
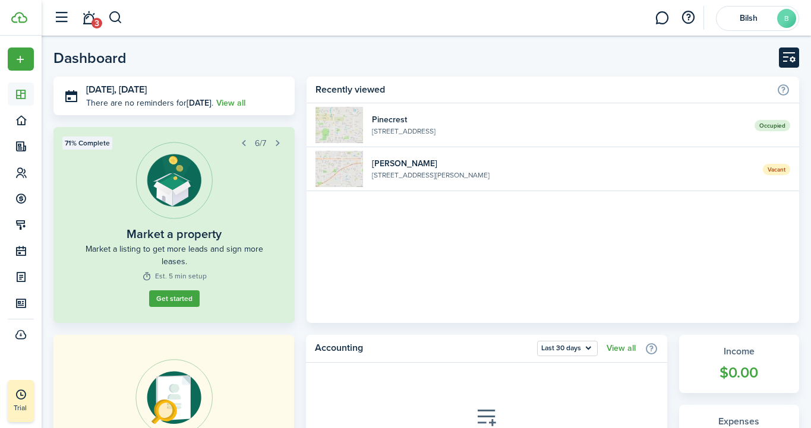
click at [795, 53] on button "Customise" at bounding box center [789, 58] width 20 height 20
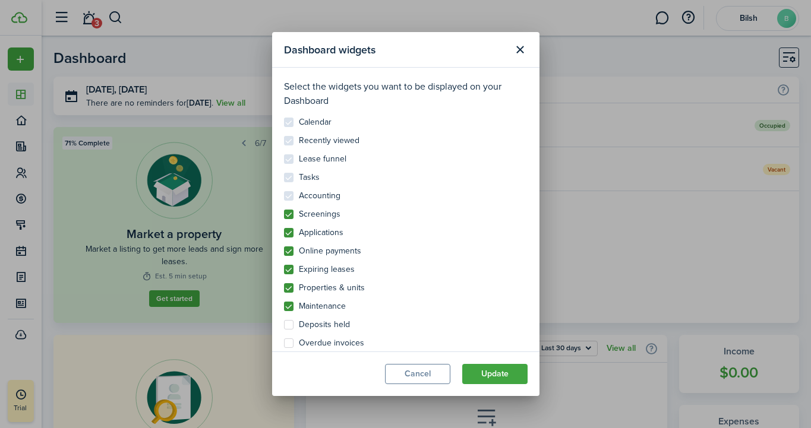
click at [287, 119] on control-checkbox "Calendar" at bounding box center [406, 123] width 244 height 10
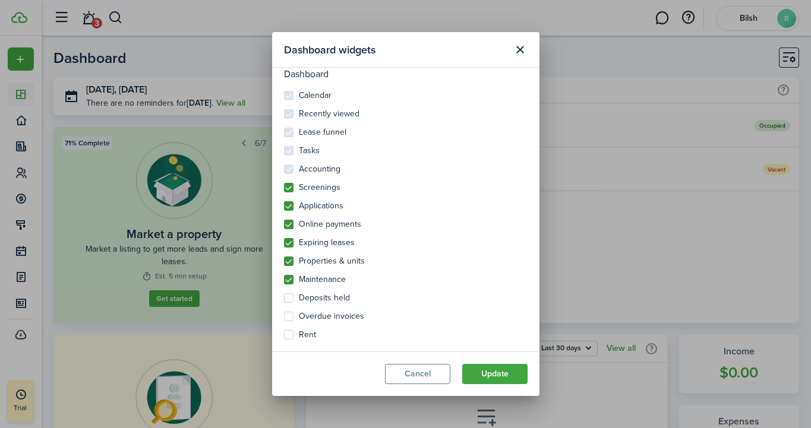
scroll to position [27, 0]
click at [290, 300] on label "Deposits held" at bounding box center [317, 299] width 66 height 10
click at [284, 320] on input "Deposits held" at bounding box center [283, 320] width 1 height 1
checkbox input "true"
click at [289, 317] on label "Overdue invoices" at bounding box center [324, 317] width 80 height 10
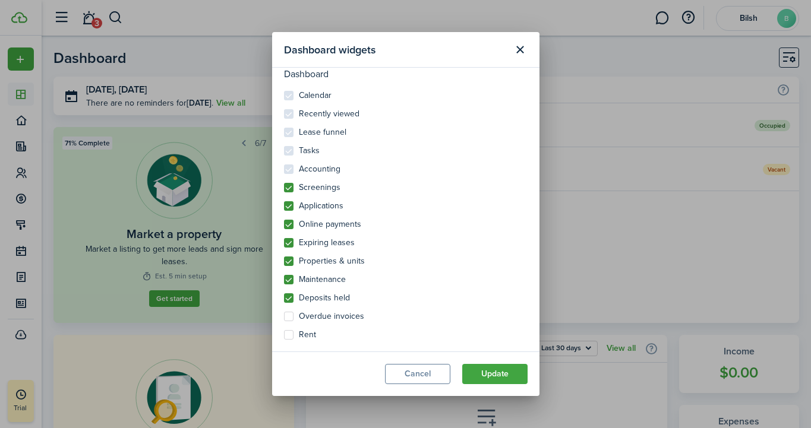
click at [284, 338] on input "Overdue invoices" at bounding box center [283, 338] width 1 height 1
checkbox input "true"
click at [291, 337] on label "Rent" at bounding box center [300, 335] width 32 height 10
click at [284, 357] on input "Rent" at bounding box center [283, 357] width 1 height 1
checkbox input "true"
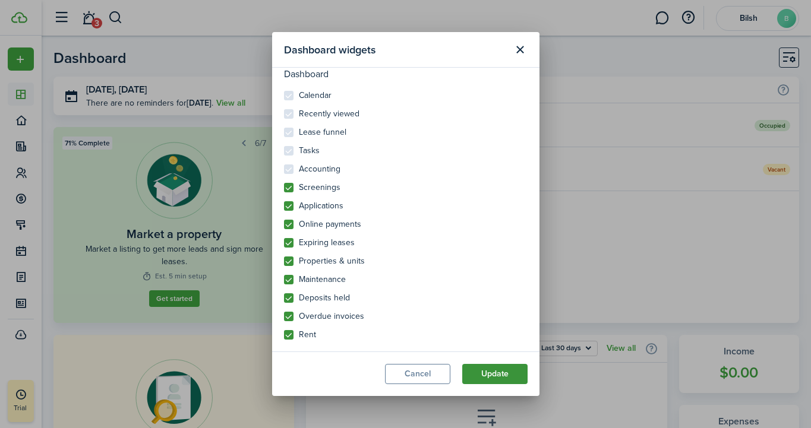
click at [478, 375] on button "Update" at bounding box center [494, 374] width 65 height 20
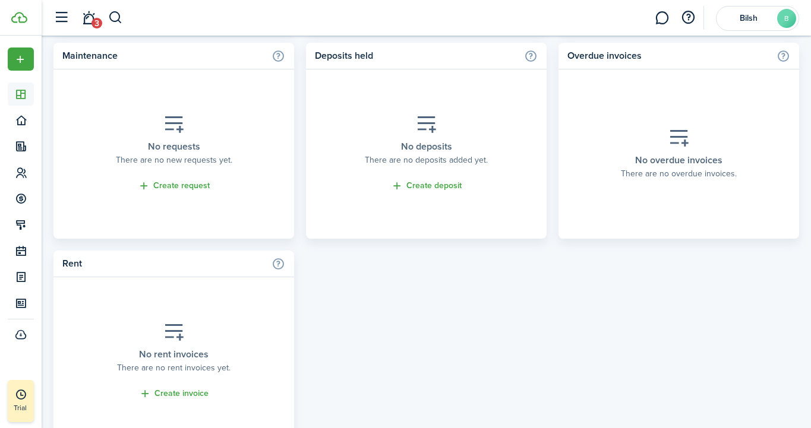
scroll to position [918, 0]
click at [672, 137] on icon at bounding box center [679, 138] width 21 height 21
click at [614, 65] on home-widget-header "Overdue invoices" at bounding box center [679, 56] width 241 height 27
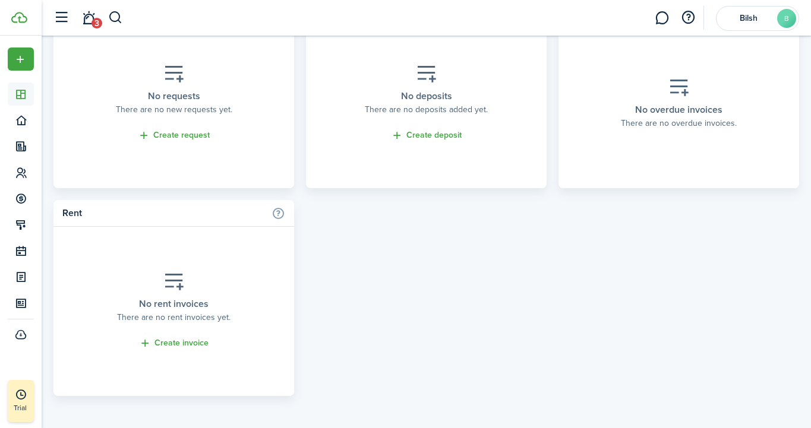
scroll to position [968, 0]
click at [188, 345] on link "Create invoice" at bounding box center [174, 345] width 70 height 14
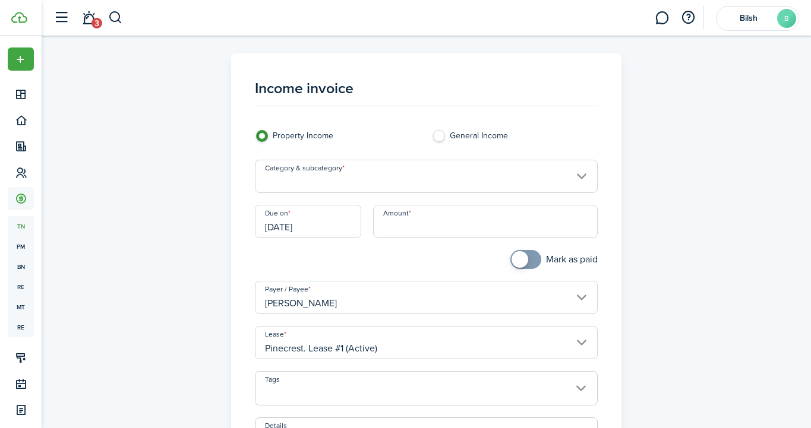
click at [439, 136] on label "General Income" at bounding box center [514, 139] width 165 height 18
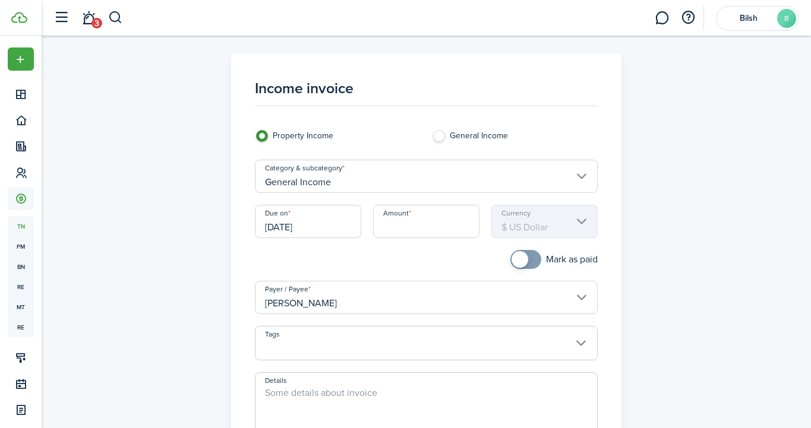
click at [261, 134] on label "Property Income" at bounding box center [337, 139] width 165 height 18
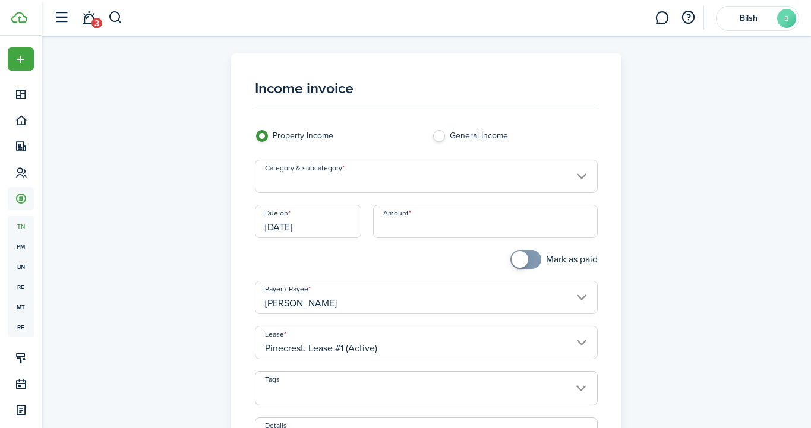
click at [328, 175] on input "Category & subcategory" at bounding box center [426, 176] width 343 height 33
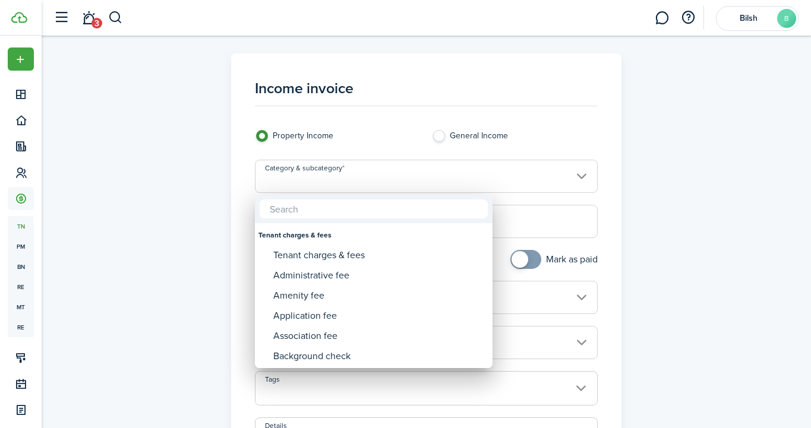
click at [212, 200] on div at bounding box center [405, 214] width 1001 height 619
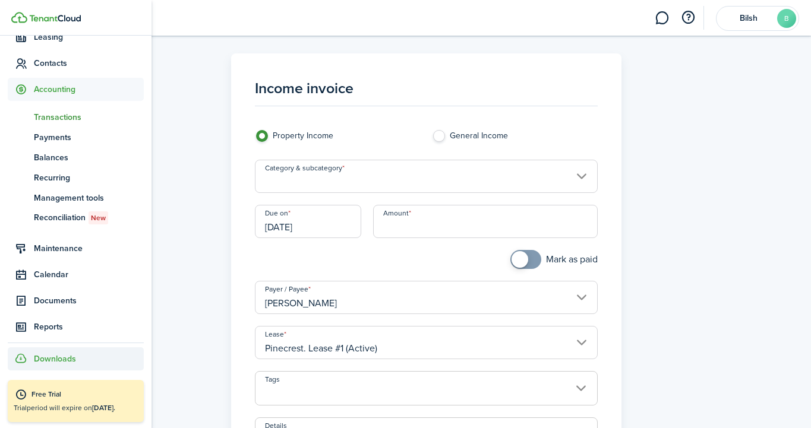
scroll to position [109, 0]
click at [51, 356] on span "Downloads" at bounding box center [55, 359] width 42 height 12
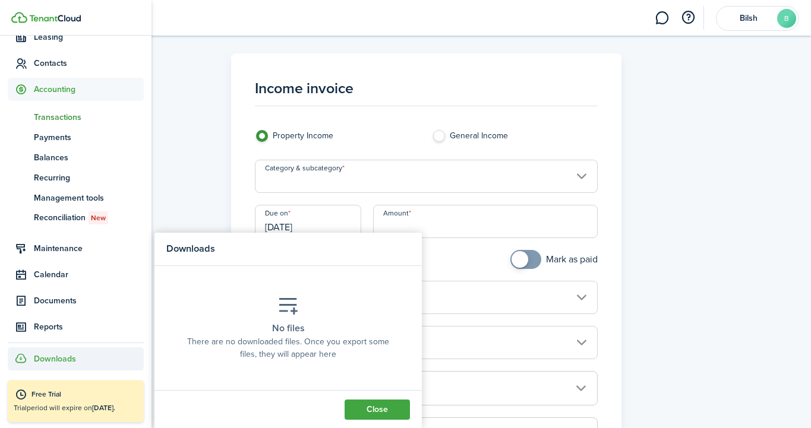
click at [51, 356] on span "Downloads" at bounding box center [55, 359] width 42 height 12
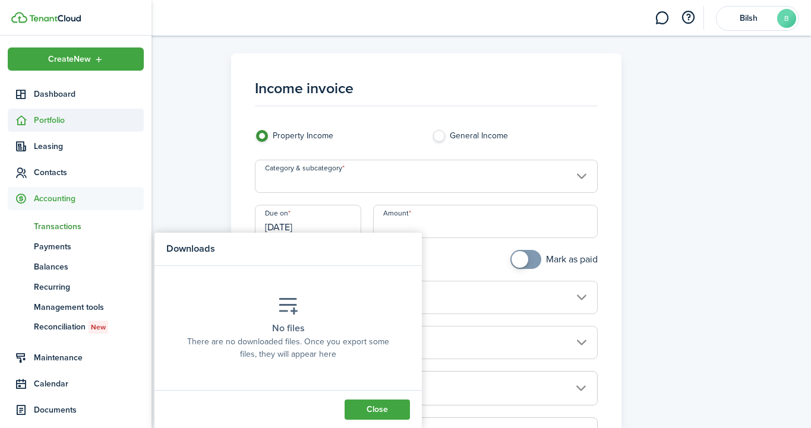
scroll to position [0, 0]
click at [67, 117] on span "Portfolio" at bounding box center [89, 120] width 110 height 12
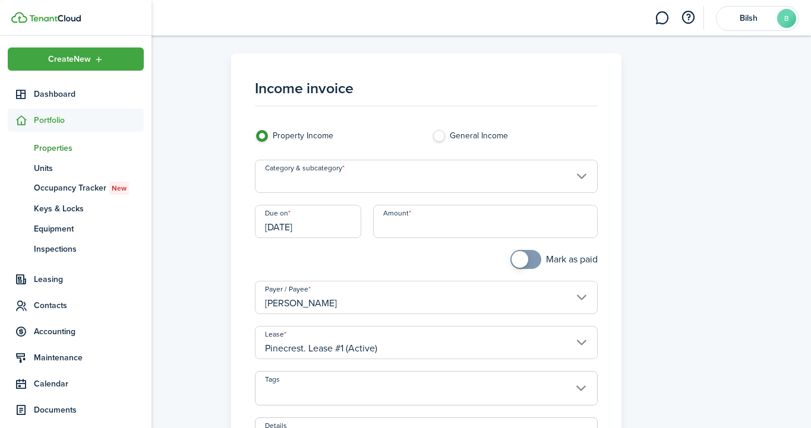
click at [60, 143] on span "Properties" at bounding box center [89, 148] width 110 height 12
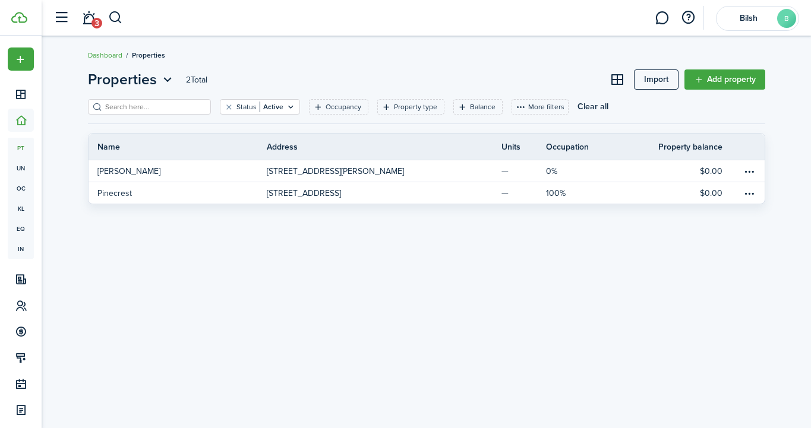
click at [223, 238] on div "Properties 2 Total Import Add property Status Active Occupancy Property type Ba…" at bounding box center [427, 232] width 770 height 339
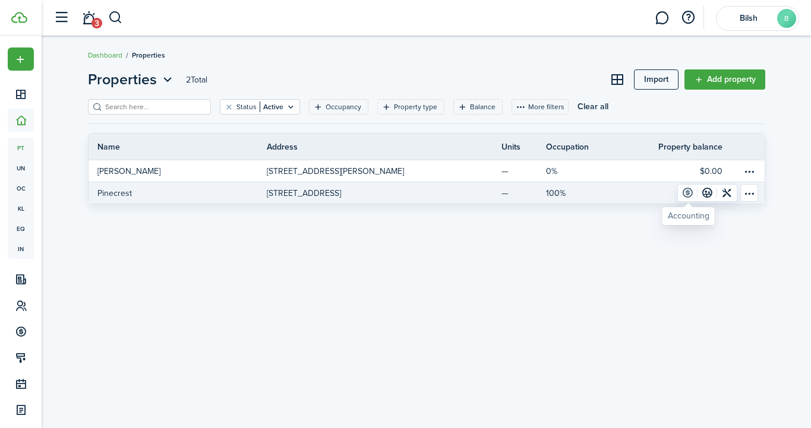
click at [683, 197] on link at bounding box center [688, 193] width 20 height 17
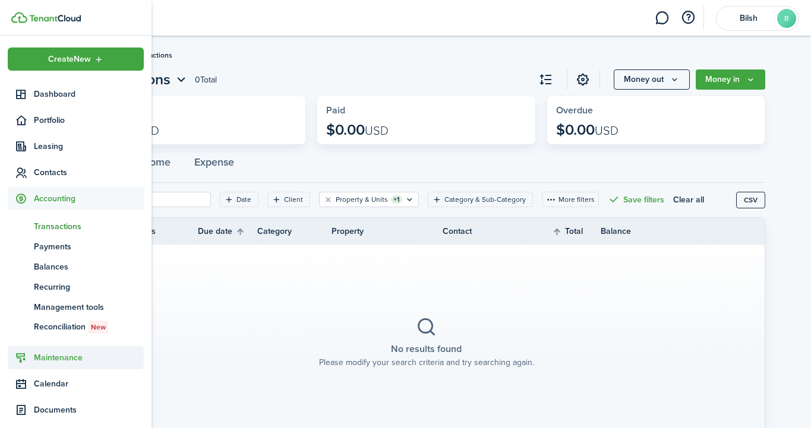
click at [33, 355] on sidebar-link-icon at bounding box center [21, 358] width 26 height 12
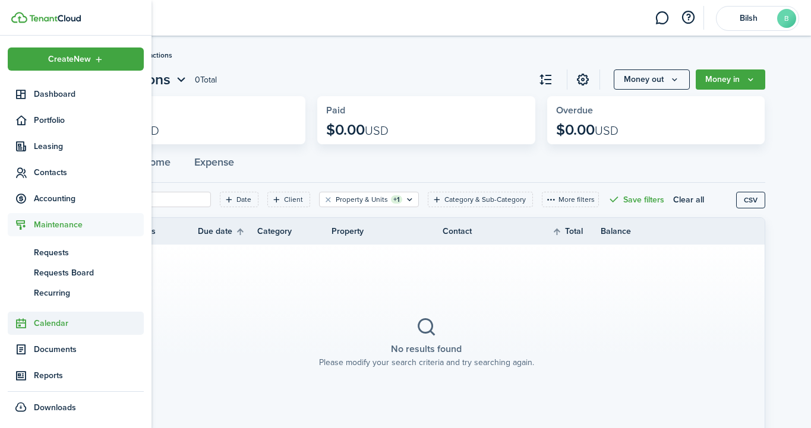
click at [51, 326] on span "Calendar" at bounding box center [89, 323] width 110 height 12
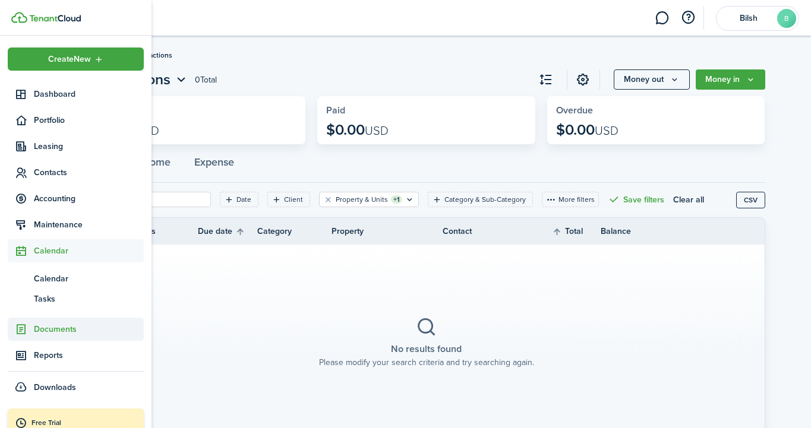
click at [51, 327] on span "Documents" at bounding box center [89, 329] width 110 height 12
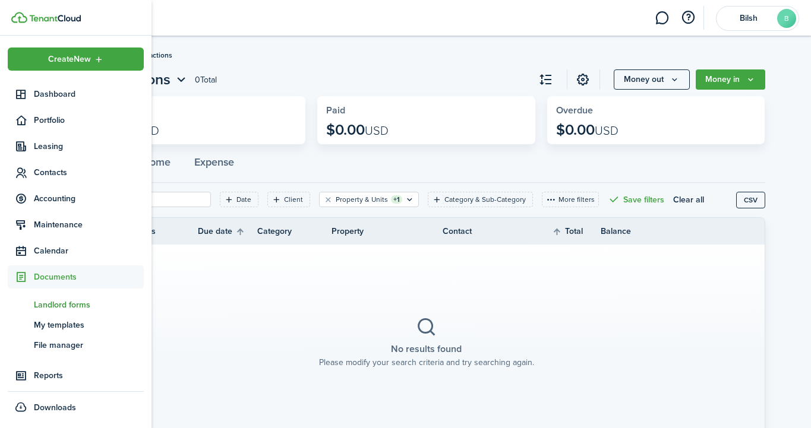
click at [58, 305] on span "Landlord forms" at bounding box center [89, 305] width 110 height 12
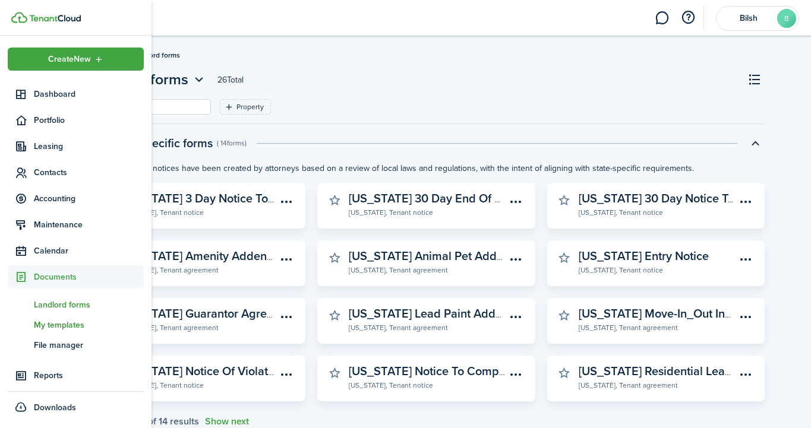
click at [55, 328] on span "My templates" at bounding box center [89, 325] width 110 height 12
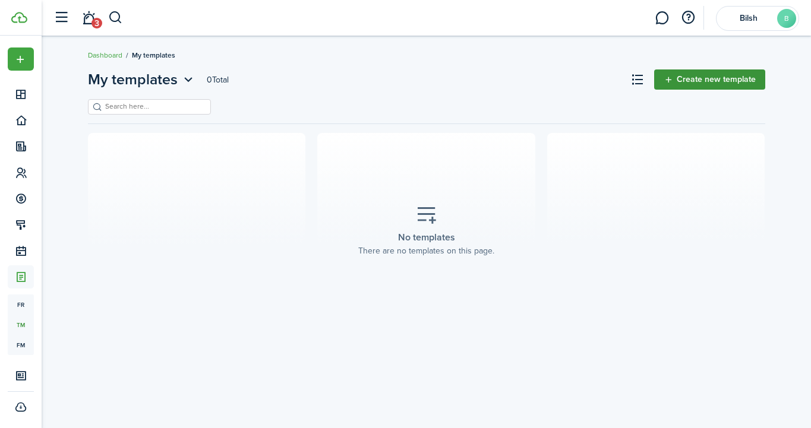
click at [699, 83] on link "Create new template" at bounding box center [709, 80] width 111 height 20
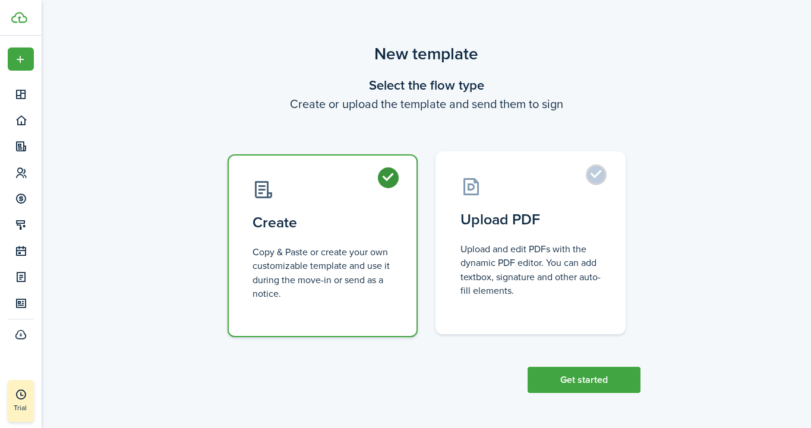
click at [520, 227] on control-radio-card-title "Upload PDF" at bounding box center [531, 219] width 140 height 21
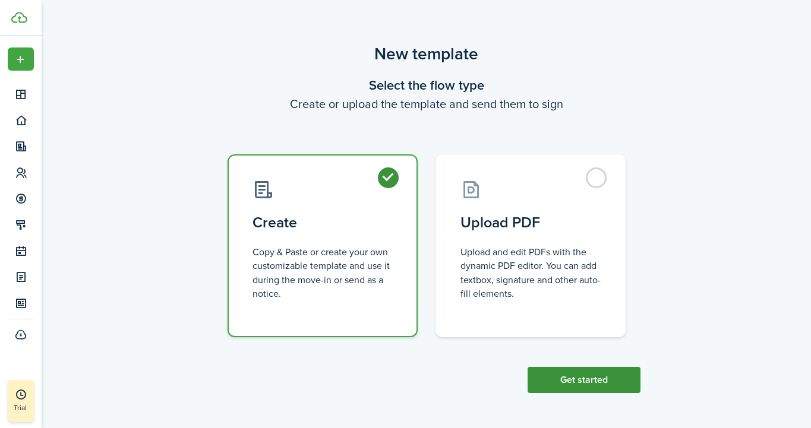
click at [587, 392] on button "Get started" at bounding box center [584, 380] width 113 height 26
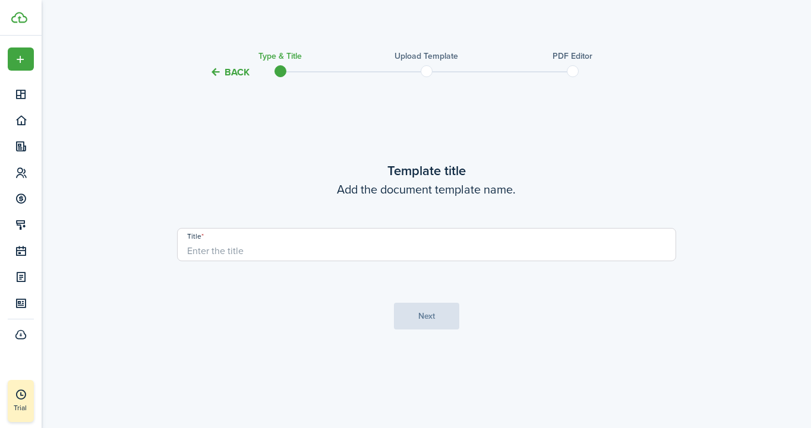
click at [230, 245] on input "Title" at bounding box center [426, 244] width 499 height 33
type input "Lease"
click at [436, 315] on button "Next" at bounding box center [426, 316] width 65 height 27
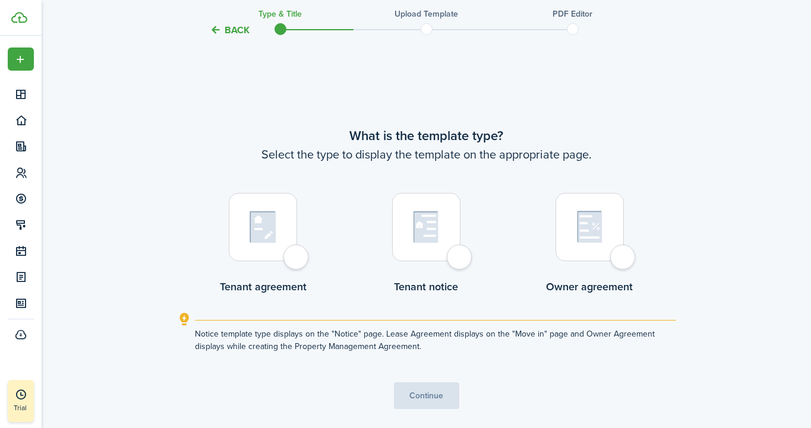
scroll to position [349, 0]
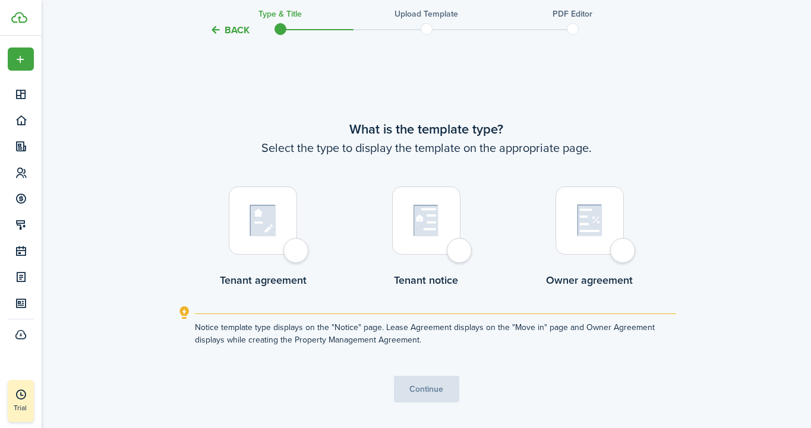
click at [294, 254] on div at bounding box center [263, 221] width 68 height 68
click at [440, 389] on button "Continue" at bounding box center [426, 389] width 65 height 27
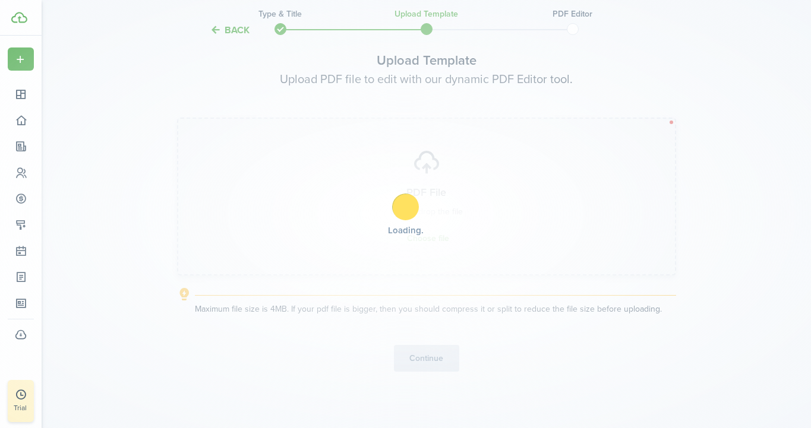
scroll to position [0, 0]
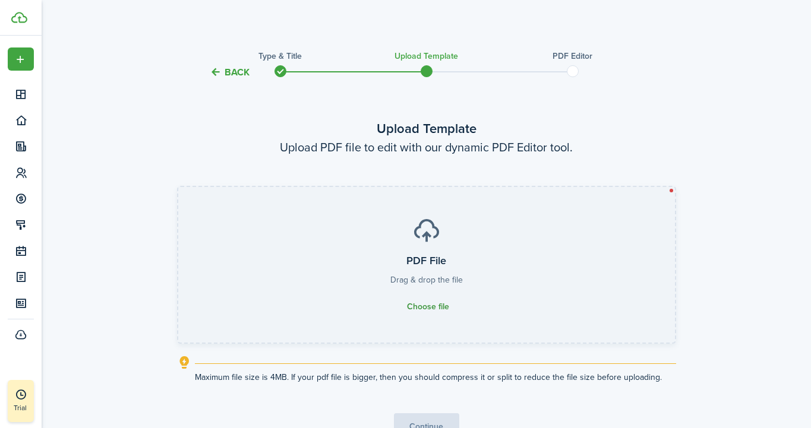
click at [425, 307] on span "Choose file" at bounding box center [428, 307] width 42 height 10
click at [178, 187] on input "PDF File Drag & drop the file Choose file" at bounding box center [178, 187] width 0 height 0
click at [440, 304] on span "Choose file" at bounding box center [428, 307] width 42 height 10
click at [178, 187] on input "PDF File Drag & drop the file Choose file" at bounding box center [178, 187] width 0 height 0
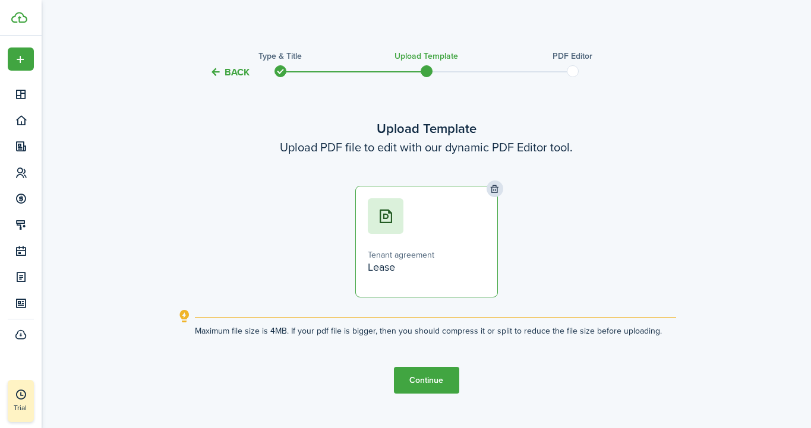
click at [435, 382] on button "Continue" at bounding box center [426, 380] width 65 height 27
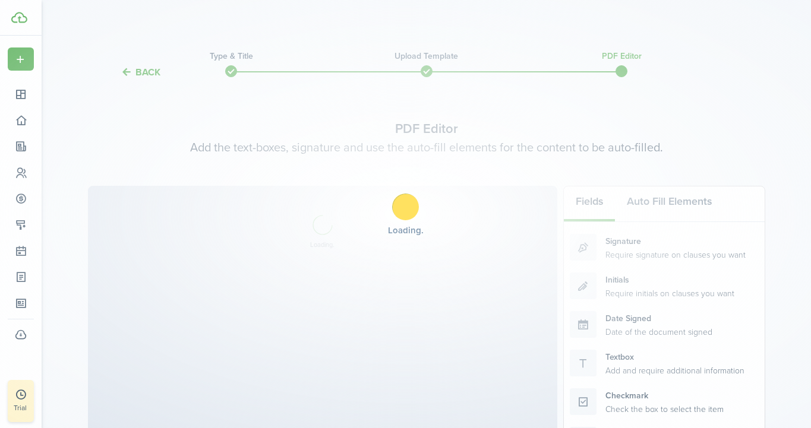
select select "fit"
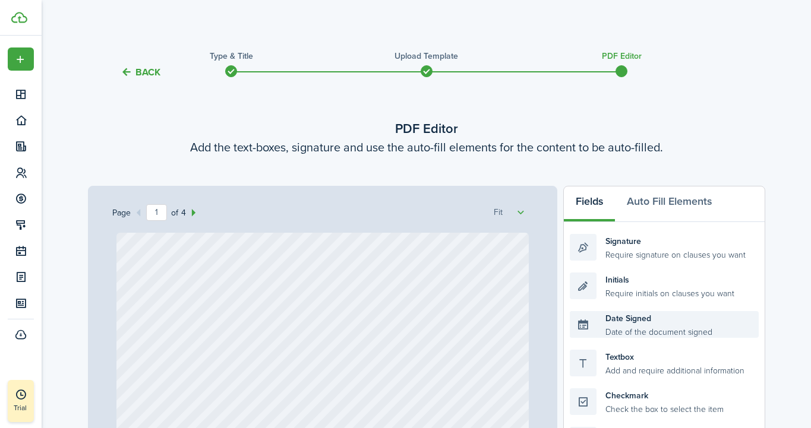
click at [620, 324] on div "Date Signed Date of the document signed" at bounding box center [664, 324] width 188 height 27
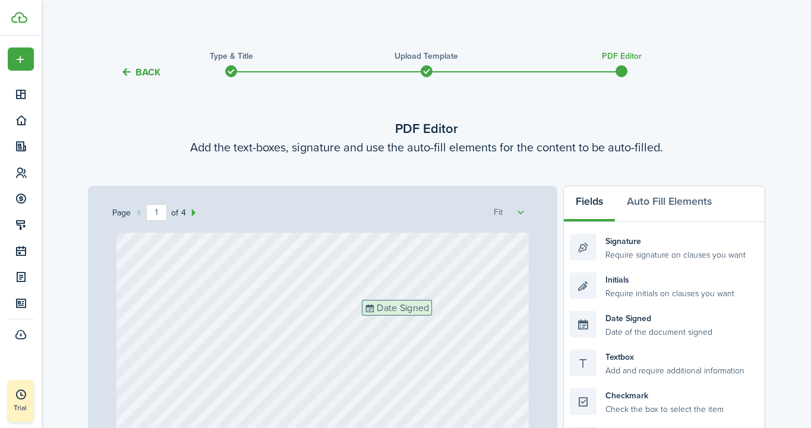
drag, startPoint x: 604, startPoint y: 329, endPoint x: 396, endPoint y: 317, distance: 208.3
click at [396, 317] on div "Page 1 of 4 50% 75% 100% 150% 200% Fit Date Signed Loading Fields Auto Fill Ele…" at bounding box center [426, 432] width 677 height 493
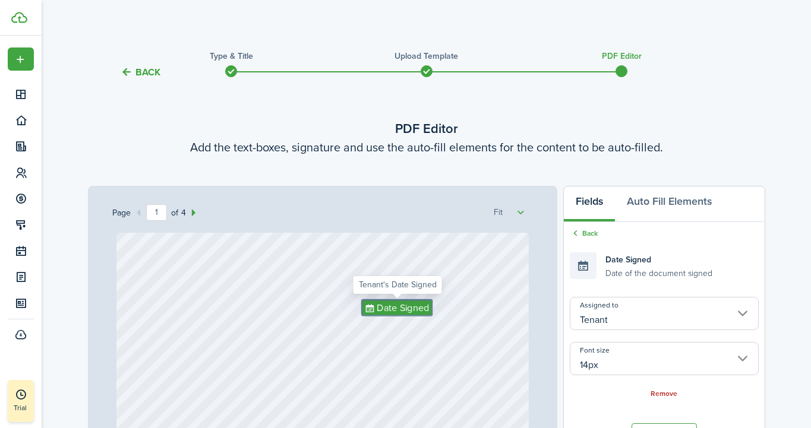
click at [421, 308] on span "Date Signed" at bounding box center [403, 308] width 52 height 14
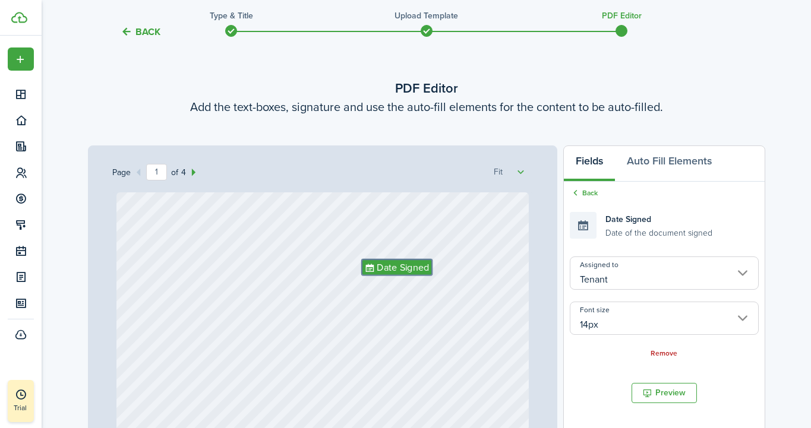
scroll to position [49, 0]
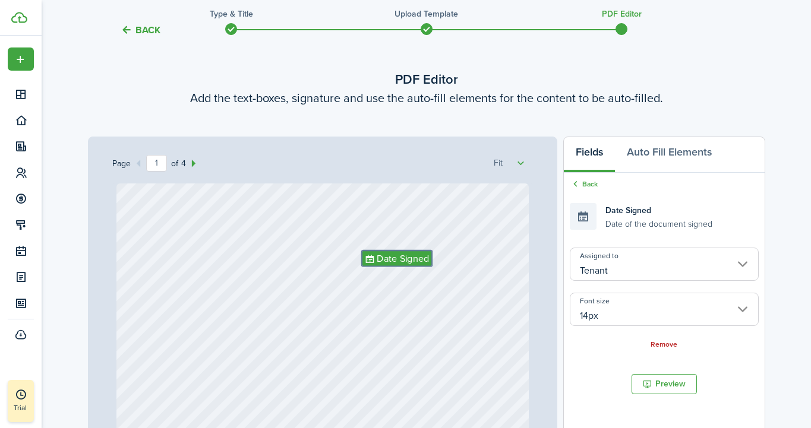
click at [742, 305] on input "14px" at bounding box center [664, 309] width 188 height 33
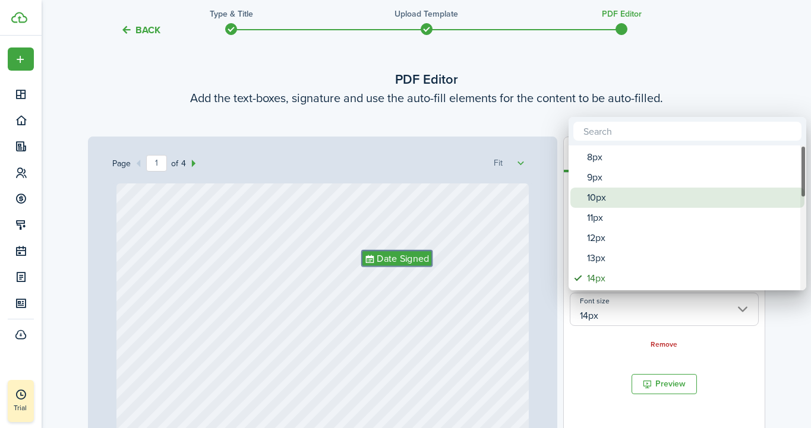
click at [613, 207] on div "10px" at bounding box center [692, 198] width 210 height 20
type input "10px"
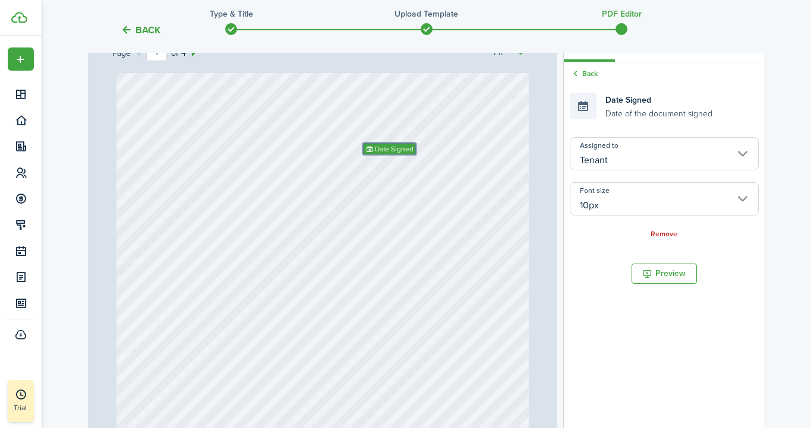
scroll to position [147, 0]
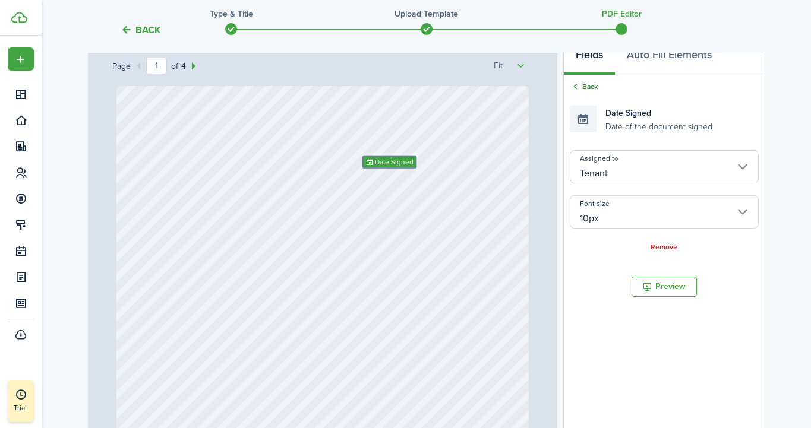
click at [578, 86] on icon at bounding box center [575, 86] width 11 height 11
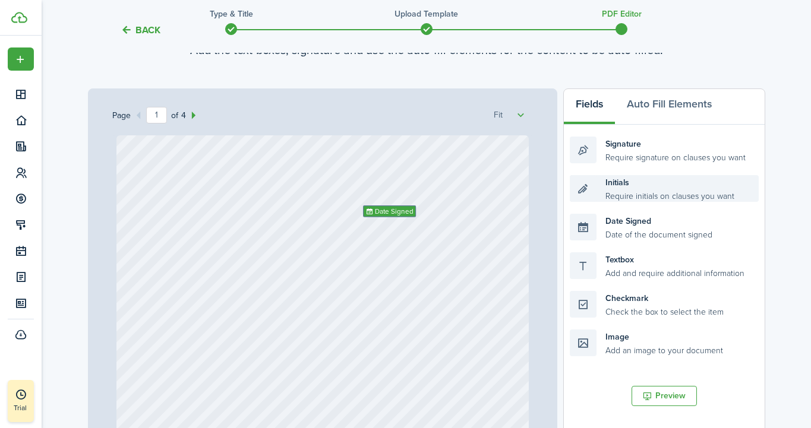
scroll to position [96, 0]
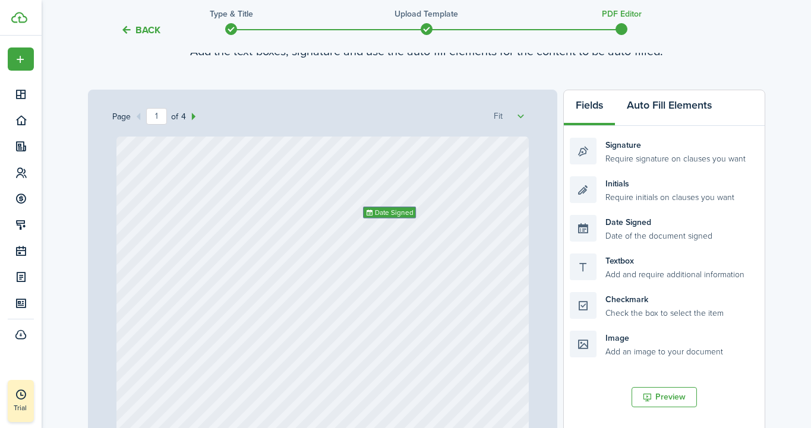
click at [650, 109] on button "Auto Fill Elements" at bounding box center [669, 108] width 109 height 36
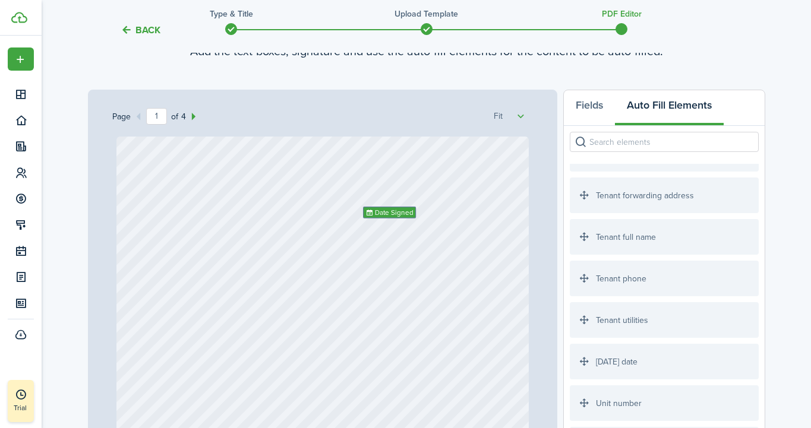
scroll to position [2070, 0]
drag, startPoint x: 615, startPoint y: 232, endPoint x: 256, endPoint y: 239, distance: 359.0
click at [256, 239] on div "Page 1 of 4 50% 75% 100% 150% 200% Fit Date Signed Tenant full name Loading Fie…" at bounding box center [426, 336] width 677 height 493
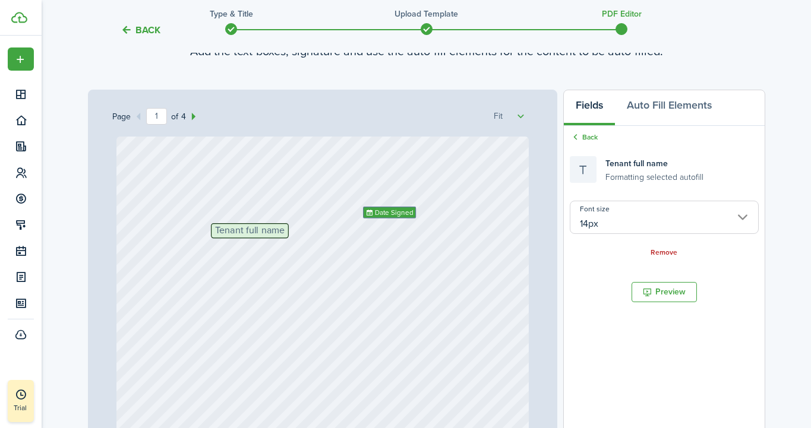
click at [742, 215] on input "14px" at bounding box center [664, 217] width 188 height 33
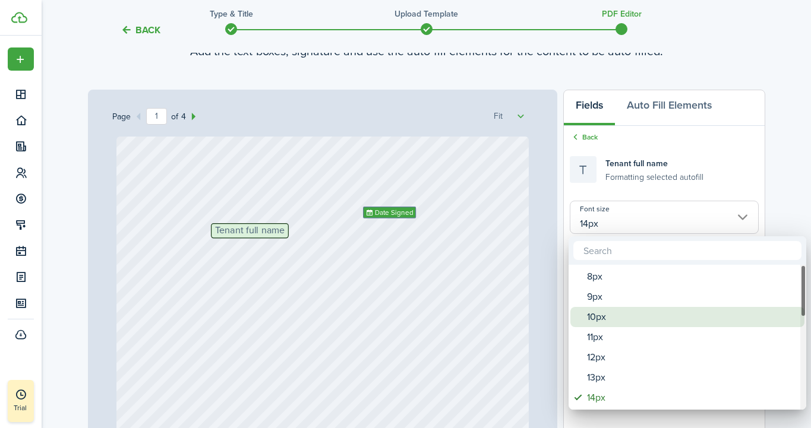
click at [635, 314] on div "10px" at bounding box center [692, 317] width 210 height 20
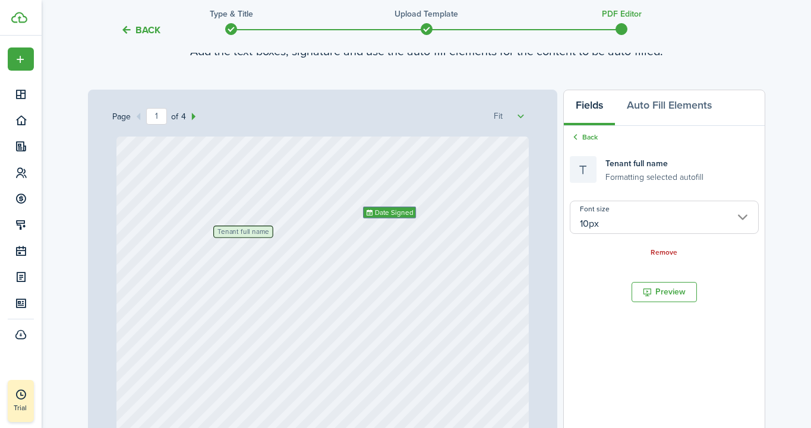
click at [652, 215] on input "10px" at bounding box center [664, 217] width 188 height 33
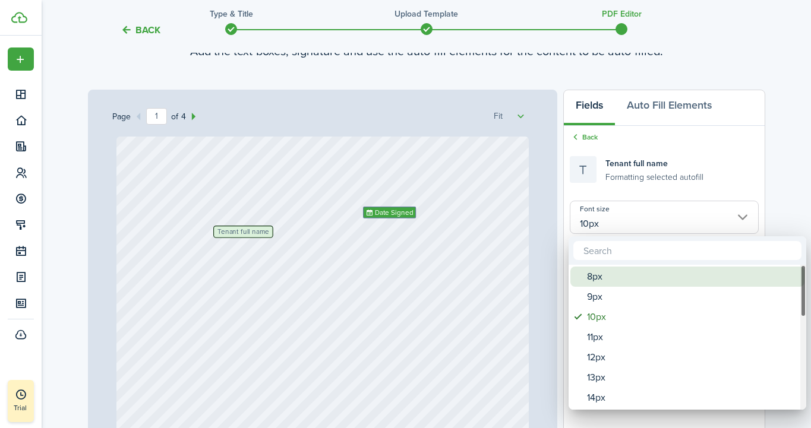
click at [604, 275] on div "8px" at bounding box center [692, 277] width 210 height 20
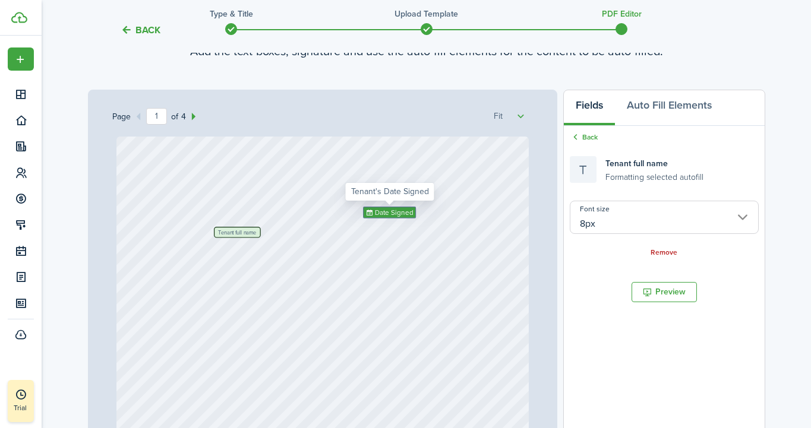
click at [376, 210] on span "Date Signed" at bounding box center [394, 212] width 39 height 10
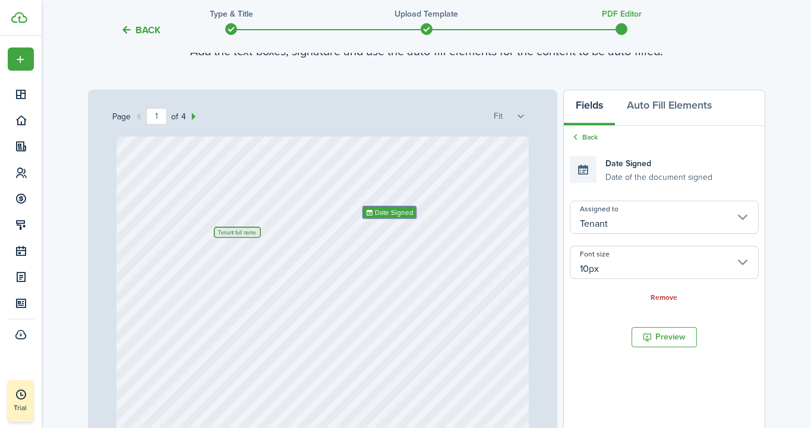
click at [630, 253] on input "10px" at bounding box center [664, 262] width 188 height 33
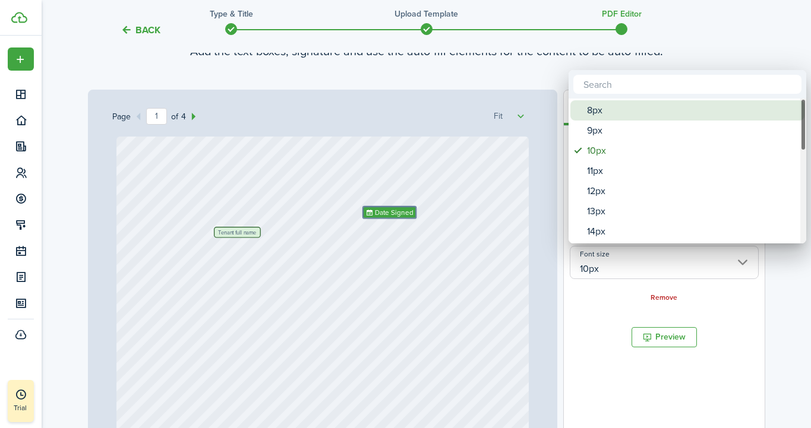
click at [603, 107] on div "8px" at bounding box center [692, 110] width 210 height 20
type input "8px"
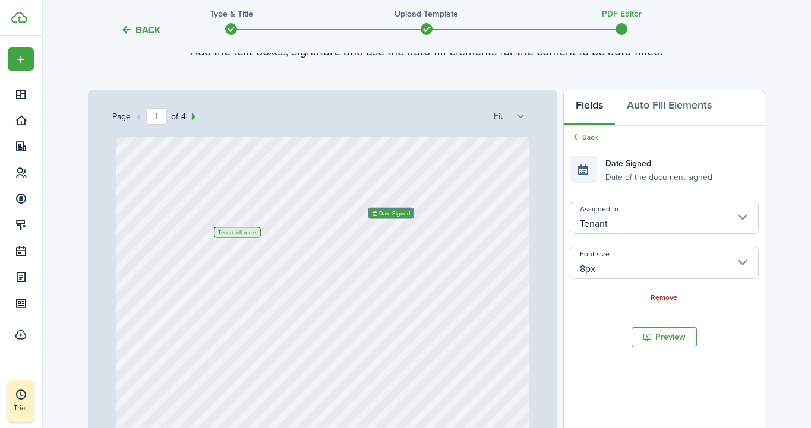
click at [586, 130] on div "Back Date Signed Date of the document signed Assigned to Tenant Font size 8px R…" at bounding box center [664, 218] width 200 height 184
click at [584, 139] on link "Back" at bounding box center [584, 137] width 28 height 11
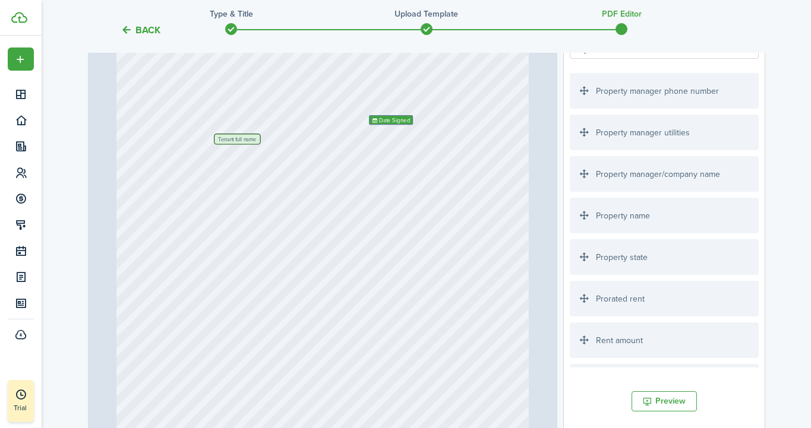
scroll to position [1569, 0]
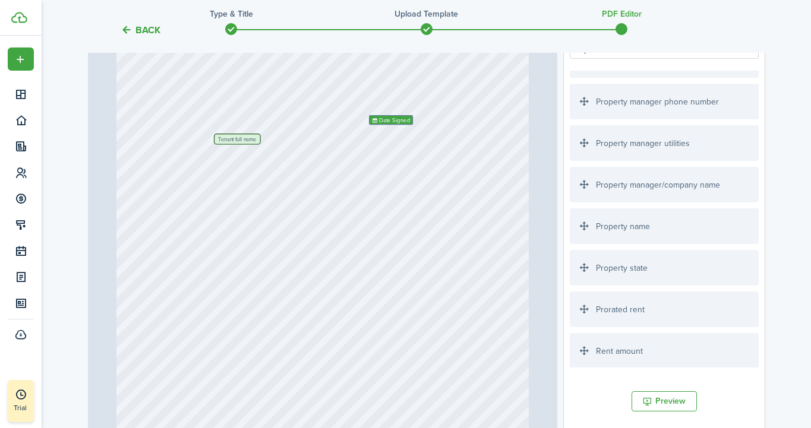
click at [619, 226] on div "Property name" at bounding box center [664, 227] width 188 height 36
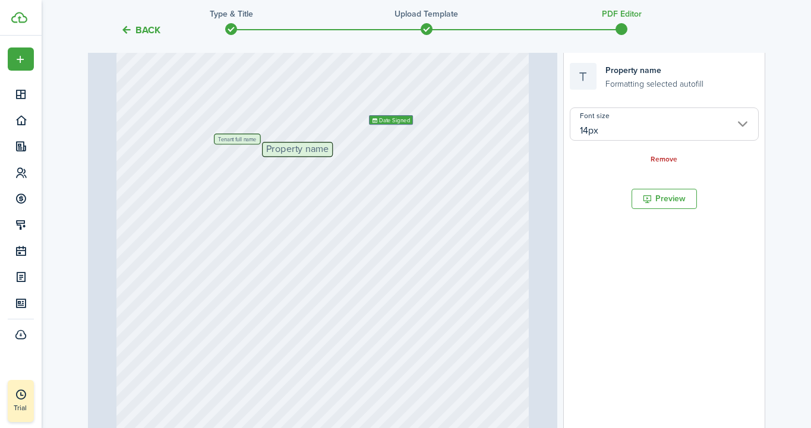
click at [731, 122] on input "14px" at bounding box center [664, 124] width 188 height 33
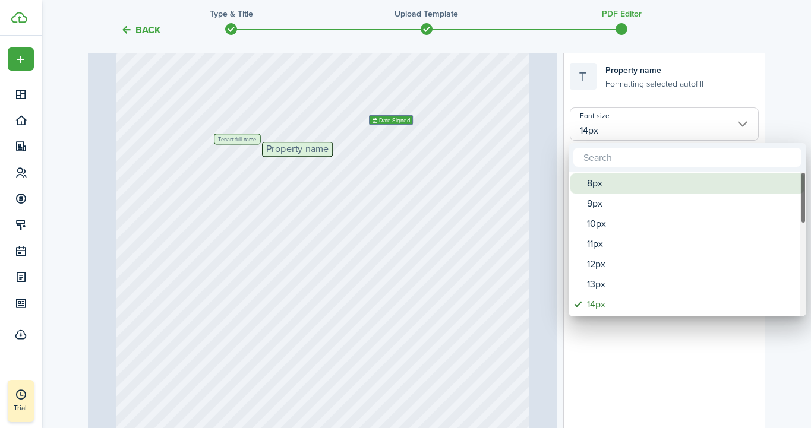
click at [612, 186] on div "8px" at bounding box center [692, 184] width 210 height 20
type input "8px"
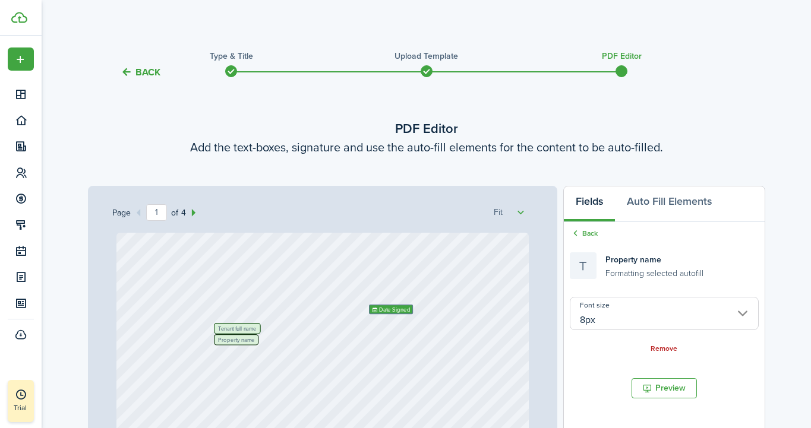
scroll to position [0, 0]
click at [585, 229] on link "Back" at bounding box center [584, 233] width 28 height 11
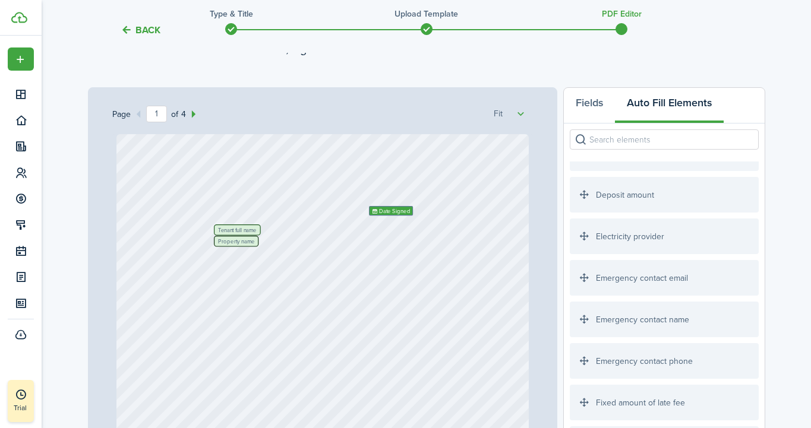
scroll to position [76, 0]
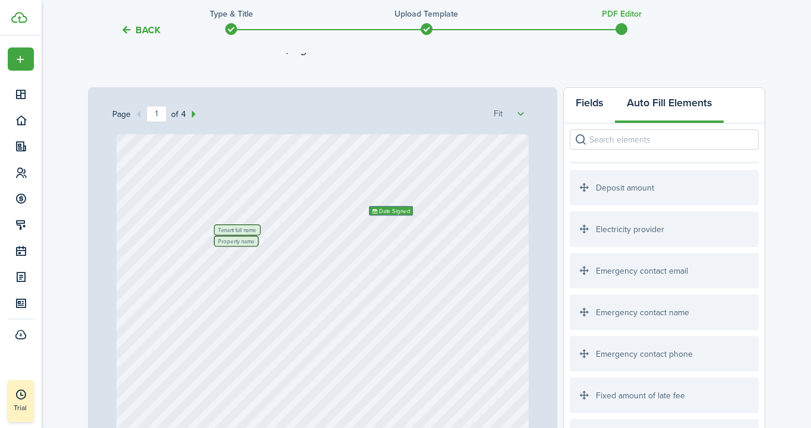
click at [600, 103] on button "Fields" at bounding box center [589, 106] width 51 height 36
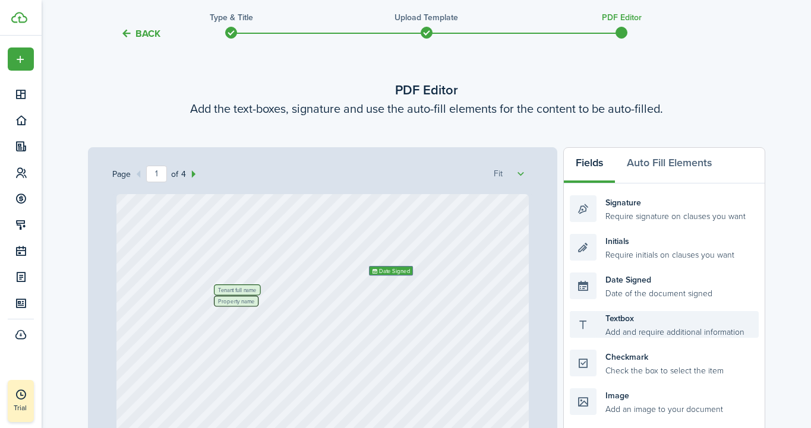
scroll to position [0, 0]
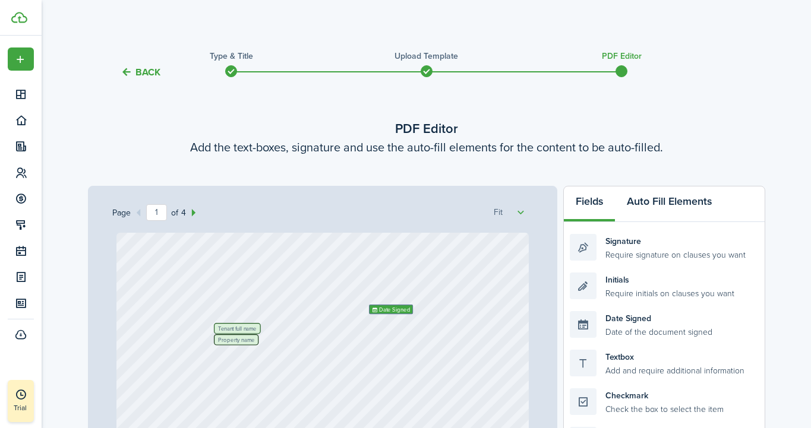
click at [661, 203] on button "Auto Fill Elements" at bounding box center [669, 205] width 109 height 36
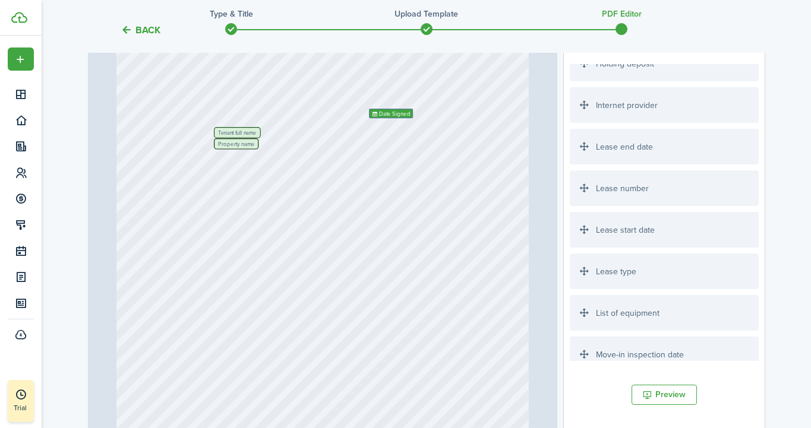
scroll to position [436, 0]
drag, startPoint x: 613, startPoint y: 233, endPoint x: 350, endPoint y: 186, distance: 267.4
click at [350, 186] on div "Page 1 of 4 50% 75% 100% 150% 200% Fit Tenant full name Date Signed Property na…" at bounding box center [426, 236] width 677 height 493
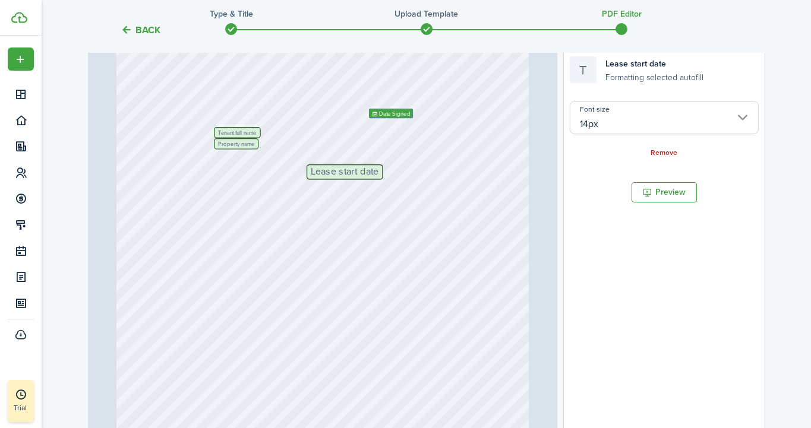
click at [663, 127] on input "14px" at bounding box center [664, 117] width 188 height 33
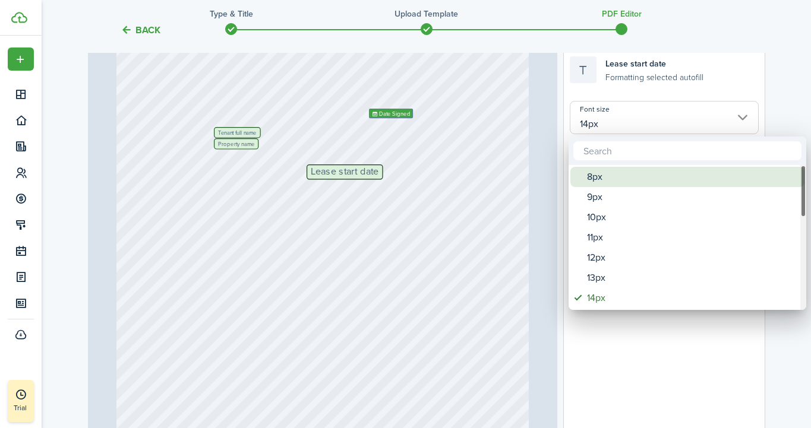
click at [636, 175] on div "8px" at bounding box center [692, 177] width 210 height 20
type input "8px"
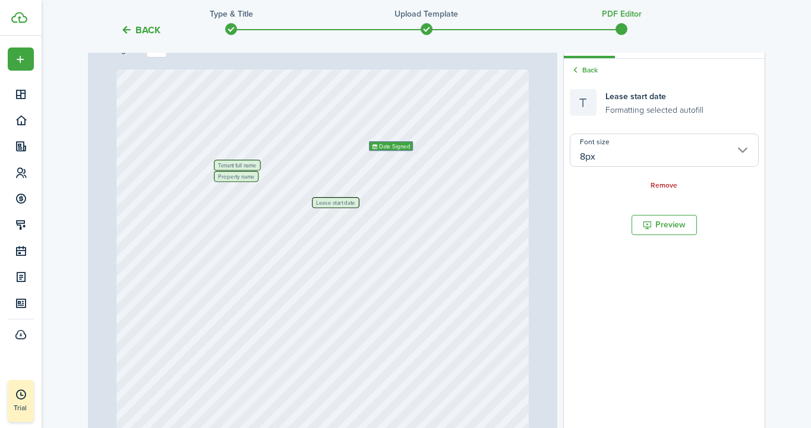
scroll to position [119, 0]
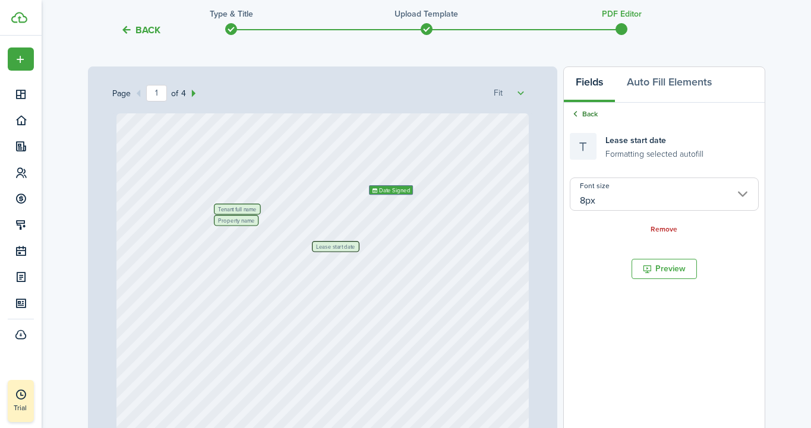
click at [585, 112] on link "Back" at bounding box center [584, 114] width 28 height 11
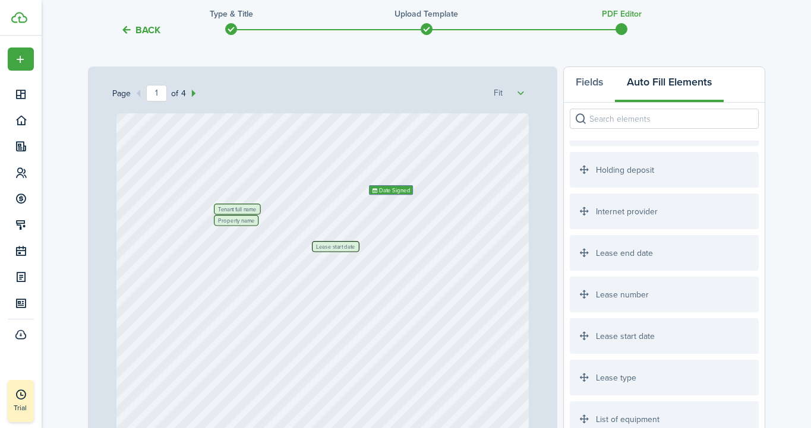
scroll to position [405, 0]
drag, startPoint x: 614, startPoint y: 257, endPoint x: 446, endPoint y: 258, distance: 168.2
click at [446, 258] on div "Page 1 of 4 50% 75% 100% 150% 200% Fit Tenant full name Date Signed Property na…" at bounding box center [426, 313] width 677 height 493
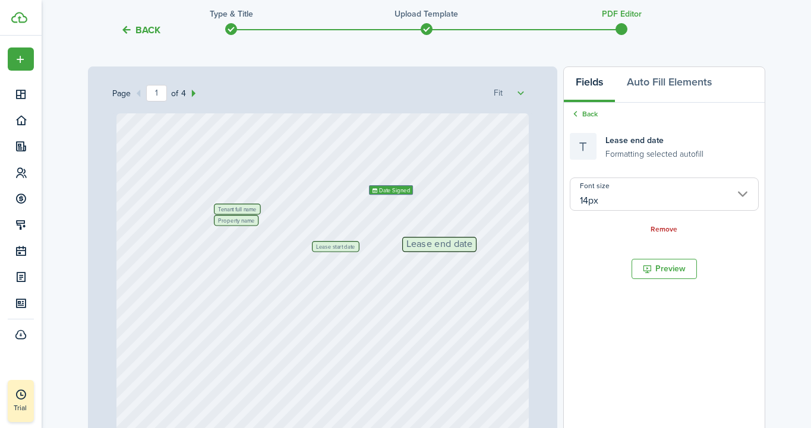
click at [629, 196] on input "14px" at bounding box center [664, 194] width 188 height 33
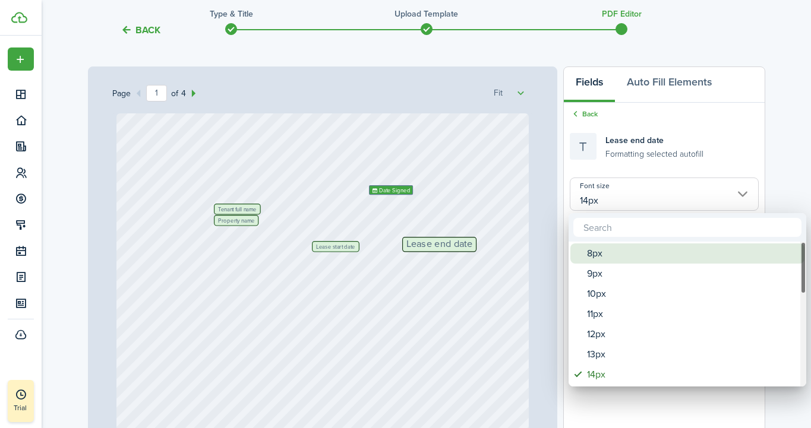
click at [608, 259] on div "8px" at bounding box center [692, 254] width 210 height 20
type input "8px"
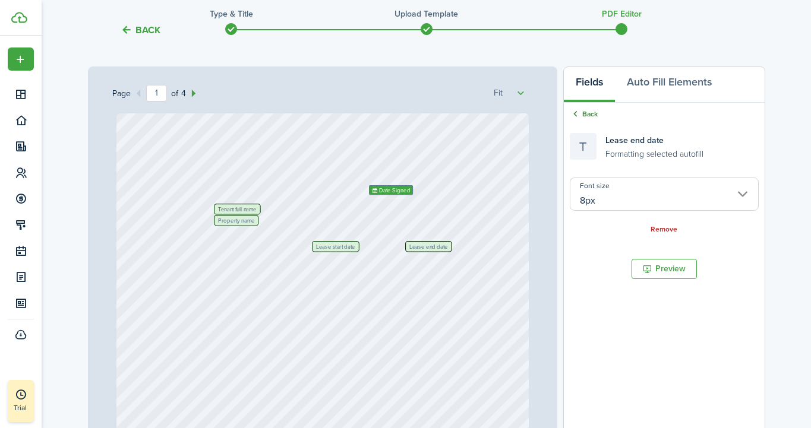
click at [592, 114] on link "Back" at bounding box center [584, 114] width 28 height 11
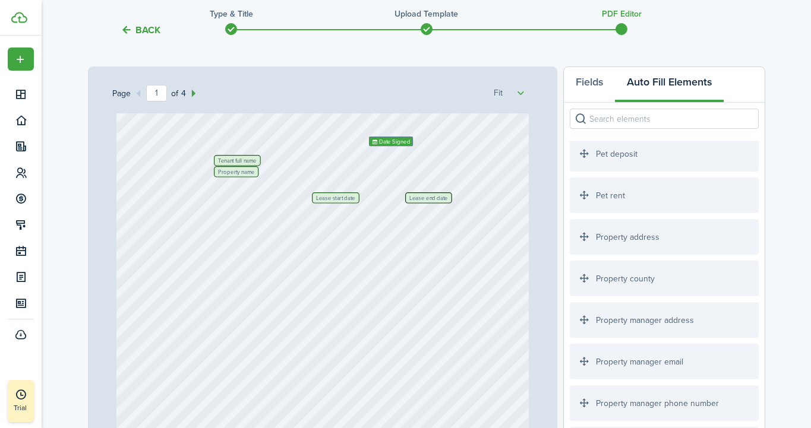
scroll to position [1339, 0]
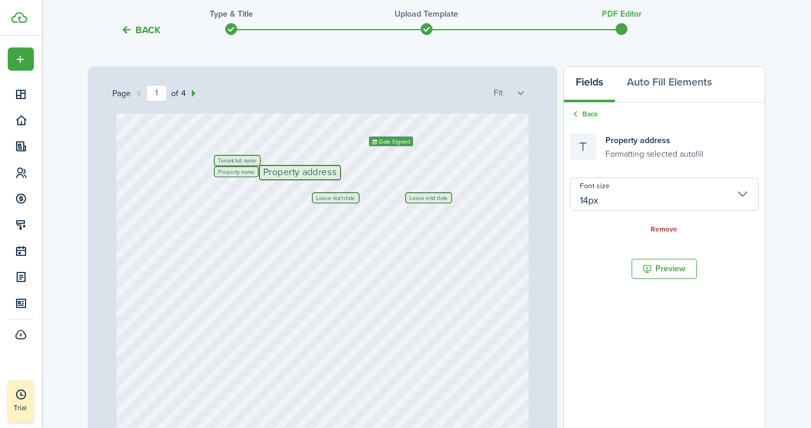
click at [237, 172] on span "Property name" at bounding box center [236, 171] width 36 height 5
type input "8px"
click at [668, 229] on link "Remove" at bounding box center [664, 230] width 27 height 8
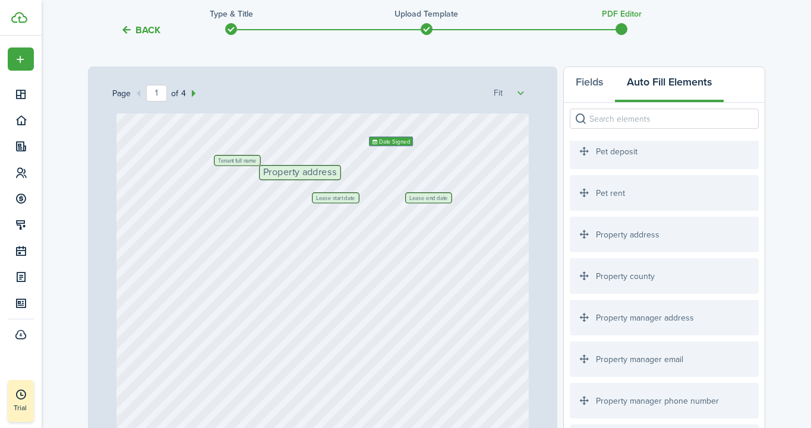
click at [302, 169] on span "Property address" at bounding box center [300, 173] width 74 height 10
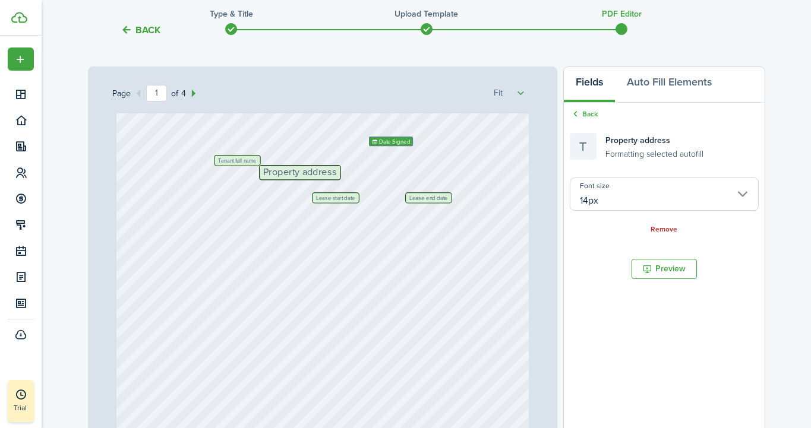
click at [624, 181] on input "14px" at bounding box center [664, 194] width 188 height 33
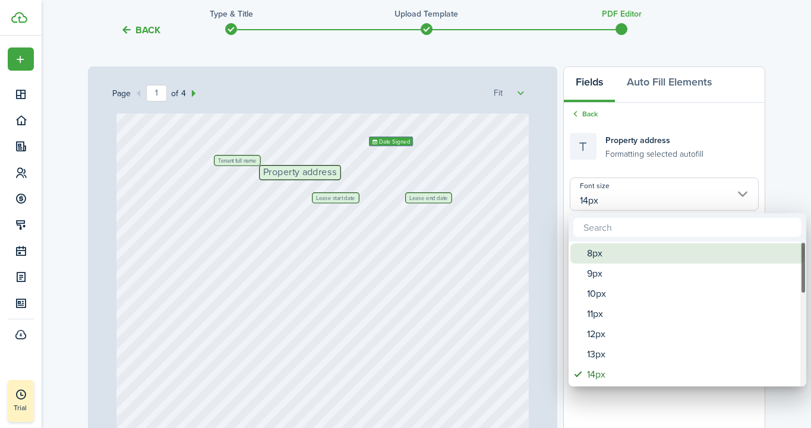
click at [623, 258] on div "8px" at bounding box center [692, 254] width 210 height 20
type input "8px"
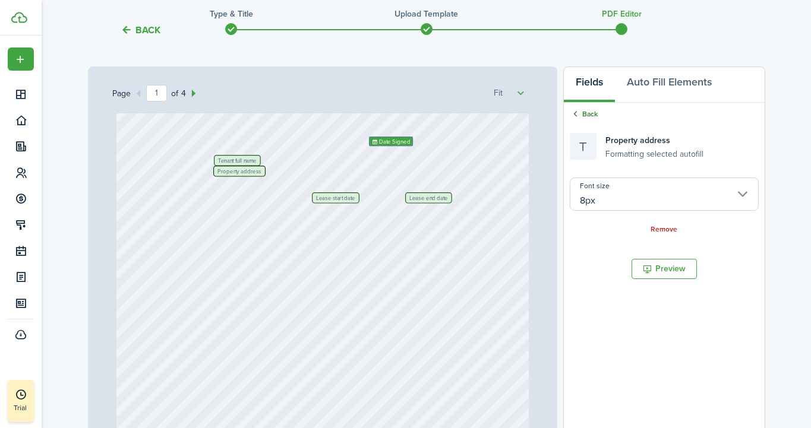
click at [582, 118] on link "Back" at bounding box center [584, 114] width 28 height 11
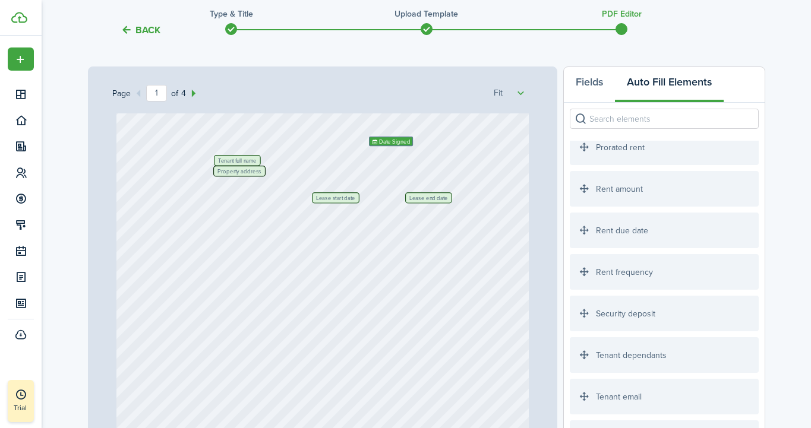
scroll to position [1807, 0]
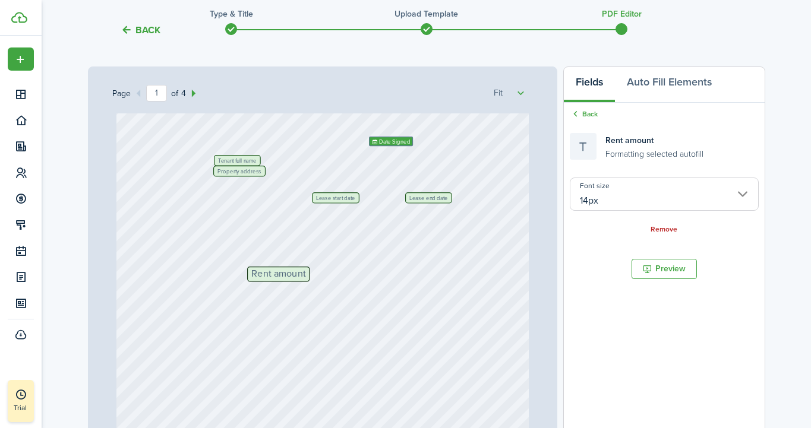
click at [655, 192] on input "14px" at bounding box center [664, 194] width 188 height 33
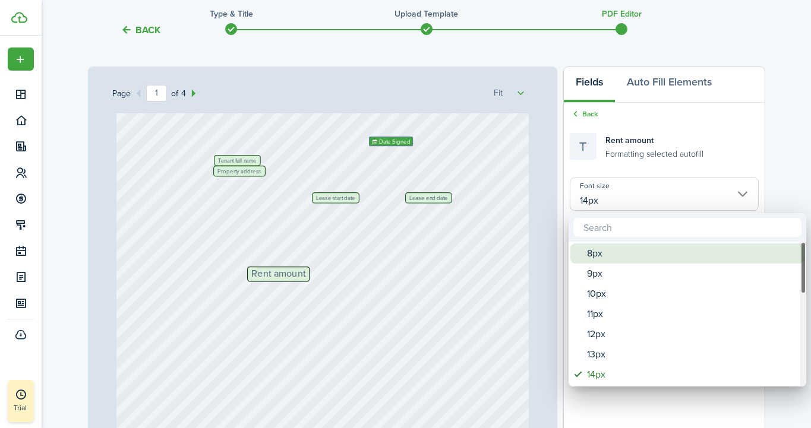
click at [604, 260] on div "8px" at bounding box center [692, 254] width 210 height 20
type input "8px"
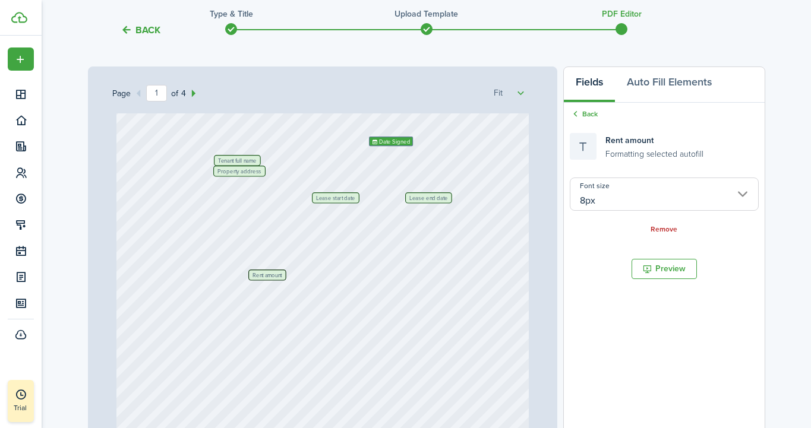
click at [339, 262] on div "Tenant full name Date Signed Lease start date Lease end date Property address R…" at bounding box center [322, 338] width 412 height 546
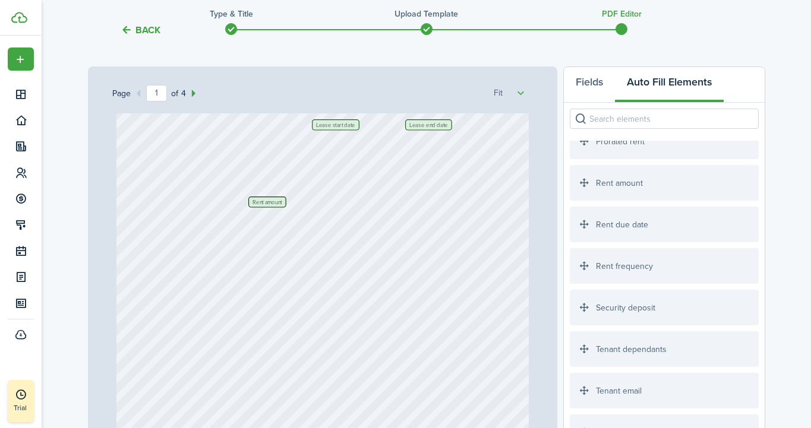
scroll to position [1832, 0]
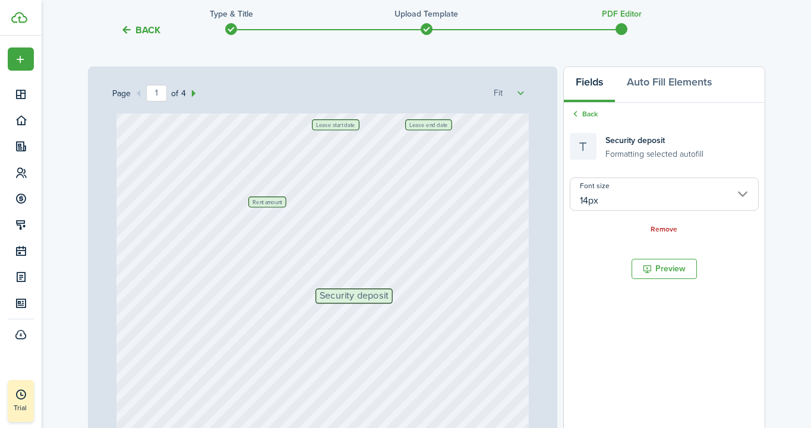
click at [652, 191] on input "14px" at bounding box center [664, 194] width 188 height 33
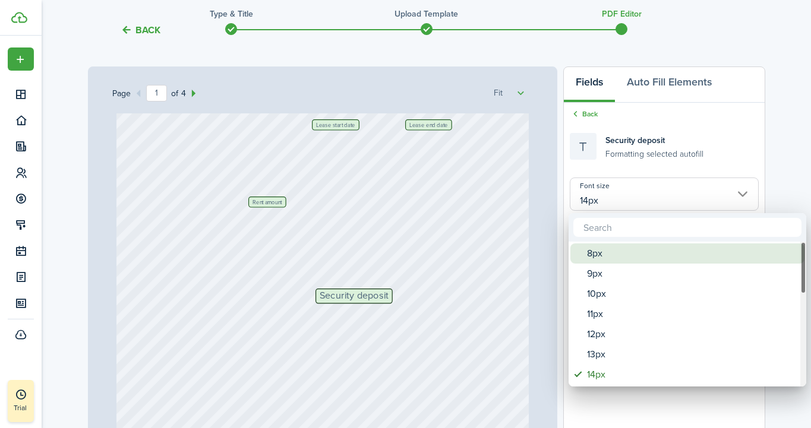
click at [611, 255] on div "8px" at bounding box center [692, 254] width 210 height 20
type input "8px"
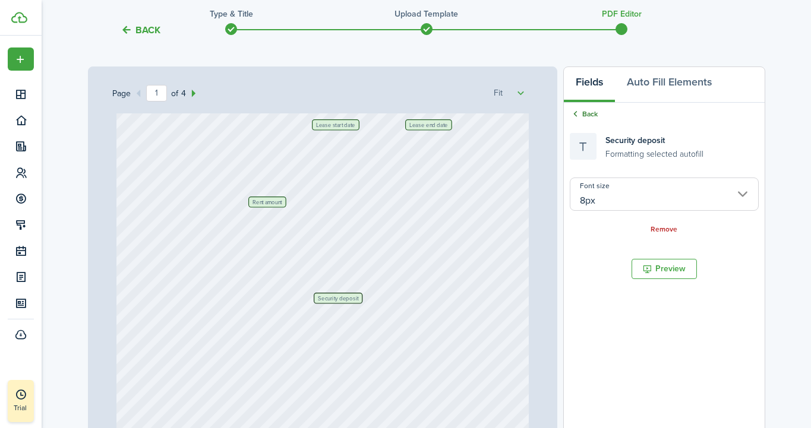
click at [588, 115] on link "Back" at bounding box center [584, 114] width 28 height 11
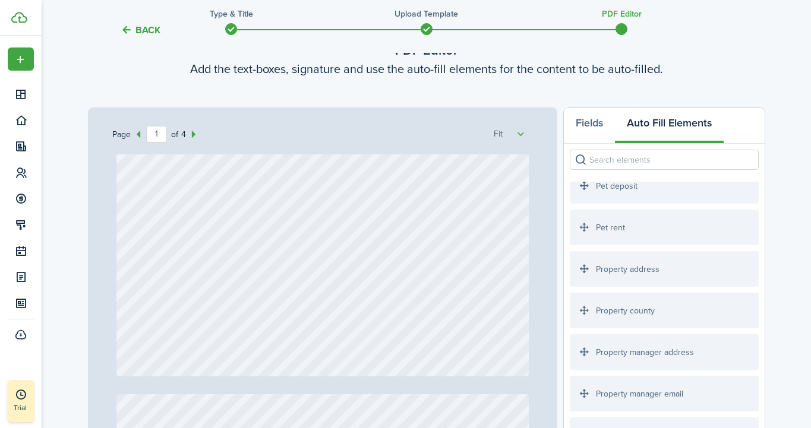
scroll to position [1342, 0]
drag, startPoint x: 638, startPoint y: 278, endPoint x: 352, endPoint y: 318, distance: 288.1
click at [352, 318] on div "Page 1 of 4 50% 75% 100% 150% 200% Fit Tenant full name Date Signed Lease start…" at bounding box center [426, 354] width 677 height 493
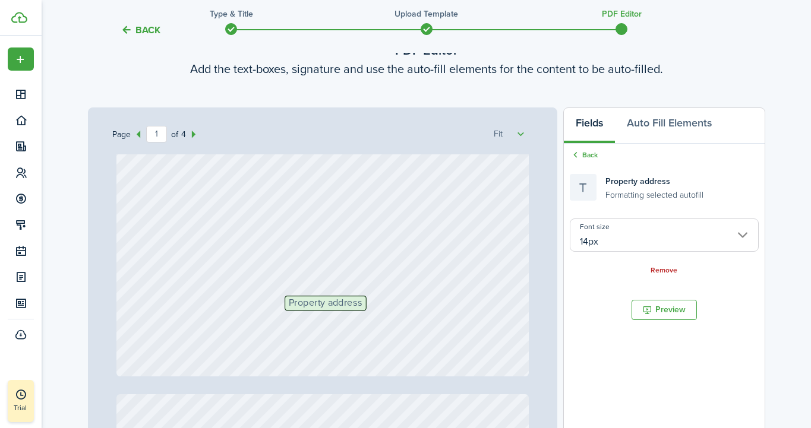
click at [636, 222] on input "14px" at bounding box center [664, 235] width 188 height 33
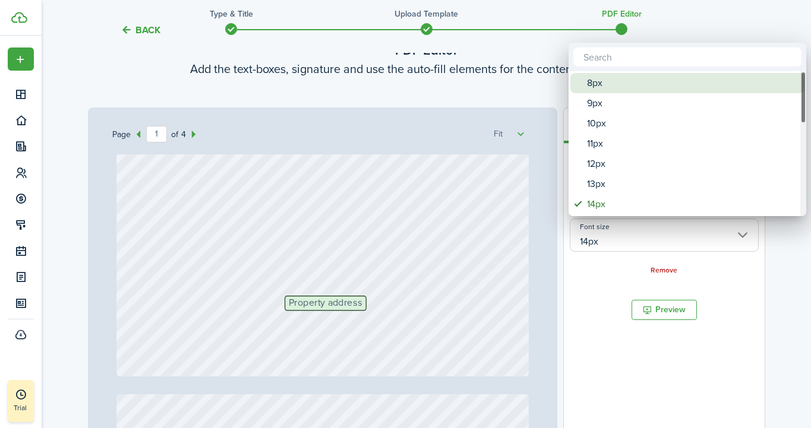
click at [625, 83] on div "8px" at bounding box center [692, 83] width 210 height 20
type input "8px"
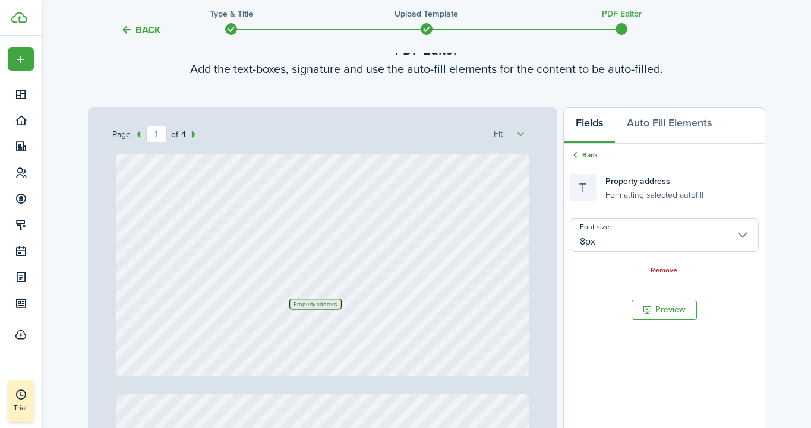
click at [580, 150] on icon at bounding box center [575, 155] width 11 height 11
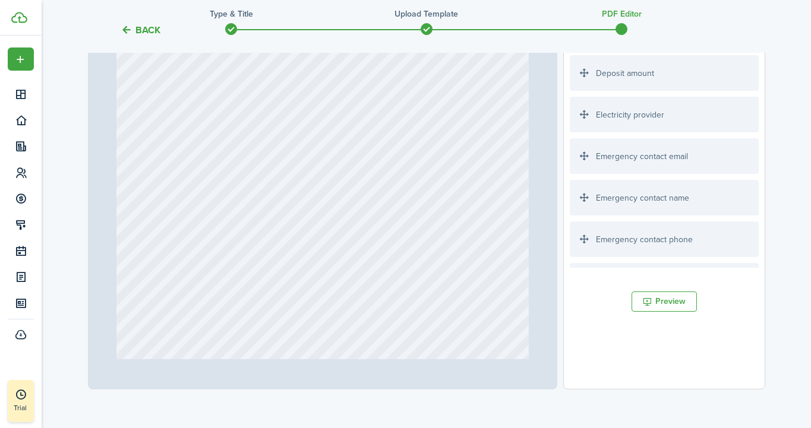
scroll to position [0, 0]
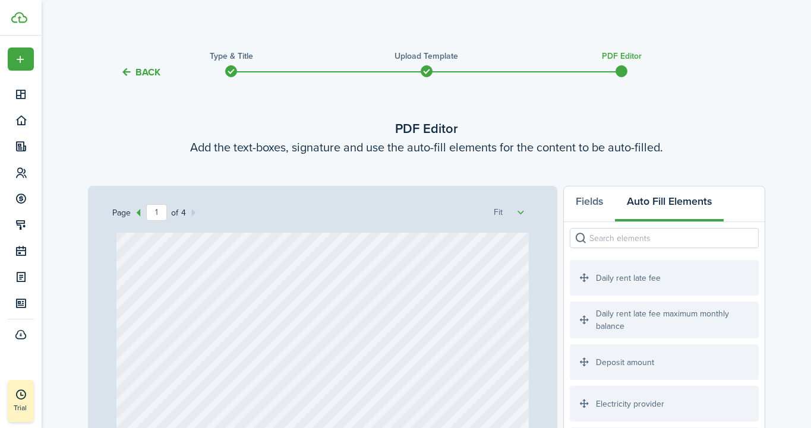
click at [616, 239] on input "search" at bounding box center [664, 238] width 188 height 20
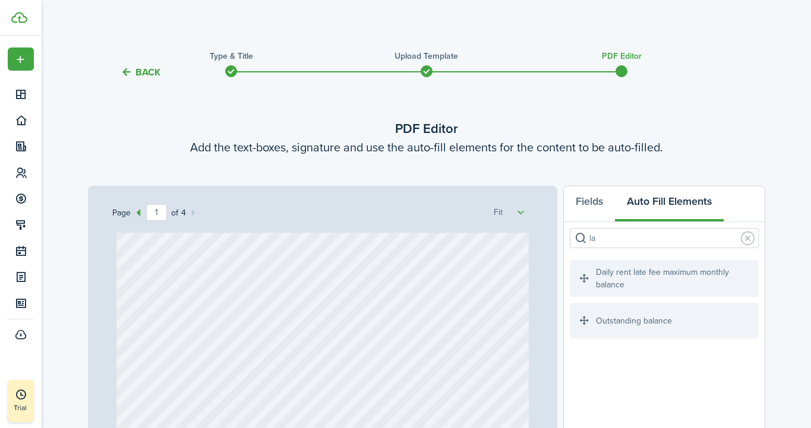
type input "l"
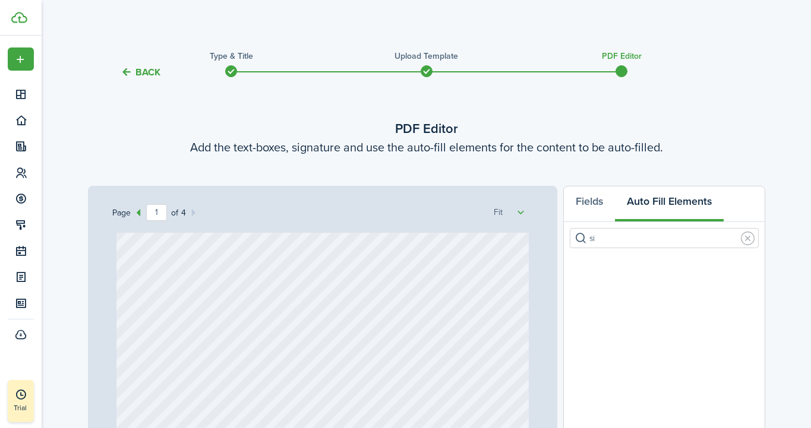
type input "s"
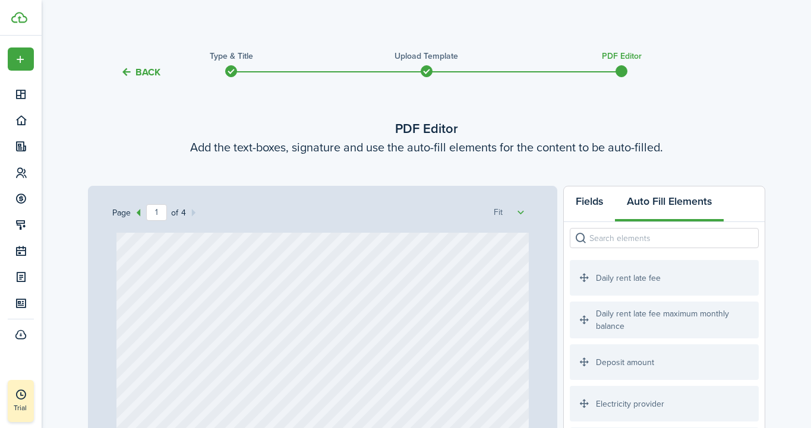
click at [600, 203] on button "Fields" at bounding box center [589, 205] width 51 height 36
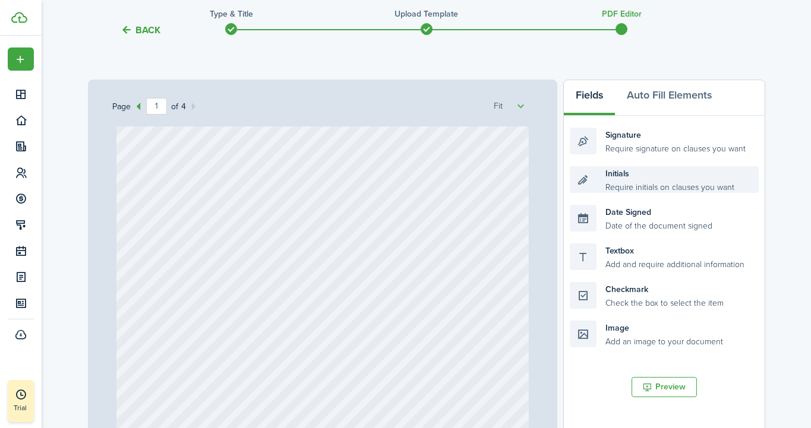
scroll to position [125, 0]
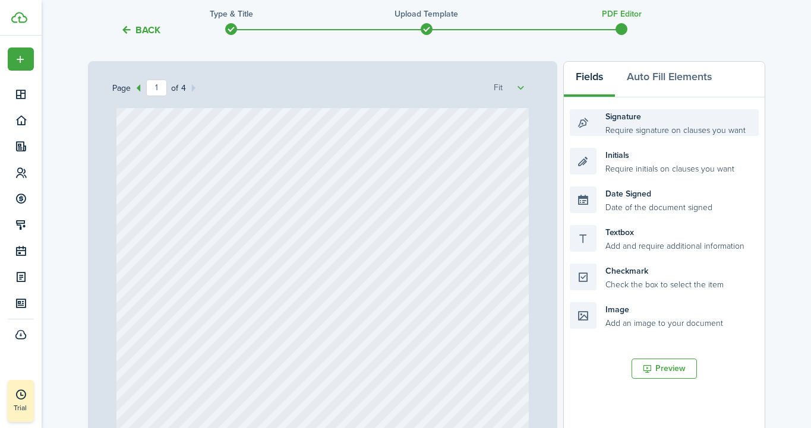
click at [629, 126] on div "Signature Require signature on clauses you want" at bounding box center [664, 122] width 188 height 27
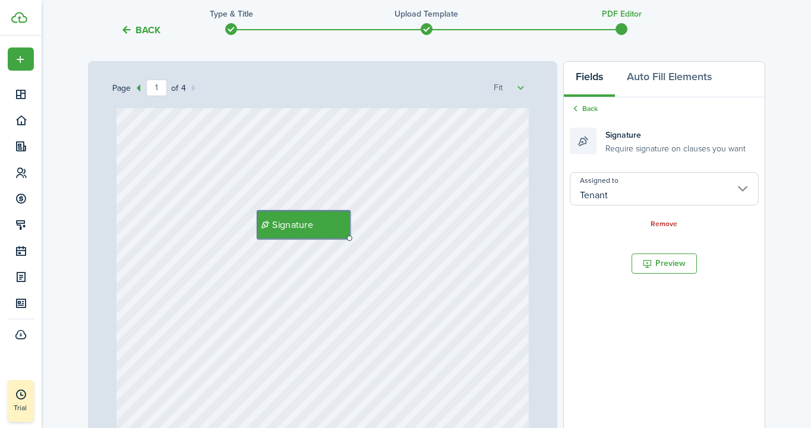
click at [633, 187] on input "Tenant" at bounding box center [664, 188] width 188 height 33
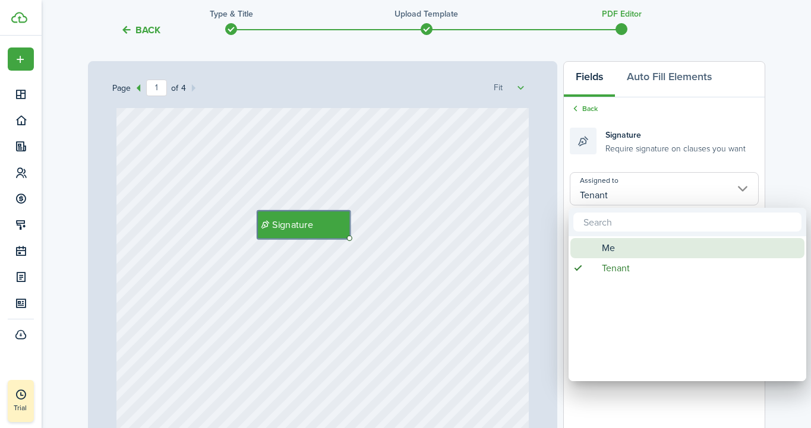
click at [625, 250] on div "Me" at bounding box center [692, 248] width 210 height 20
type input "Me"
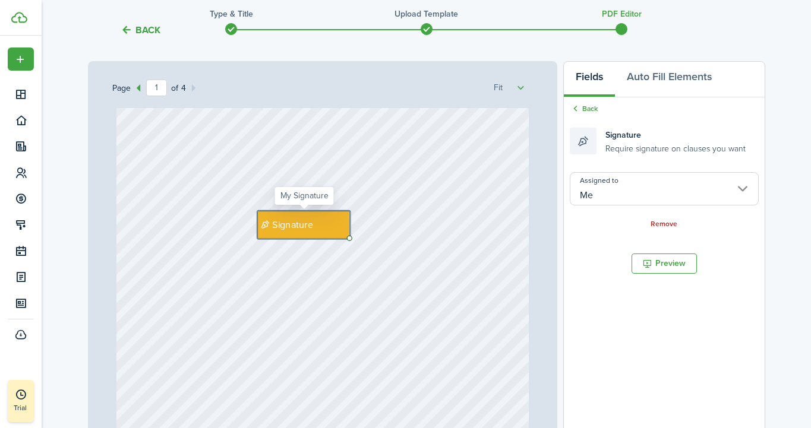
drag, startPoint x: 349, startPoint y: 237, endPoint x: 272, endPoint y: 213, distance: 81.0
click at [272, 213] on div "Signature" at bounding box center [303, 225] width 93 height 28
click at [586, 105] on link "Back" at bounding box center [584, 108] width 28 height 11
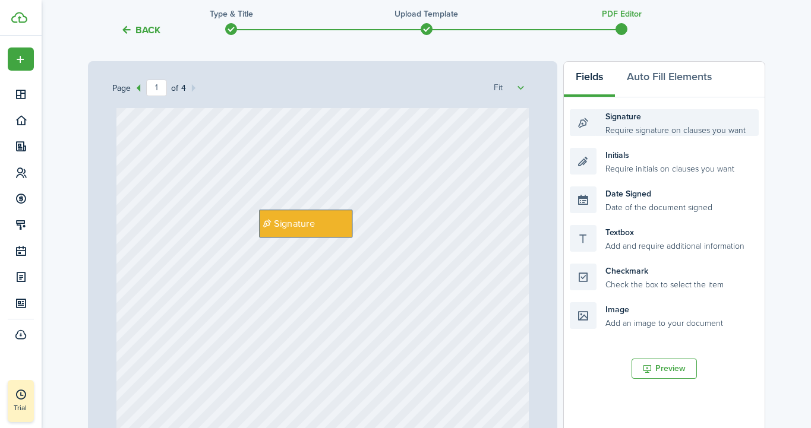
click at [629, 126] on div "Signature Require signature on clauses you want" at bounding box center [664, 122] width 188 height 27
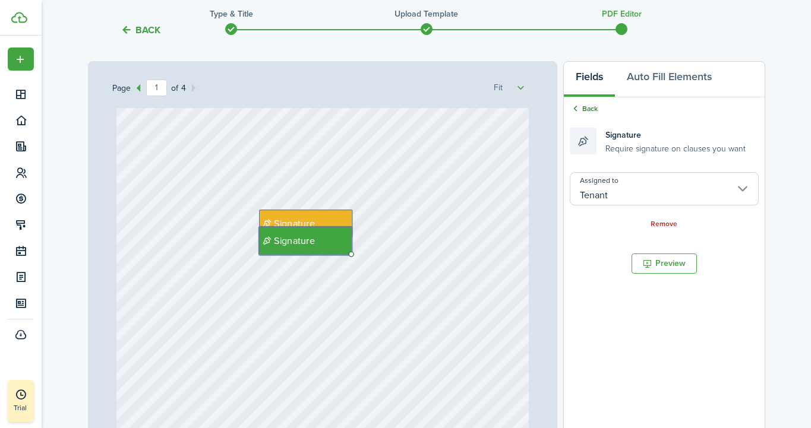
click at [592, 105] on link "Back" at bounding box center [584, 108] width 28 height 11
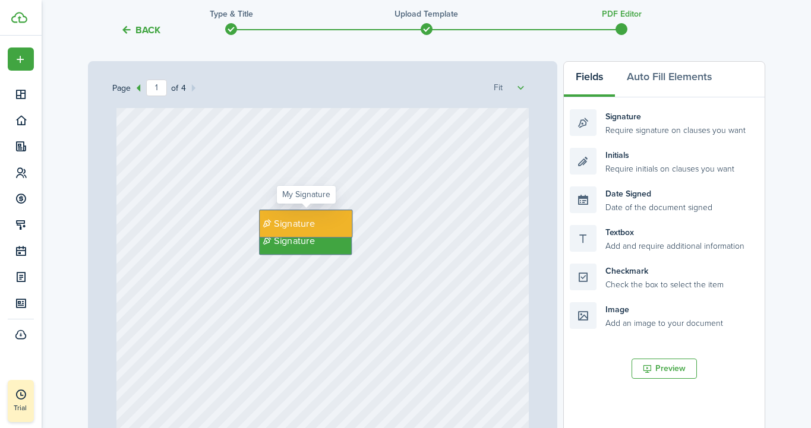
click at [323, 218] on div "Signature" at bounding box center [306, 224] width 94 height 28
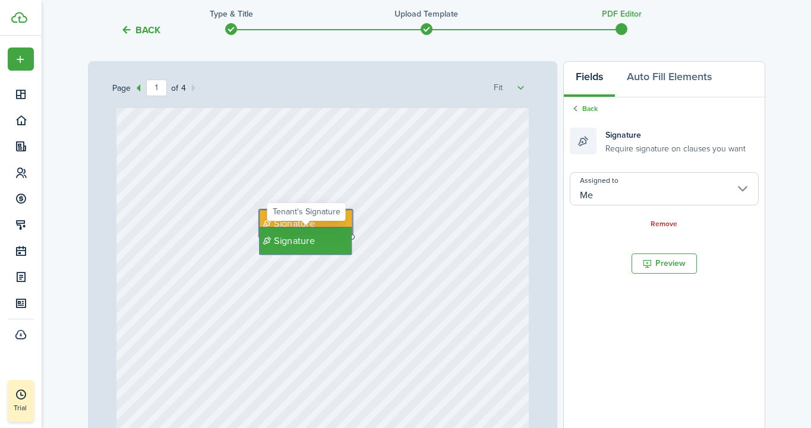
click at [304, 246] on span "Signature" at bounding box center [295, 241] width 40 height 14
type input "Tenant"
click at [412, 229] on div "Signature Signature" at bounding box center [322, 282] width 412 height 546
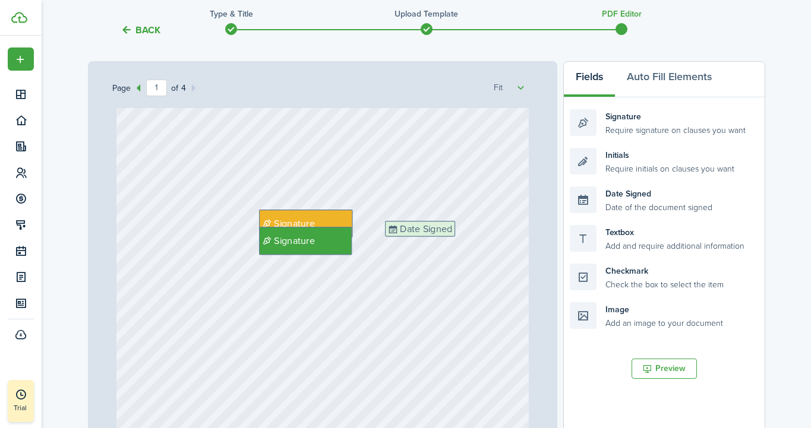
drag, startPoint x: 648, startPoint y: 195, endPoint x: 464, endPoint y: 229, distance: 188.0
click at [464, 229] on div "Page 1 of 4 50% 75% 100% 150% 200% Fit Tenant full name Date Signed Lease start…" at bounding box center [426, 307] width 677 height 493
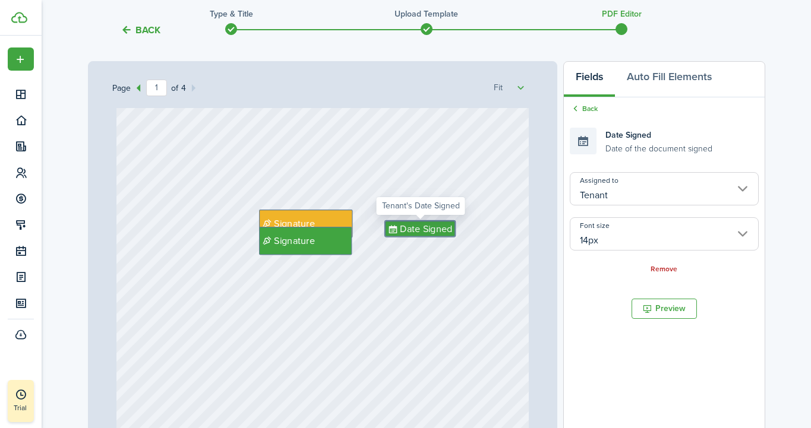
click at [626, 187] on input "Tenant" at bounding box center [664, 188] width 188 height 33
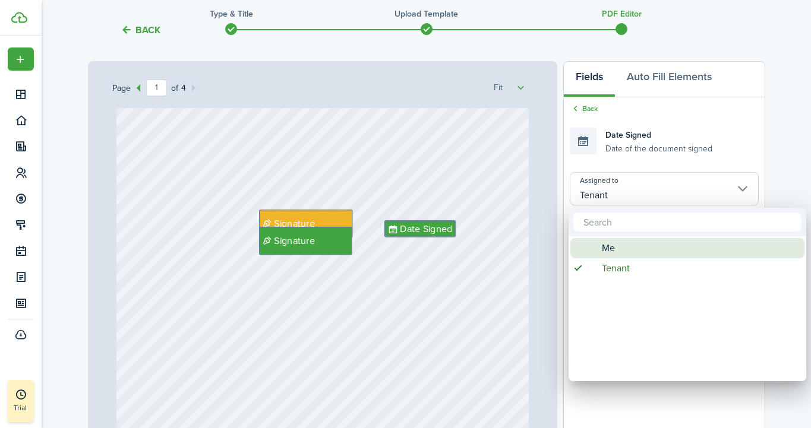
click at [607, 246] on span "Me" at bounding box center [608, 248] width 13 height 20
type input "Me"
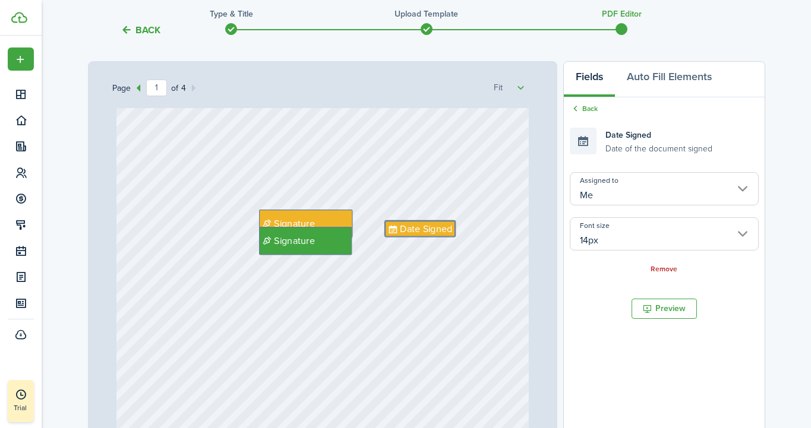
click at [607, 246] on input "14px" at bounding box center [664, 234] width 188 height 33
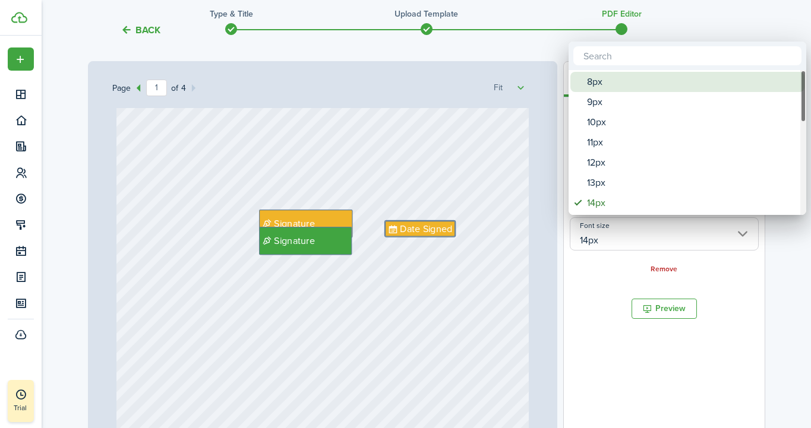
click at [597, 84] on div "8px" at bounding box center [692, 82] width 210 height 20
type input "8px"
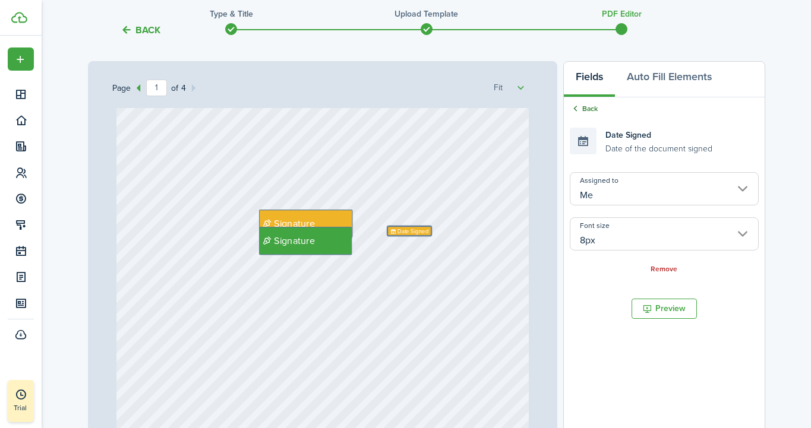
click at [592, 109] on link "Back" at bounding box center [584, 108] width 28 height 11
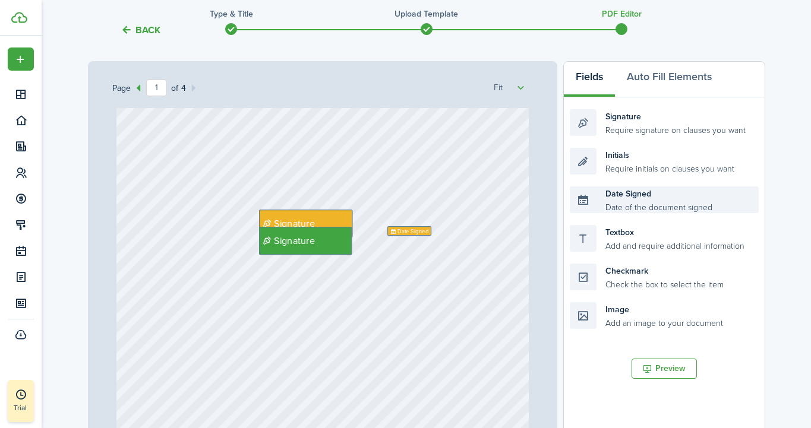
click at [625, 206] on div "Date Signed Date of the document signed" at bounding box center [664, 200] width 188 height 27
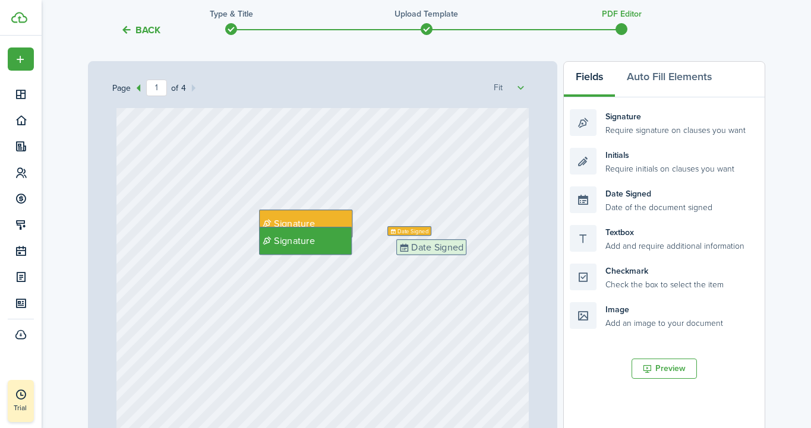
drag, startPoint x: 598, startPoint y: 207, endPoint x: 425, endPoint y: 261, distance: 181.6
click at [425, 261] on div "Page 1 of 4 50% 75% 100% 150% 200% Fit Tenant full name Date Signed Lease start…" at bounding box center [426, 307] width 677 height 493
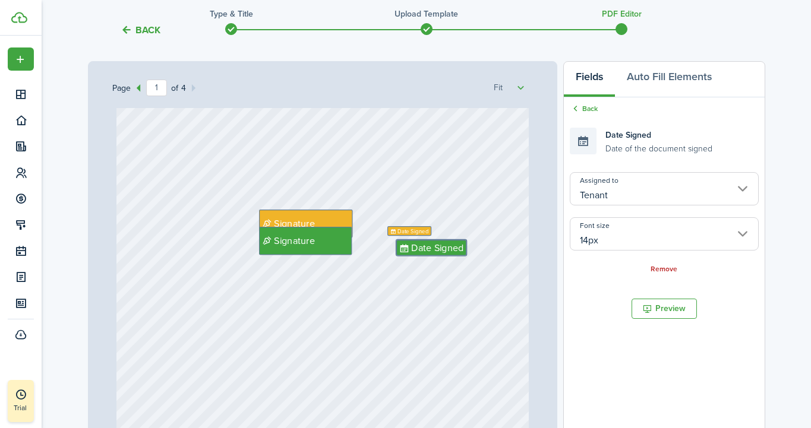
click at [612, 190] on input "Tenant" at bounding box center [664, 188] width 188 height 33
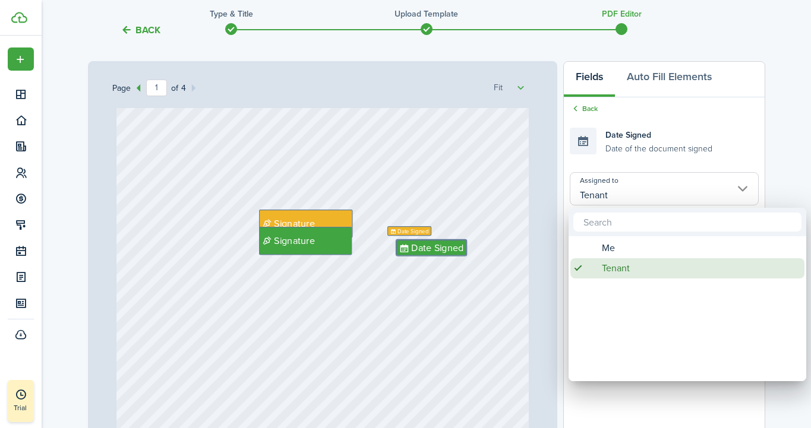
click at [622, 267] on span "Tenant" at bounding box center [616, 269] width 28 height 20
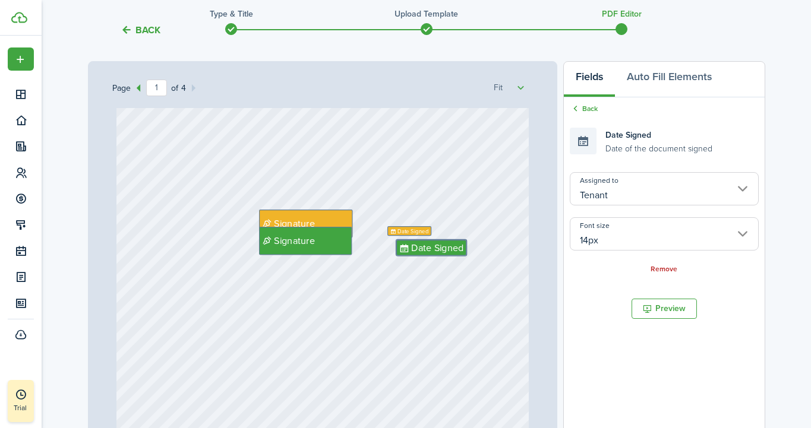
click at [607, 232] on input "14px" at bounding box center [664, 234] width 188 height 33
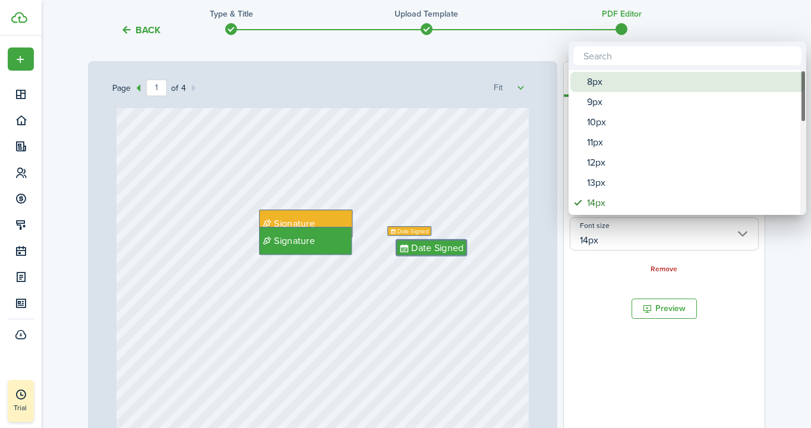
click at [604, 74] on div "8px" at bounding box center [692, 82] width 210 height 20
type input "8px"
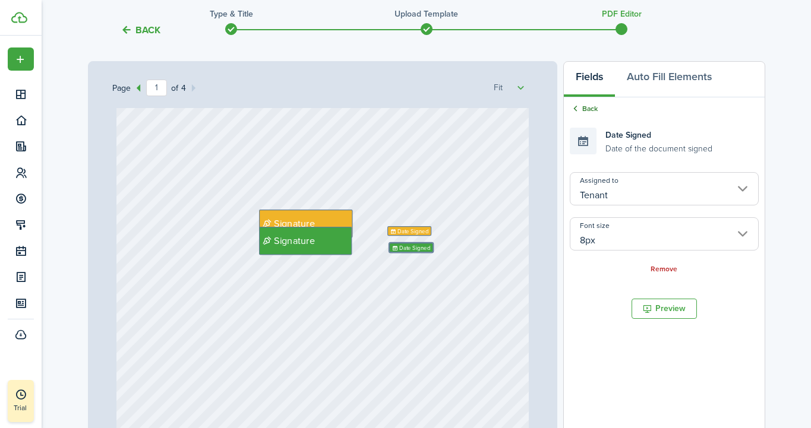
click at [588, 105] on link "Back" at bounding box center [584, 108] width 28 height 11
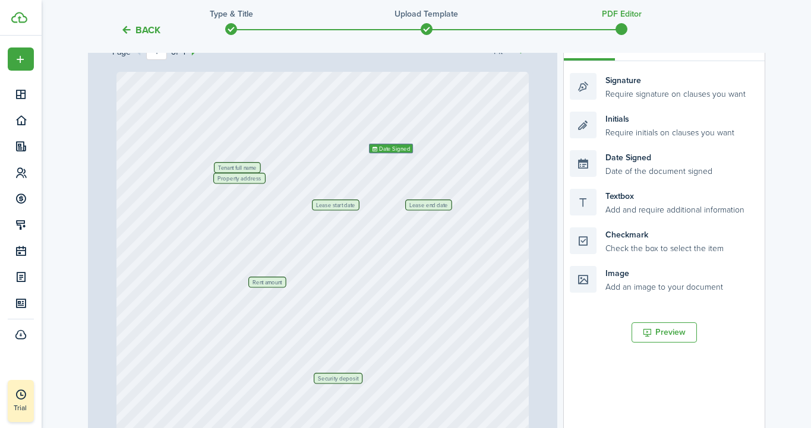
scroll to position [0, 0]
click at [616, 203] on div "Textbox Add and require additional information" at bounding box center [664, 202] width 188 height 27
drag, startPoint x: 619, startPoint y: 200, endPoint x: 383, endPoint y: 231, distance: 238.0
click at [383, 231] on div "Page 1 of 4 50% 75% 100% 150% 200% Fit Tenant full name Date Signed Lease start…" at bounding box center [426, 271] width 677 height 493
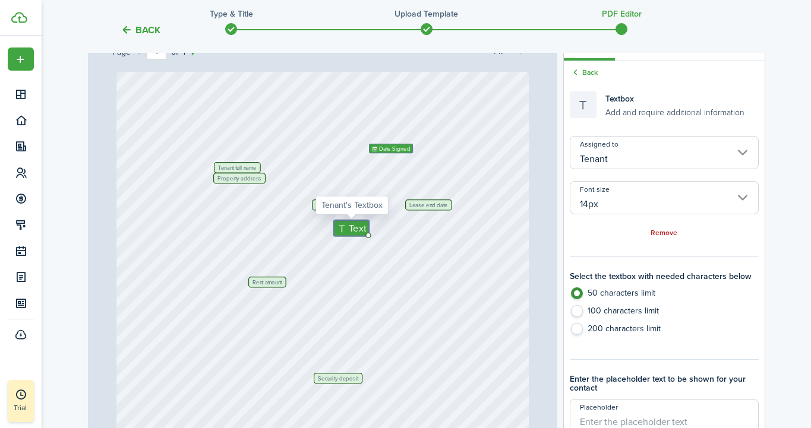
click at [631, 198] on input "14px" at bounding box center [664, 197] width 188 height 33
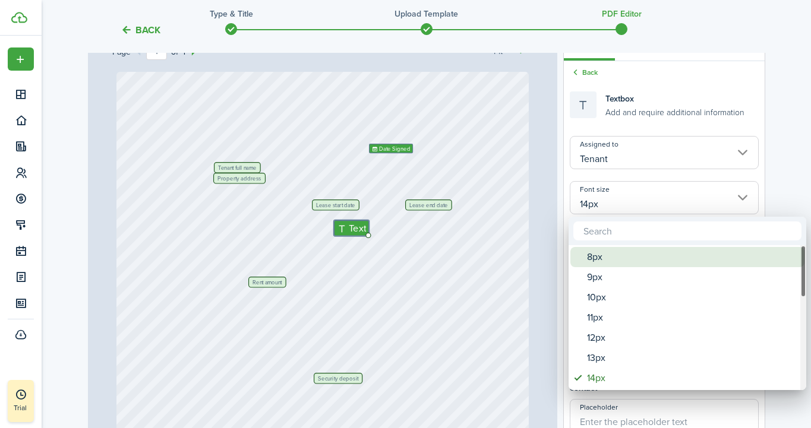
click at [600, 257] on div "8px" at bounding box center [692, 257] width 210 height 20
type input "8px"
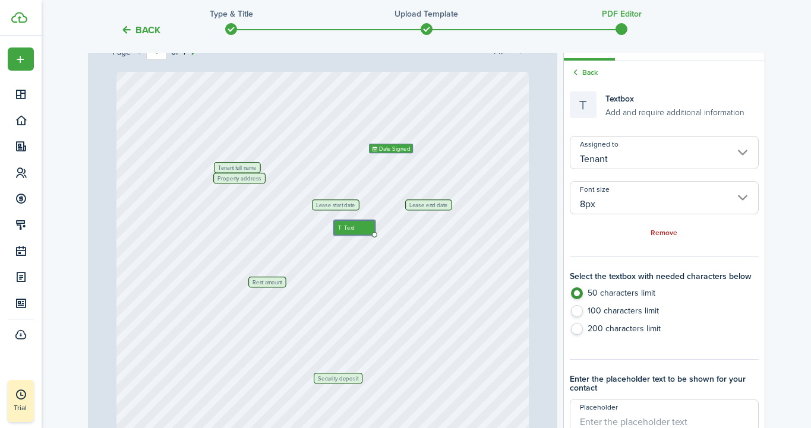
drag, startPoint x: 355, startPoint y: 228, endPoint x: 275, endPoint y: 195, distance: 86.9
click at [275, 195] on div "Tenant full name Date Signed Lease start date Lease end date Property address R…" at bounding box center [322, 345] width 412 height 546
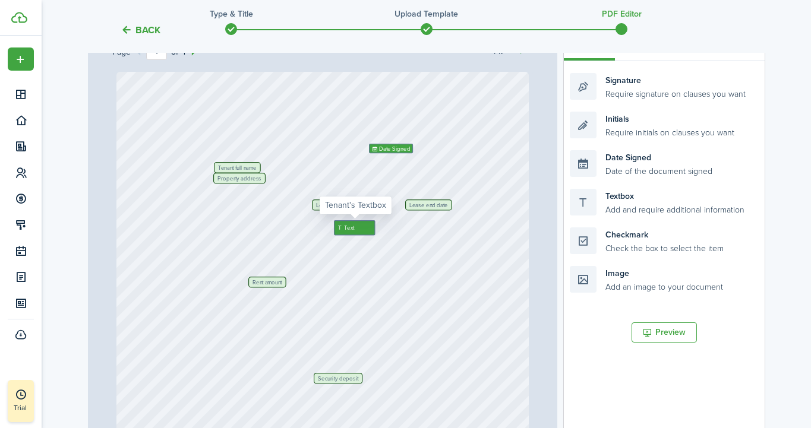
click at [367, 227] on div "Text" at bounding box center [355, 227] width 42 height 15
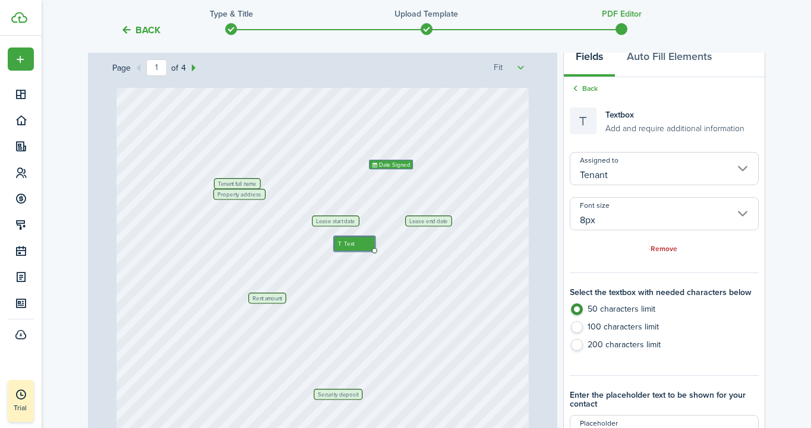
scroll to position [137, 0]
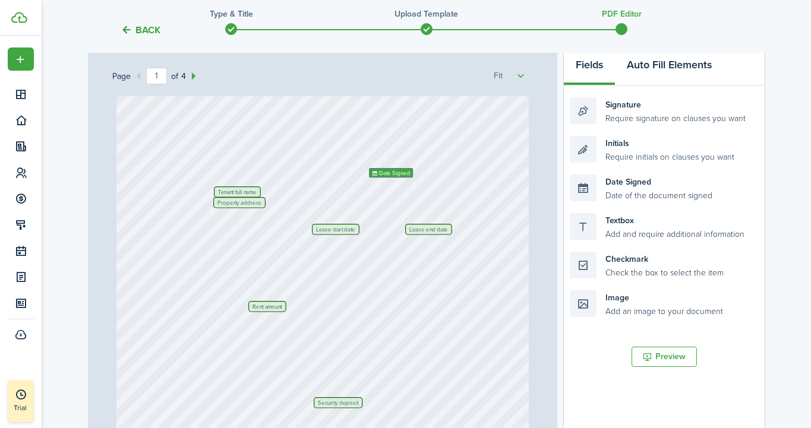
click at [647, 72] on button "Auto Fill Elements" at bounding box center [669, 68] width 109 height 36
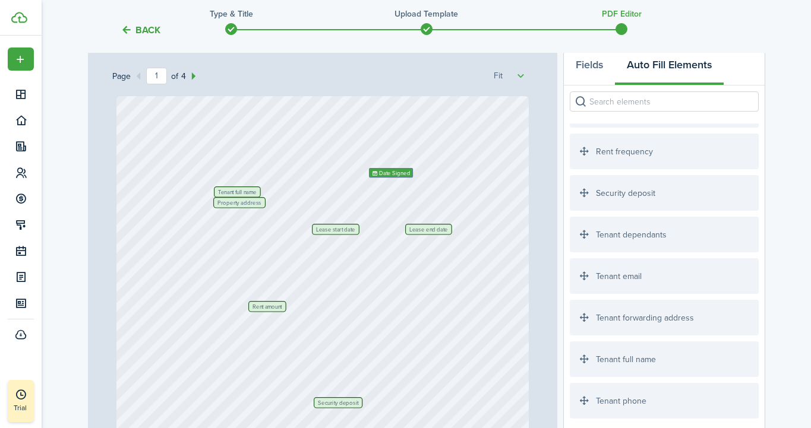
scroll to position [1906, 0]
click at [633, 231] on div "Tenant dependants" at bounding box center [664, 233] width 188 height 36
drag, startPoint x: 632, startPoint y: 232, endPoint x: 501, endPoint y: 267, distance: 135.2
click at [501, 267] on div "Page 1 of 4 50% 75% 100% 150% 200% Fit Tenant full name Date Signed Lease start…" at bounding box center [426, 295] width 677 height 493
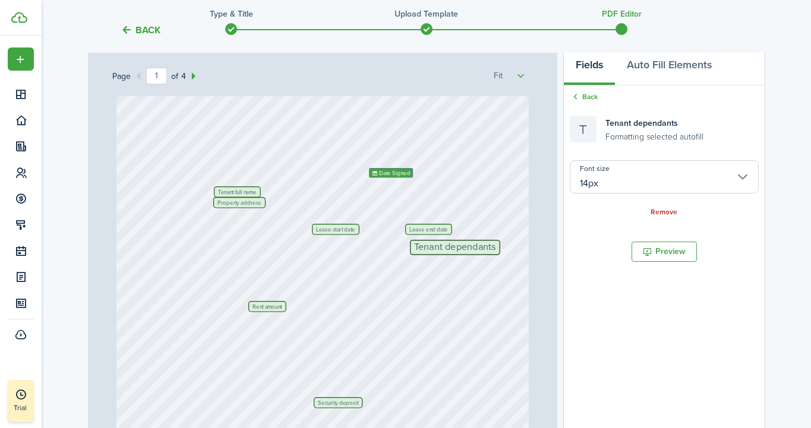
click at [613, 179] on input "14px" at bounding box center [664, 176] width 188 height 33
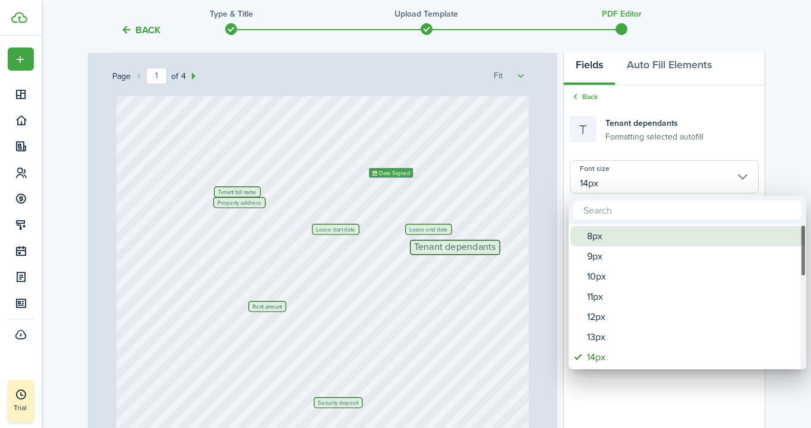
click at [604, 239] on div "8px" at bounding box center [692, 236] width 210 height 20
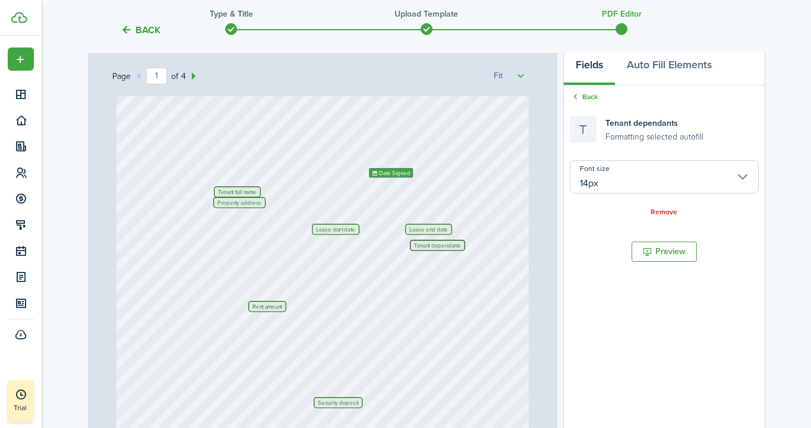
type input "8px"
click at [660, 209] on link "Remove" at bounding box center [664, 213] width 27 height 8
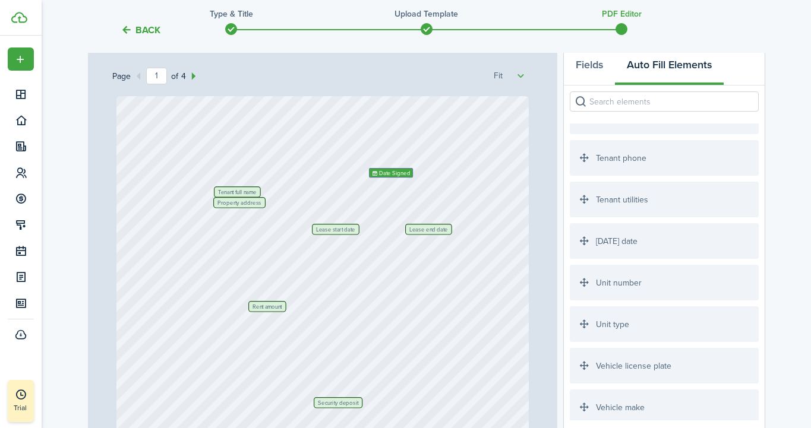
scroll to position [2152, 0]
click at [610, 281] on div "Unit number" at bounding box center [664, 279] width 188 height 36
drag, startPoint x: 610, startPoint y: 281, endPoint x: 486, endPoint y: 288, distance: 124.4
click at [486, 288] on div "Page 1 of 4 50% 75% 100% 150% 200% Fit Tenant full name Date Signed Lease start…" at bounding box center [426, 295] width 677 height 493
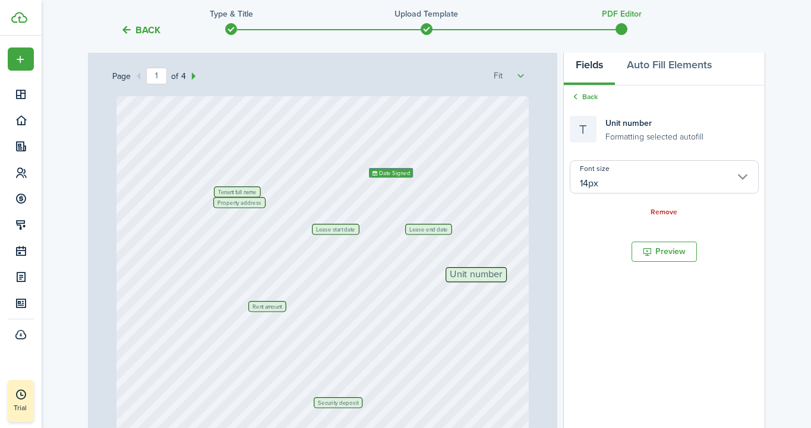
click at [592, 185] on input "14px" at bounding box center [664, 176] width 188 height 33
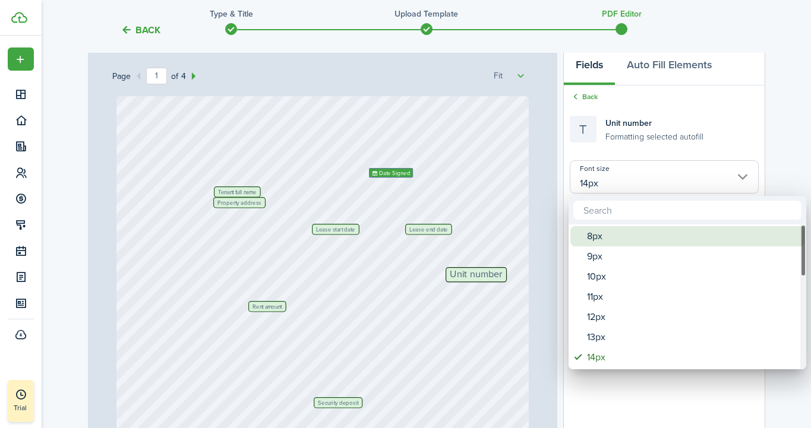
click at [600, 228] on div "8px" at bounding box center [692, 236] width 210 height 20
type input "8px"
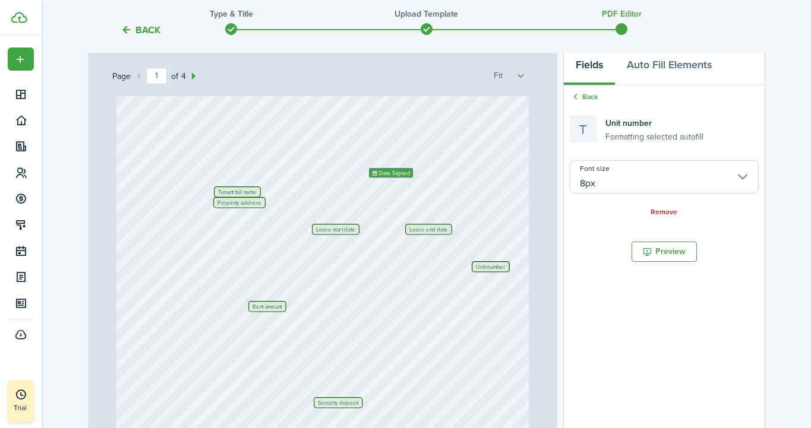
click at [484, 268] on span "Unit number" at bounding box center [490, 266] width 30 height 5
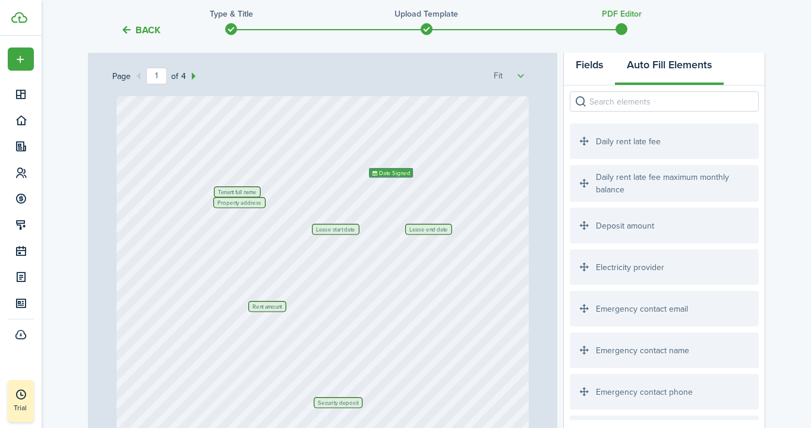
scroll to position [0, 0]
click at [590, 66] on button "Fields" at bounding box center [589, 68] width 51 height 36
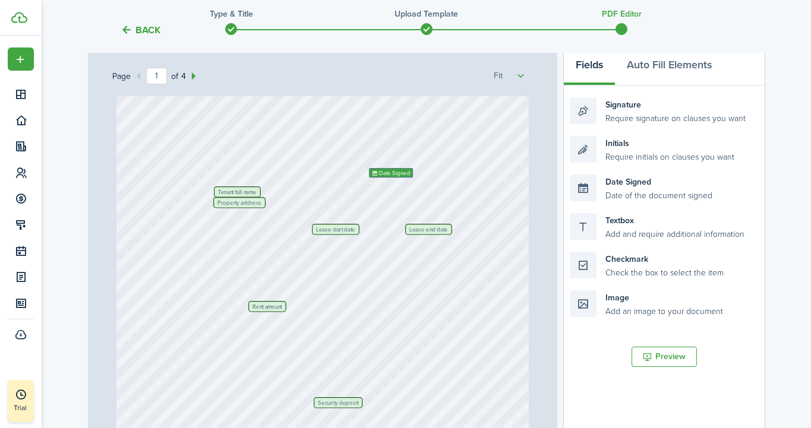
click at [351, 250] on div "Tenant full name Date Signed Lease start date Lease end date Property address R…" at bounding box center [322, 369] width 412 height 546
click at [626, 153] on div "Initials Require initials on clauses you want" at bounding box center [664, 149] width 188 height 27
drag, startPoint x: 636, startPoint y: 231, endPoint x: 453, endPoint y: 286, distance: 191.8
click at [453, 286] on div "Page 1 of 4 50% 75% 100% 150% 200% Fit Tenant full name Date Signed Lease start…" at bounding box center [426, 295] width 677 height 493
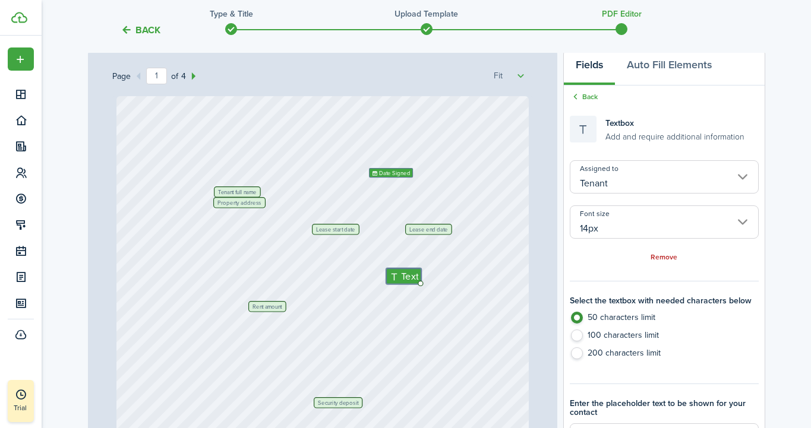
click at [624, 219] on input "14px" at bounding box center [664, 222] width 188 height 33
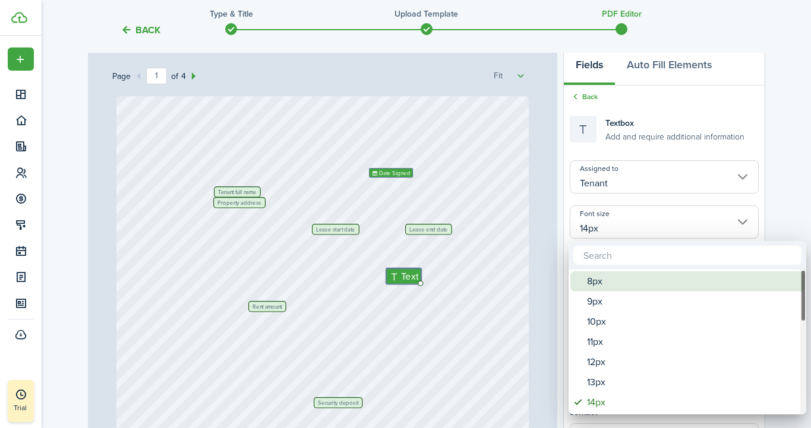
click at [590, 278] on div "8px" at bounding box center [692, 282] width 210 height 20
type input "8px"
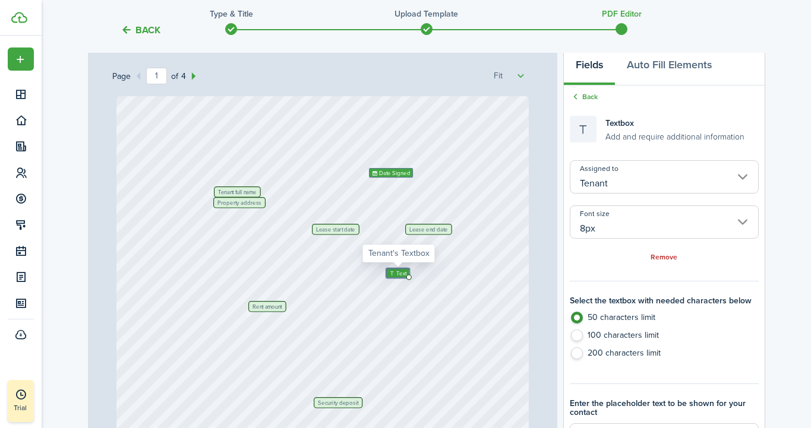
click at [391, 275] on icon at bounding box center [393, 273] width 8 height 5
click at [338, 248] on icon at bounding box center [336, 249] width 8 height 5
click at [585, 96] on link "Back" at bounding box center [584, 97] width 28 height 11
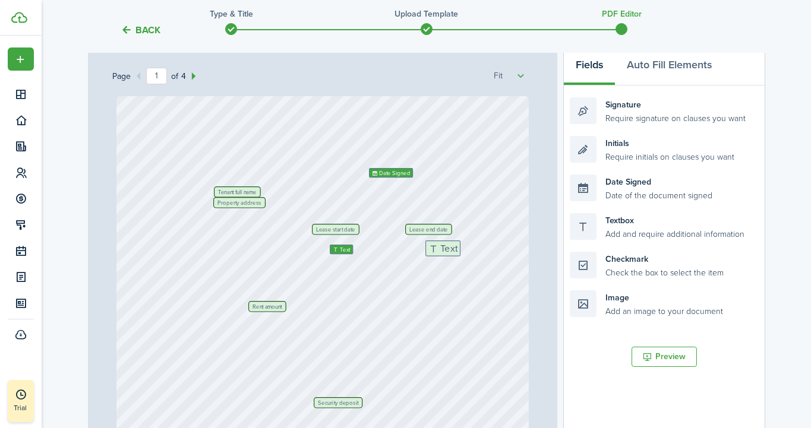
drag, startPoint x: 630, startPoint y: 227, endPoint x: 488, endPoint y: 256, distance: 144.3
click at [488, 256] on div "Page 1 of 4 50% 75% 100% 150% 200% Fit Tenant full name Date Signed Lease start…" at bounding box center [426, 295] width 677 height 493
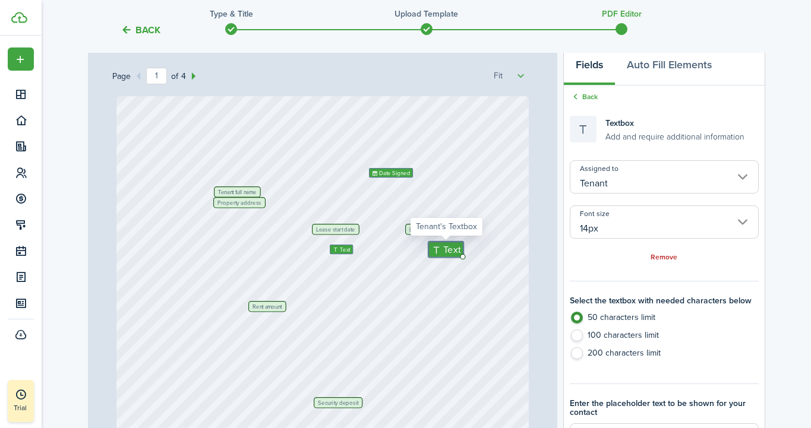
click at [623, 225] on input "14px" at bounding box center [664, 222] width 188 height 33
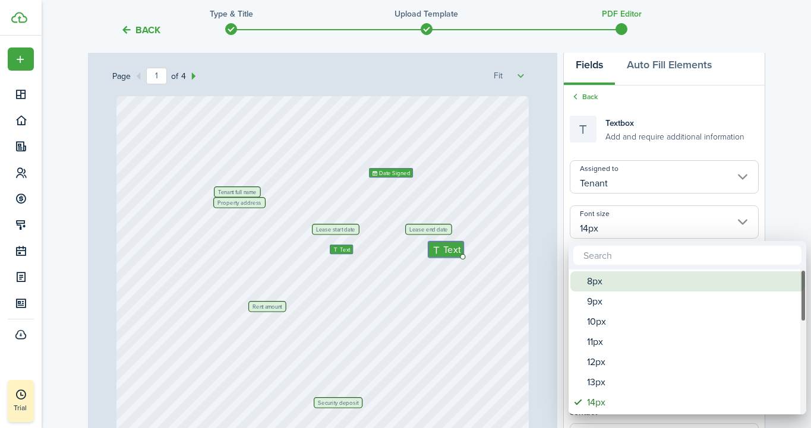
click at [598, 279] on div "8px" at bounding box center [692, 282] width 210 height 20
type input "8px"
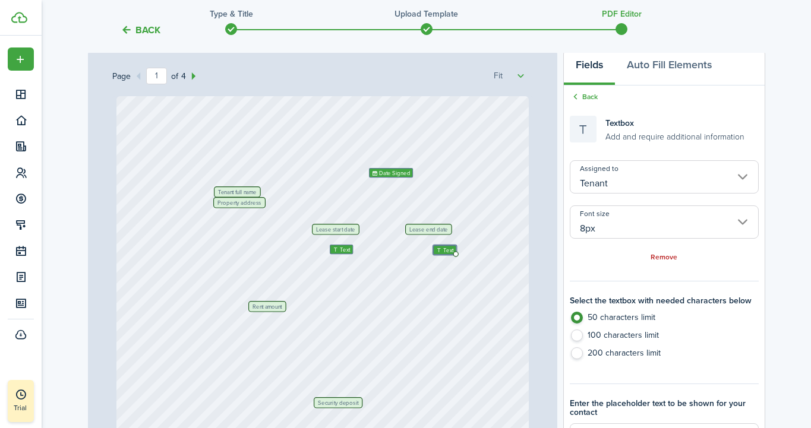
click at [474, 269] on div "Tenant full name Date Signed Lease start date Lease end date Property address R…" at bounding box center [322, 369] width 412 height 546
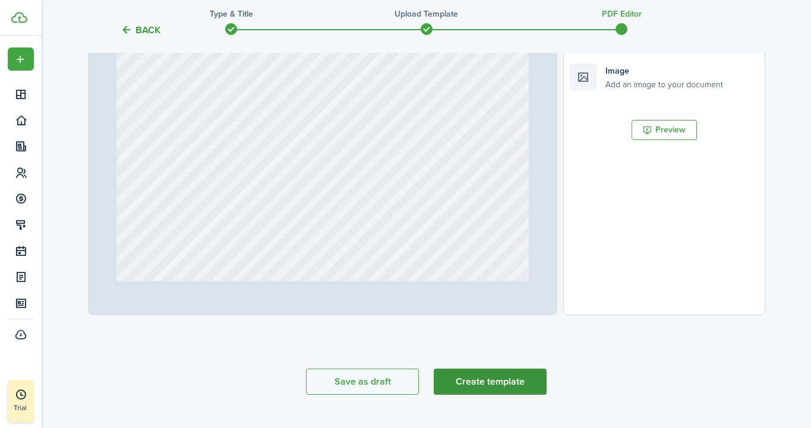
scroll to position [364, 0]
click at [495, 381] on button "Create template" at bounding box center [490, 382] width 113 height 26
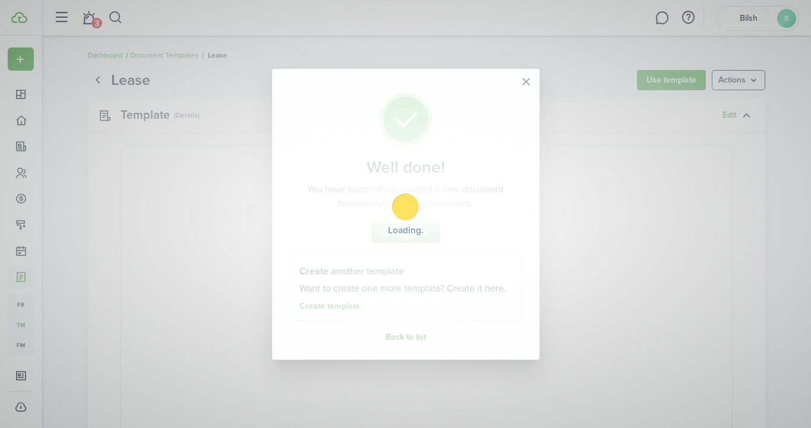
select select "fit"
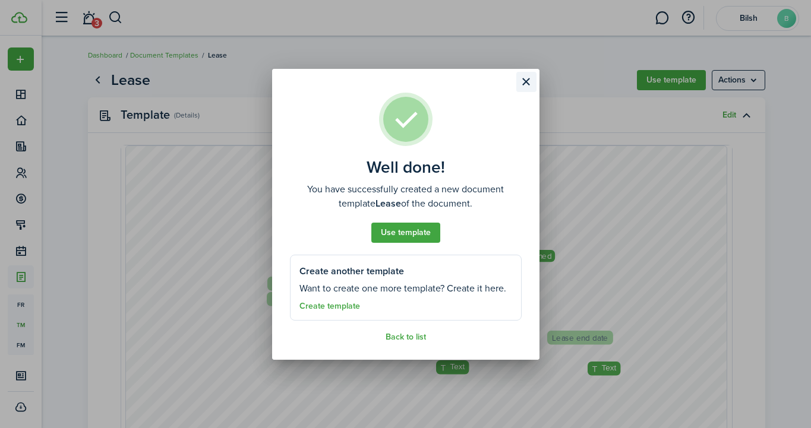
click at [525, 76] on button "Close modal" at bounding box center [526, 82] width 20 height 20
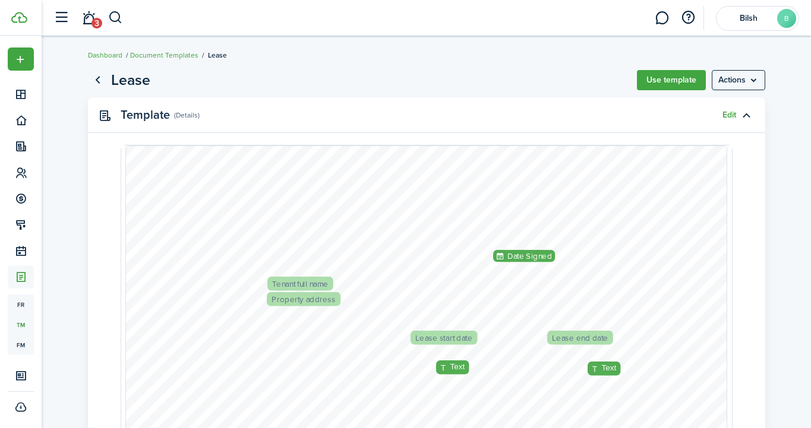
click at [521, 255] on span "Date Signed" at bounding box center [530, 256] width 45 height 12
click at [310, 281] on span "Tenant full name" at bounding box center [301, 284] width 56 height 8
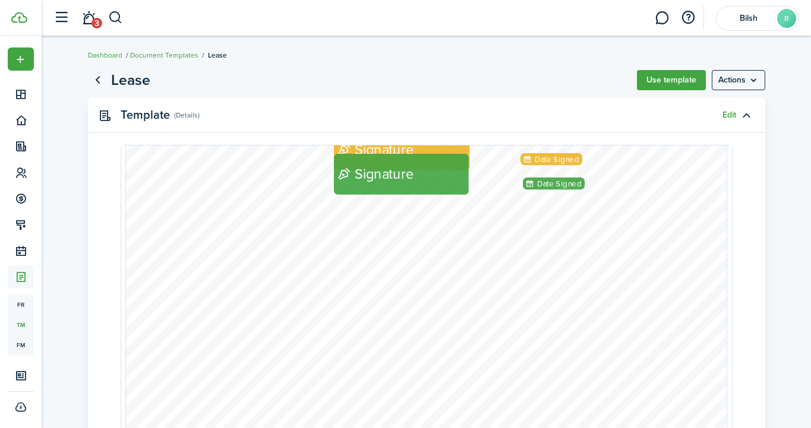
scroll to position [2684, 0]
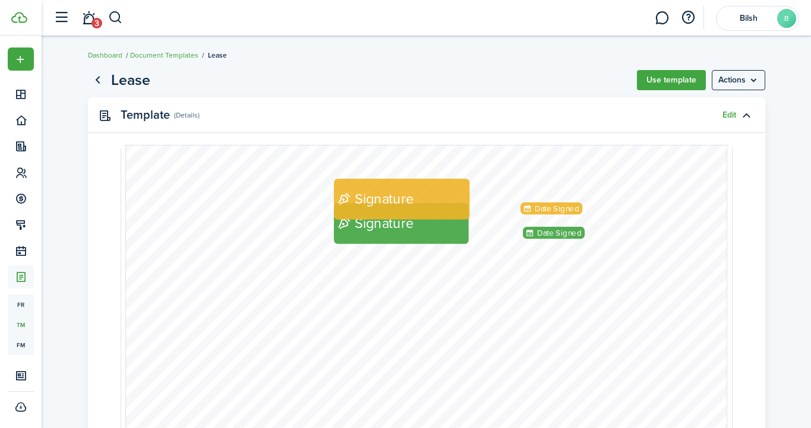
click at [386, 193] on span "Signature" at bounding box center [384, 198] width 59 height 21
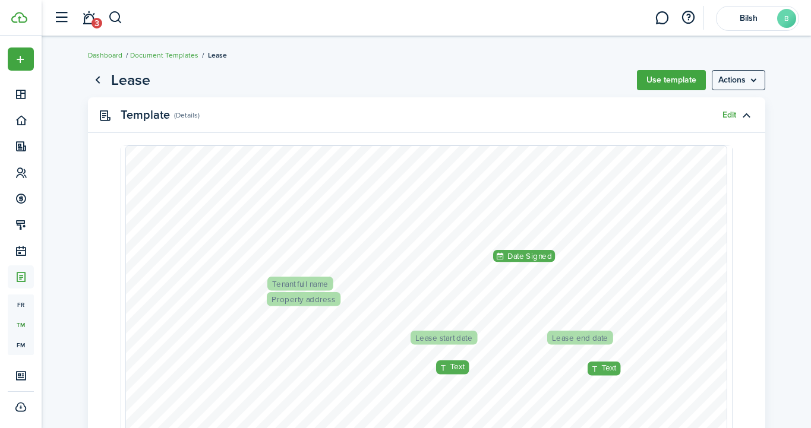
scroll to position [0, 0]
click at [97, 77] on link "Go back" at bounding box center [98, 80] width 20 height 20
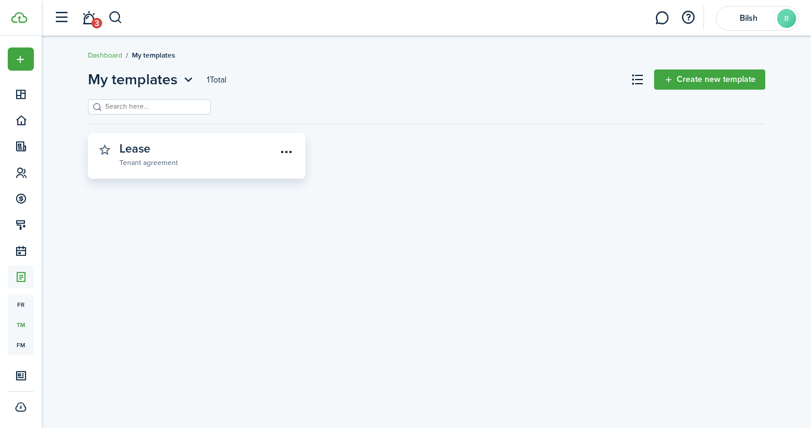
click at [105, 150] on button "button" at bounding box center [105, 150] width 17 height 17
click at [689, 81] on link "Create new template" at bounding box center [709, 80] width 111 height 20
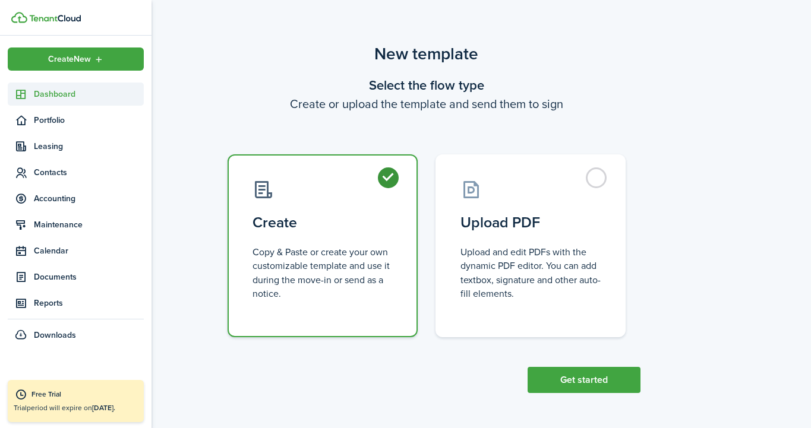
click at [57, 99] on span "Dashboard" at bounding box center [89, 94] width 110 height 12
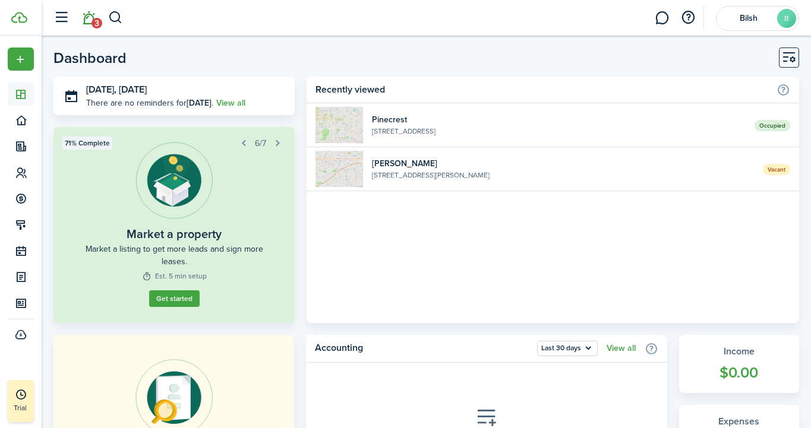
click at [85, 22] on link "3" at bounding box center [88, 18] width 23 height 30
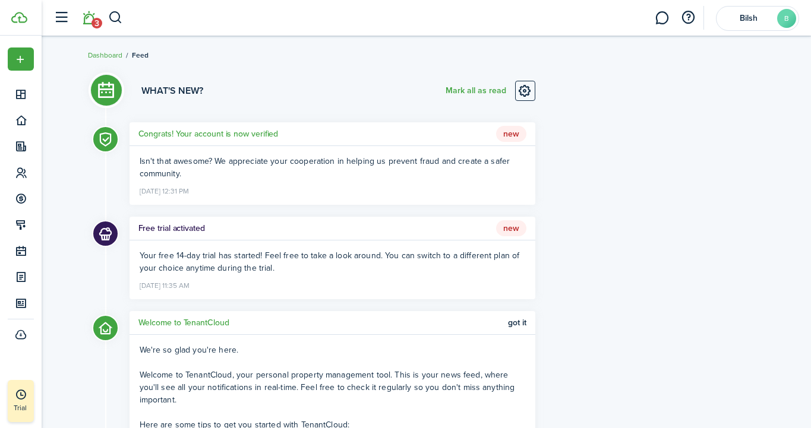
click at [176, 134] on h5 "Congrats! Your account is now verified" at bounding box center [208, 134] width 140 height 12
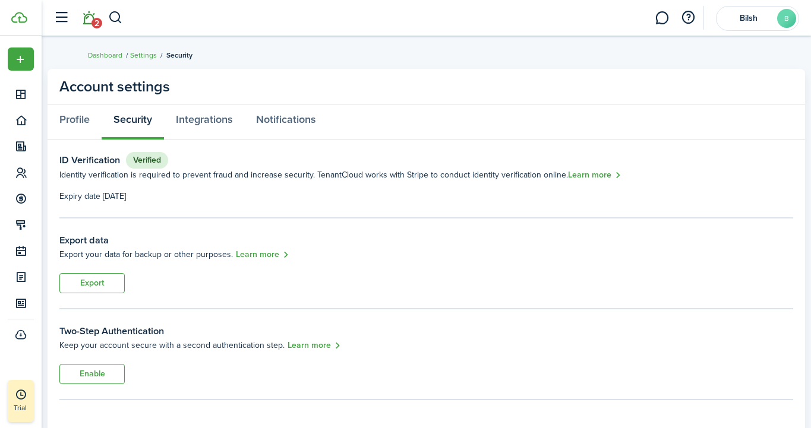
click at [87, 23] on link "2" at bounding box center [88, 18] width 23 height 30
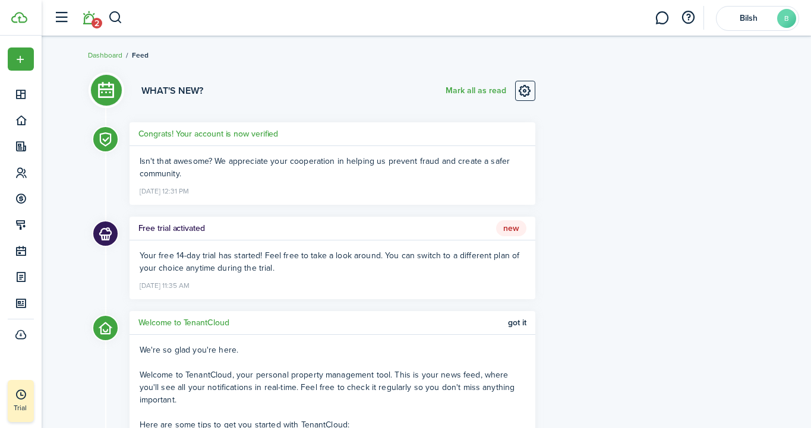
click at [179, 138] on h5 "Congrats! Your account is now verified" at bounding box center [208, 134] width 140 height 12
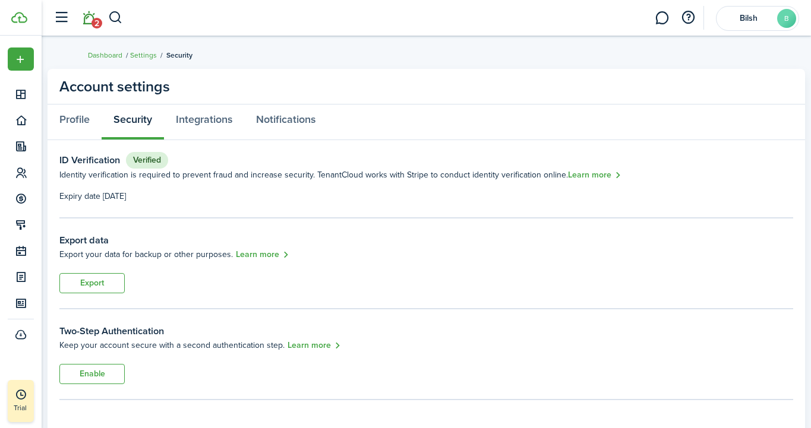
click at [85, 26] on link "2" at bounding box center [88, 18] width 23 height 30
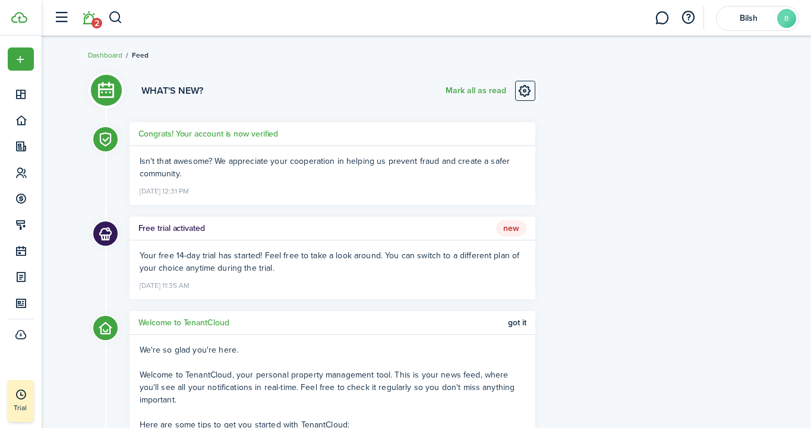
click at [184, 228] on h5 "Free trial activated" at bounding box center [171, 228] width 67 height 12
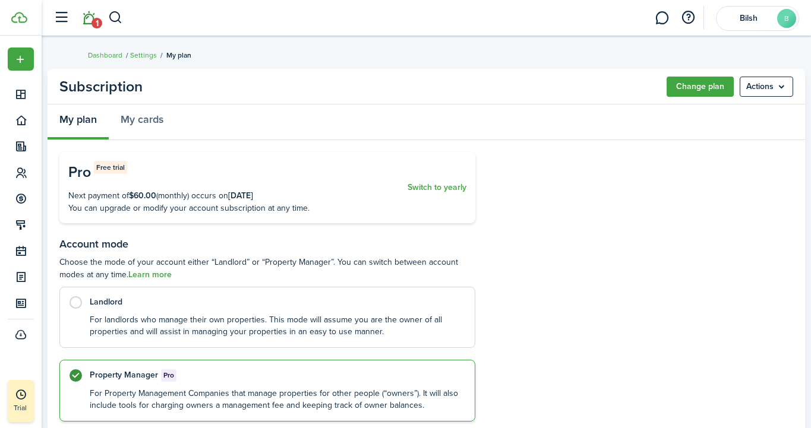
click at [91, 20] on link "1" at bounding box center [88, 18] width 23 height 30
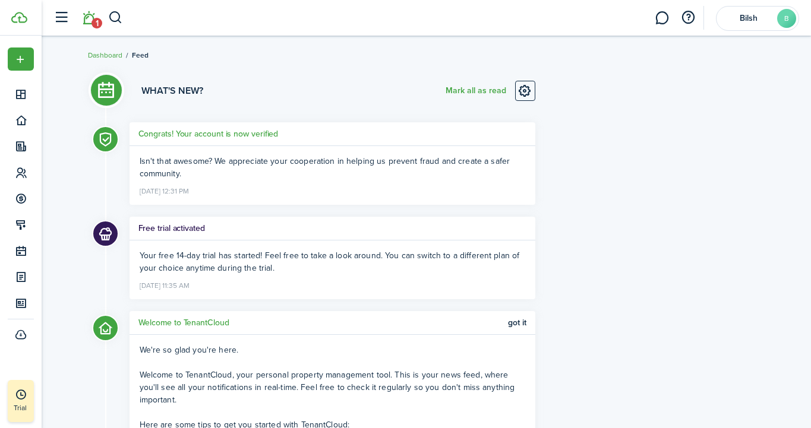
click at [179, 326] on h5 "Welcome to TenantCloud" at bounding box center [183, 323] width 91 height 12
click at [67, 20] on button "button" at bounding box center [61, 18] width 23 height 23
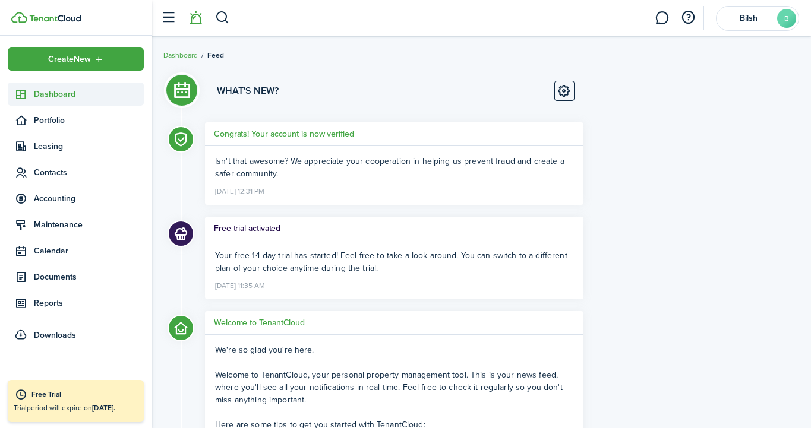
click at [71, 94] on span "Dashboard" at bounding box center [89, 94] width 110 height 12
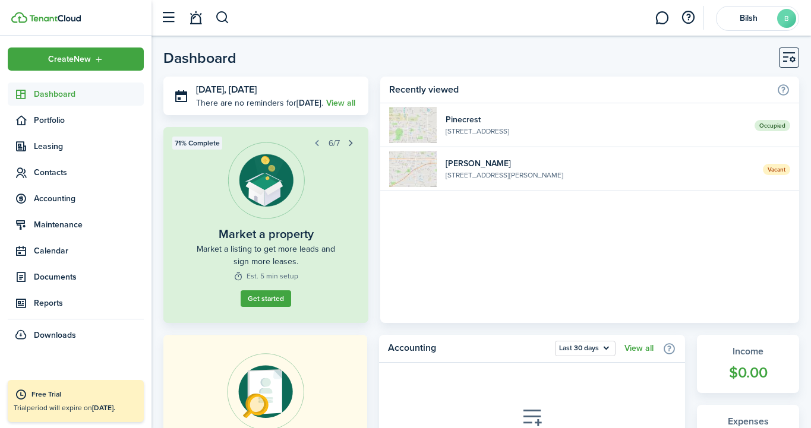
click at [349, 144] on button "button" at bounding box center [351, 143] width 17 height 17
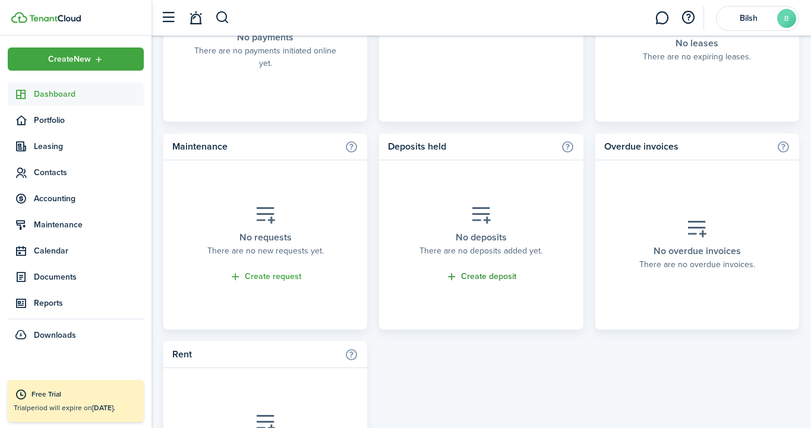
scroll to position [827, 0]
click at [482, 275] on link "Create deposit" at bounding box center [481, 277] width 71 height 14
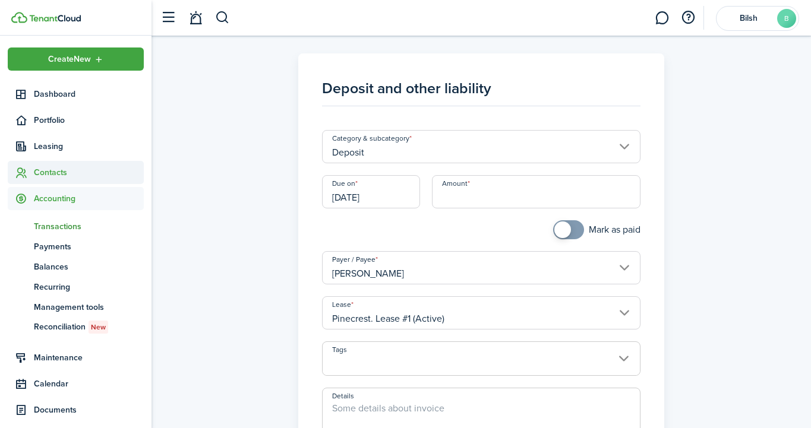
click at [67, 172] on span "Contacts" at bounding box center [89, 172] width 110 height 12
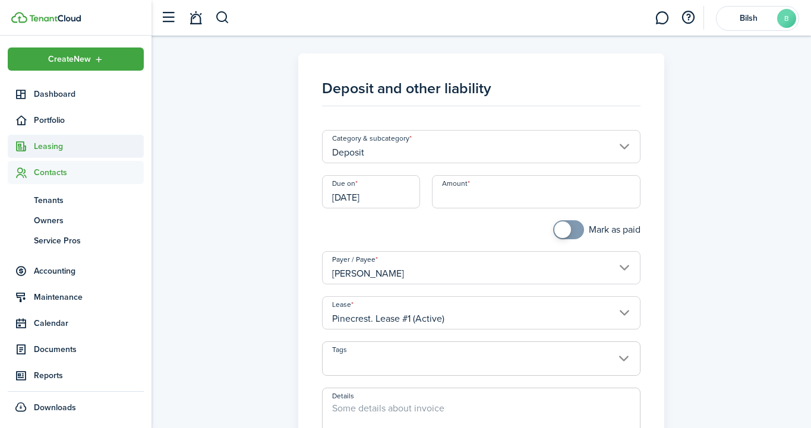
click at [63, 155] on span "Leasing" at bounding box center [76, 146] width 136 height 23
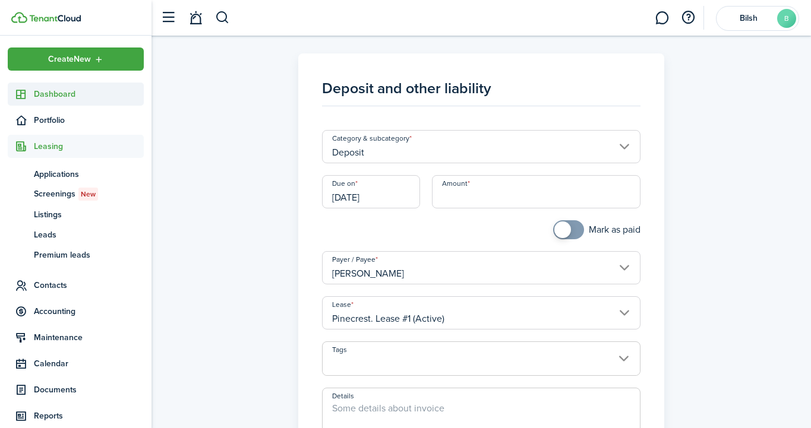
click at [104, 93] on span "Dashboard" at bounding box center [89, 94] width 110 height 12
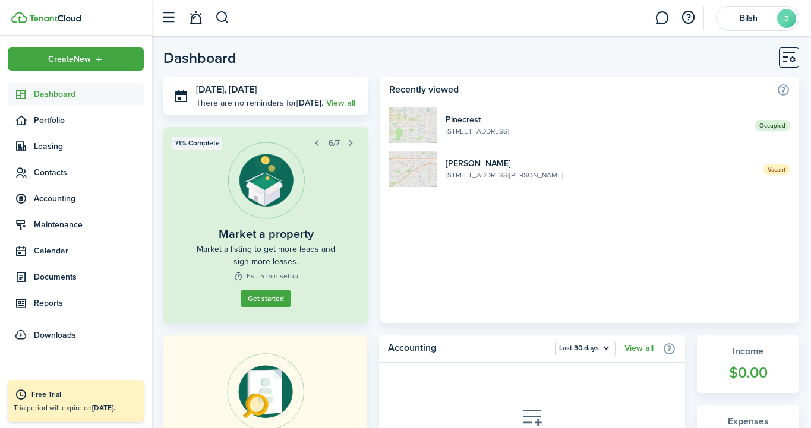
click at [790, 86] on home-widget-header "Recently viewed" at bounding box center [589, 90] width 419 height 27
click at [789, 52] on button "Customise" at bounding box center [789, 58] width 20 height 20
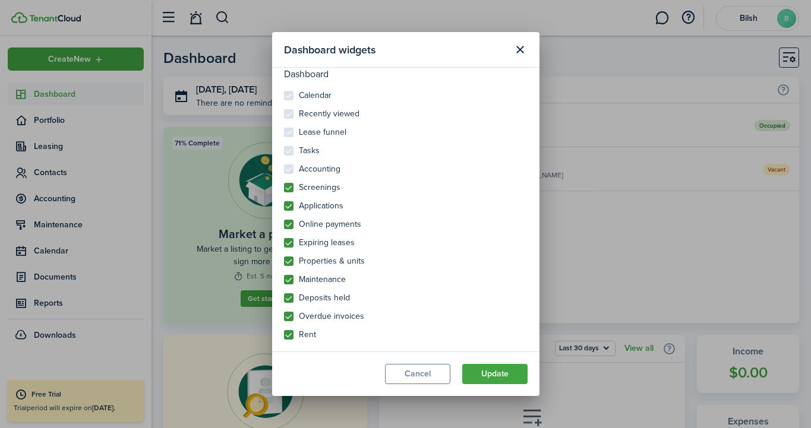
scroll to position [27, 0]
click at [521, 42] on button "Close modal" at bounding box center [520, 50] width 20 height 20
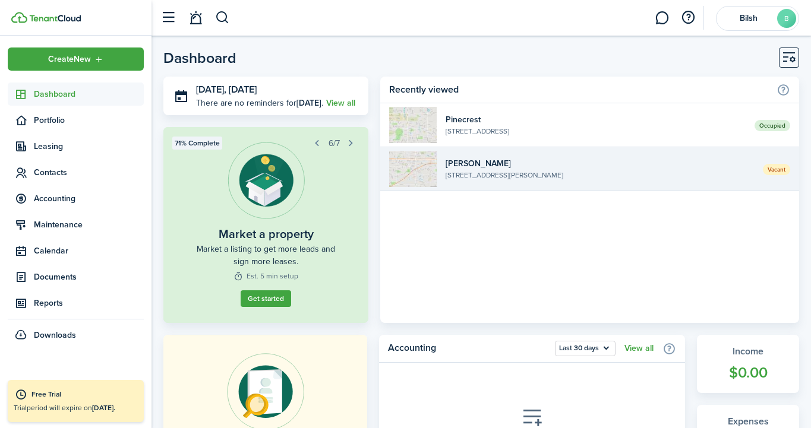
scroll to position [0, 0]
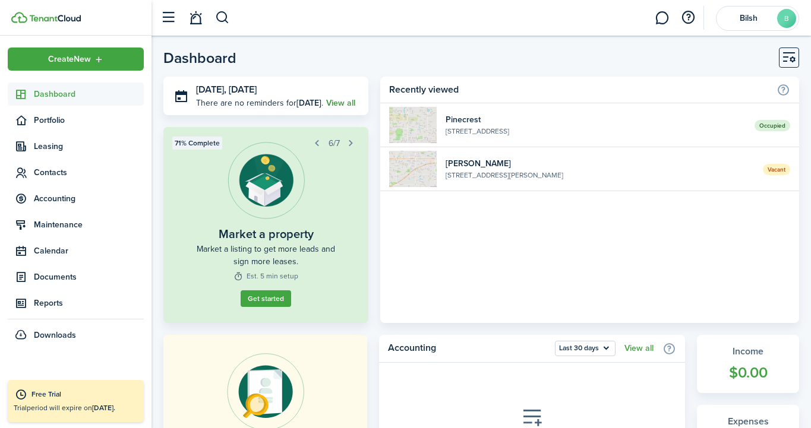
click at [333, 104] on link "View all" at bounding box center [340, 103] width 29 height 12
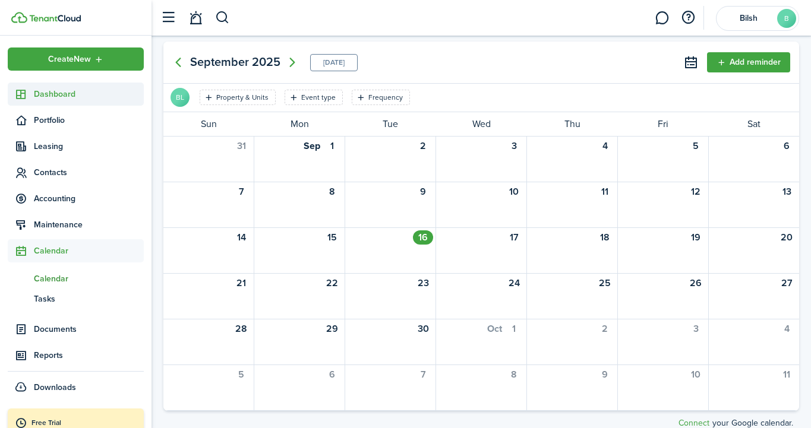
click at [63, 94] on span "Dashboard" at bounding box center [89, 94] width 110 height 12
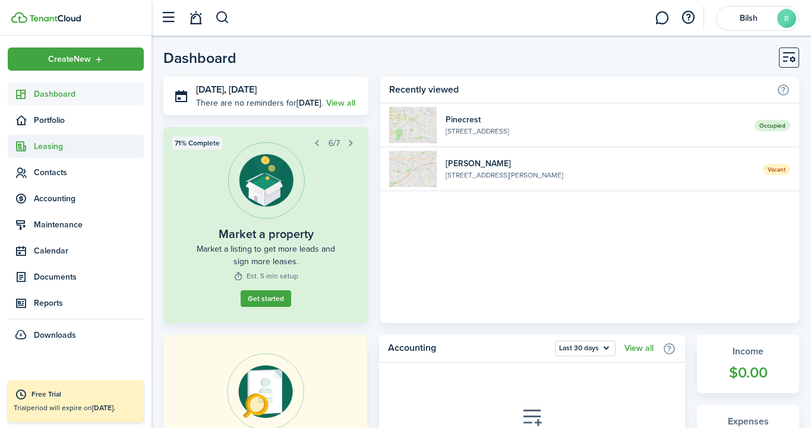
click at [53, 139] on span "Leasing" at bounding box center [76, 146] width 136 height 23
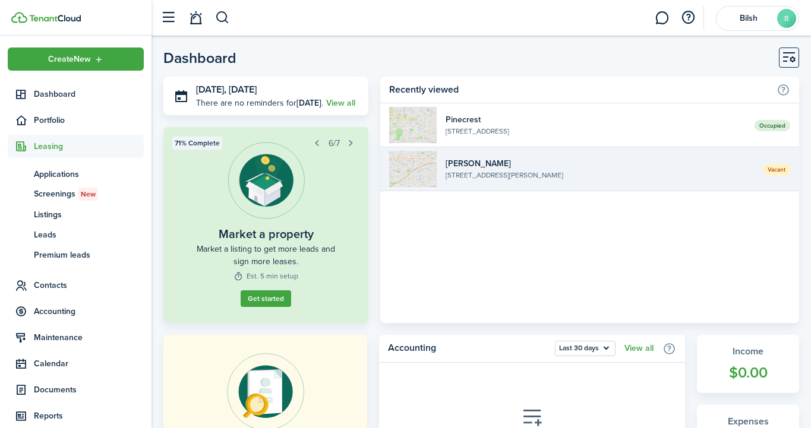
click at [563, 165] on widget-list-item-title "[PERSON_NAME]" at bounding box center [600, 163] width 308 height 12
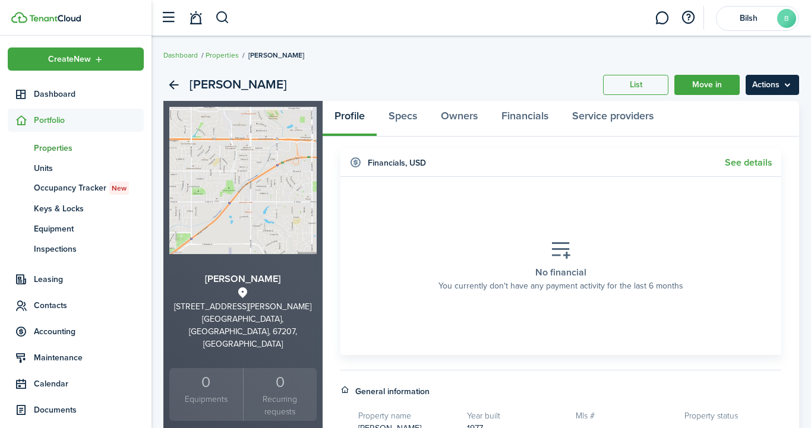
click at [780, 84] on menu-btn "Actions" at bounding box center [772, 85] width 53 height 20
click at [405, 116] on link "Specs" at bounding box center [403, 119] width 52 height 36
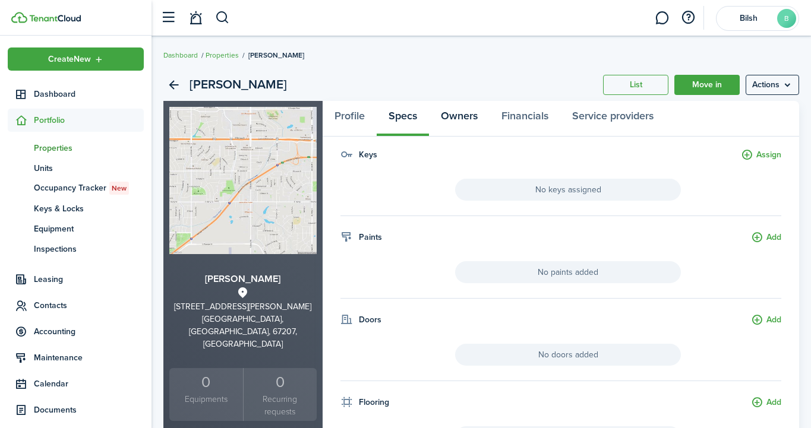
click at [484, 119] on link "Owners" at bounding box center [459, 119] width 61 height 36
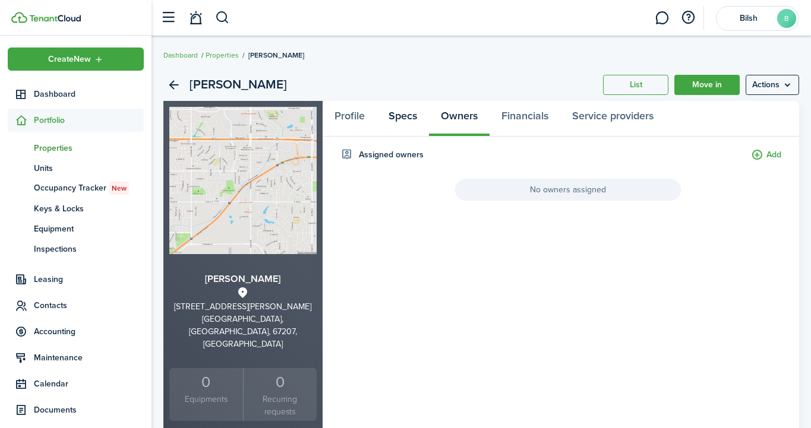
click at [391, 124] on link "Specs" at bounding box center [403, 119] width 52 height 36
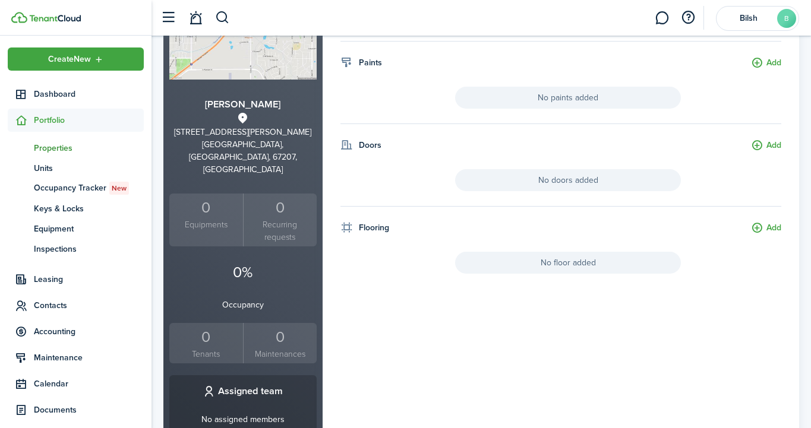
scroll to position [216, 0]
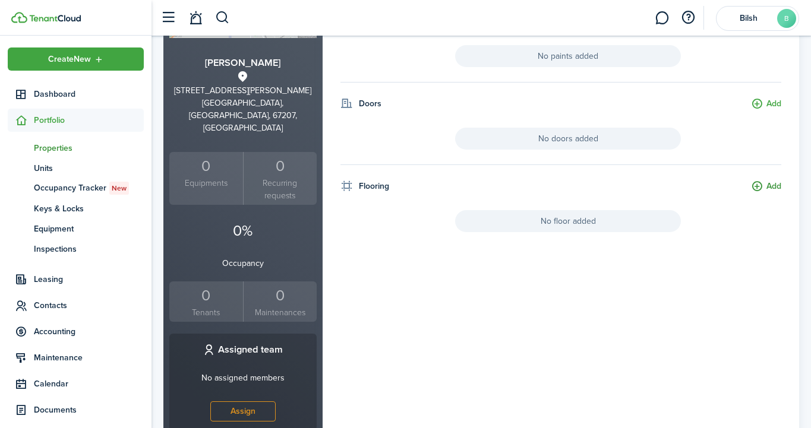
click at [767, 185] on button "Add" at bounding box center [766, 187] width 30 height 14
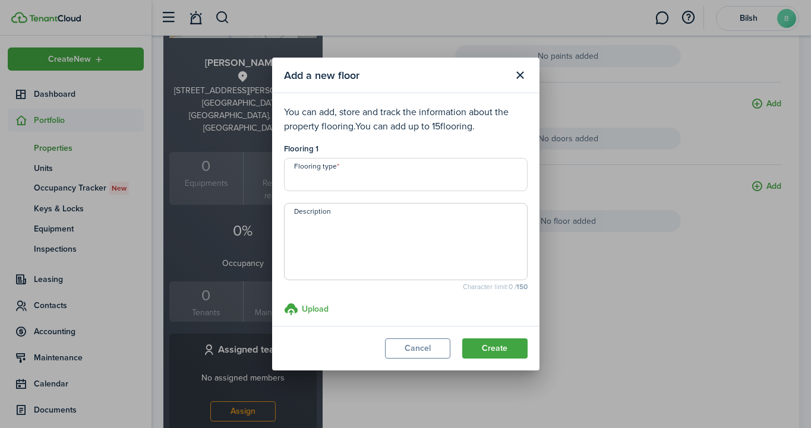
click at [339, 185] on input "Flooring type" at bounding box center [406, 174] width 244 height 33
click at [516, 73] on button "Close modal" at bounding box center [520, 75] width 20 height 20
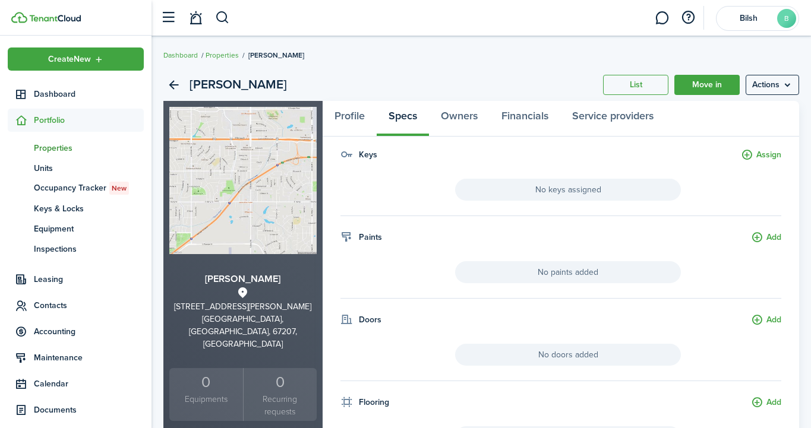
scroll to position [0, 0]
click at [451, 129] on link "Owners" at bounding box center [459, 119] width 61 height 36
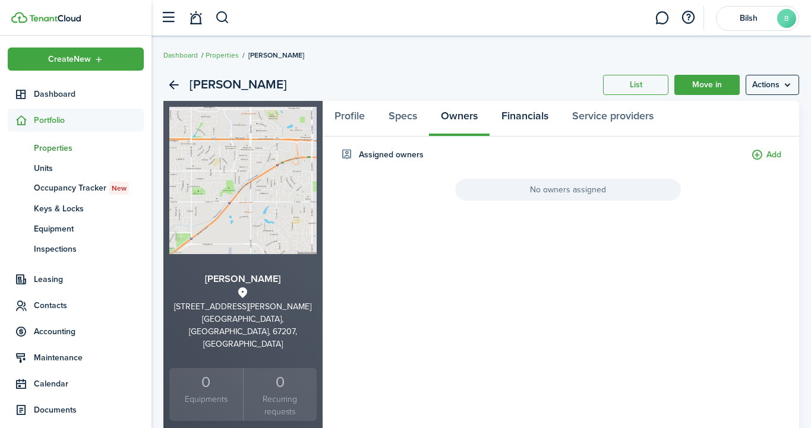
click at [516, 122] on link "Financials" at bounding box center [525, 119] width 71 height 36
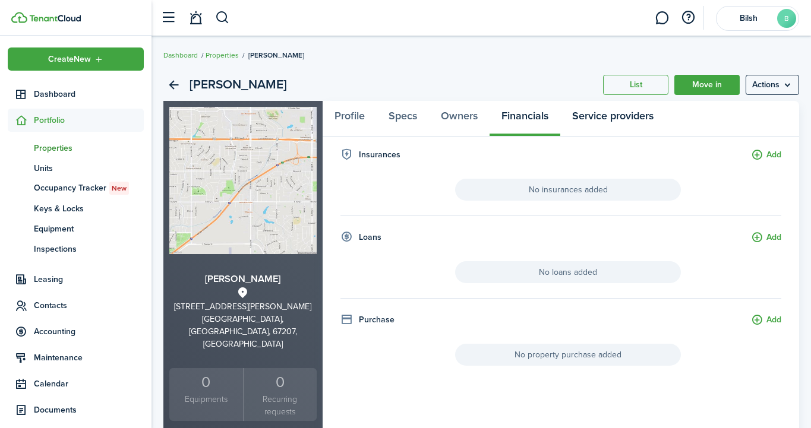
click at [615, 121] on link "Service providers" at bounding box center [612, 119] width 105 height 36
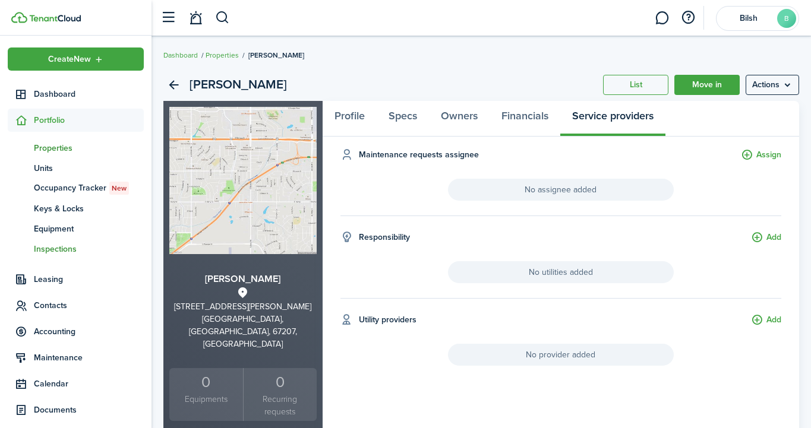
click at [87, 253] on span "Inspections" at bounding box center [89, 249] width 110 height 12
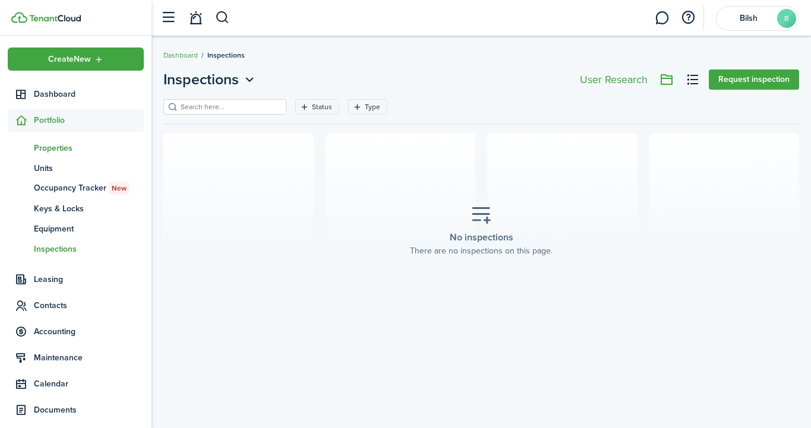
click at [65, 146] on span "Properties" at bounding box center [89, 148] width 110 height 12
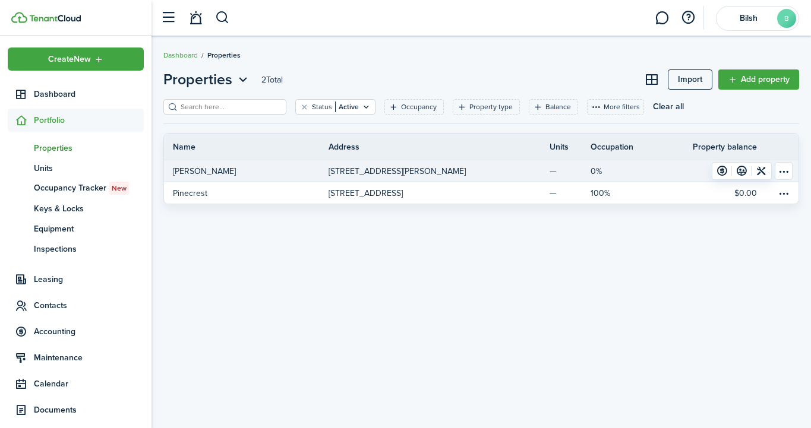
click at [282, 173] on link "[PERSON_NAME]" at bounding box center [246, 170] width 165 height 21
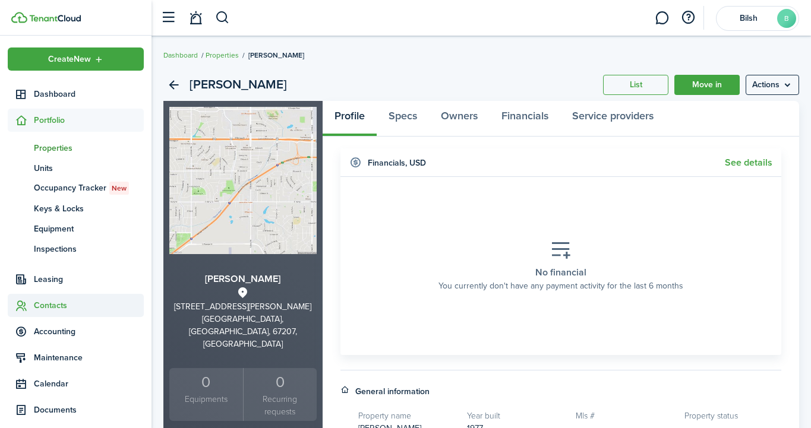
scroll to position [17, 0]
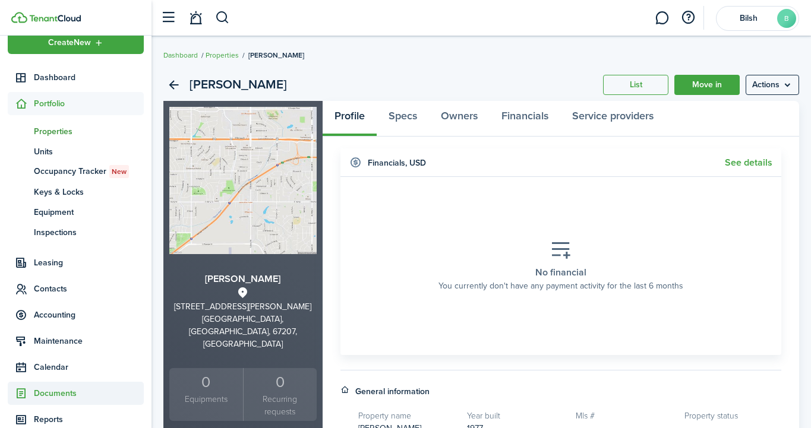
click at [73, 391] on span "Documents" at bounding box center [89, 393] width 110 height 12
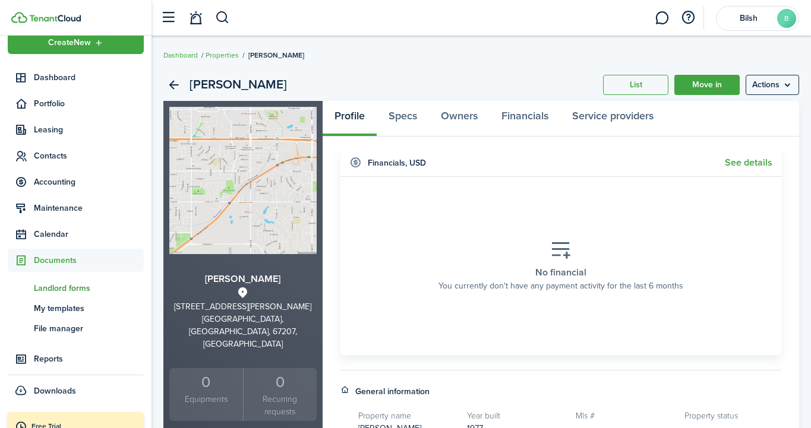
click at [72, 278] on link "fr Landlord forms" at bounding box center [76, 288] width 136 height 20
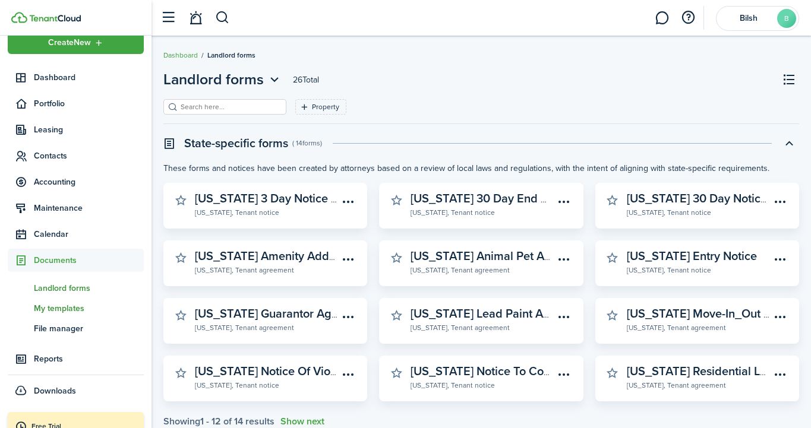
click at [70, 310] on span "My templates" at bounding box center [89, 308] width 110 height 12
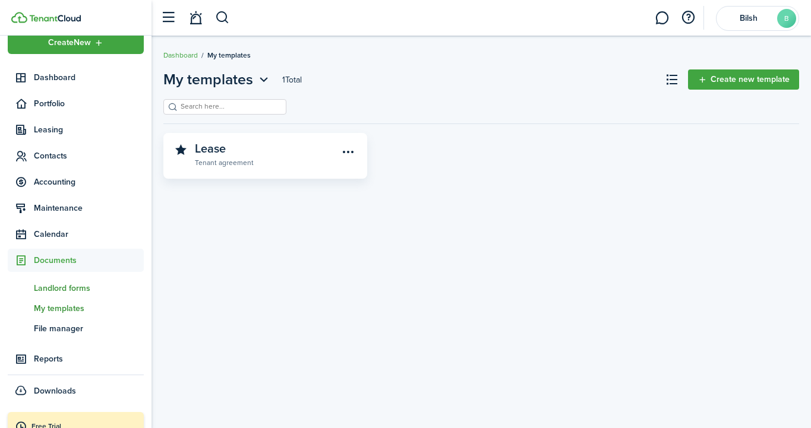
click at [80, 286] on span "Landlord forms" at bounding box center [89, 288] width 110 height 12
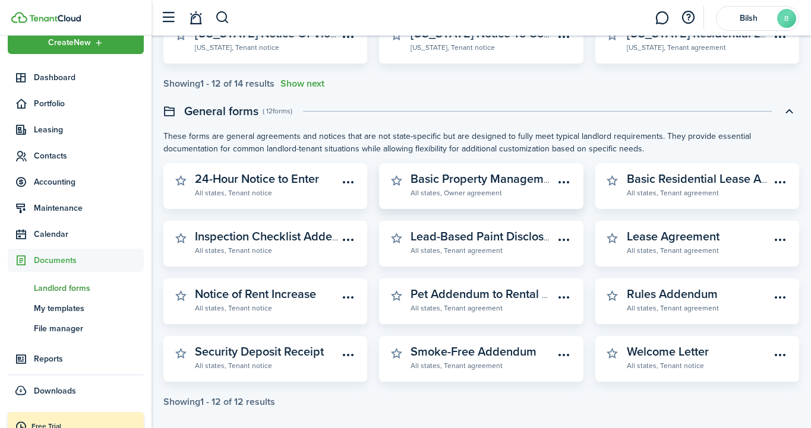
scroll to position [341, 0]
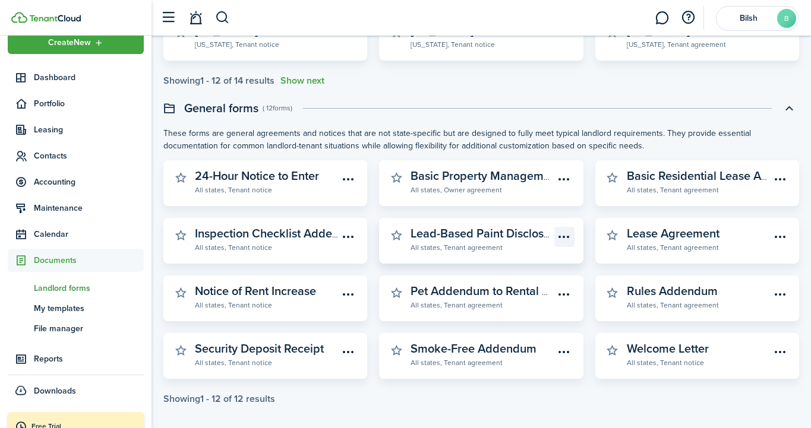
click at [563, 234] on menu-btn-icon "Open menu" at bounding box center [564, 237] width 20 height 20
click at [397, 235] on button "button" at bounding box center [396, 235] width 17 height 17
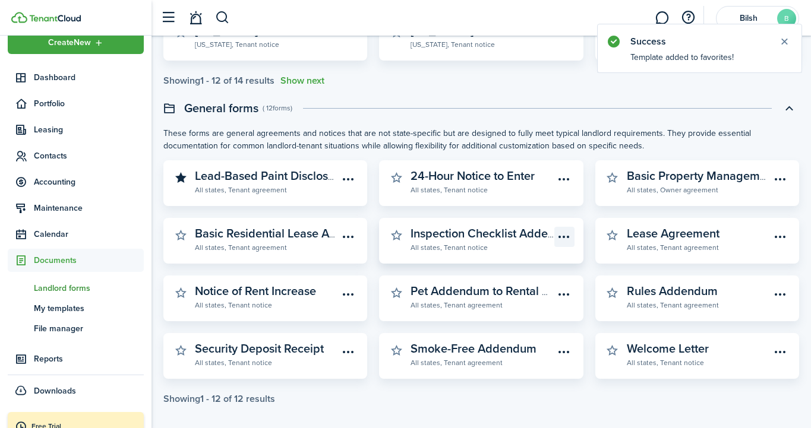
click at [559, 234] on menu-btn-icon "Open menu" at bounding box center [564, 237] width 20 height 20
click at [514, 238] on widget-stats-description "Inspection Checklist Addendum" at bounding box center [495, 234] width 168 height 18
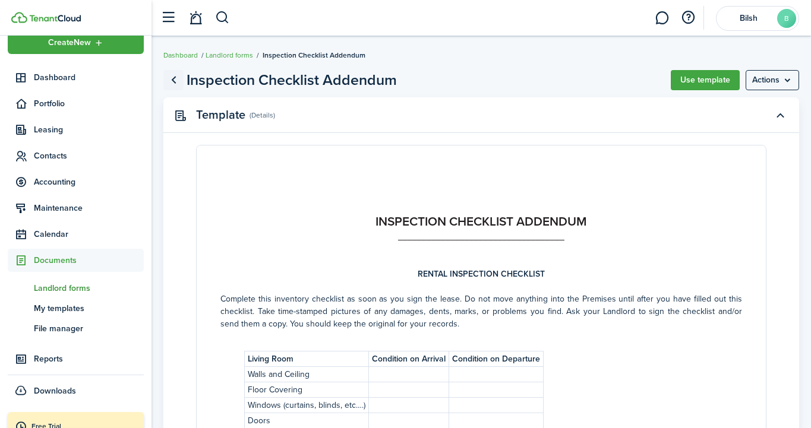
click at [175, 79] on link "Go back" at bounding box center [173, 80] width 20 height 20
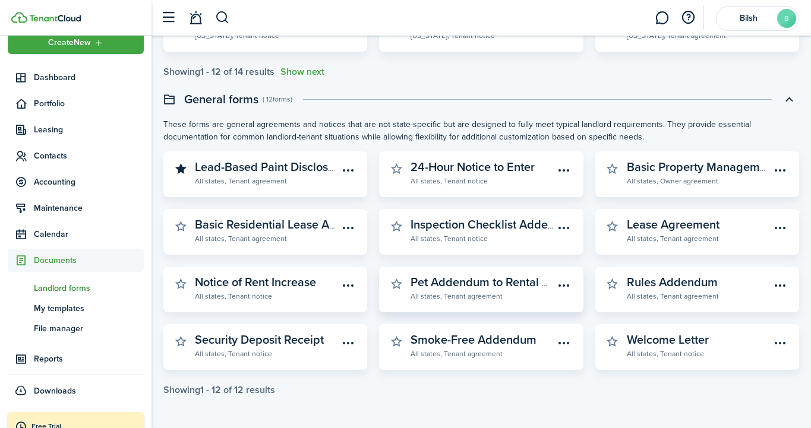
scroll to position [350, 0]
click at [268, 339] on widget-stats-description "Security Deposit Receipt" at bounding box center [259, 340] width 129 height 18
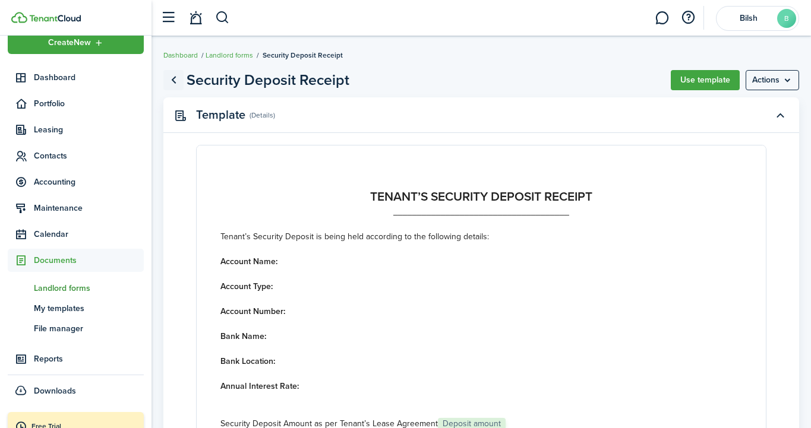
click at [165, 74] on link "Go back" at bounding box center [173, 80] width 20 height 20
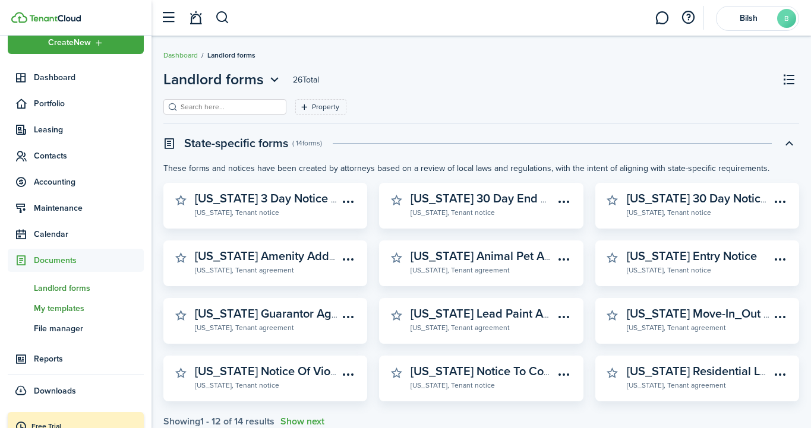
click at [60, 314] on span "My templates" at bounding box center [89, 308] width 110 height 12
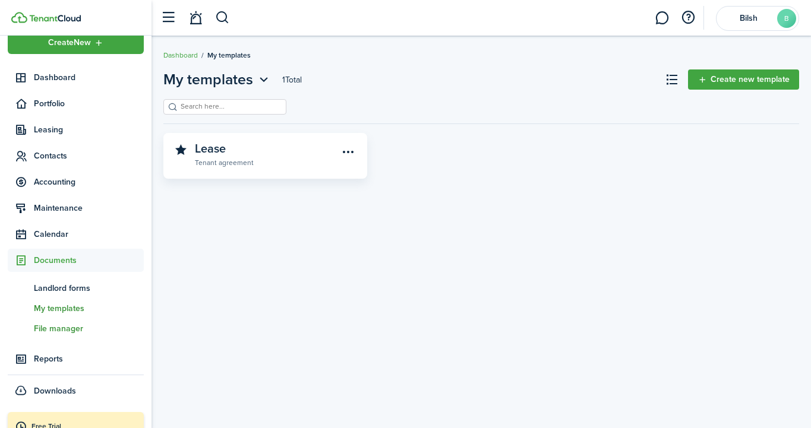
click at [39, 327] on span "File manager" at bounding box center [89, 329] width 110 height 12
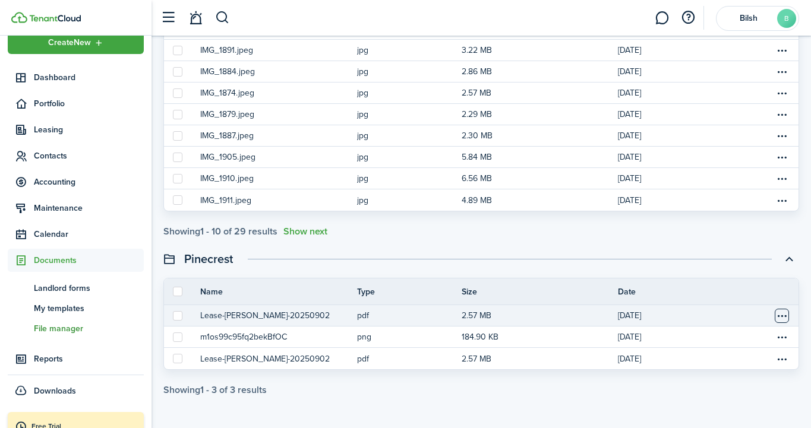
click at [783, 318] on table-menu-btn-icon "Open menu" at bounding box center [782, 316] width 14 height 14
click at [270, 318] on button "Lease-[PERSON_NAME]-20250902" at bounding box center [265, 316] width 130 height 12
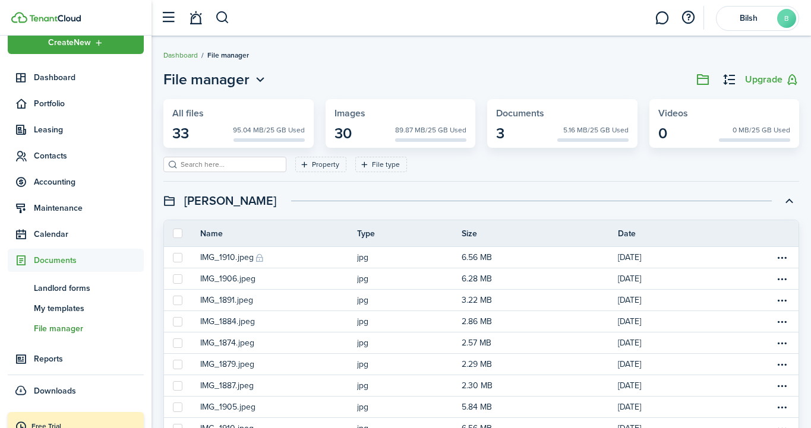
click at [178, 54] on link "Dashboard" at bounding box center [180, 55] width 34 height 11
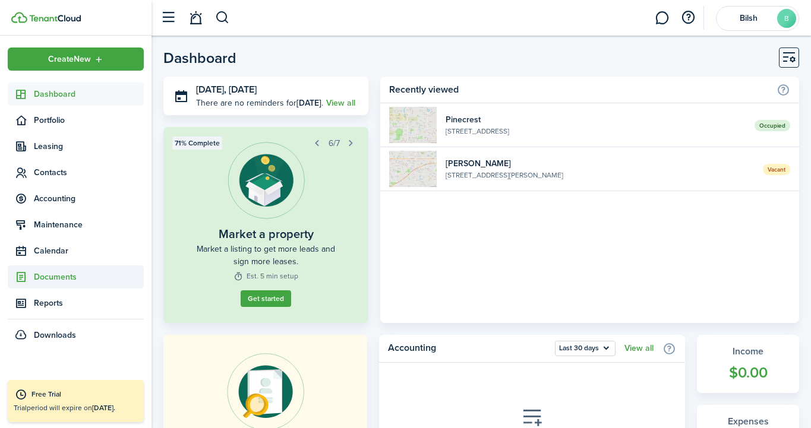
click at [56, 282] on span "Documents" at bounding box center [89, 277] width 110 height 12
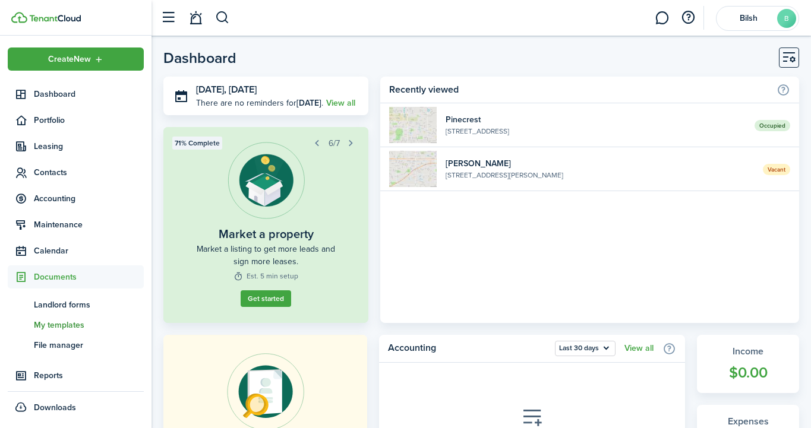
click at [58, 322] on span "My templates" at bounding box center [89, 325] width 110 height 12
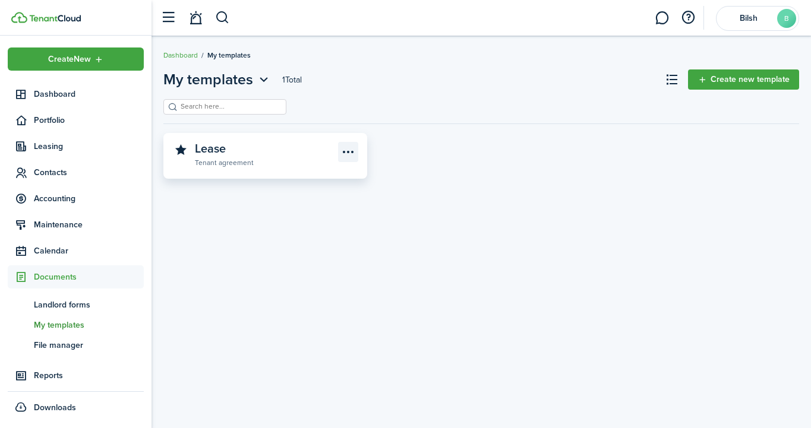
click at [351, 150] on menu-btn-icon "Open menu" at bounding box center [348, 152] width 20 height 20
click at [295, 149] on link "Lease Tenant agreement" at bounding box center [266, 155] width 143 height 26
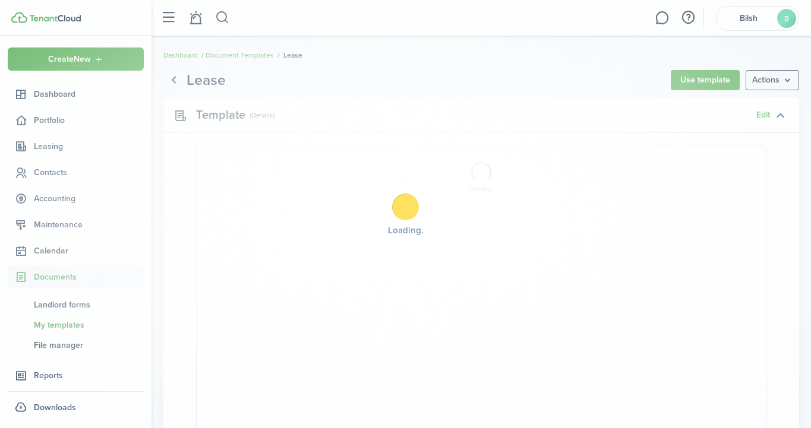
select select "fit"
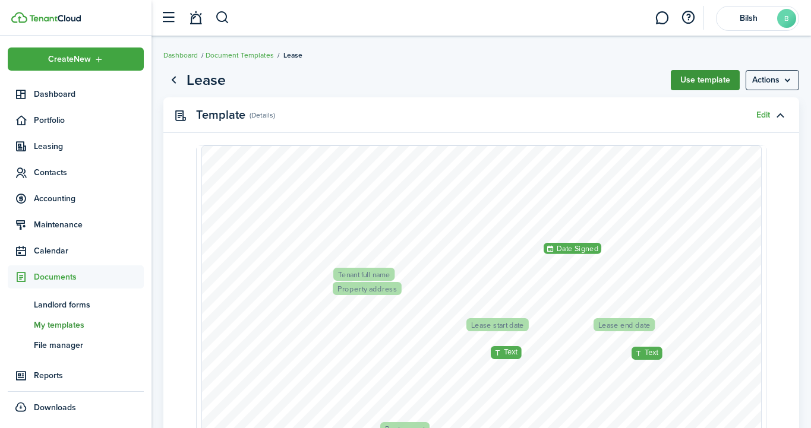
click at [707, 81] on button "Use template" at bounding box center [705, 80] width 69 height 20
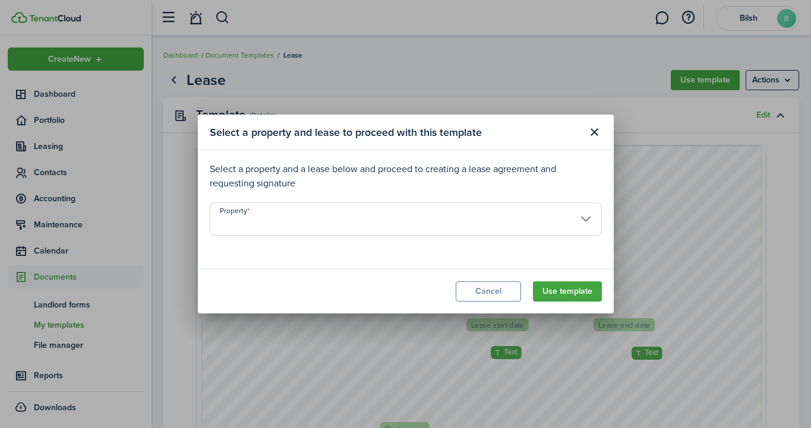
click at [291, 225] on input "Property" at bounding box center [406, 219] width 392 height 33
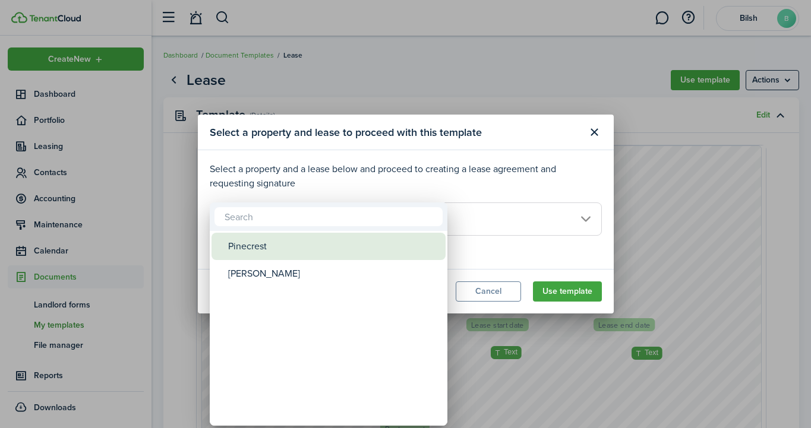
click at [260, 247] on div "Pinecrest" at bounding box center [333, 246] width 210 height 27
type input "Pinecrest"
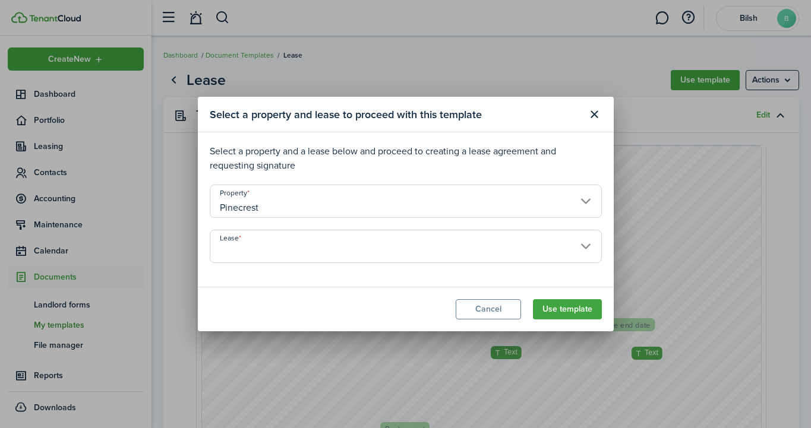
click at [294, 247] on input "Lease" at bounding box center [406, 246] width 392 height 33
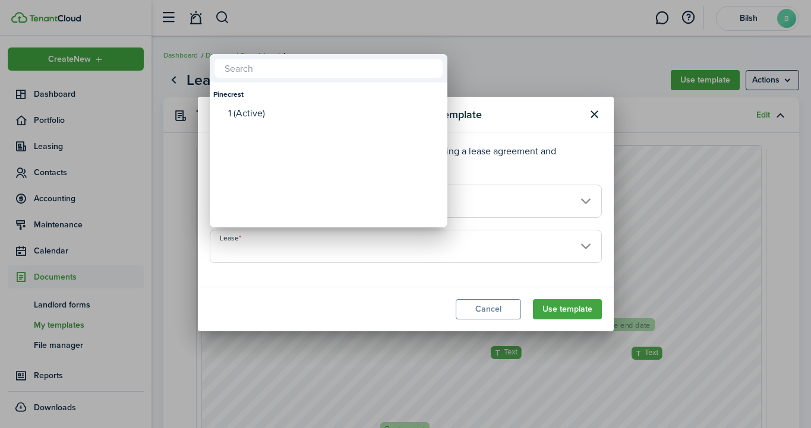
click at [274, 249] on div at bounding box center [405, 214] width 1001 height 619
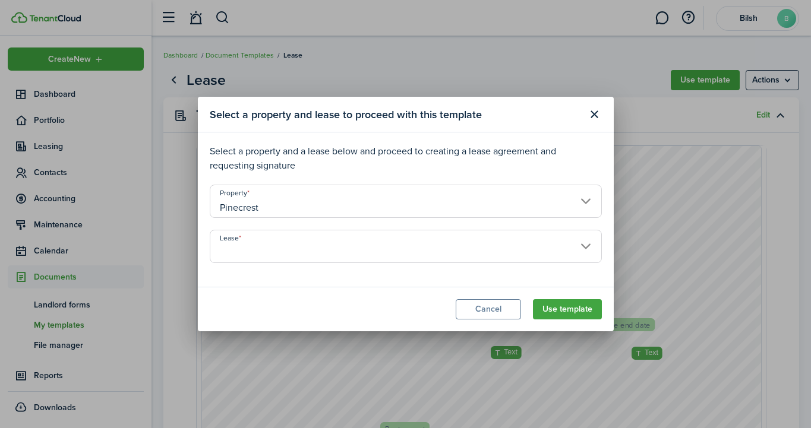
click at [274, 249] on input "Lease" at bounding box center [406, 246] width 392 height 33
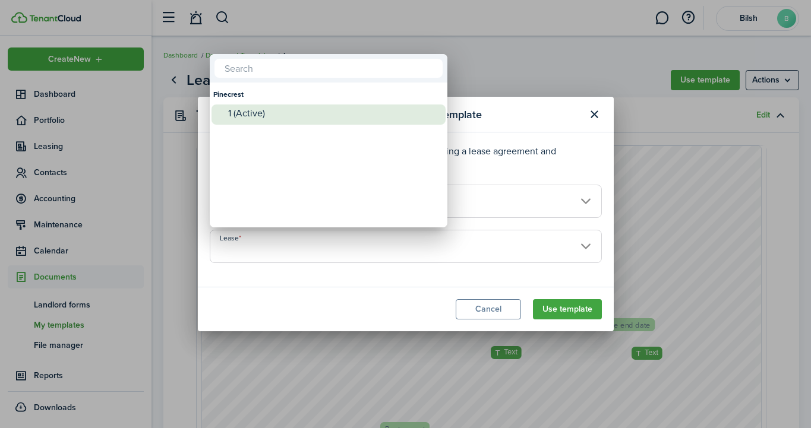
click at [259, 117] on div "1 (Active)" at bounding box center [333, 113] width 210 height 11
type input "Pinecrest. Lease #1 (Active)"
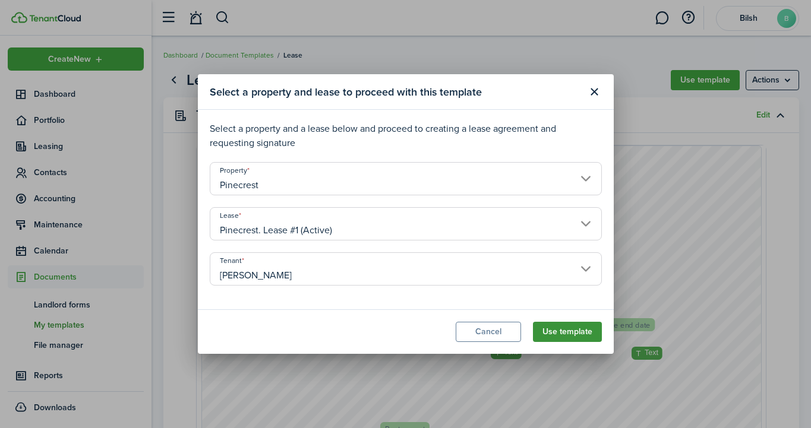
click at [559, 331] on button "Use template" at bounding box center [567, 332] width 69 height 20
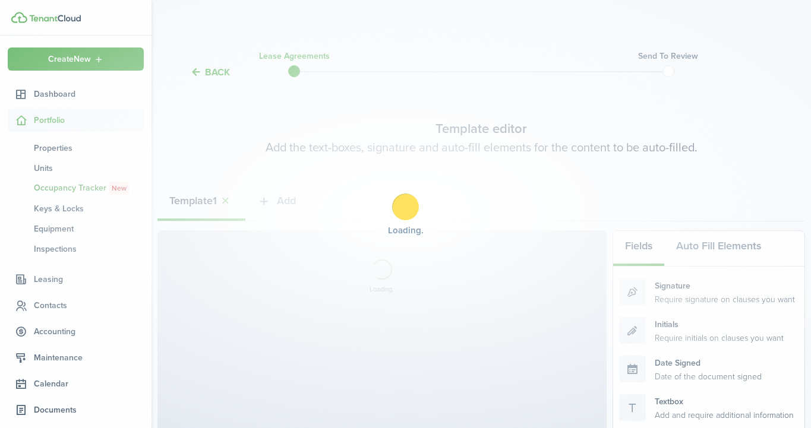
select select "fit"
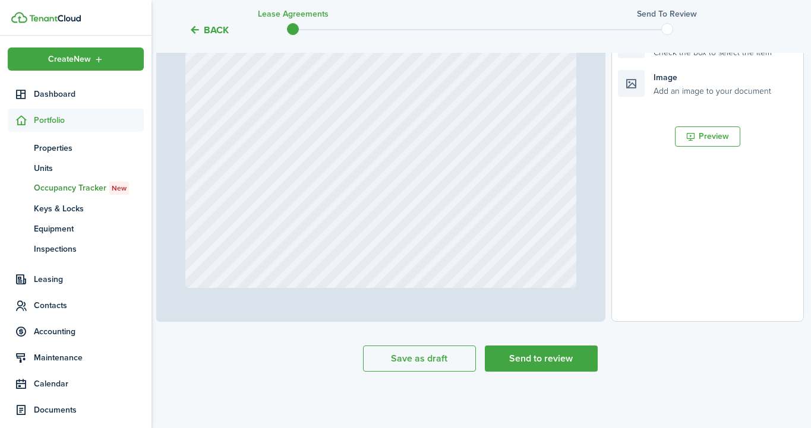
scroll to position [402, 1]
click at [520, 354] on button "Send to review" at bounding box center [541, 359] width 113 height 26
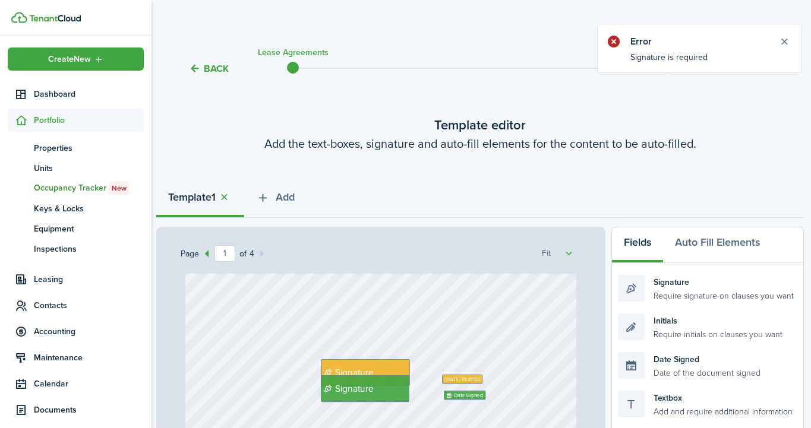
scroll to position [1708, 0]
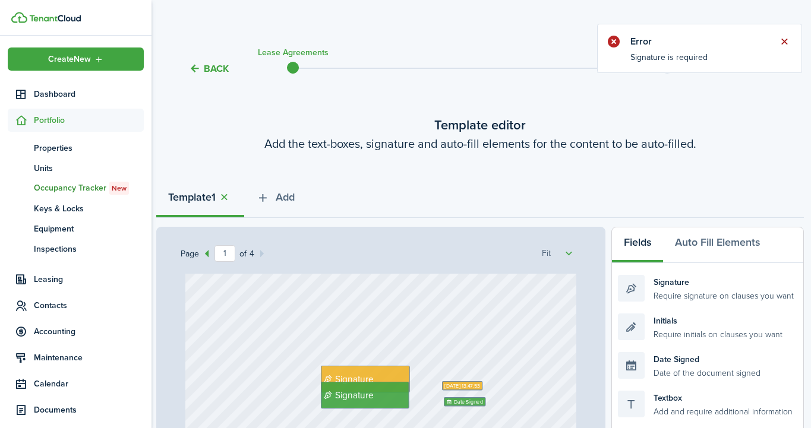
click at [784, 40] on button "Close notify" at bounding box center [784, 41] width 17 height 17
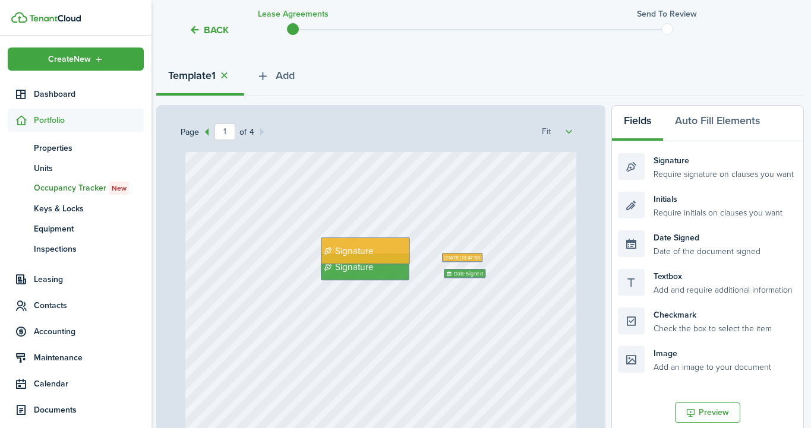
scroll to position [1714, 0]
click at [373, 246] on span "Signature" at bounding box center [354, 251] width 39 height 14
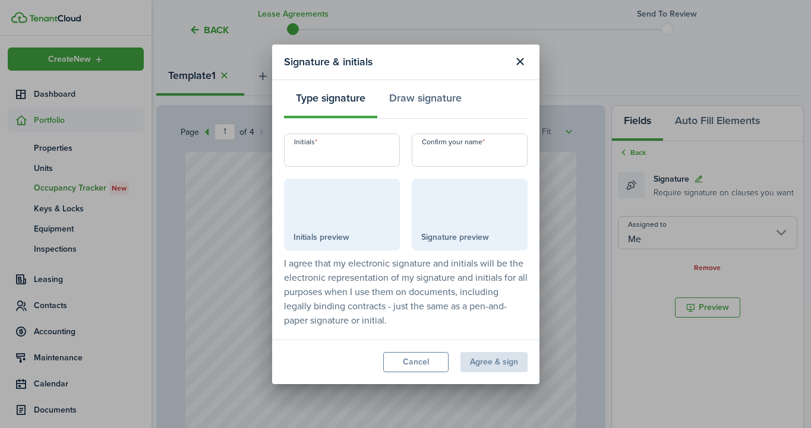
click at [352, 155] on input "Initials" at bounding box center [342, 150] width 116 height 33
type input "B"
click at [443, 149] on input "Confirm your name" at bounding box center [470, 150] width 116 height 33
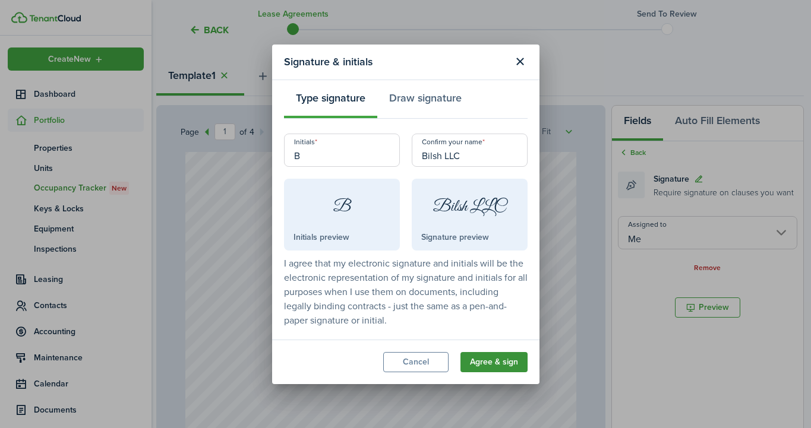
type input "Bilsh LLC"
click at [476, 365] on button "Agree & sign" at bounding box center [494, 362] width 67 height 20
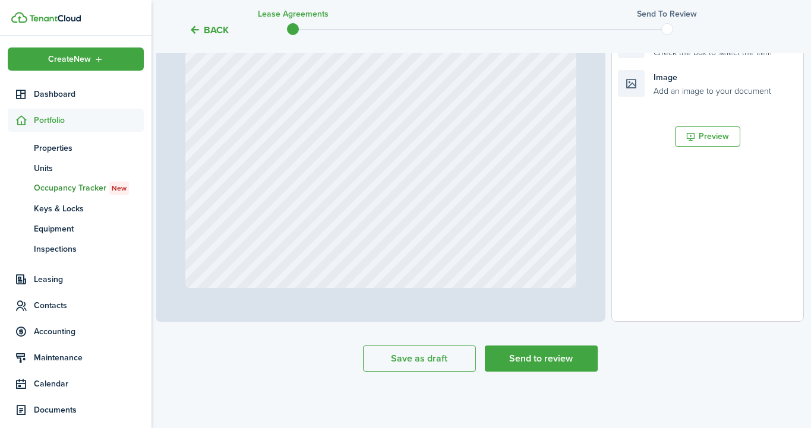
scroll to position [402, 1]
click at [535, 361] on button "Send to review" at bounding box center [541, 359] width 113 height 26
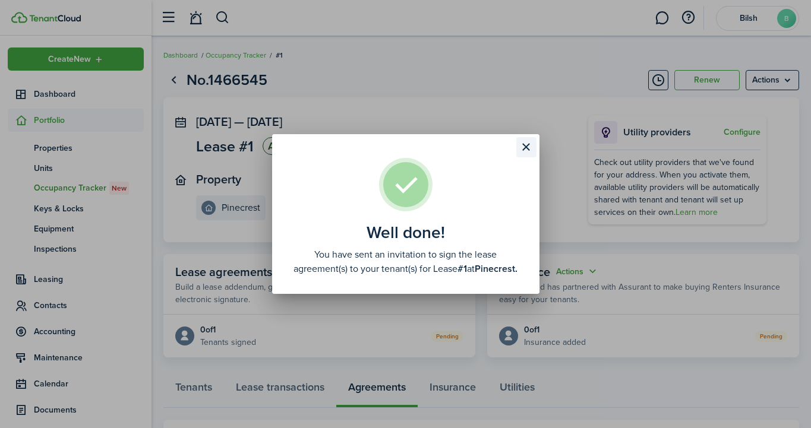
click at [527, 146] on button "Close modal" at bounding box center [526, 147] width 20 height 20
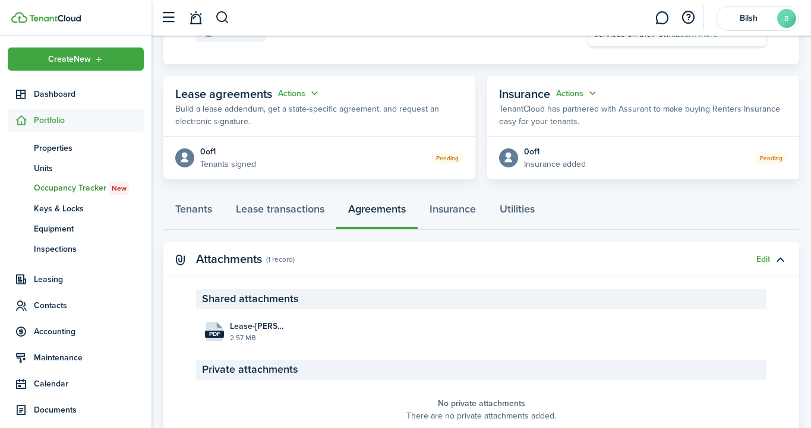
scroll to position [172, 0]
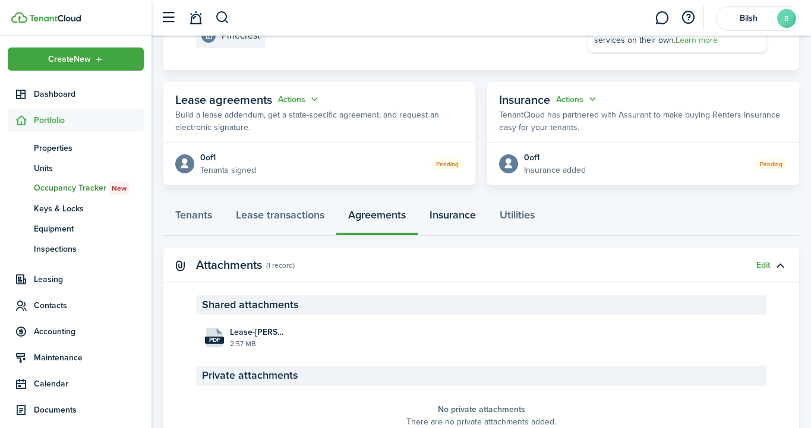
click at [439, 221] on link "Insurance" at bounding box center [453, 218] width 70 height 36
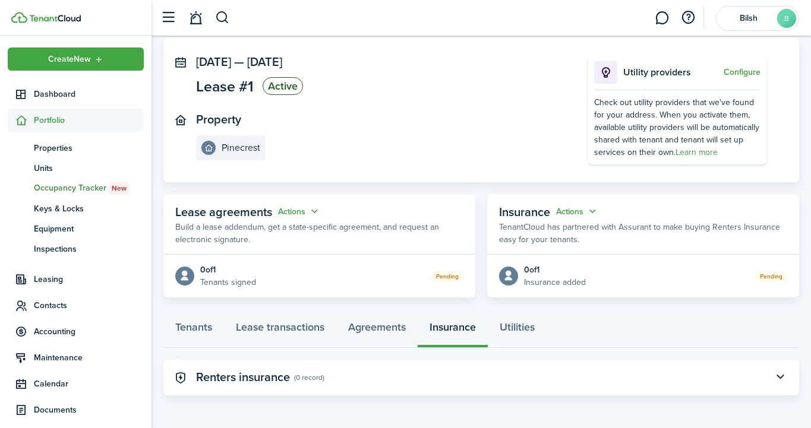
scroll to position [59, 0]
click at [564, 380] on panel-main-header "Renters insurance (0 record)" at bounding box center [481, 379] width 636 height 36
click at [773, 379] on button "button" at bounding box center [780, 378] width 20 height 20
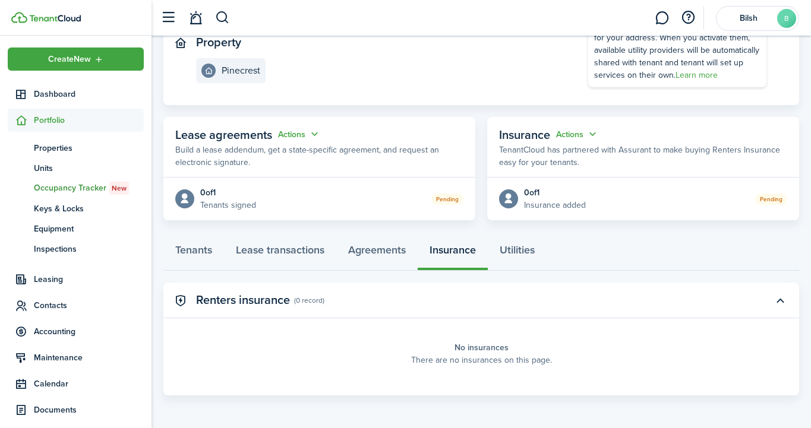
scroll to position [137, 0]
click at [502, 238] on link "Utilities" at bounding box center [517, 254] width 59 height 36
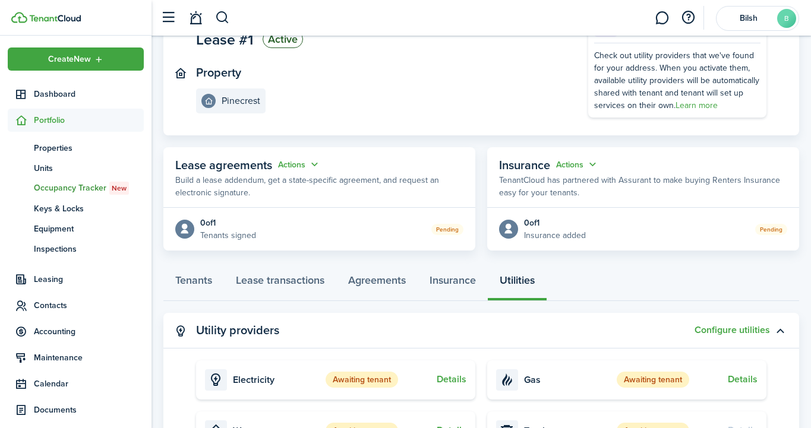
click at [357, 309] on page-view-layout "No.1466545 Renew Actions [DATE] — [DATE] Lease #1 Active Property Pinecrest Uti…" at bounding box center [482, 264] width 660 height 617
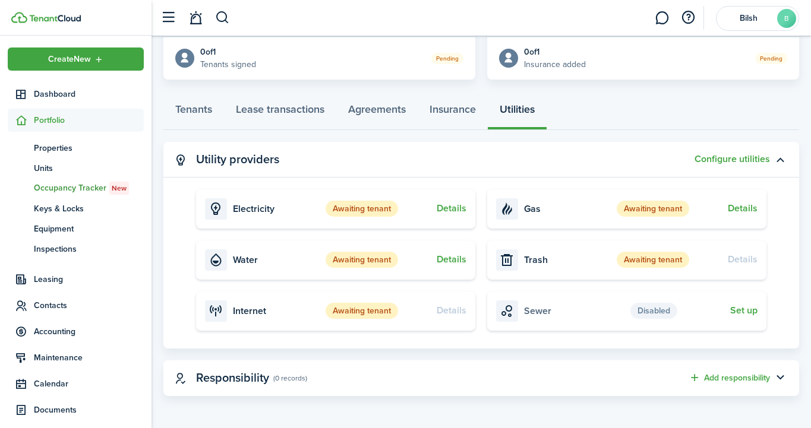
scroll to position [141, 0]
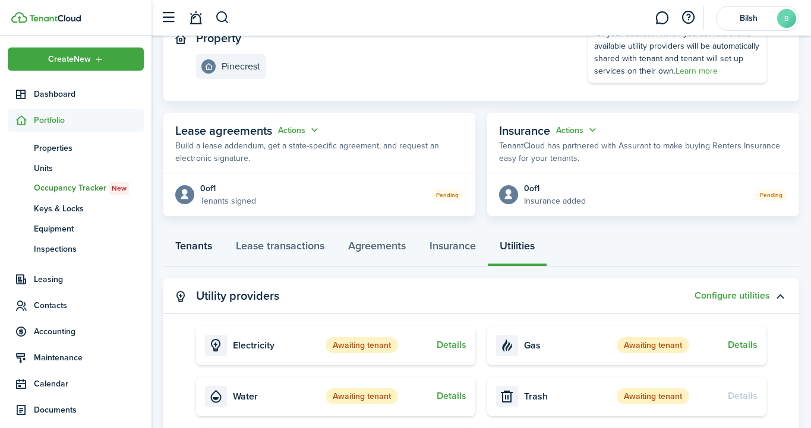
click at [216, 249] on link "Tenants" at bounding box center [193, 249] width 61 height 36
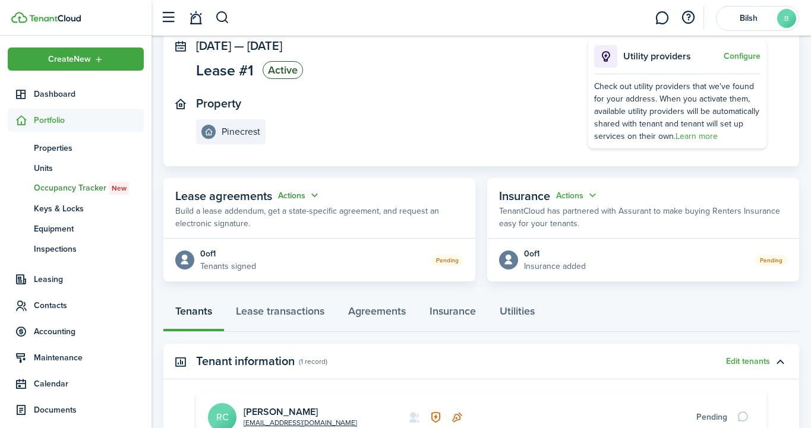
scroll to position [226, 0]
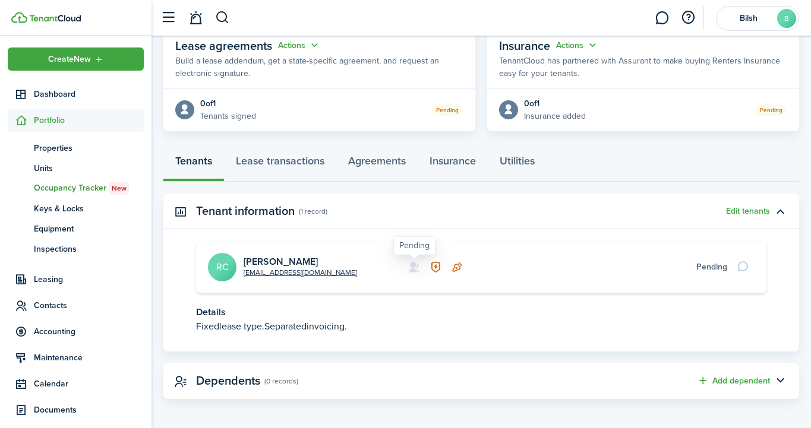
click at [414, 266] on icon at bounding box center [414, 267] width 12 height 12
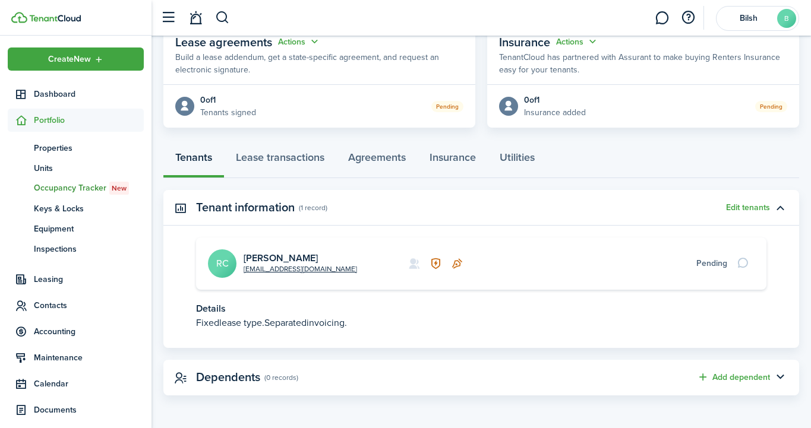
scroll to position [229, 0]
click at [412, 266] on icon at bounding box center [414, 265] width 12 height 12
click at [735, 261] on div at bounding box center [745, 264] width 20 height 17
click at [759, 206] on button "Edit tenants" at bounding box center [748, 209] width 44 height 10
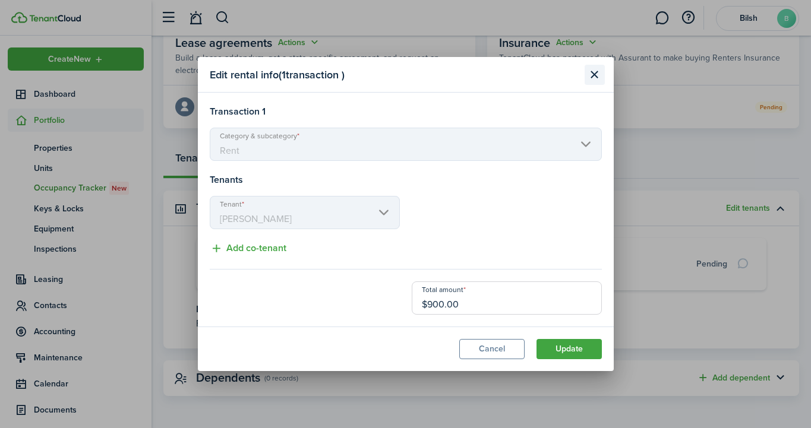
click at [590, 71] on button "Close modal" at bounding box center [595, 75] width 20 height 20
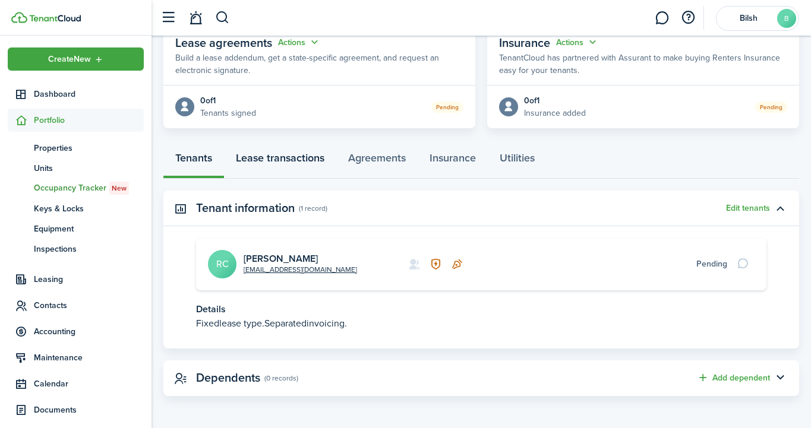
click at [297, 161] on link "Lease transactions" at bounding box center [280, 161] width 112 height 36
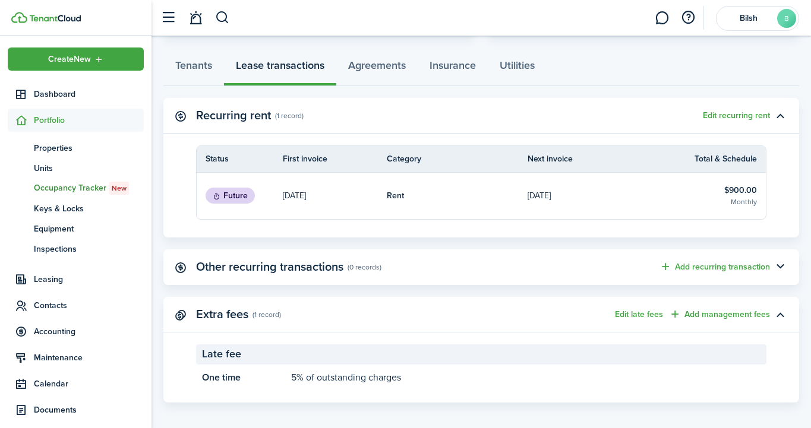
scroll to position [326, 0]
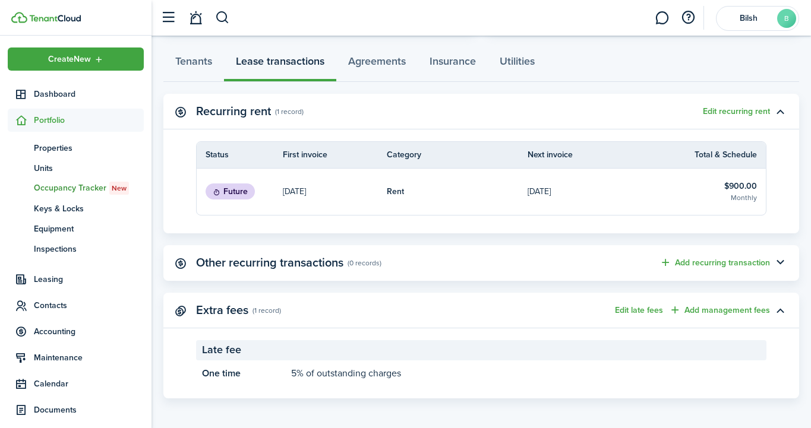
click at [381, 259] on panel-main-subtitle "(0 records)" at bounding box center [365, 263] width 34 height 11
click at [383, 66] on link "Agreements" at bounding box center [376, 64] width 81 height 36
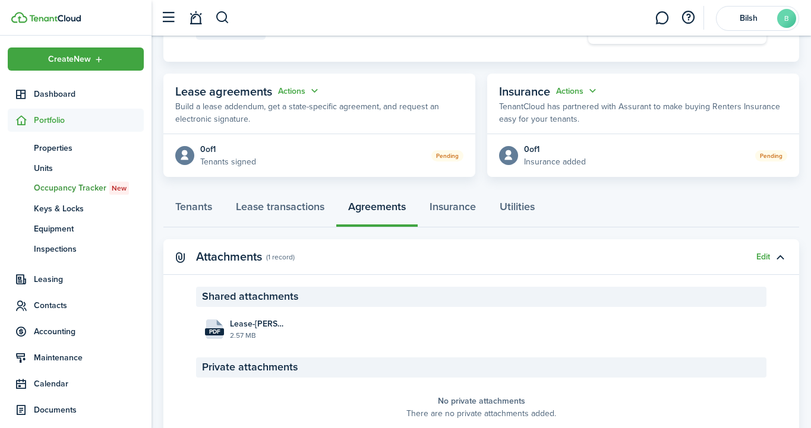
scroll to position [184, 0]
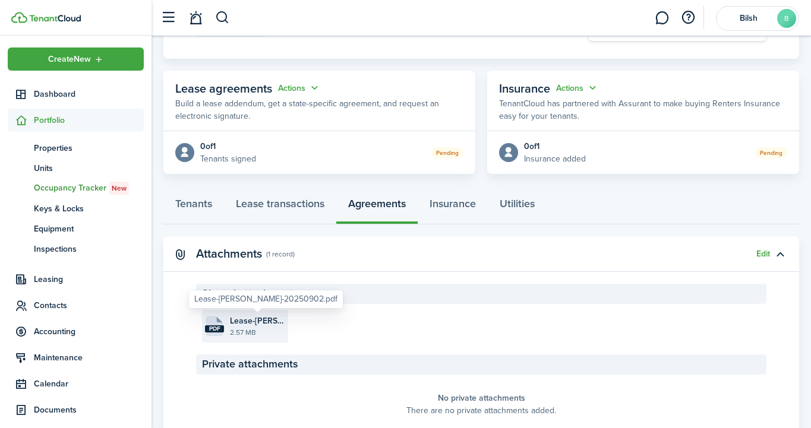
click at [241, 323] on span "Lease-[PERSON_NAME]-20250902.pdf" at bounding box center [257, 321] width 55 height 12
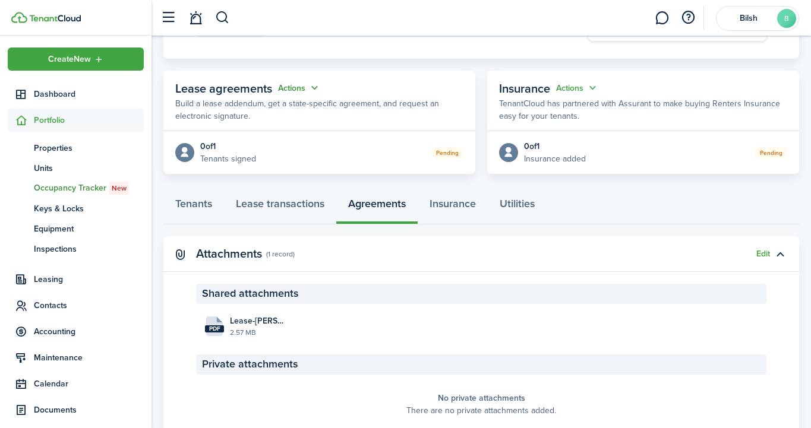
click at [293, 86] on button "Actions" at bounding box center [299, 88] width 43 height 14
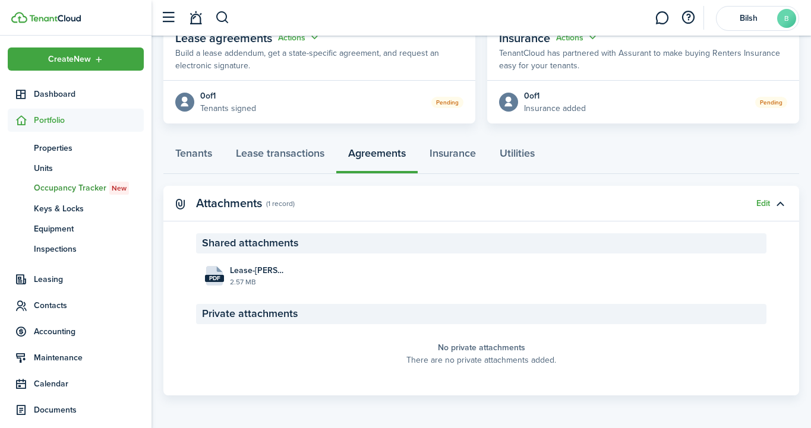
scroll to position [234, 0]
click at [258, 278] on file-size "2.57 MB" at bounding box center [257, 283] width 55 height 11
click at [106, 194] on span "Occupancy Tracker New" at bounding box center [89, 188] width 110 height 13
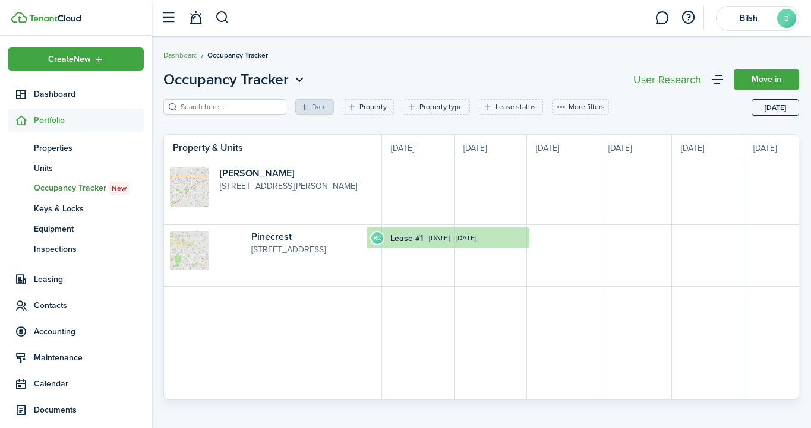
scroll to position [0, 1023]
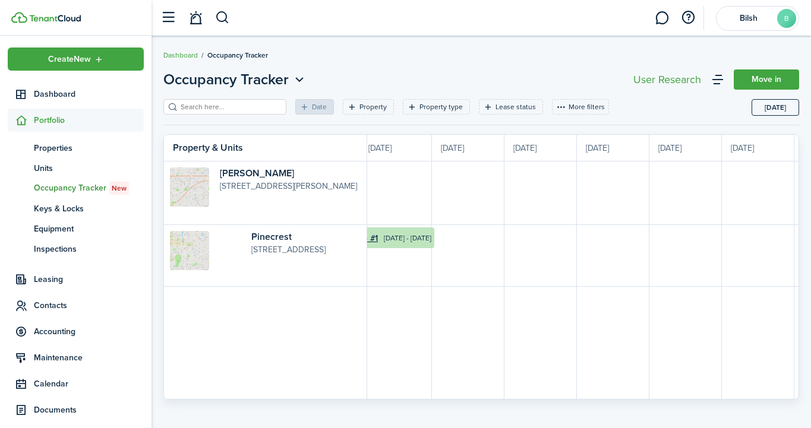
click at [406, 237] on time "[DATE] - [DATE]" at bounding box center [408, 238] width 48 height 11
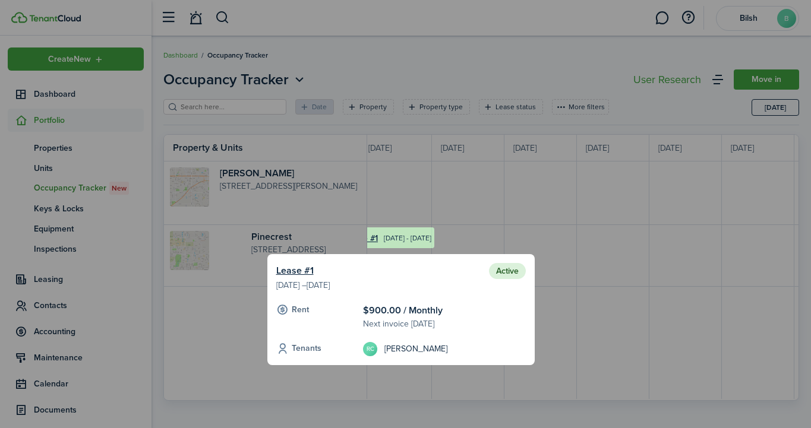
click at [571, 272] on div at bounding box center [405, 214] width 811 height 428
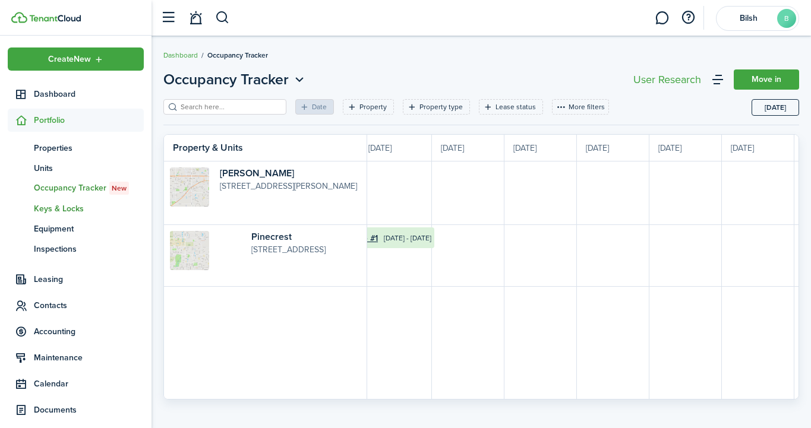
click at [58, 207] on span "Keys & Locks" at bounding box center [89, 209] width 110 height 12
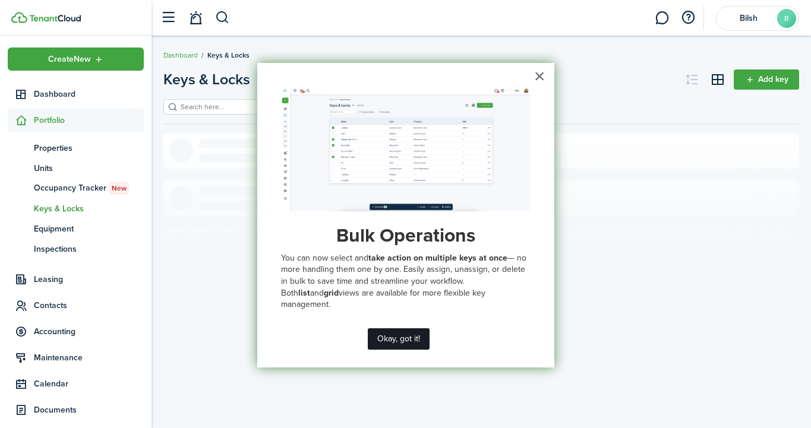
click at [411, 343] on button "Okay, got it!" at bounding box center [399, 339] width 62 height 21
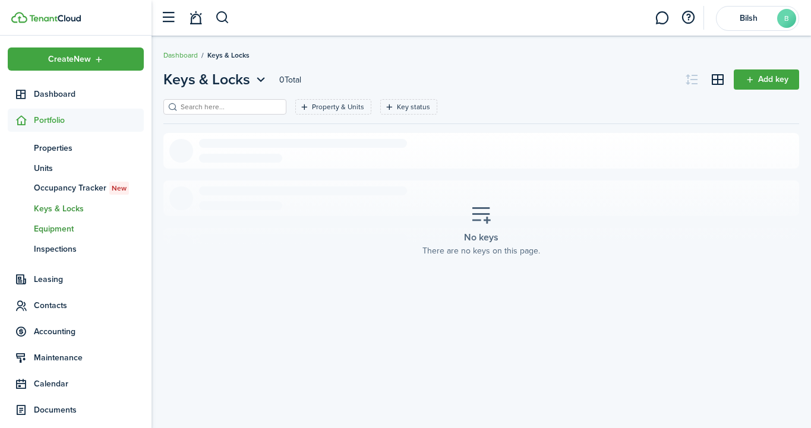
click at [53, 233] on span "Equipment" at bounding box center [89, 229] width 110 height 12
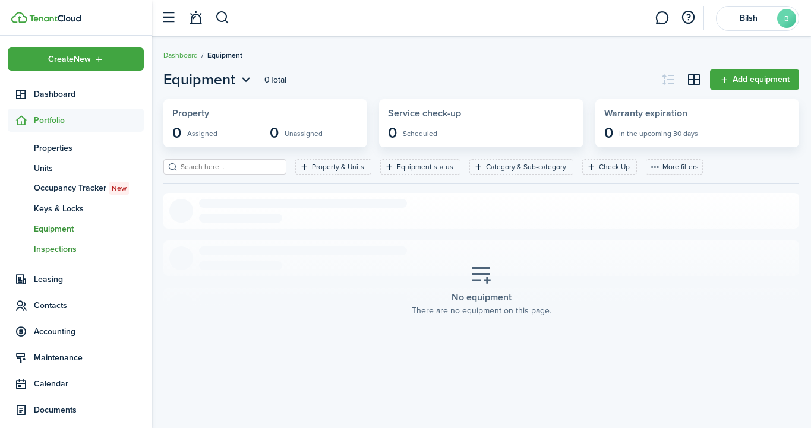
click at [62, 248] on span "Inspections" at bounding box center [89, 249] width 110 height 12
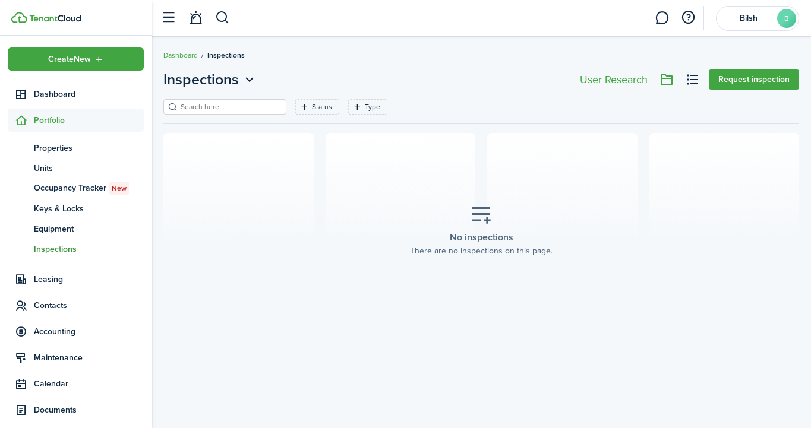
click at [77, 123] on span "Portfolio" at bounding box center [89, 120] width 110 height 12
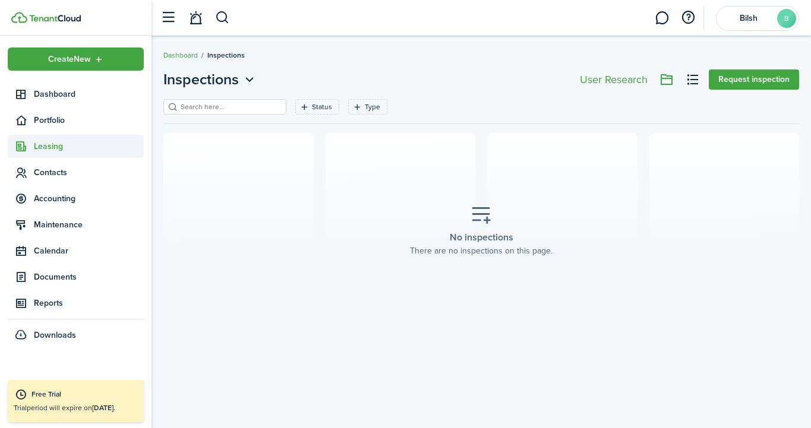
click at [64, 147] on span "Leasing" at bounding box center [89, 146] width 110 height 12
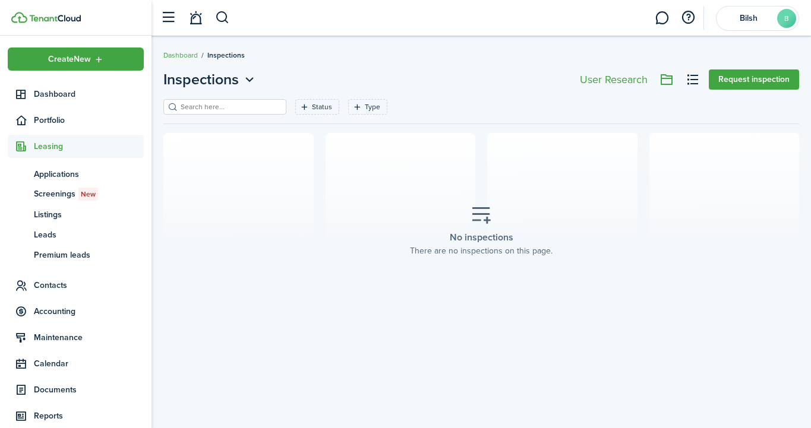
click at [64, 147] on span "Leasing" at bounding box center [89, 146] width 110 height 12
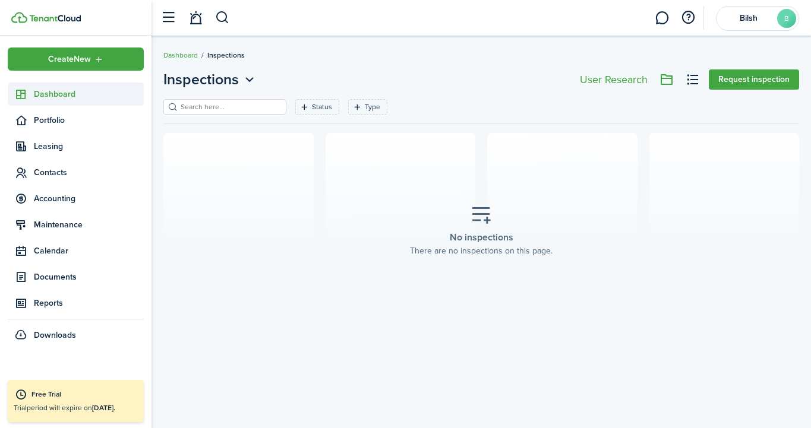
click at [81, 93] on span "Dashboard" at bounding box center [89, 94] width 110 height 12
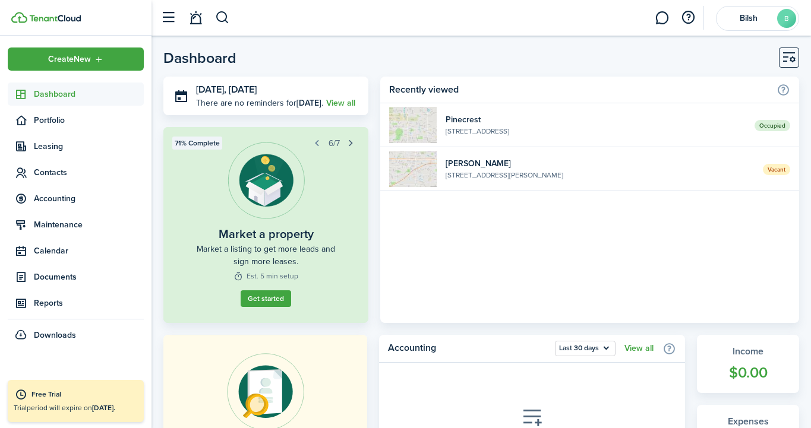
click at [348, 136] on button "button" at bounding box center [351, 143] width 17 height 17
